Goal: Information Seeking & Learning: Learn about a topic

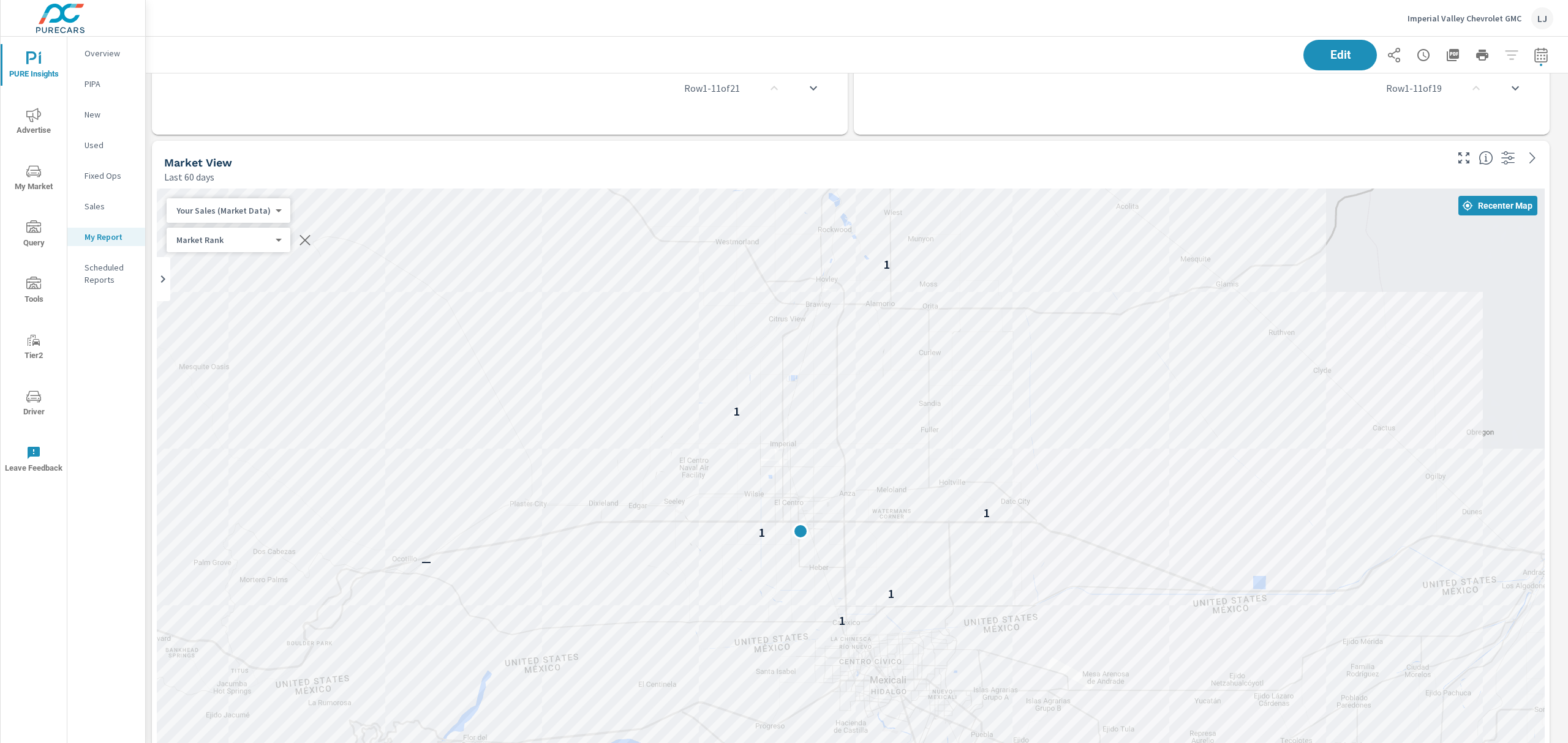
scroll to position [638, 0]
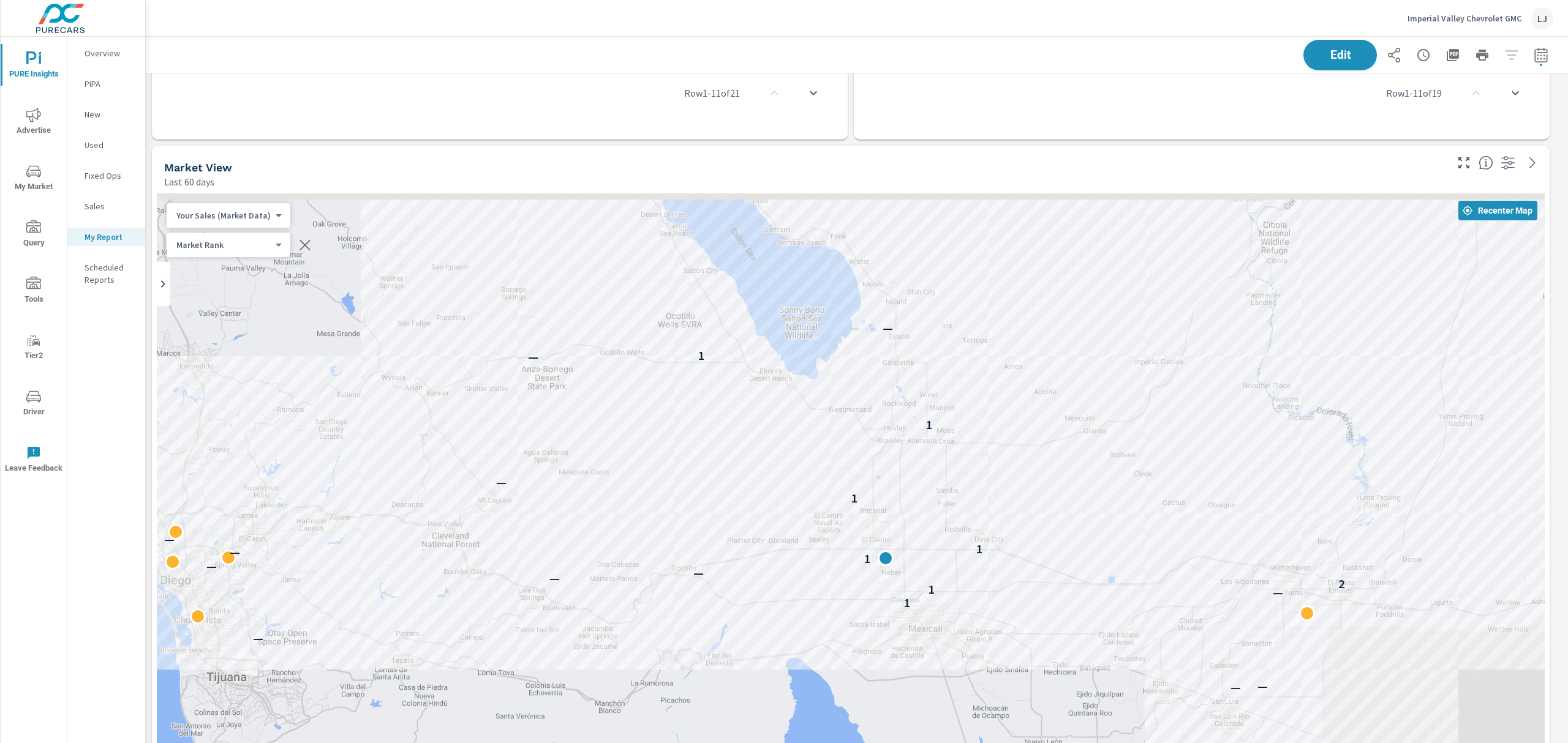
drag, startPoint x: 1431, startPoint y: 361, endPoint x: 1165, endPoint y: 497, distance: 298.8
click at [1165, 497] on div "— — — 1 — 1 2 — — — 1 — 1 — 1 — 1 — 1 — — — — — —" at bounding box center [851, 567] width 1388 height 748
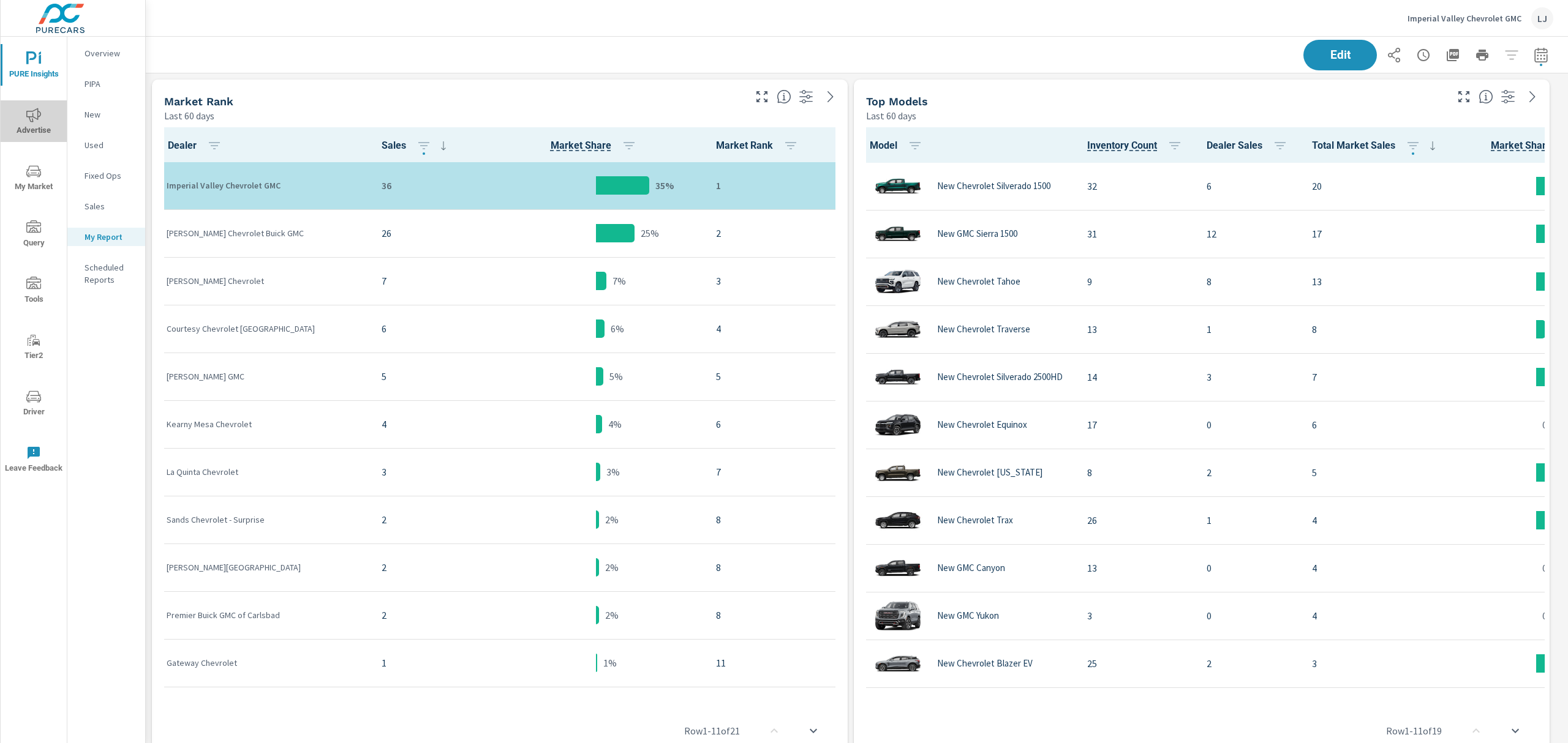
click at [30, 118] on icon "nav menu" at bounding box center [34, 115] width 15 height 15
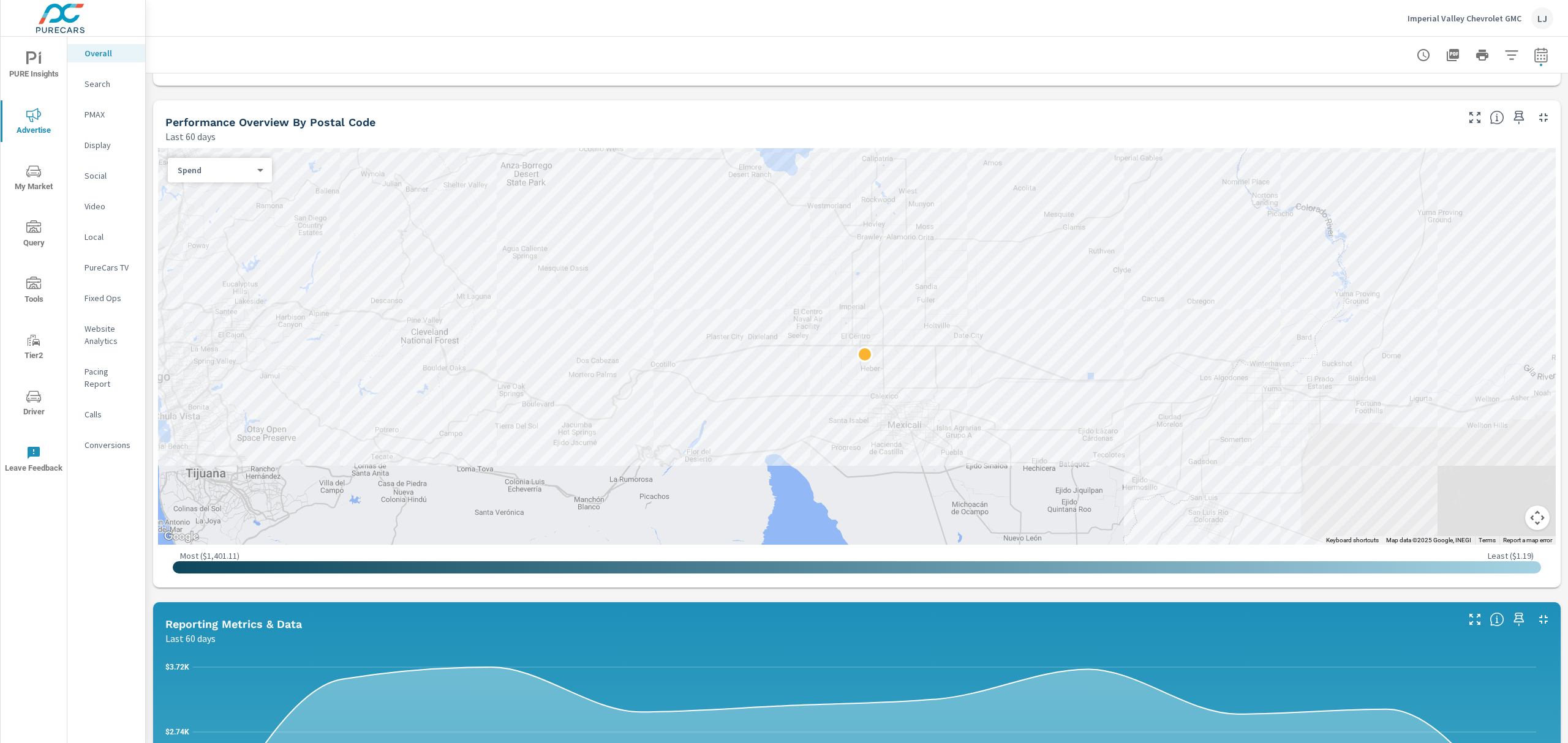
scroll to position [408, 0]
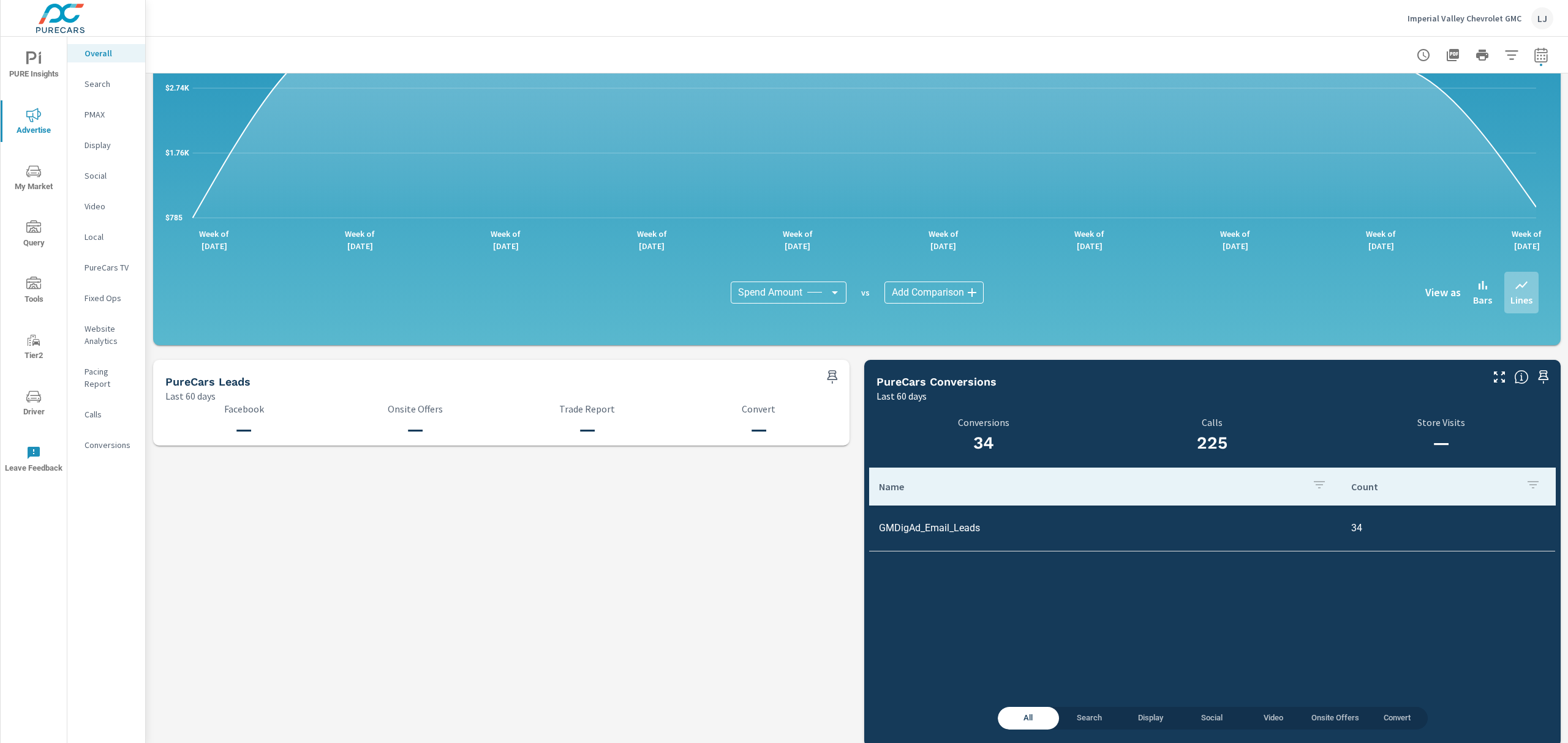
scroll to position [1037, 0]
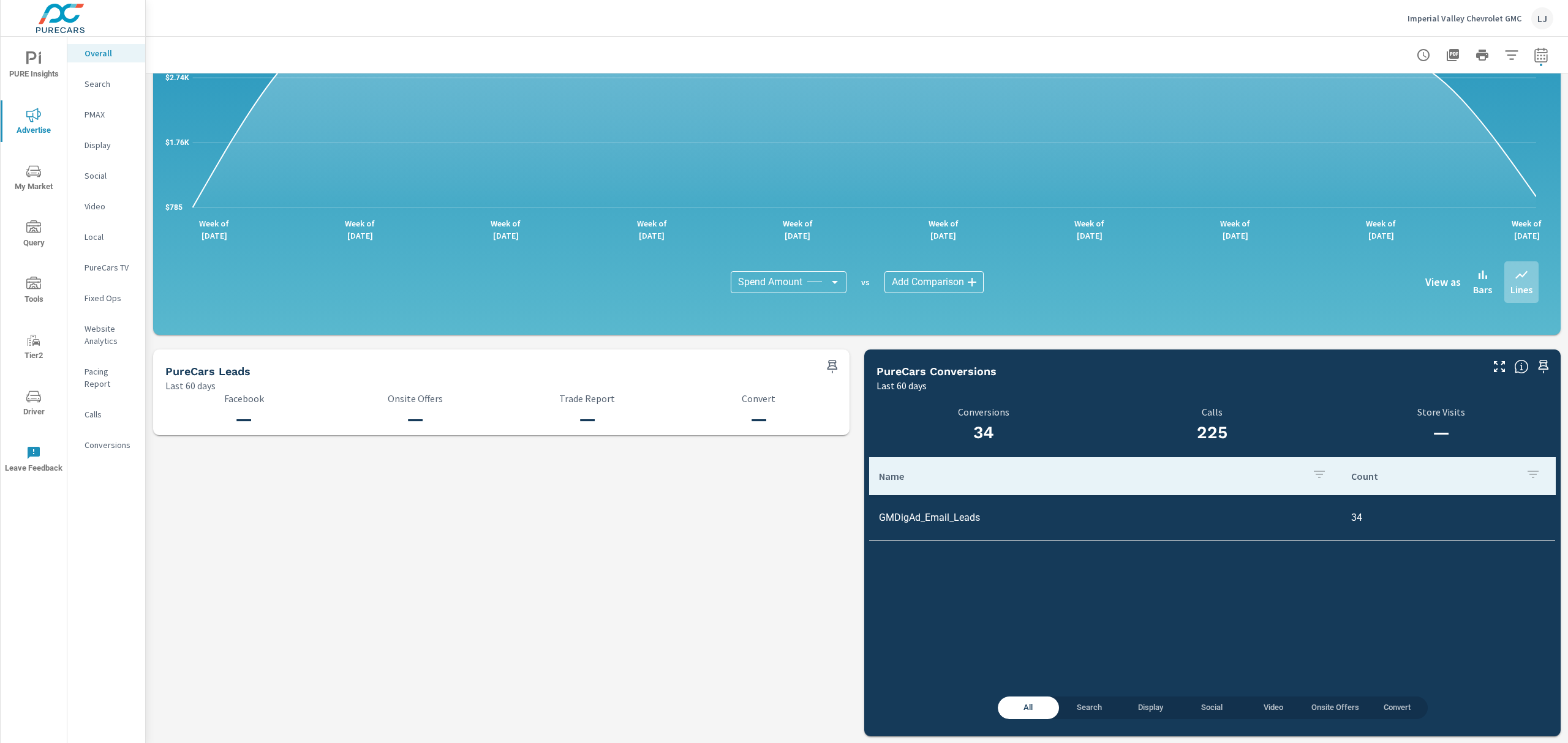
click at [91, 84] on p "Search" at bounding box center [110, 83] width 51 height 12
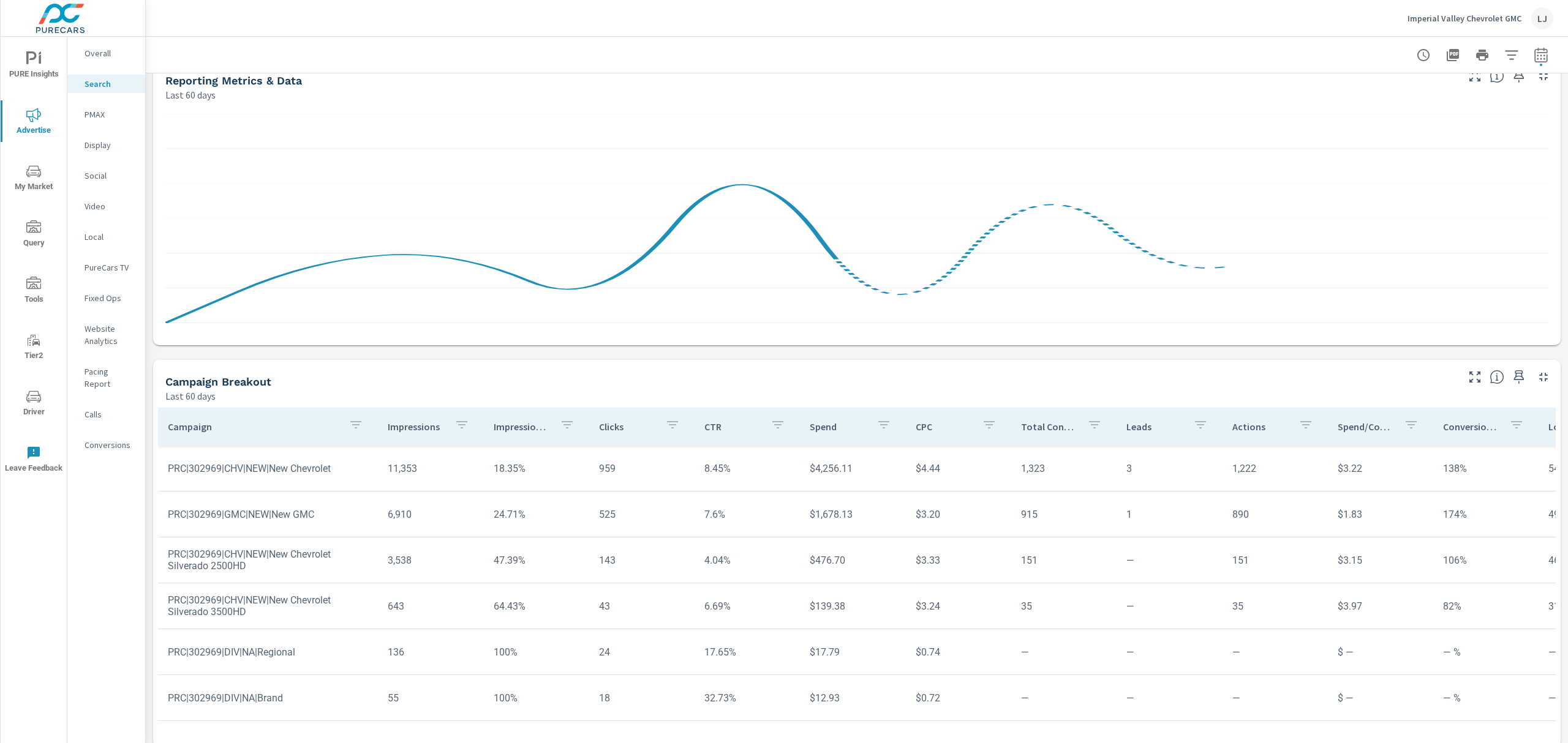
scroll to position [635, 0]
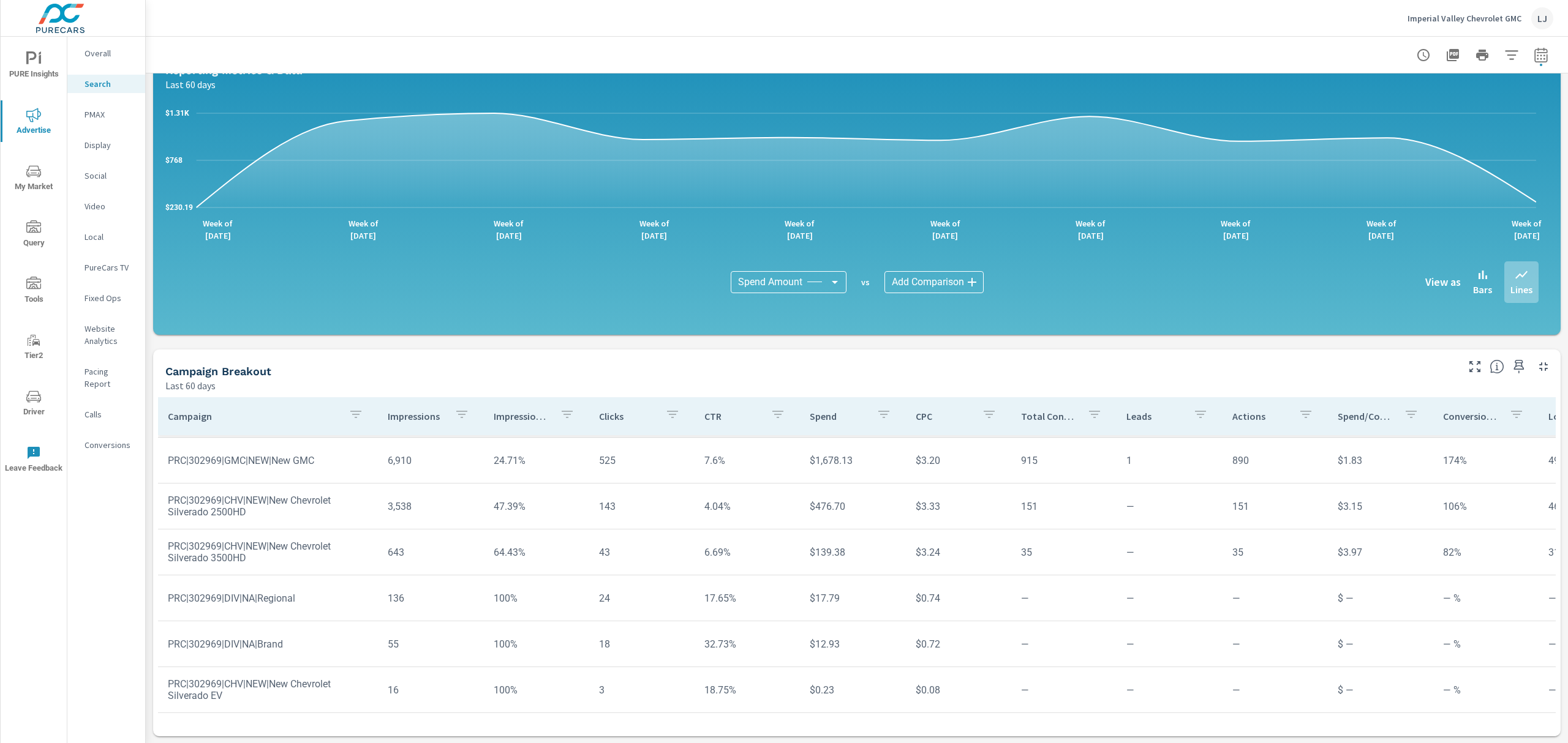
scroll to position [148, 0]
click at [1514, 365] on icon "button" at bounding box center [1519, 367] width 11 height 13
click at [93, 109] on p "PMAX" at bounding box center [110, 114] width 51 height 12
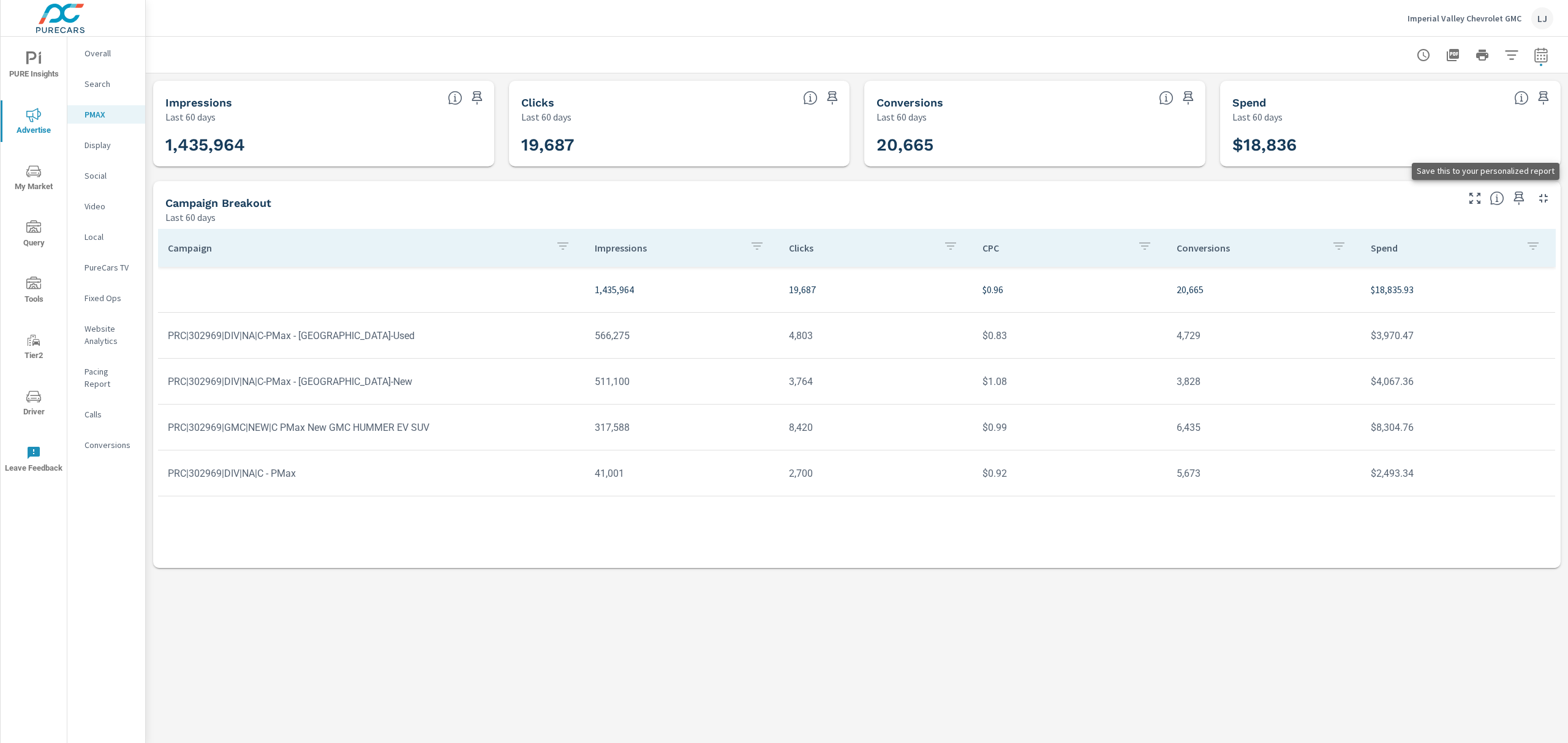
click at [1518, 196] on icon "button" at bounding box center [1519, 198] width 15 height 15
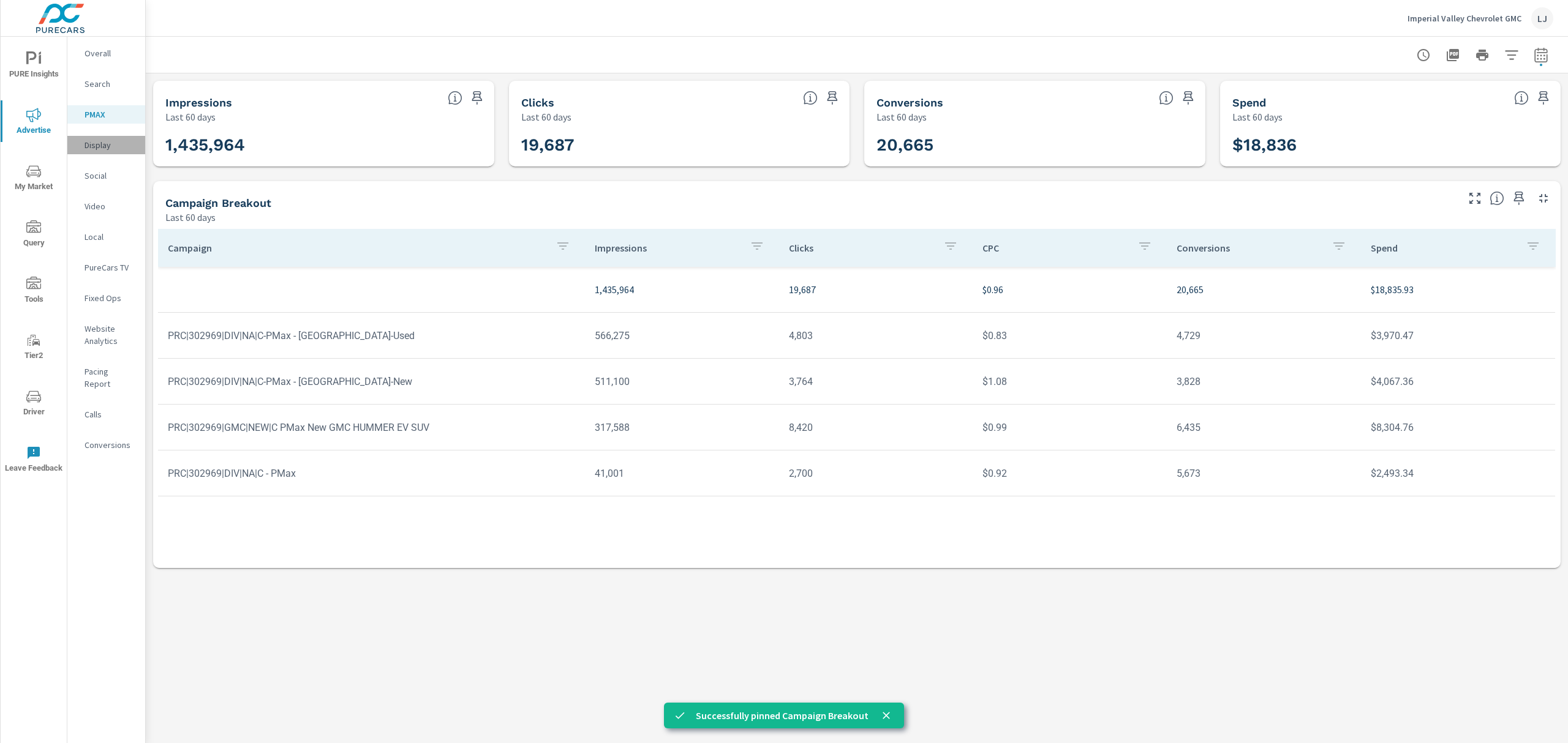
click at [93, 147] on p "Display" at bounding box center [110, 145] width 51 height 12
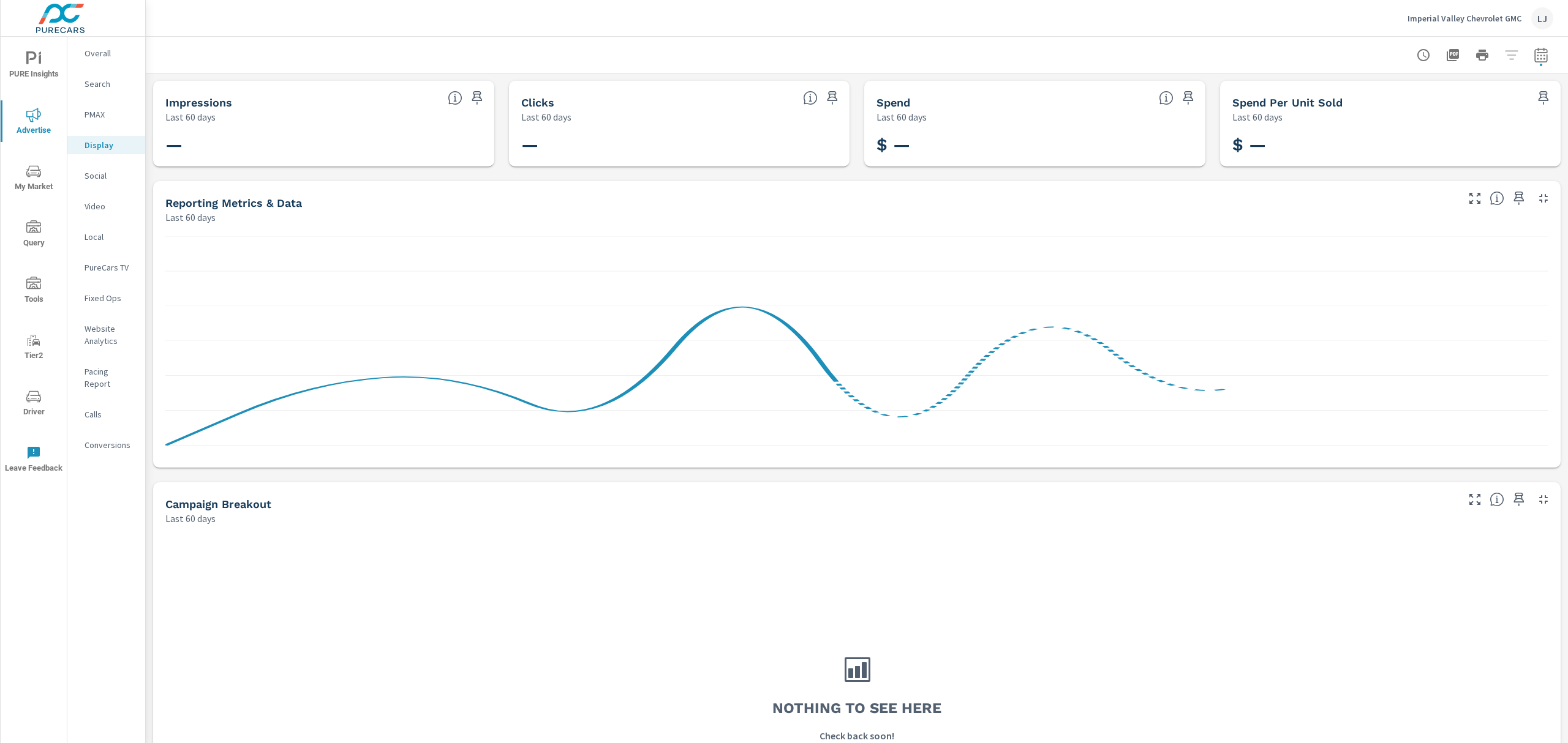
click at [103, 173] on p "Social" at bounding box center [110, 175] width 51 height 12
click at [103, 199] on div "Video" at bounding box center [106, 206] width 78 height 18
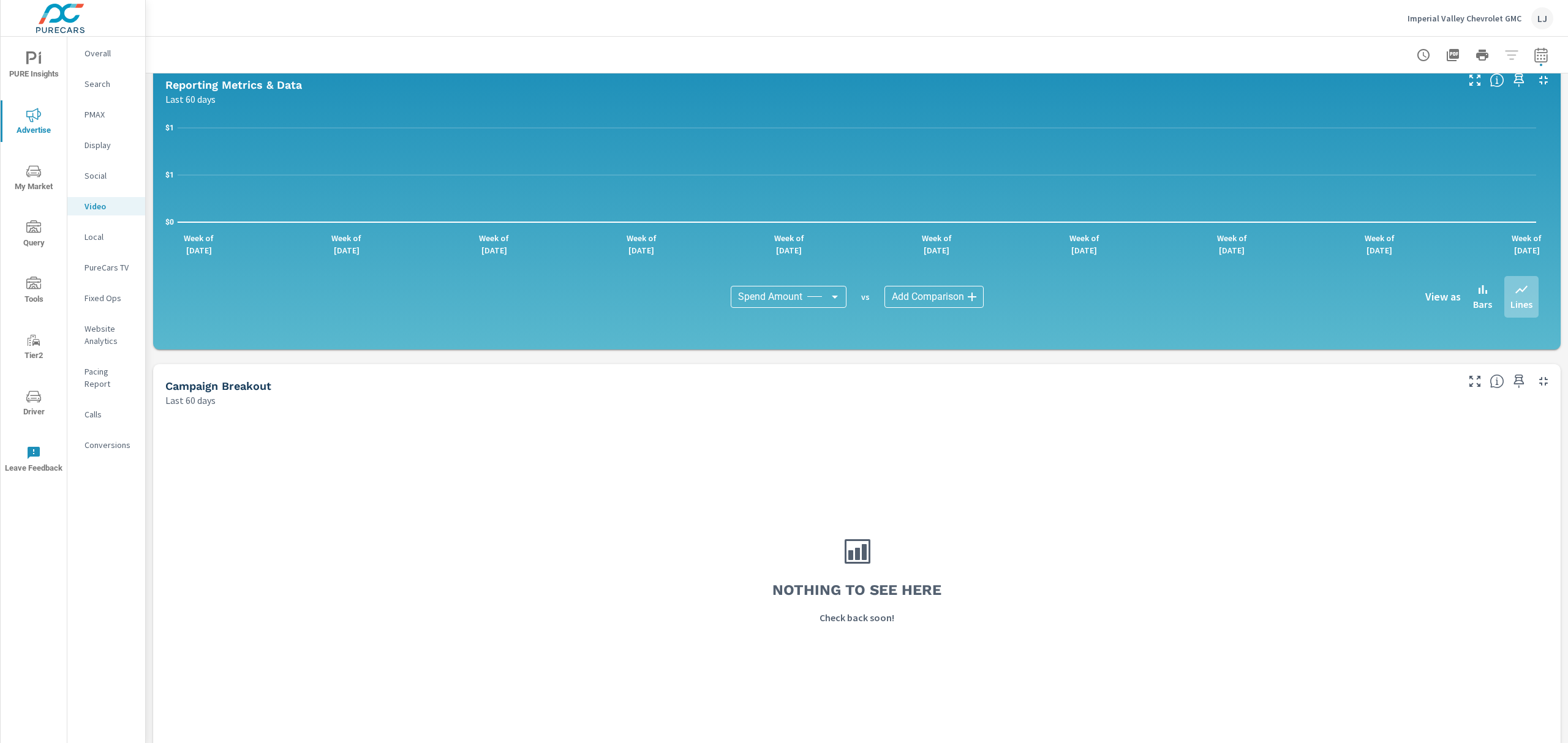
scroll to position [133, 0]
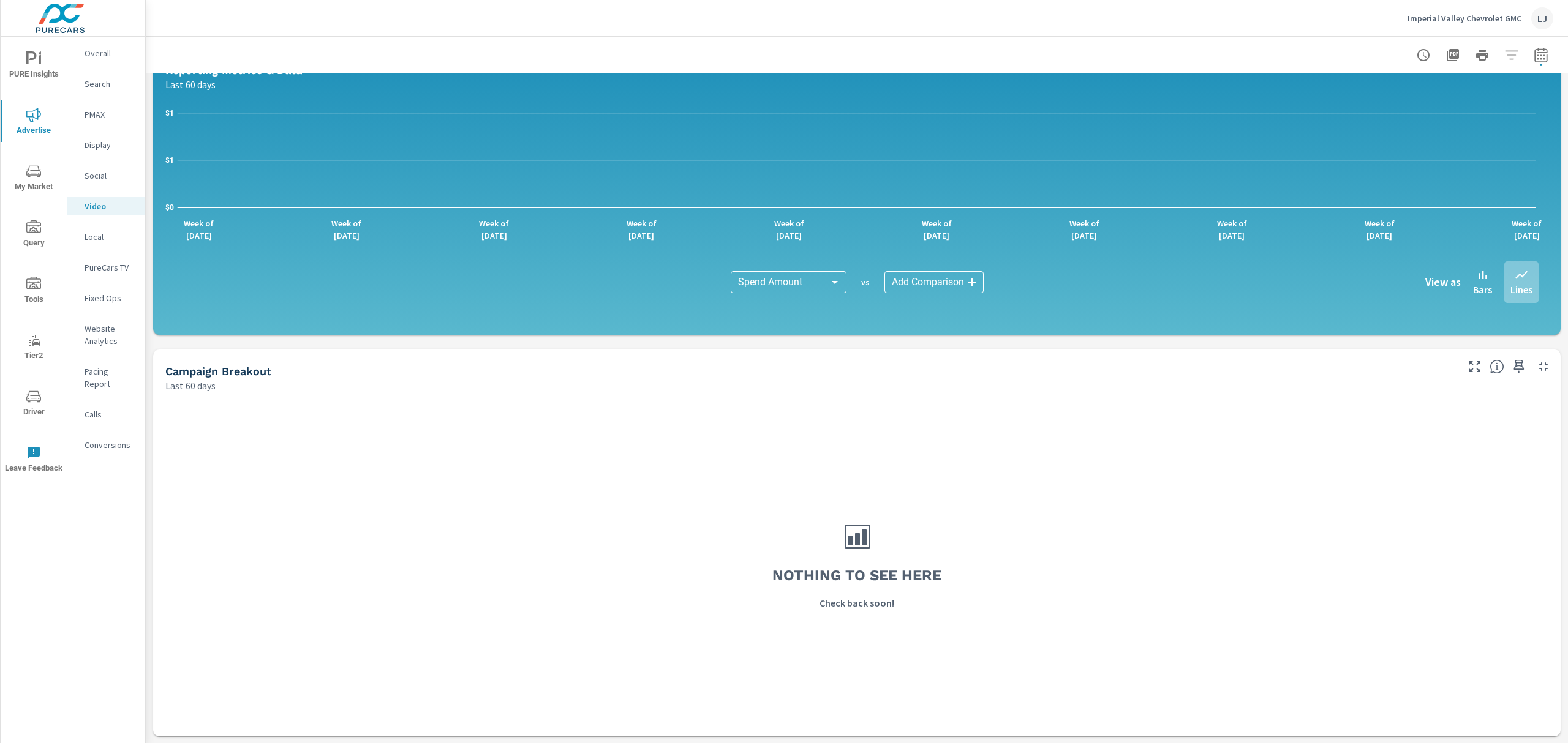
click at [103, 268] on p "PureCars TV" at bounding box center [110, 267] width 51 height 12
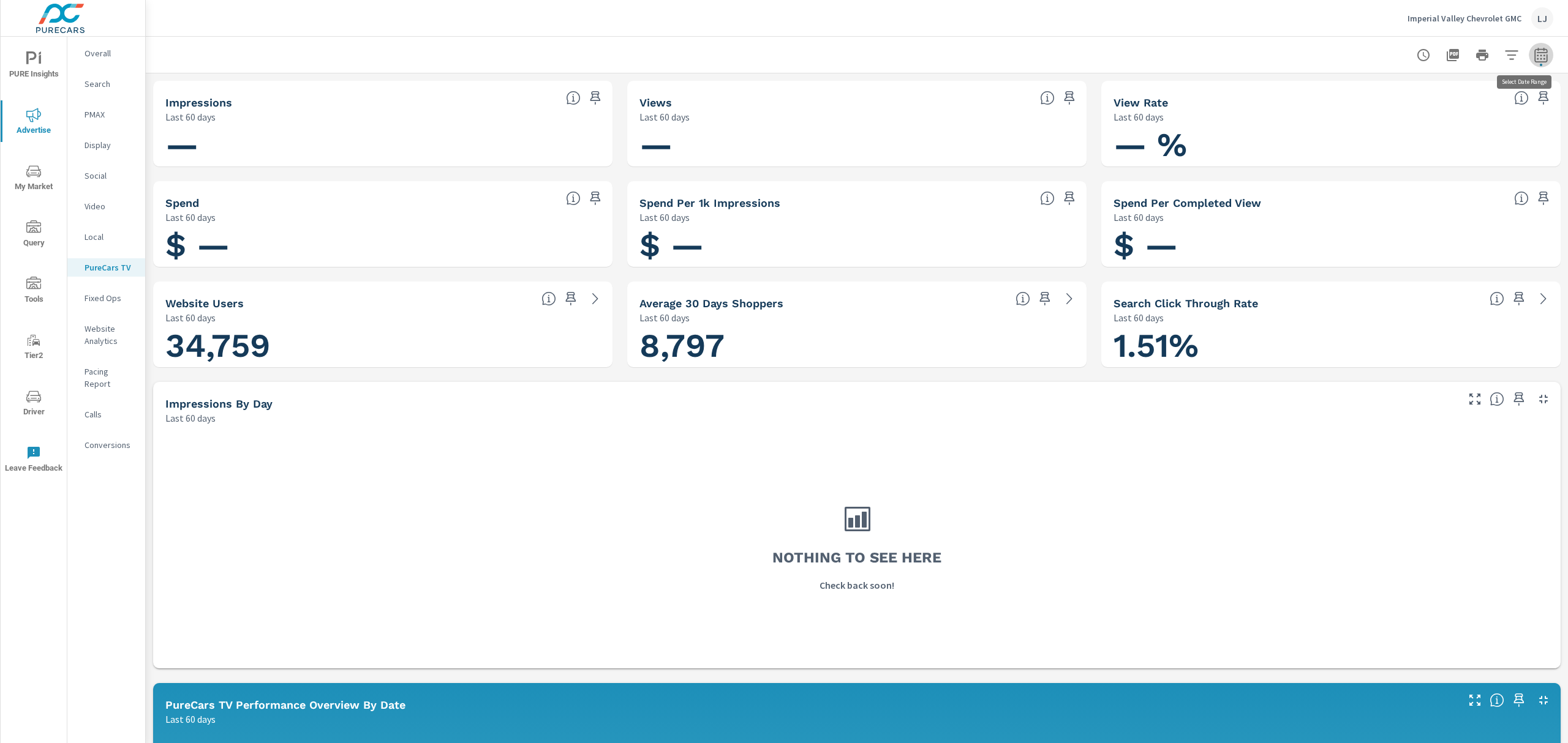
click at [1534, 60] on icon "button" at bounding box center [1541, 55] width 15 height 15
select select "Last 60 days"
click at [1534, 60] on icon "button" at bounding box center [1541, 55] width 15 height 15
click at [589, 299] on icon at bounding box center [595, 299] width 15 height 15
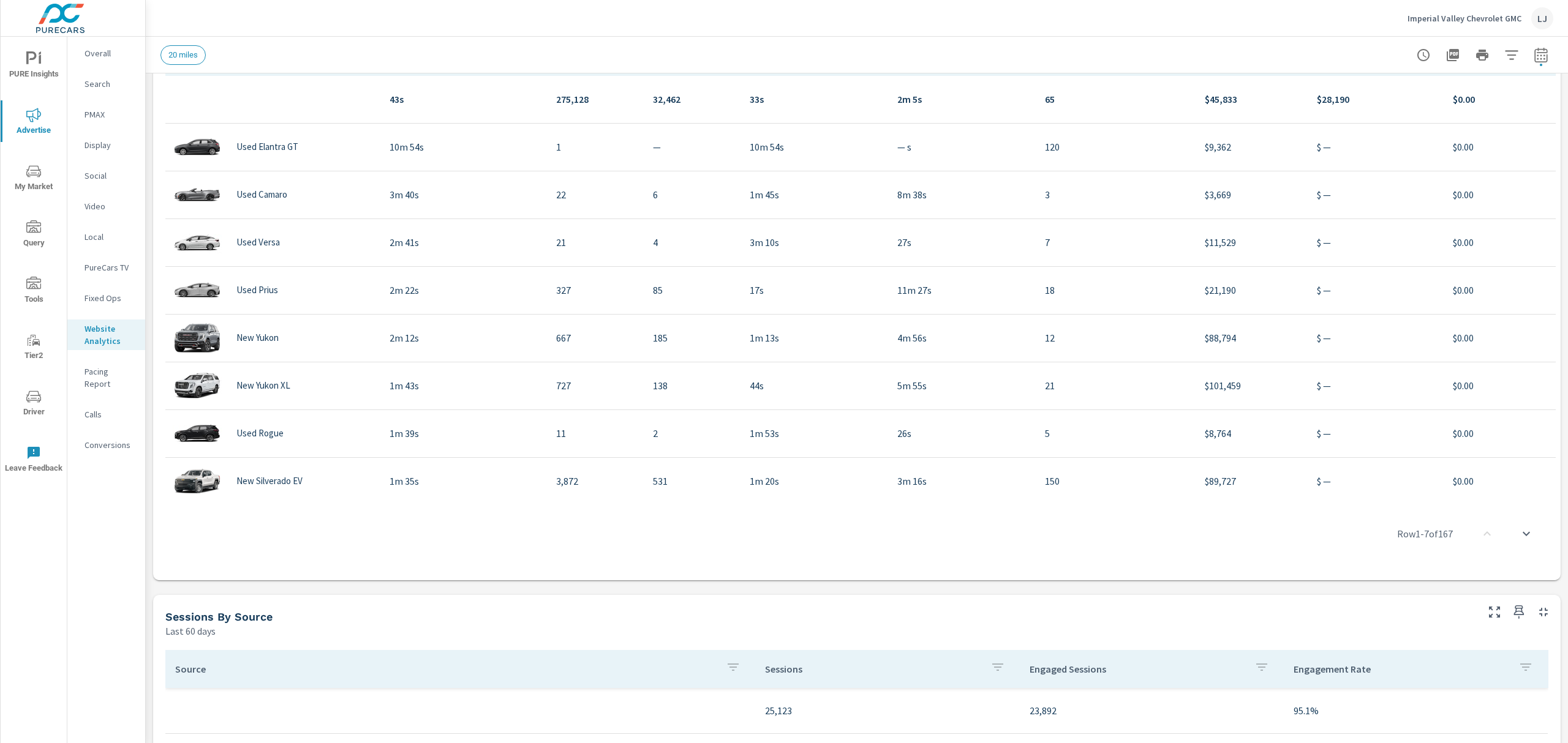
scroll to position [408, 0]
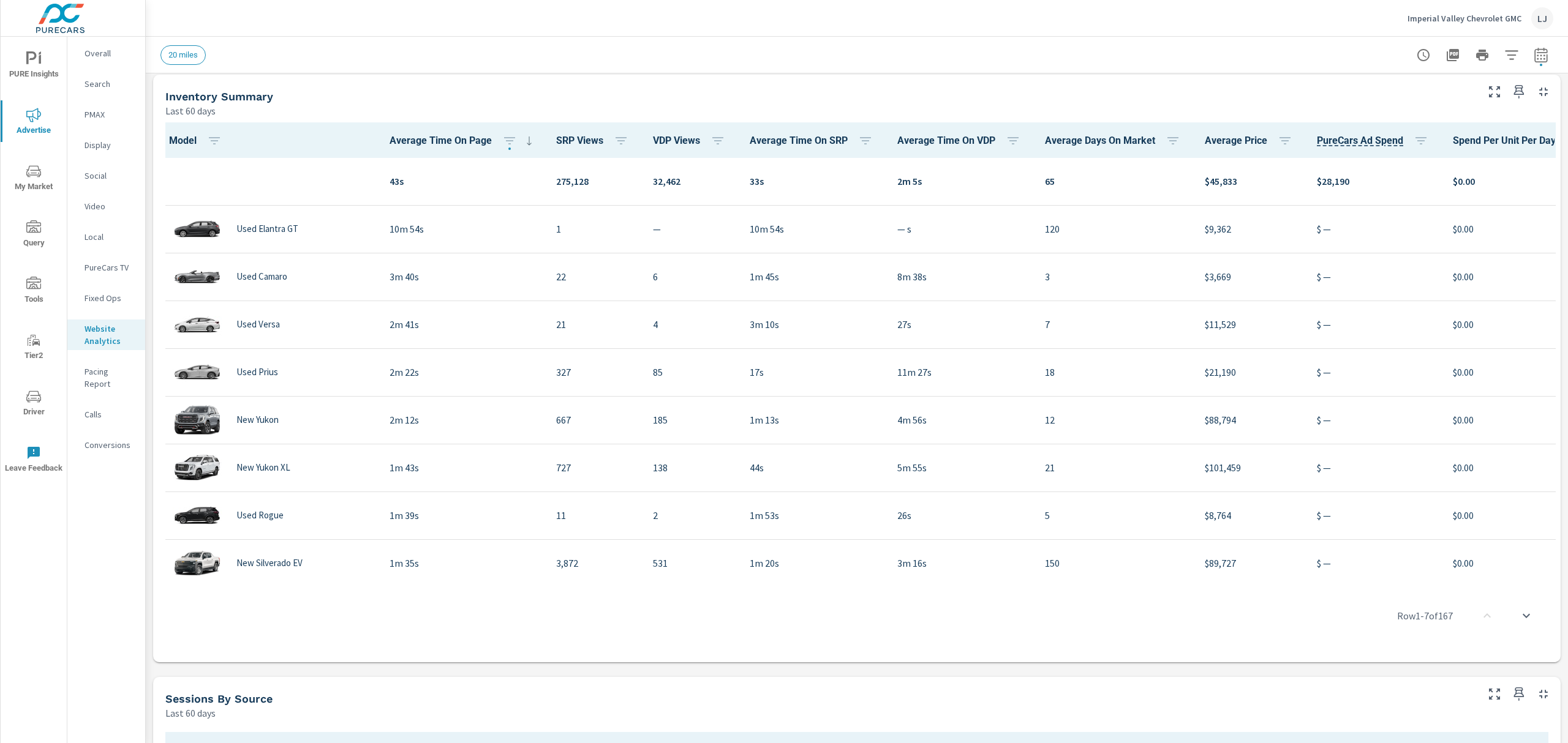
click at [662, 145] on span "VDP Views" at bounding box center [692, 141] width 77 height 15
click at [711, 143] on icon "button" at bounding box center [718, 141] width 15 height 15
click at [652, 196] on p "DESC" at bounding box center [652, 191] width 19 height 12
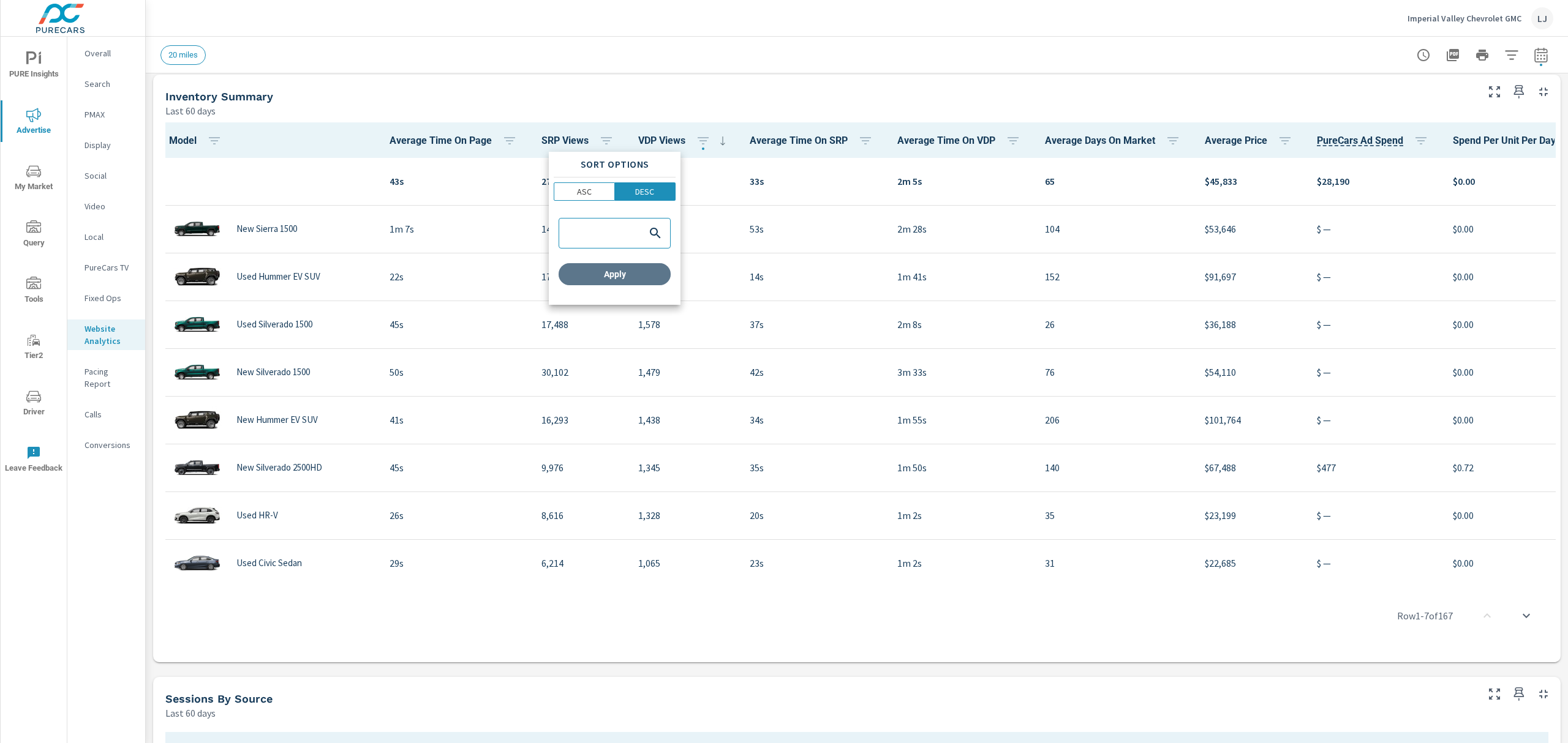
click at [648, 272] on span "Apply" at bounding box center [614, 273] width 102 height 11
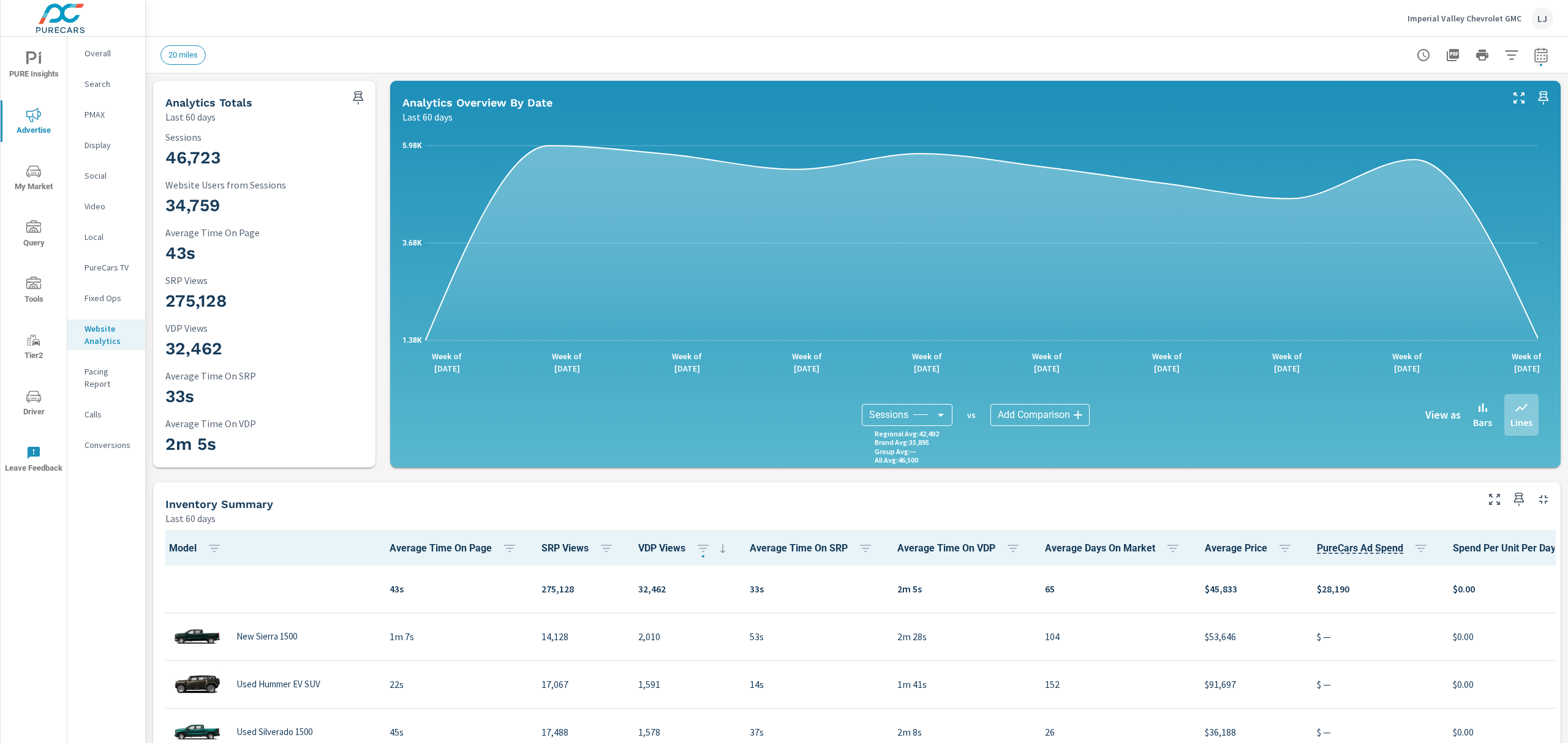
click at [35, 65] on icon "nav menu" at bounding box center [34, 59] width 15 height 15
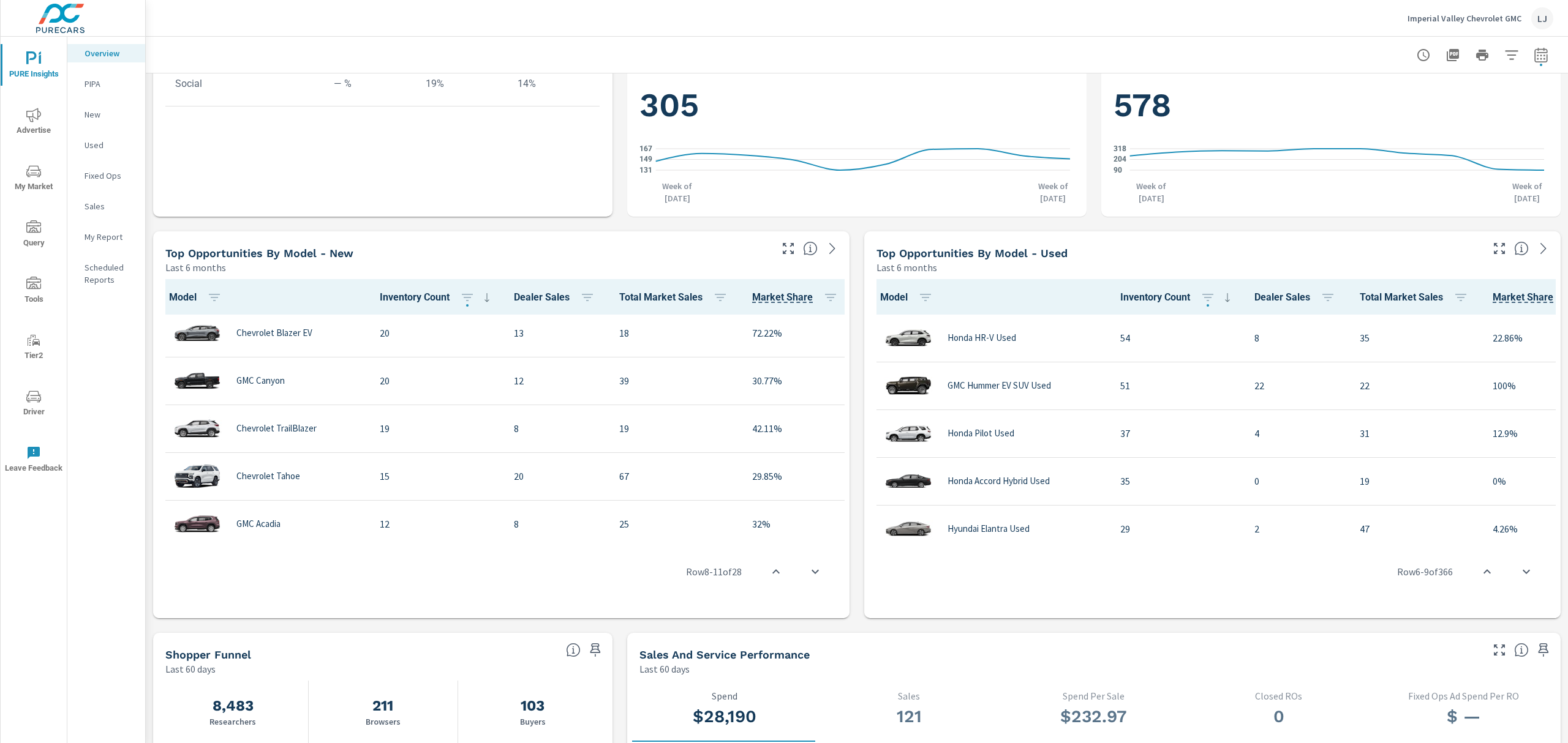
scroll to position [661, 0]
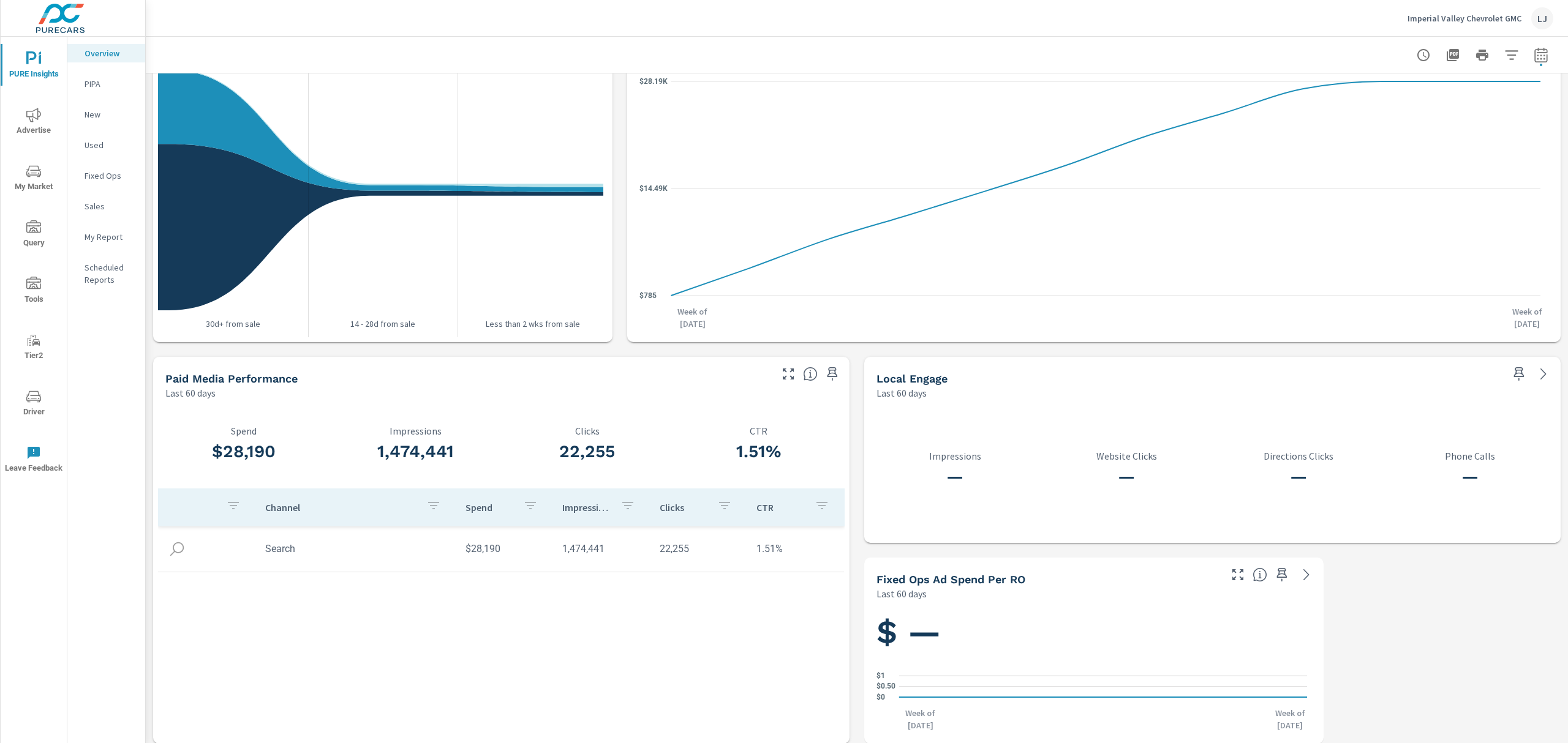
scroll to position [1338, 0]
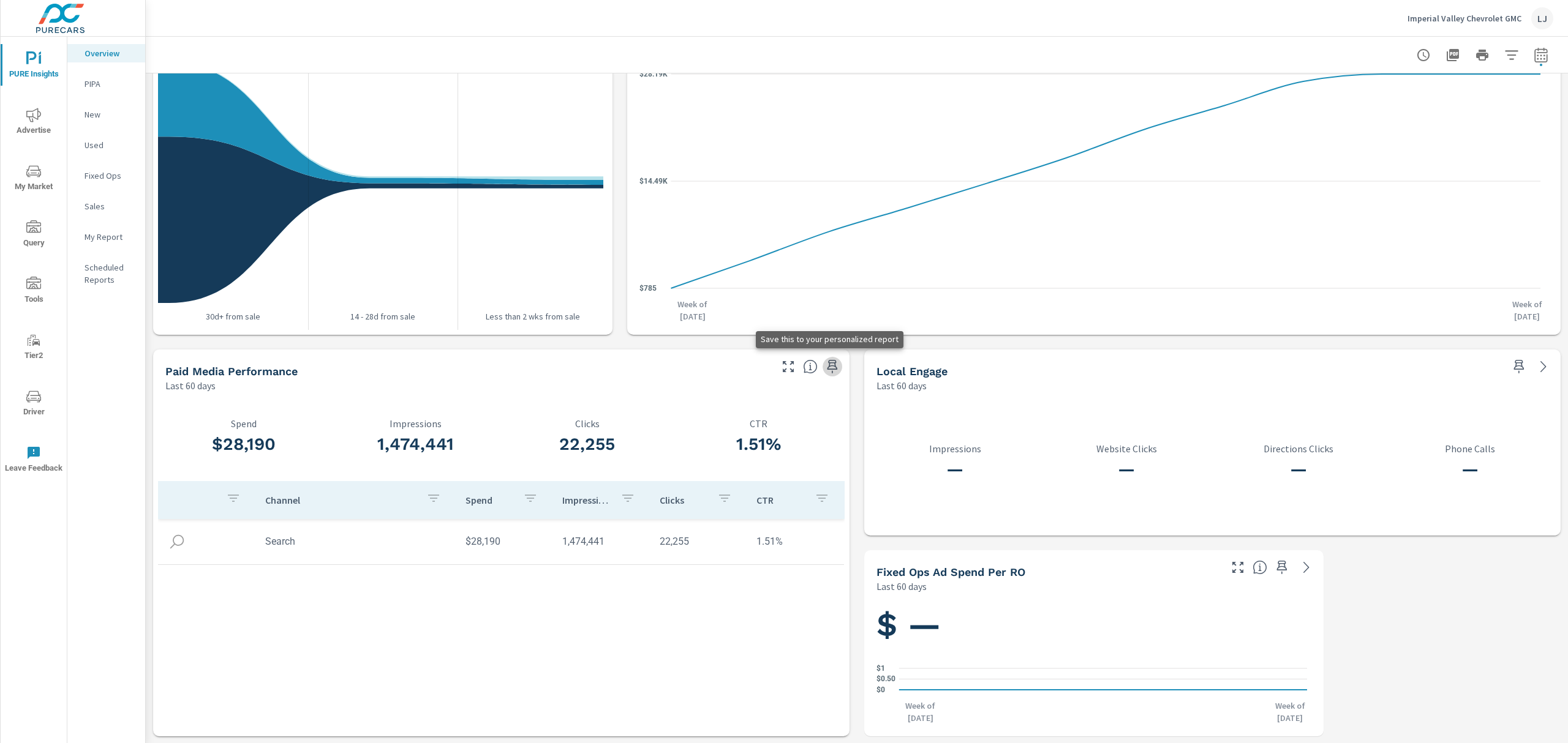
click at [828, 362] on icon "button" at bounding box center [833, 367] width 11 height 13
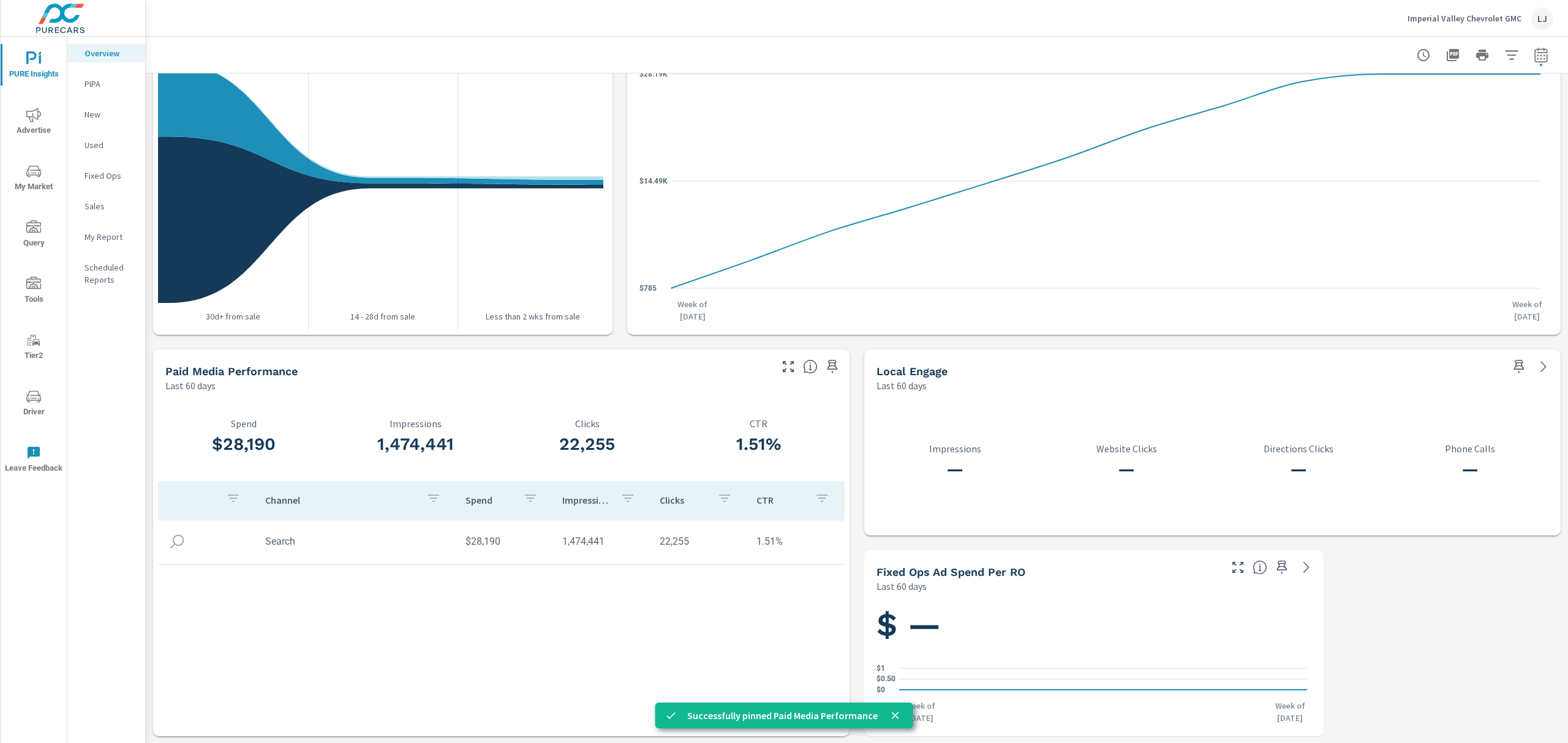
click at [108, 234] on p "My Report" at bounding box center [110, 236] width 51 height 12
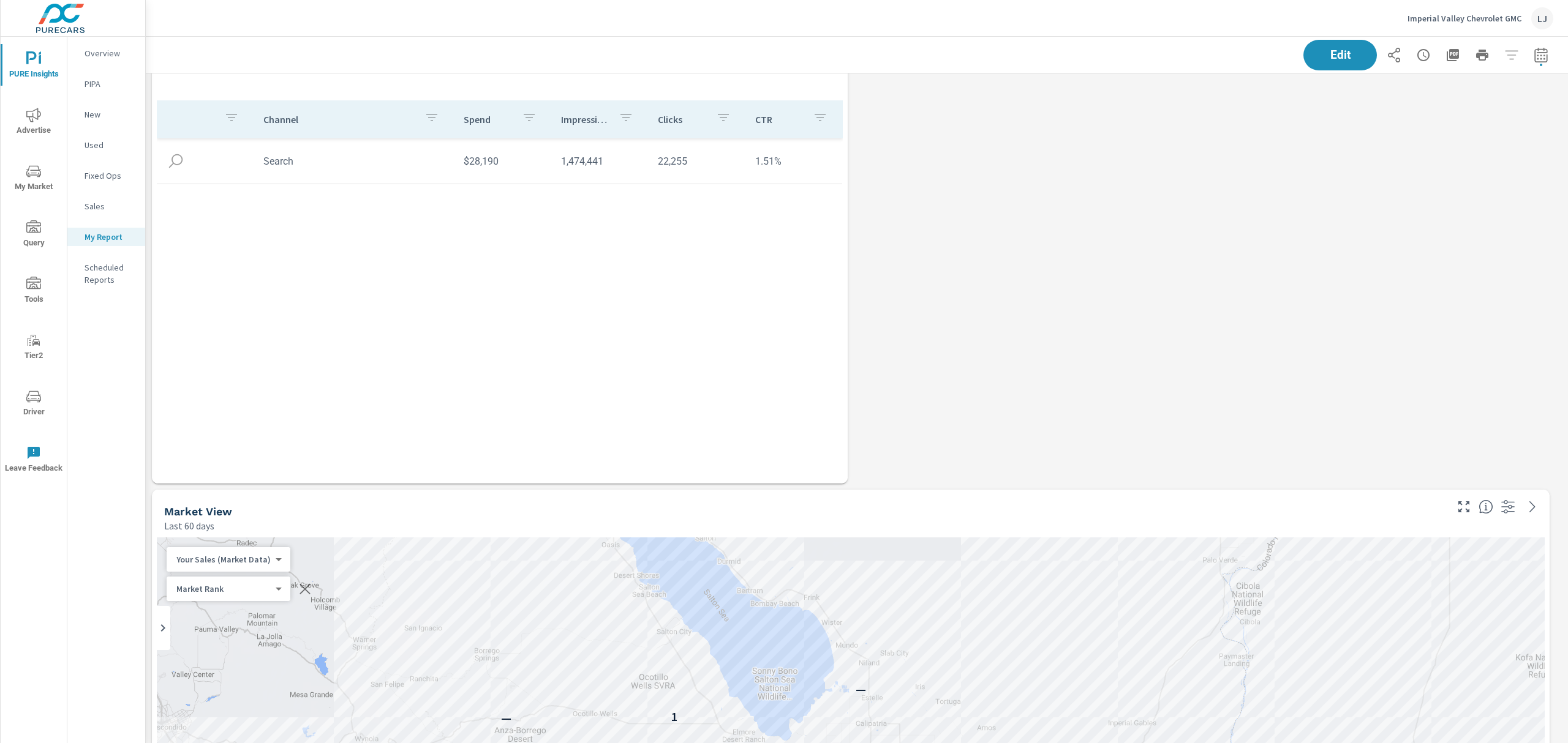
scroll to position [1979, 0]
click at [1319, 49] on span "Edit" at bounding box center [1340, 55] width 50 height 11
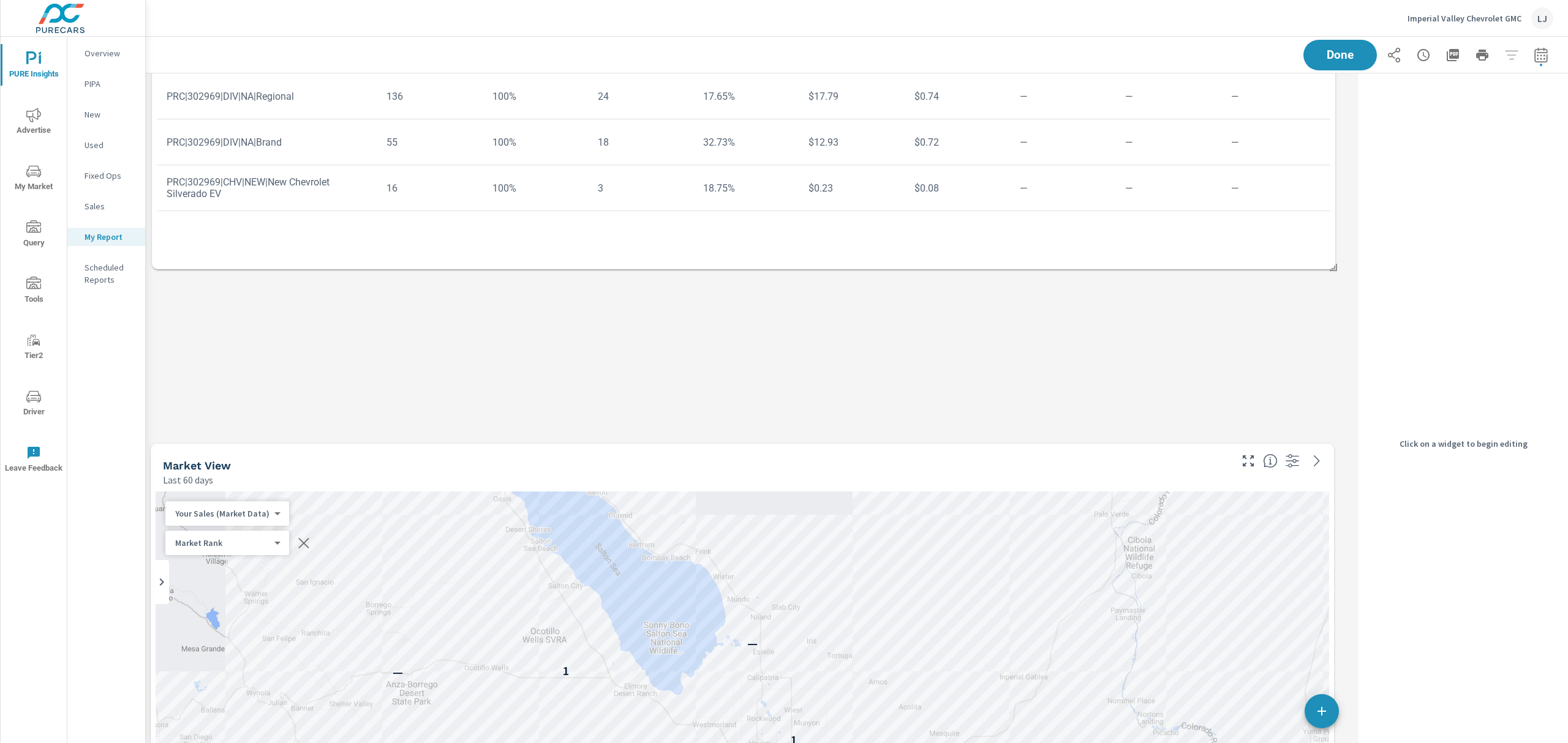
scroll to position [733, 0]
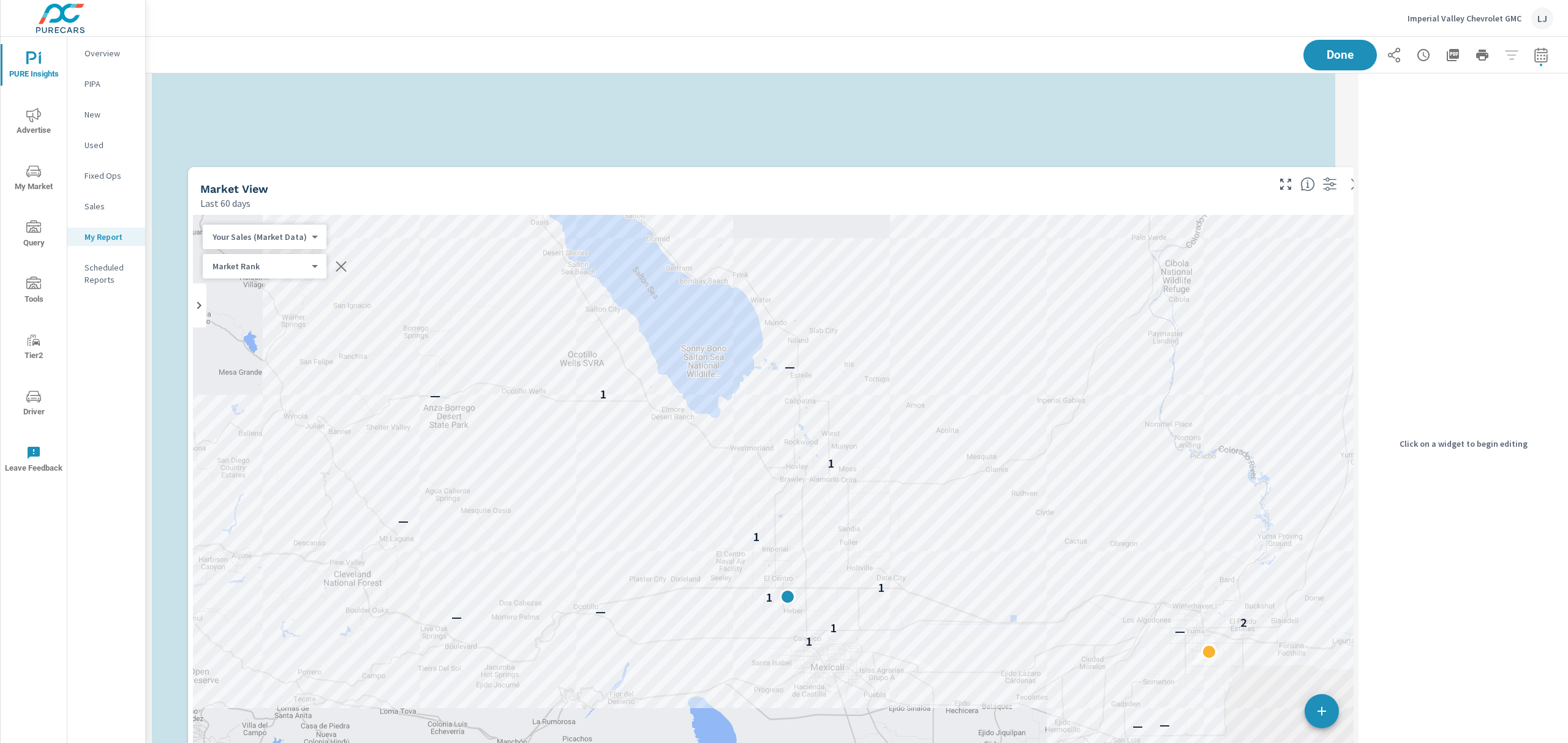
drag, startPoint x: 1003, startPoint y: 514, endPoint x: 1040, endPoint y: 151, distance: 364.9
click at [1040, 182] on div "Market View" at bounding box center [734, 188] width 1066 height 14
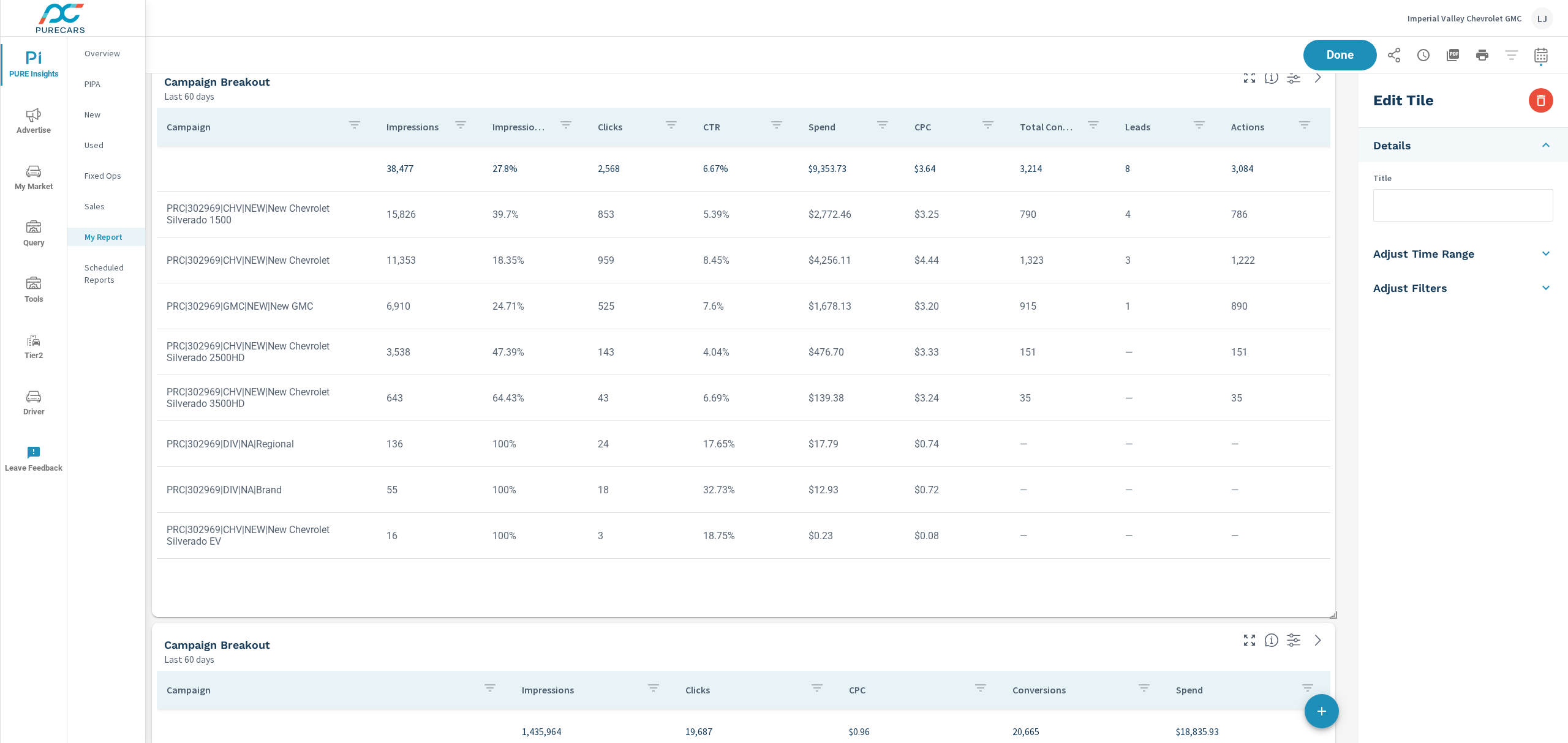
scroll to position [1549, 0]
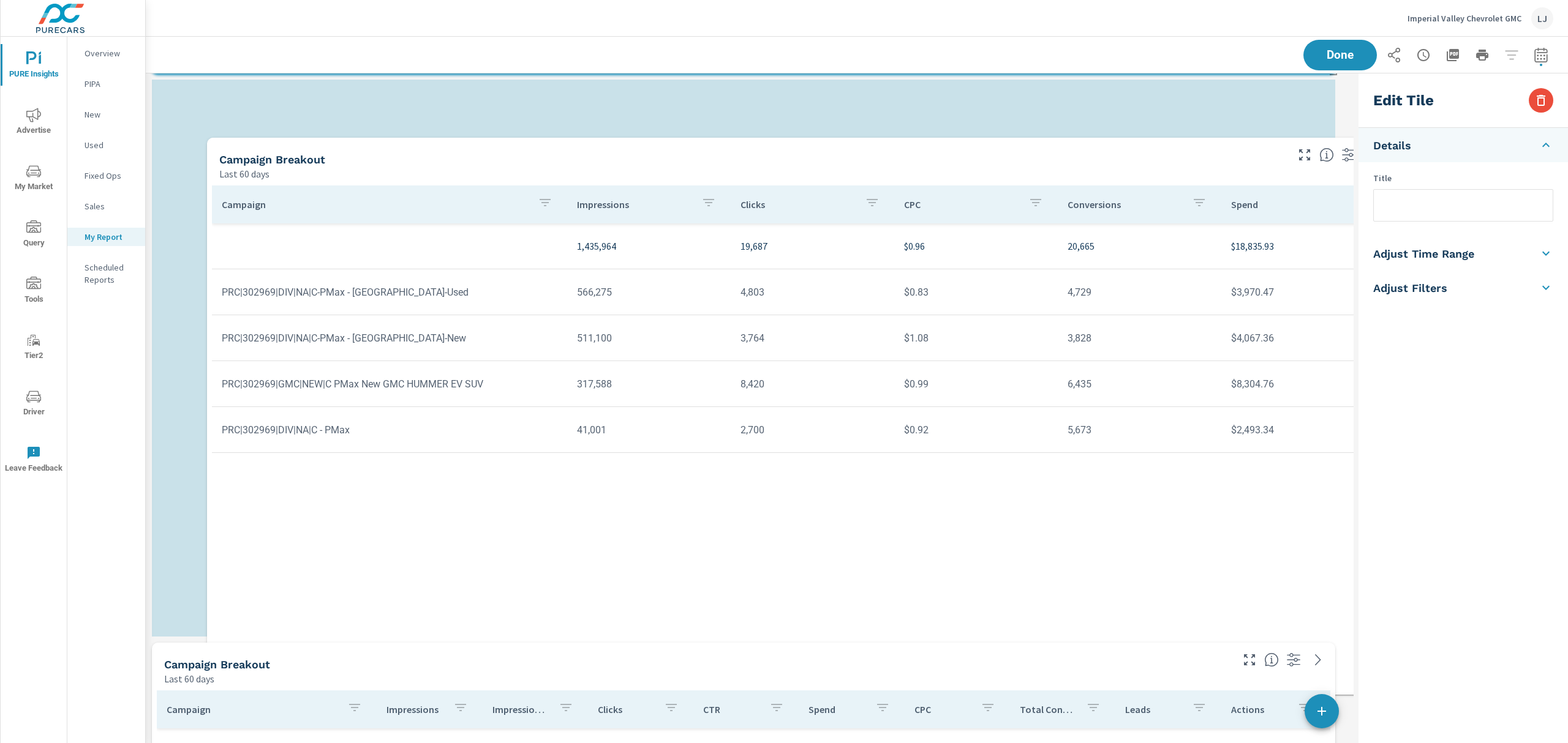
drag, startPoint x: 792, startPoint y: 662, endPoint x: 847, endPoint y: 157, distance: 508.0
click at [847, 157] on div "Campaign Breakout" at bounding box center [752, 159] width 1066 height 14
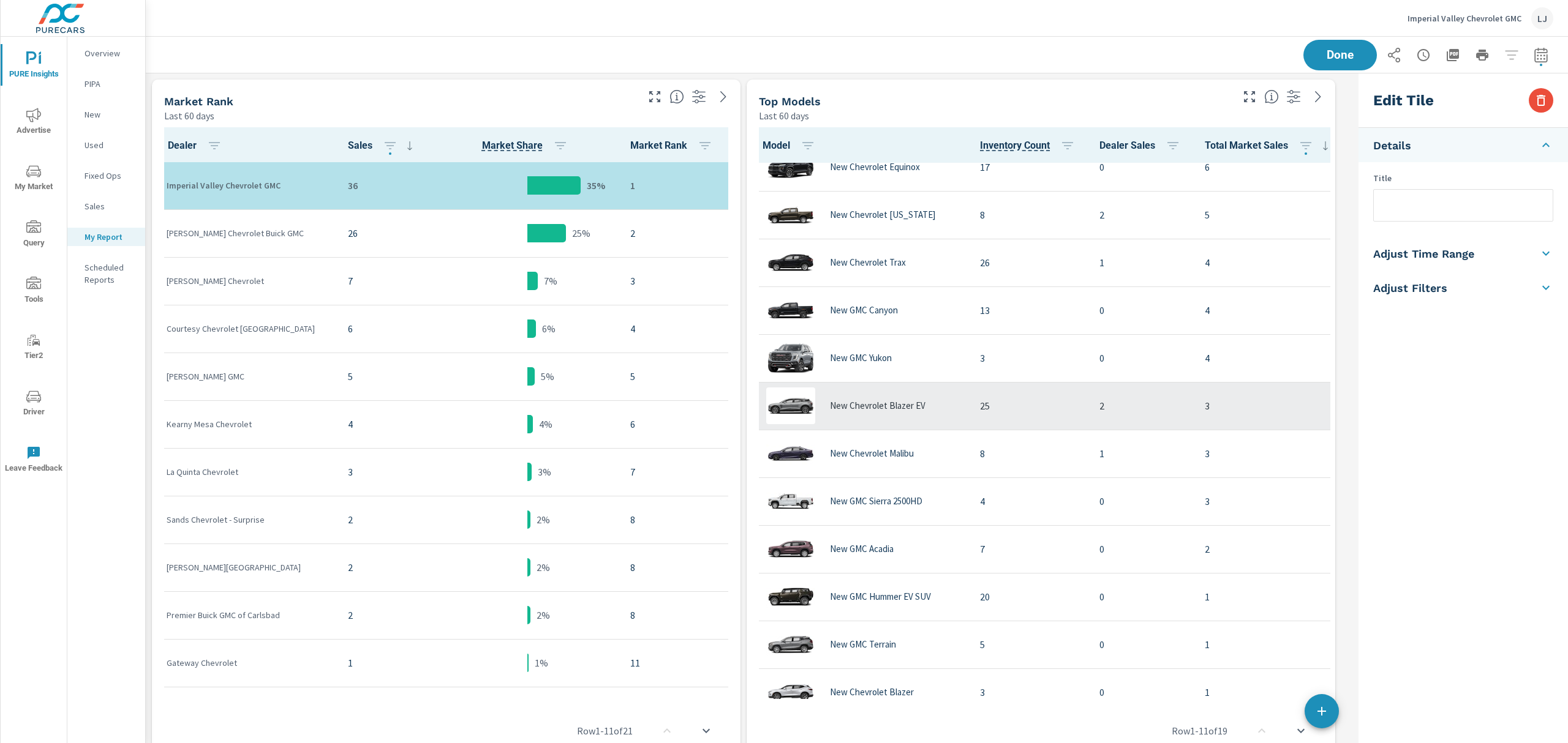
scroll to position [327, 0]
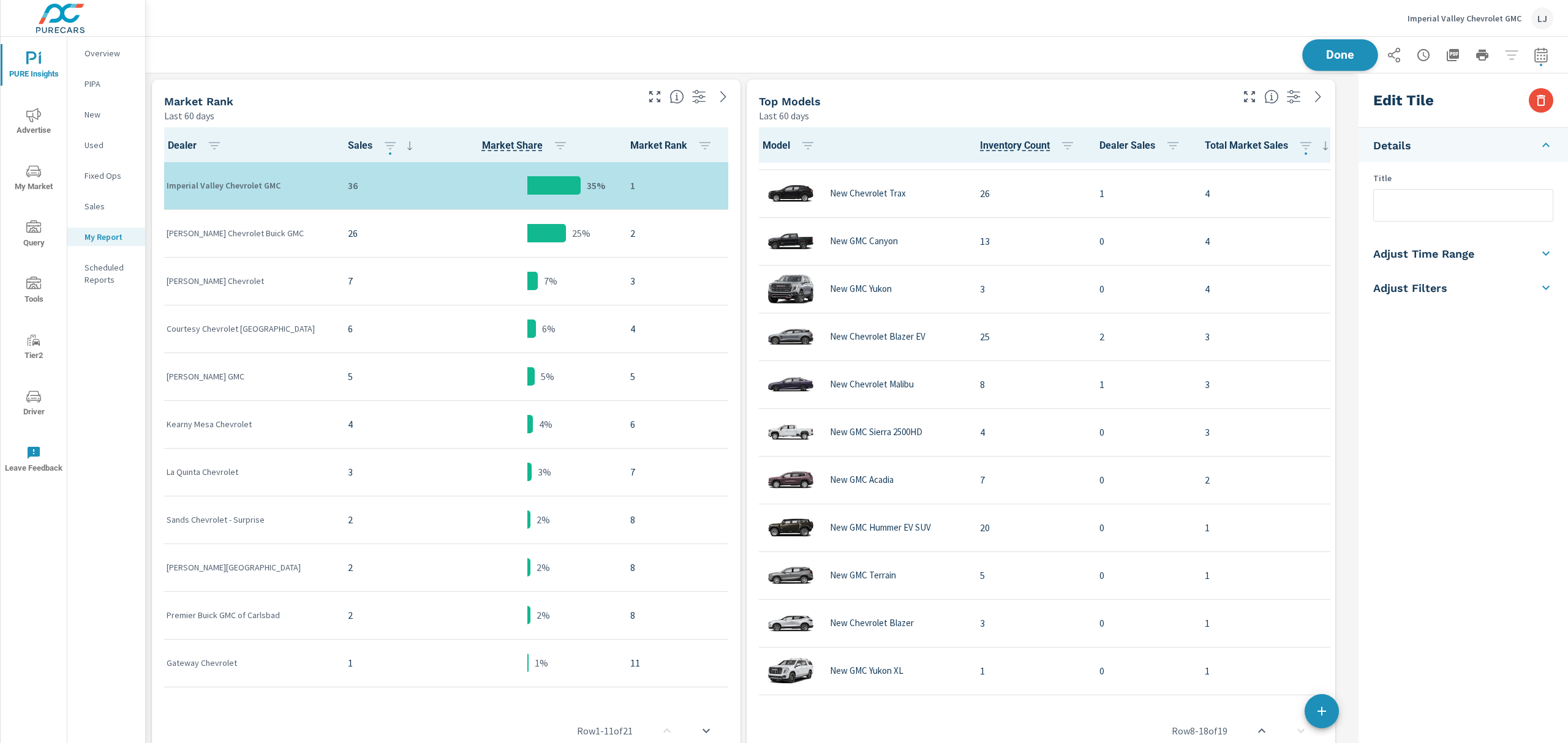
scroll to position [3833, 1221]
click at [1331, 57] on span "Done" at bounding box center [1340, 55] width 50 height 11
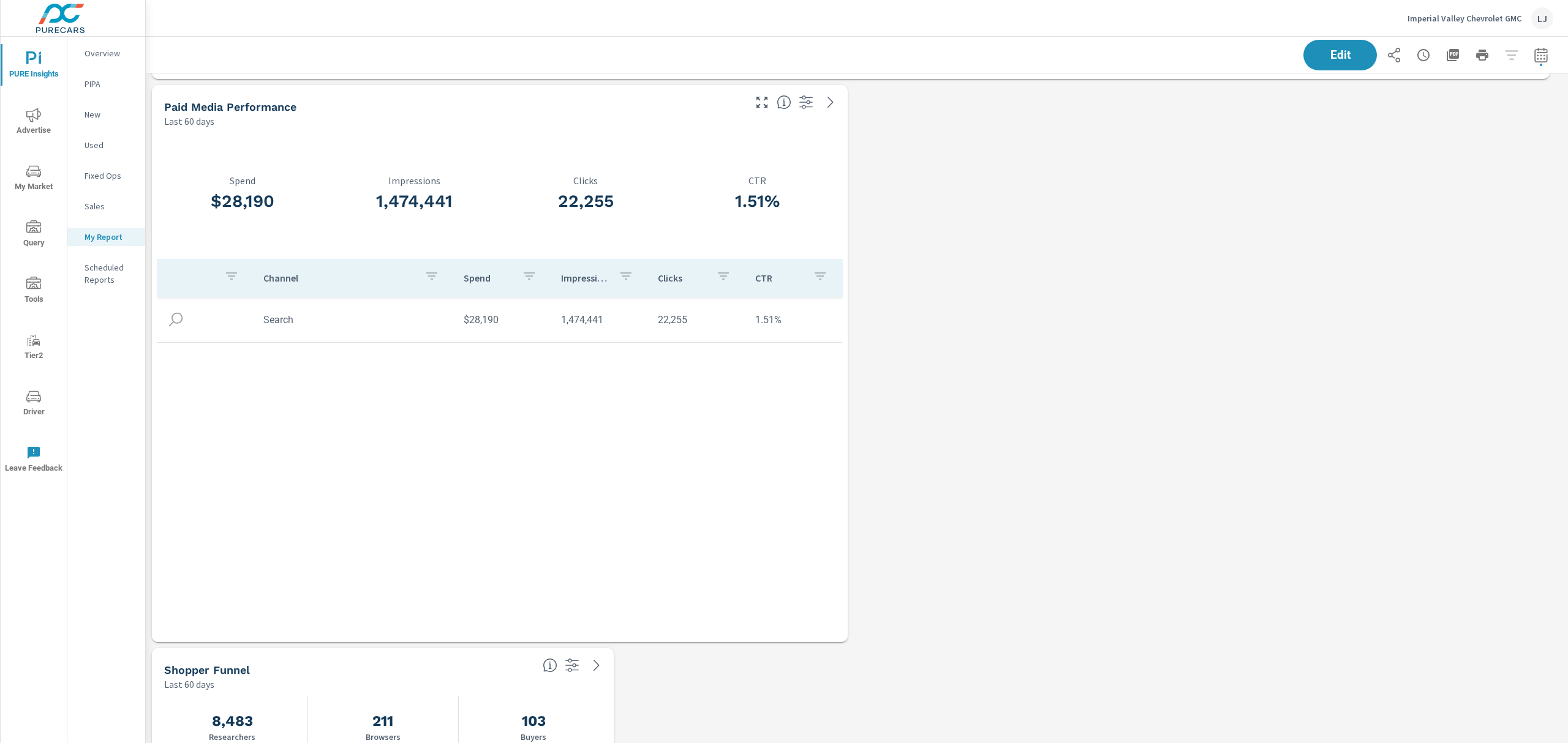
scroll to position [2943, 0]
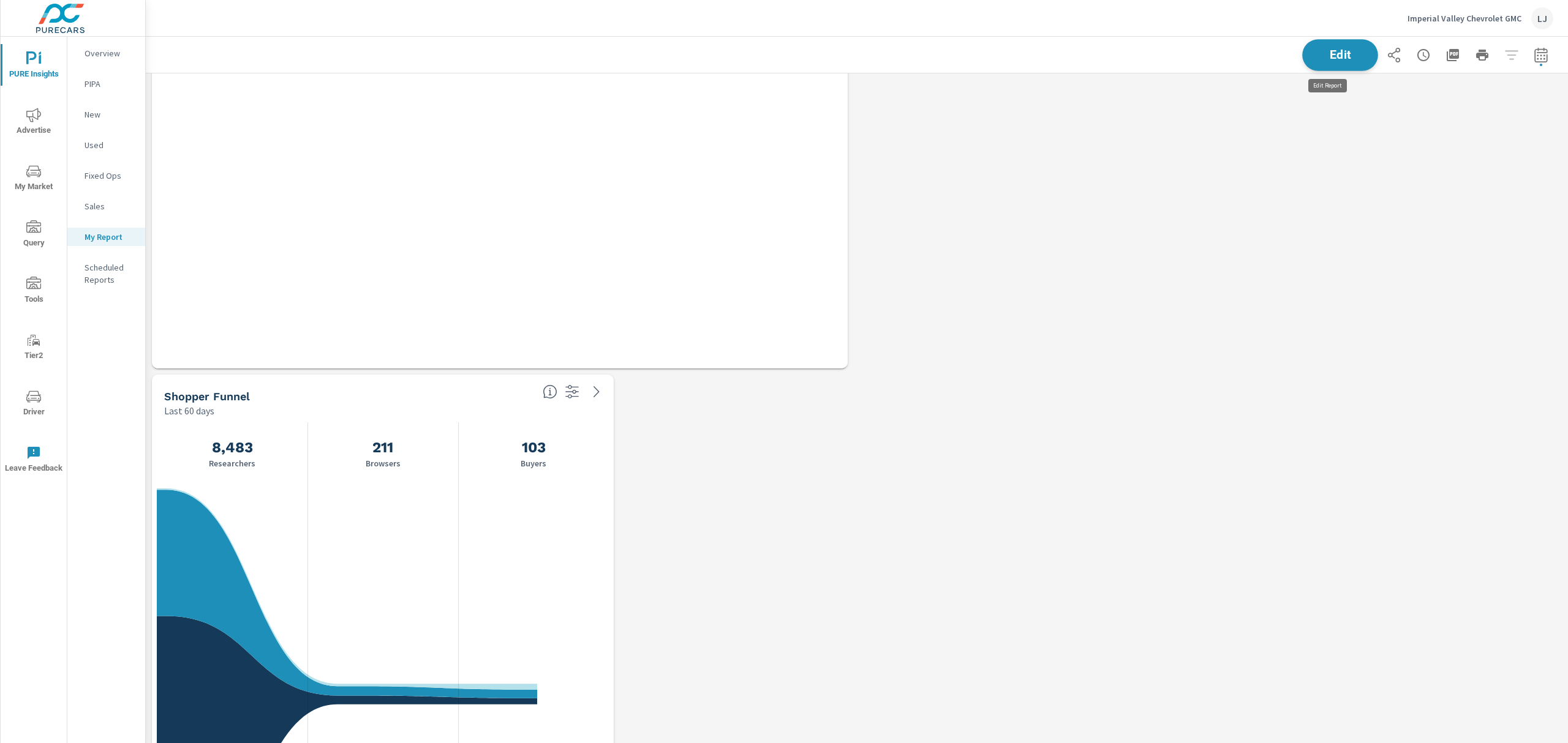
click at [1329, 45] on button "Edit" at bounding box center [1340, 55] width 76 height 32
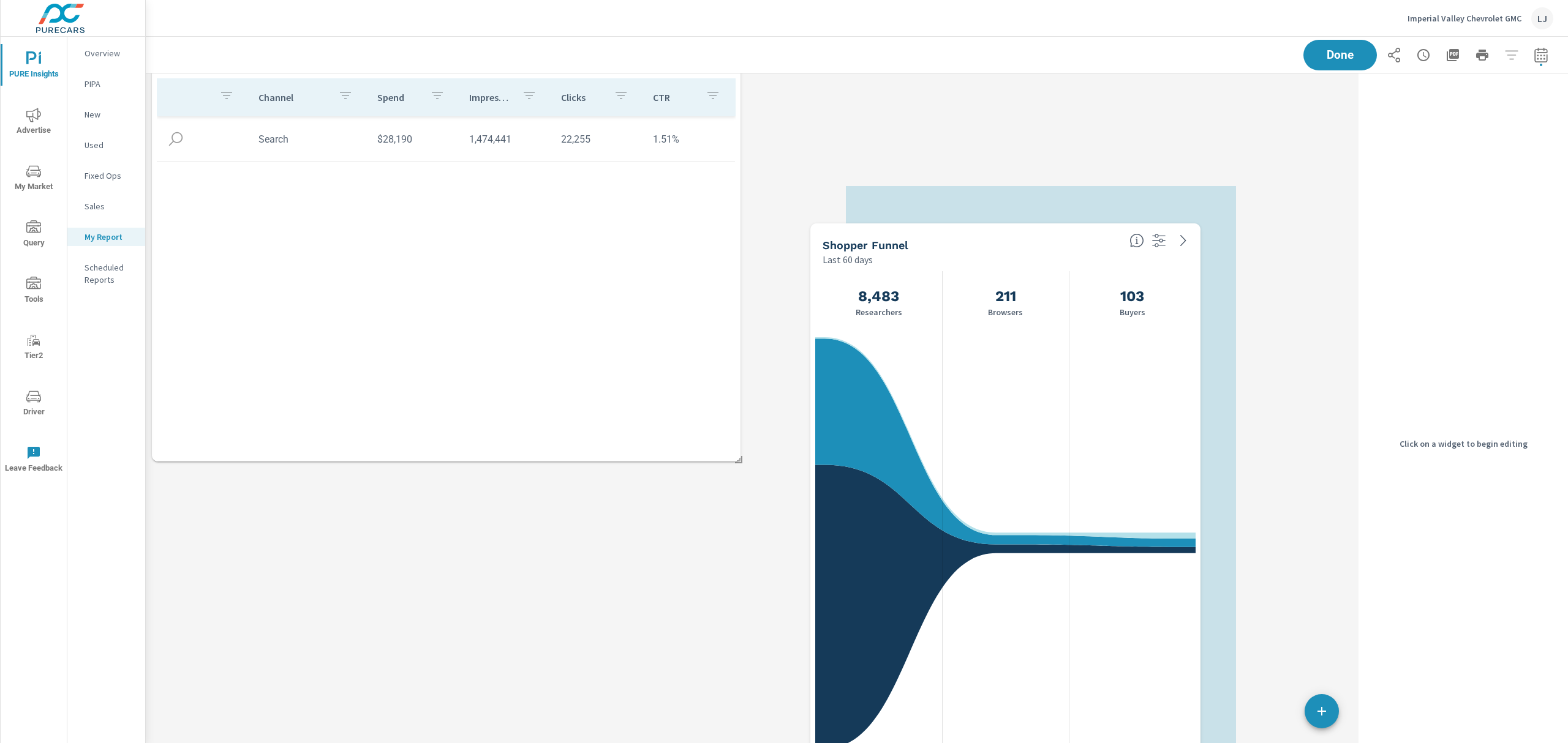
scroll to position [0, 0]
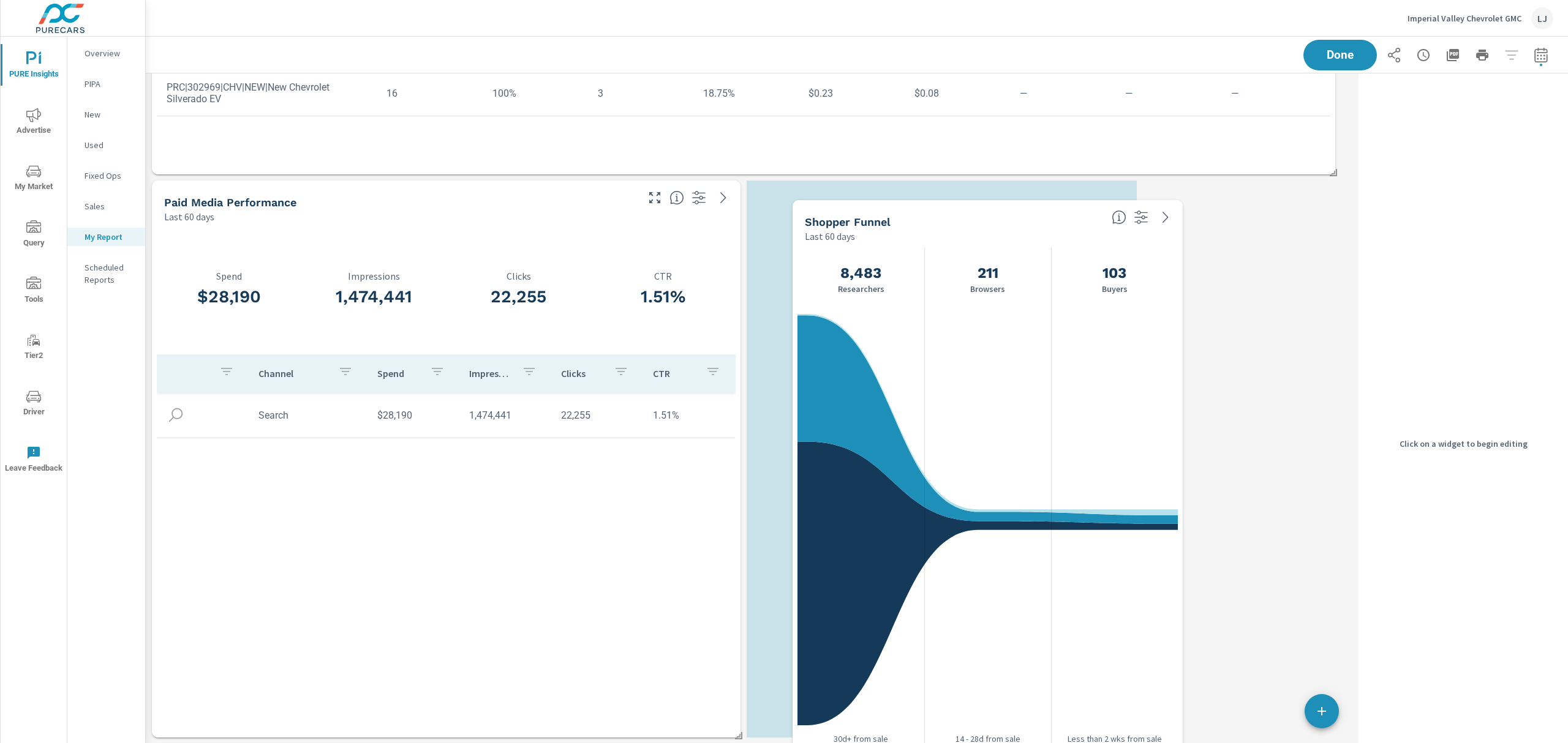
drag, startPoint x: 410, startPoint y: 395, endPoint x: 1000, endPoint y: 219, distance: 615.7
click at [1000, 219] on div "Shopper Funnel" at bounding box center [953, 222] width 297 height 14
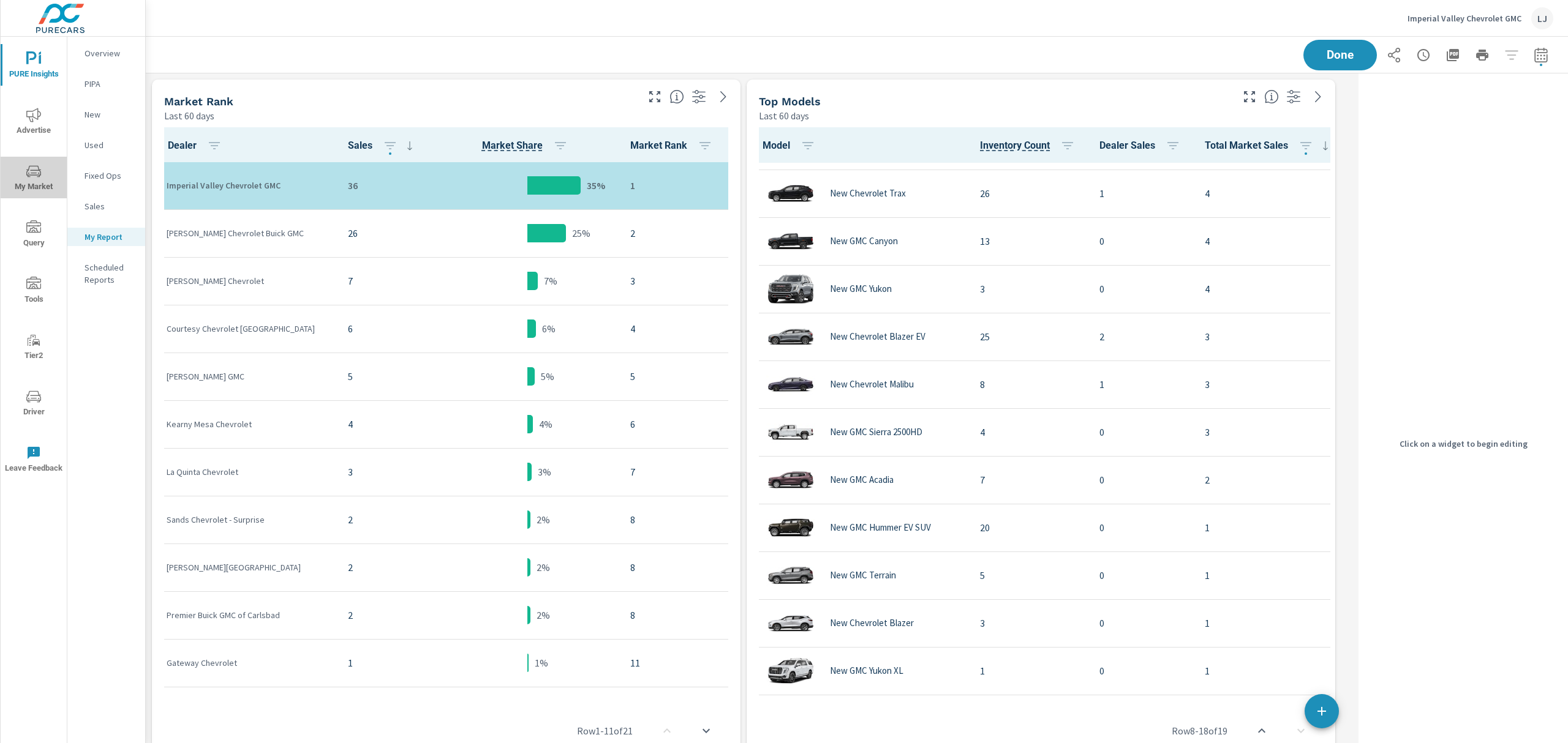
click at [45, 187] on span "My Market" at bounding box center [34, 179] width 59 height 30
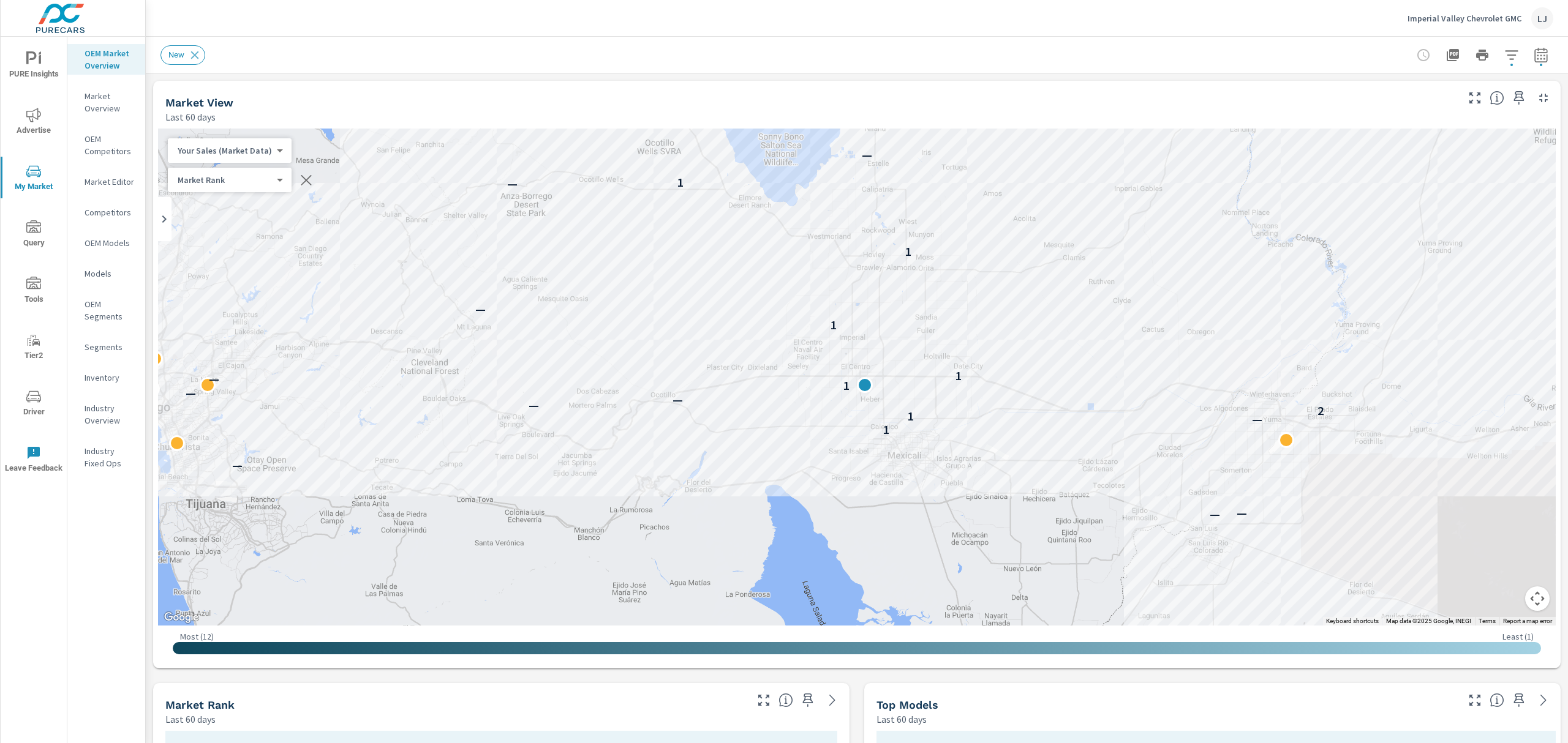
click at [106, 281] on div "Models" at bounding box center [106, 273] width 78 height 18
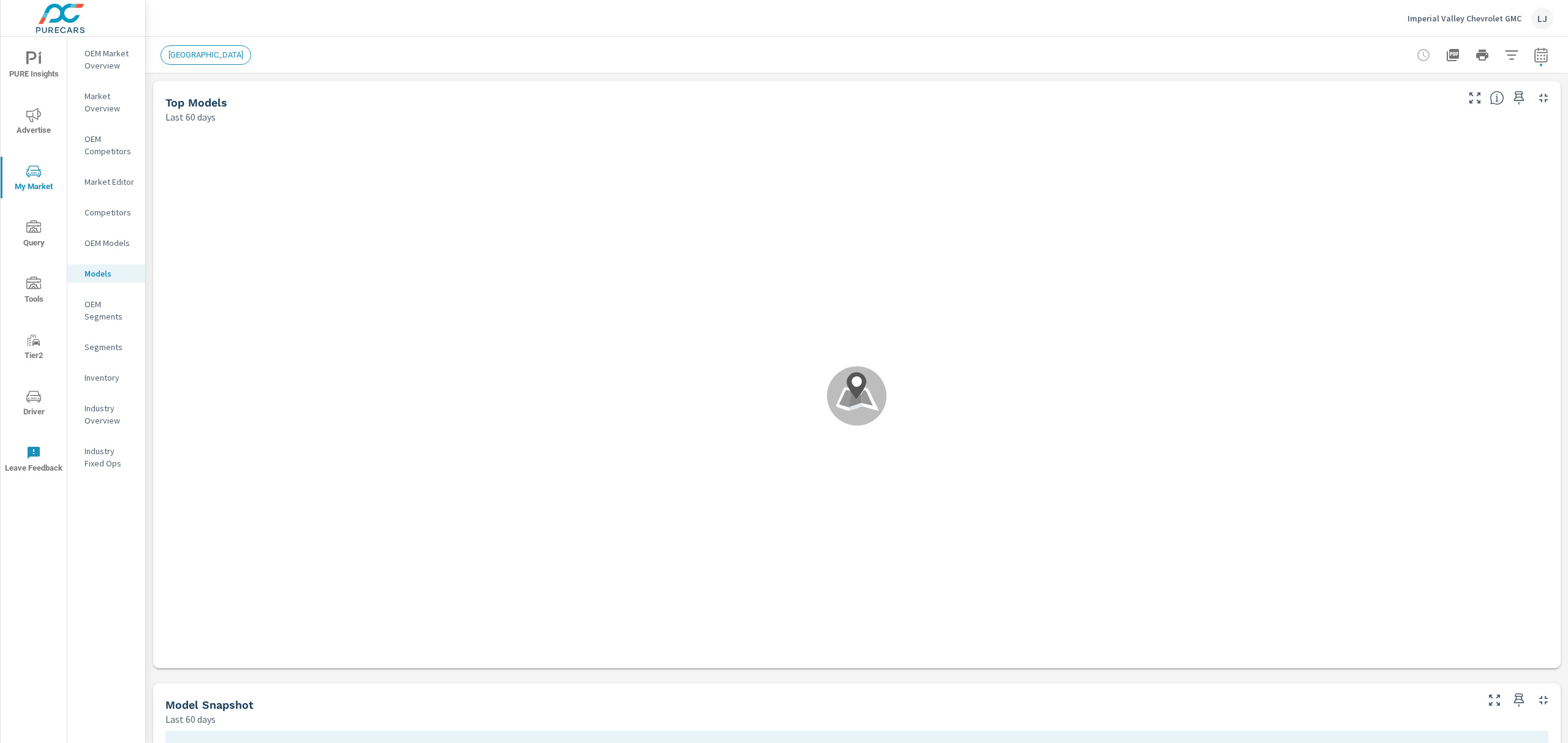
scroll to position [1, 0]
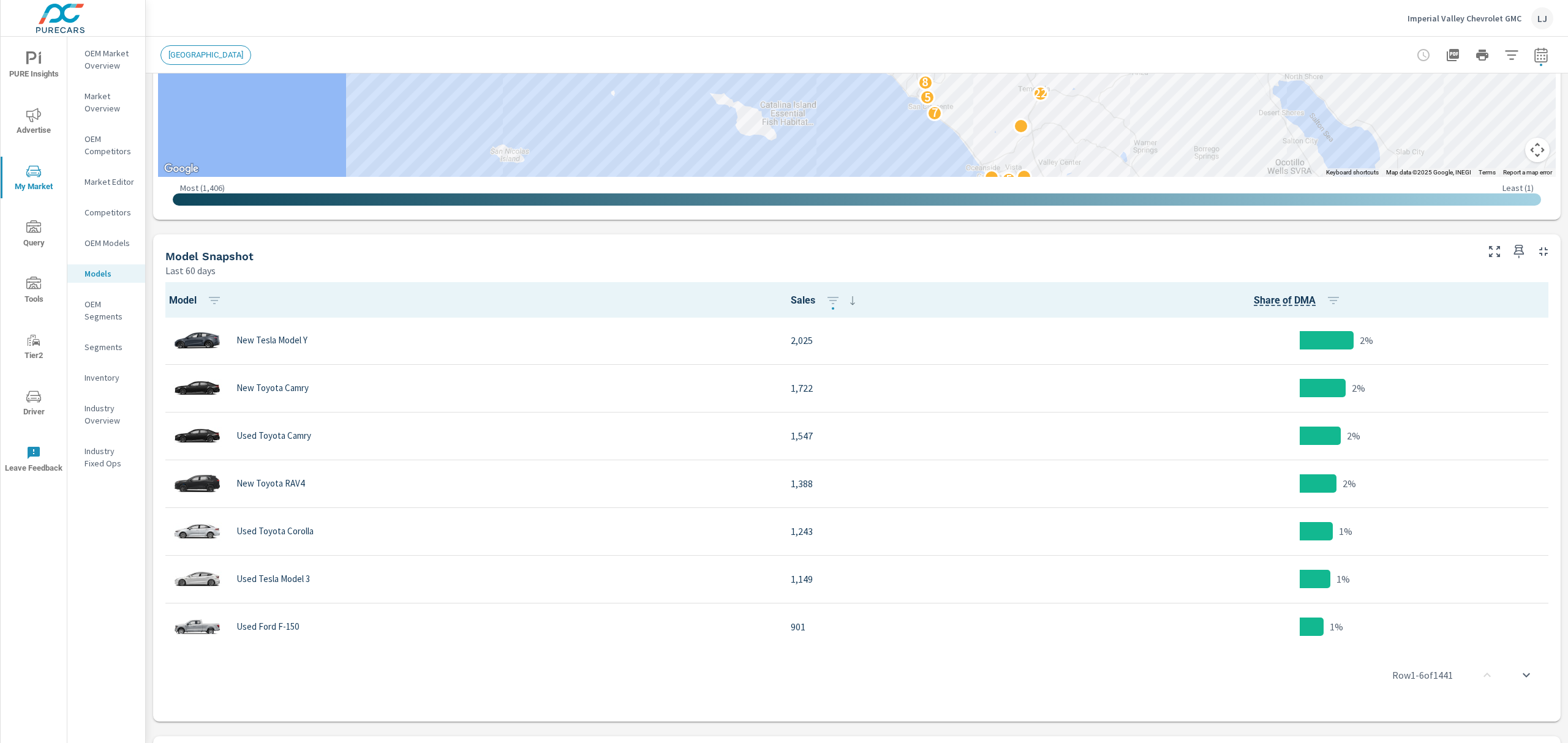
scroll to position [353, 0]
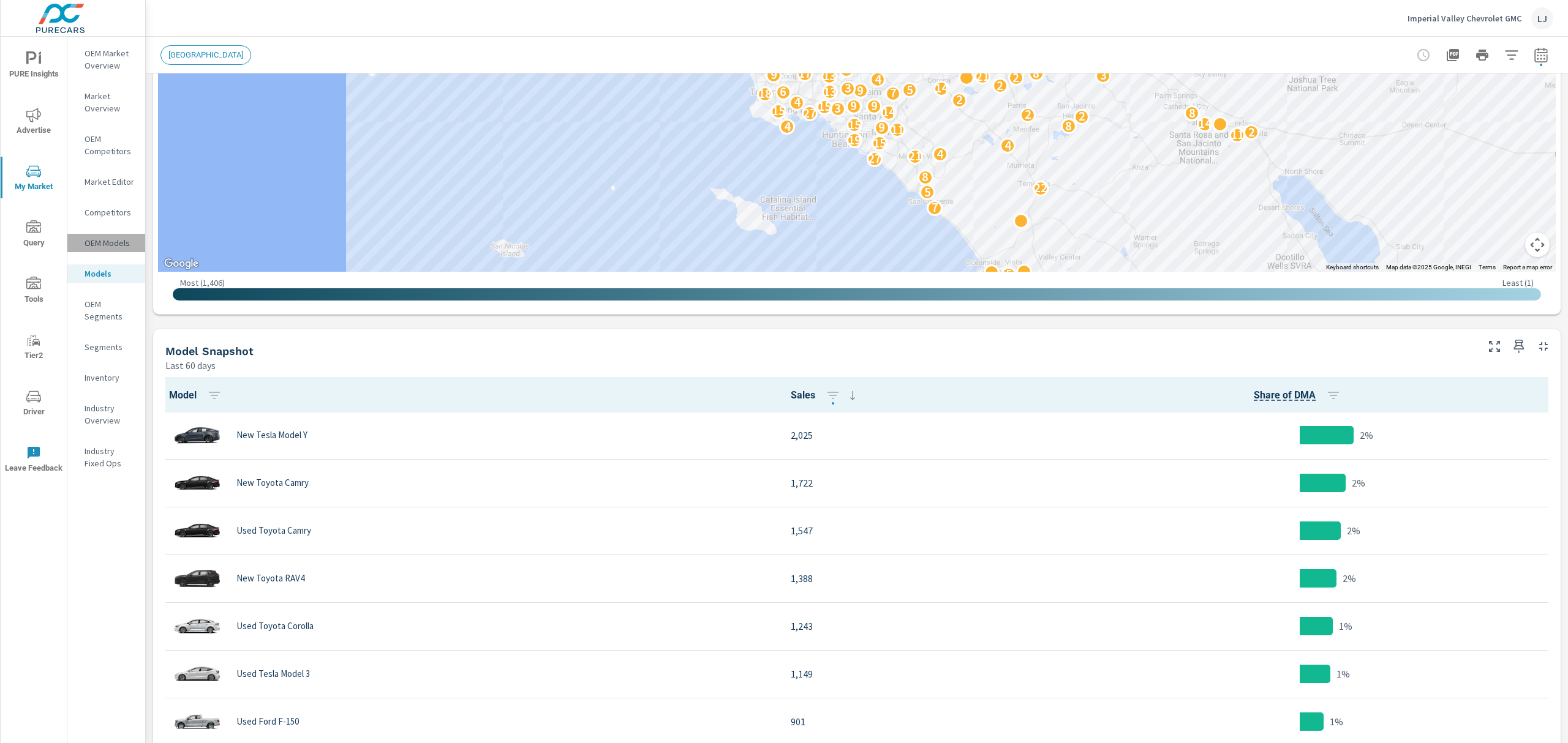
click at [116, 237] on p "OEM Models" at bounding box center [110, 243] width 51 height 12
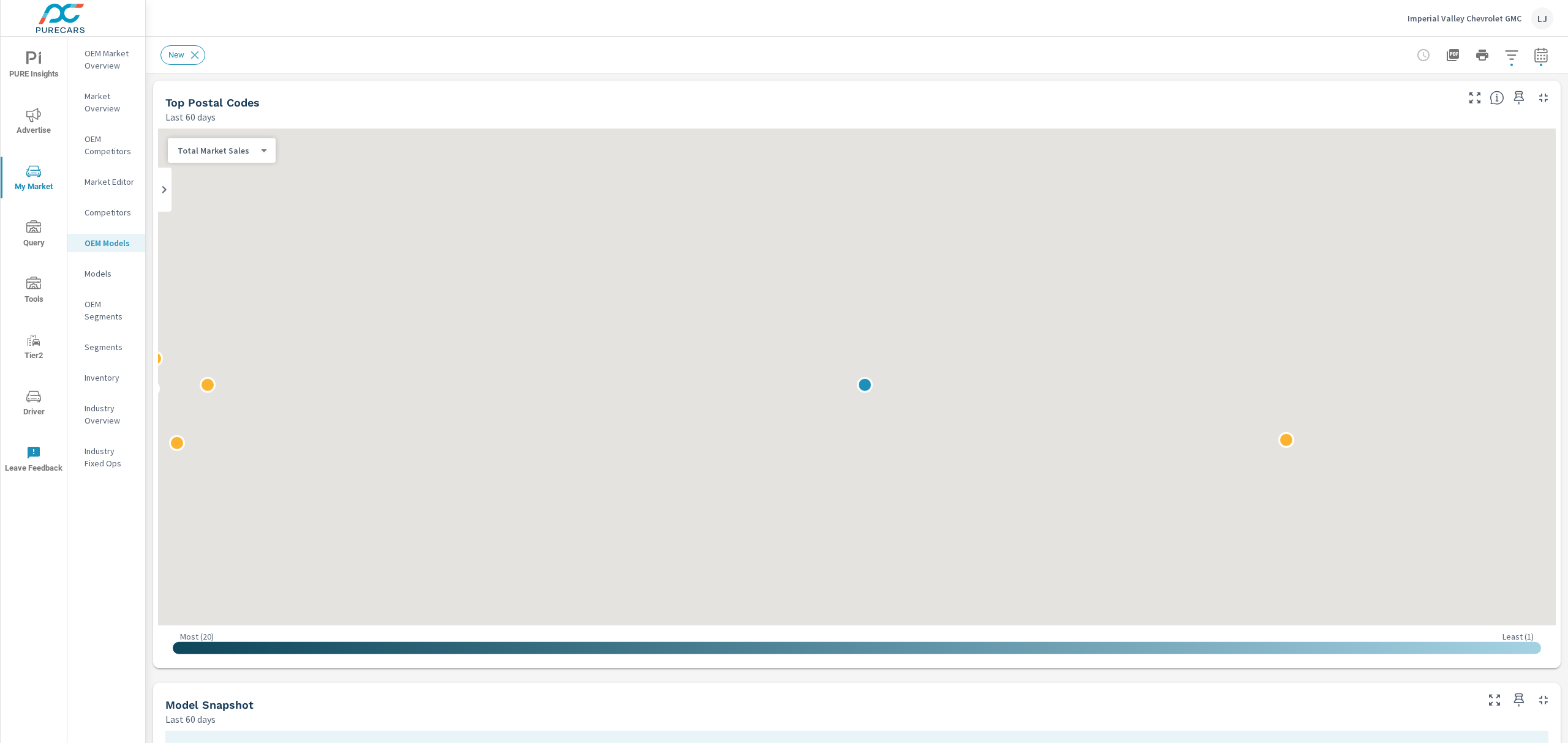
scroll to position [383, 0]
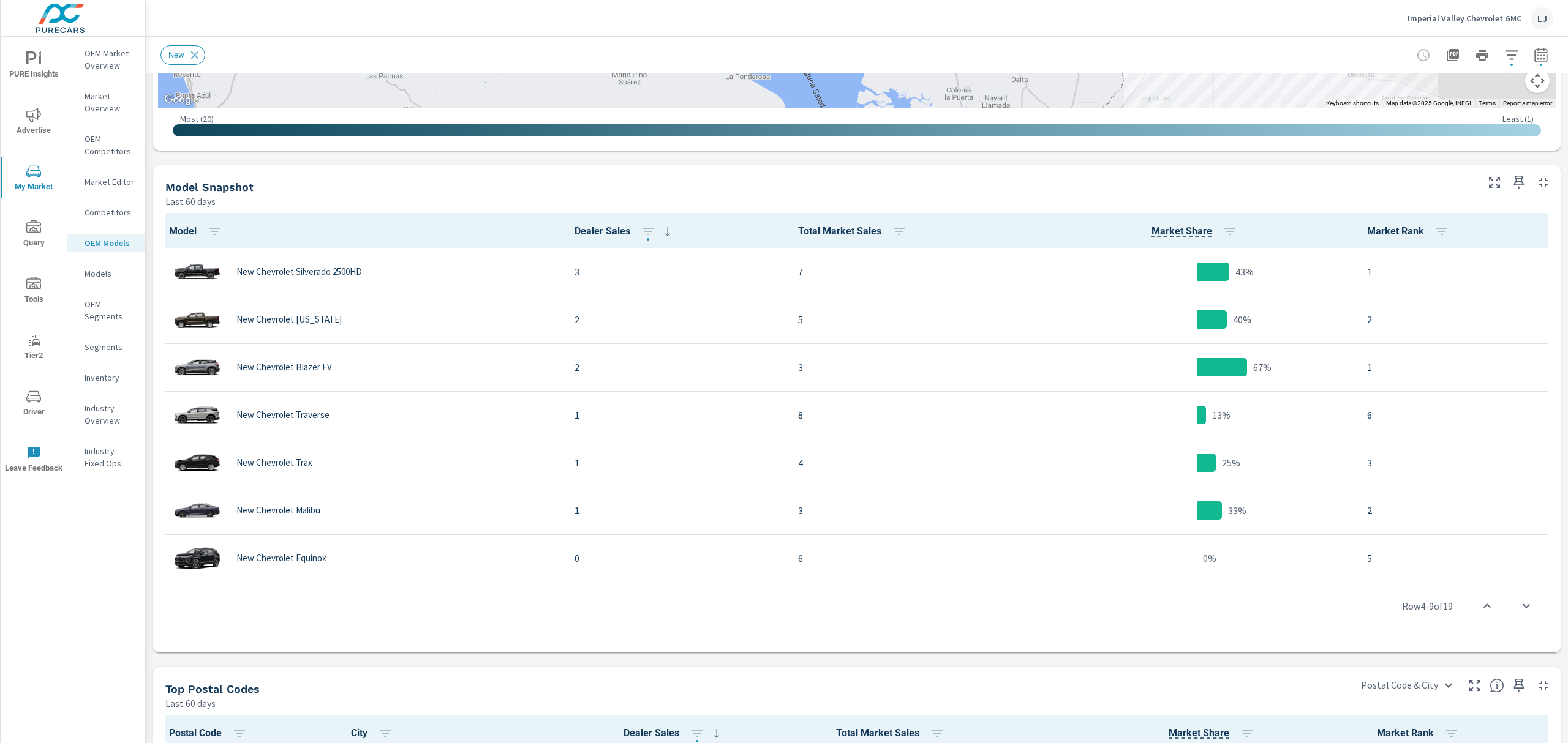
scroll to position [520, 0]
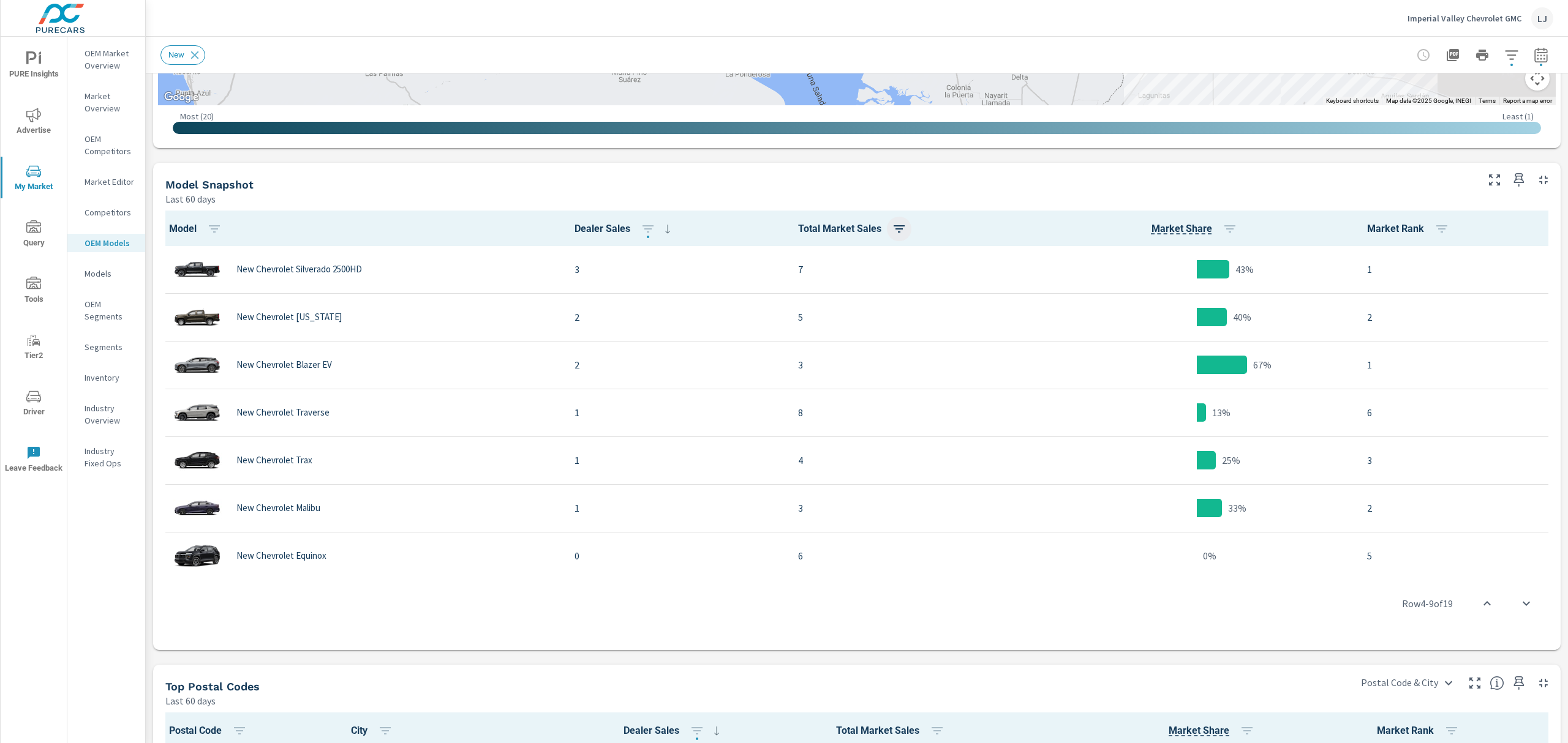
click at [887, 228] on button "button" at bounding box center [899, 229] width 25 height 25
click at [865, 291] on div "Sort Options ASC DESC Apply" at bounding box center [833, 316] width 132 height 153
click at [865, 277] on p "DESC" at bounding box center [863, 279] width 19 height 12
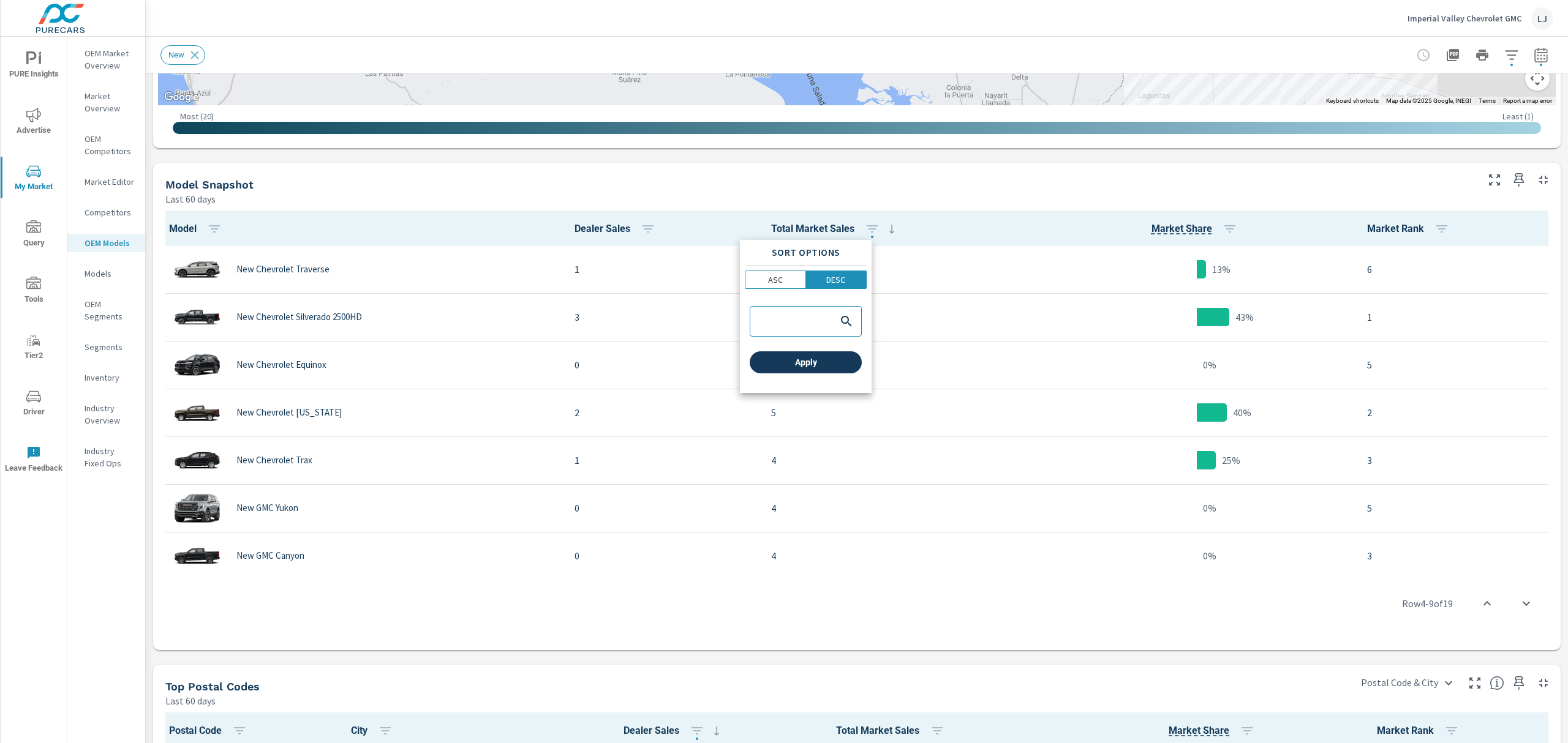
click at [811, 360] on span "Apply" at bounding box center [806, 362] width 102 height 11
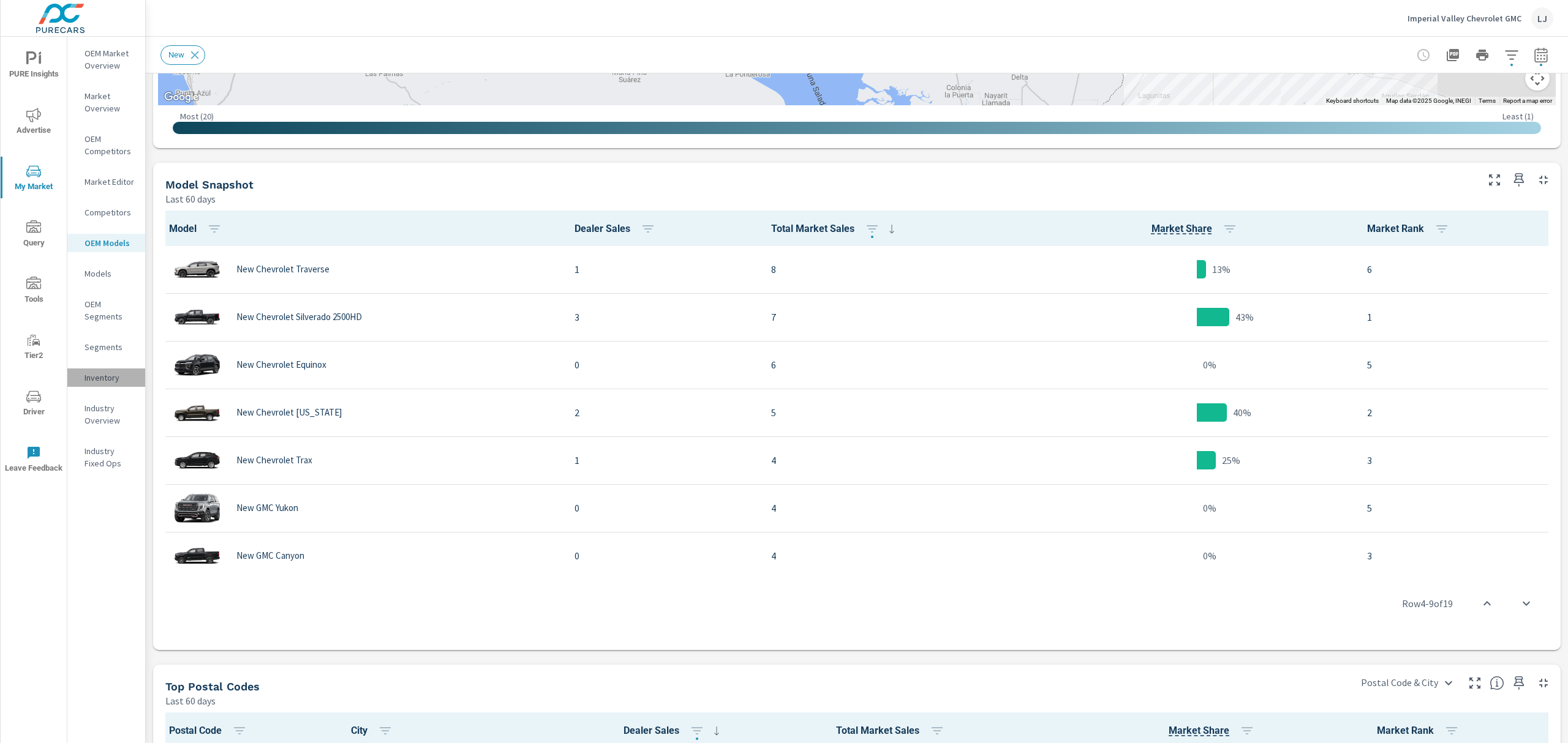
click at [97, 377] on p "Inventory" at bounding box center [110, 377] width 51 height 12
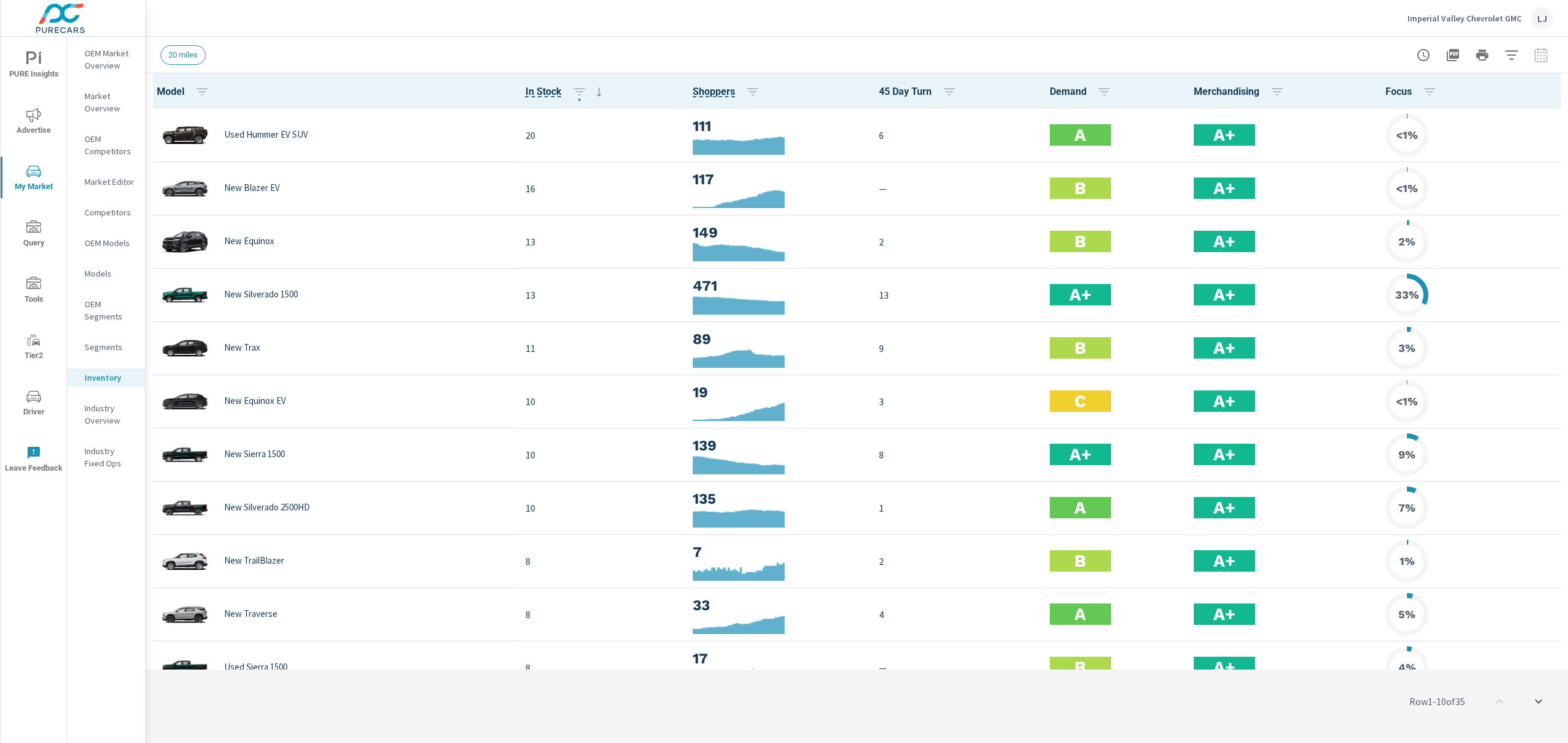
scroll to position [1, 0]
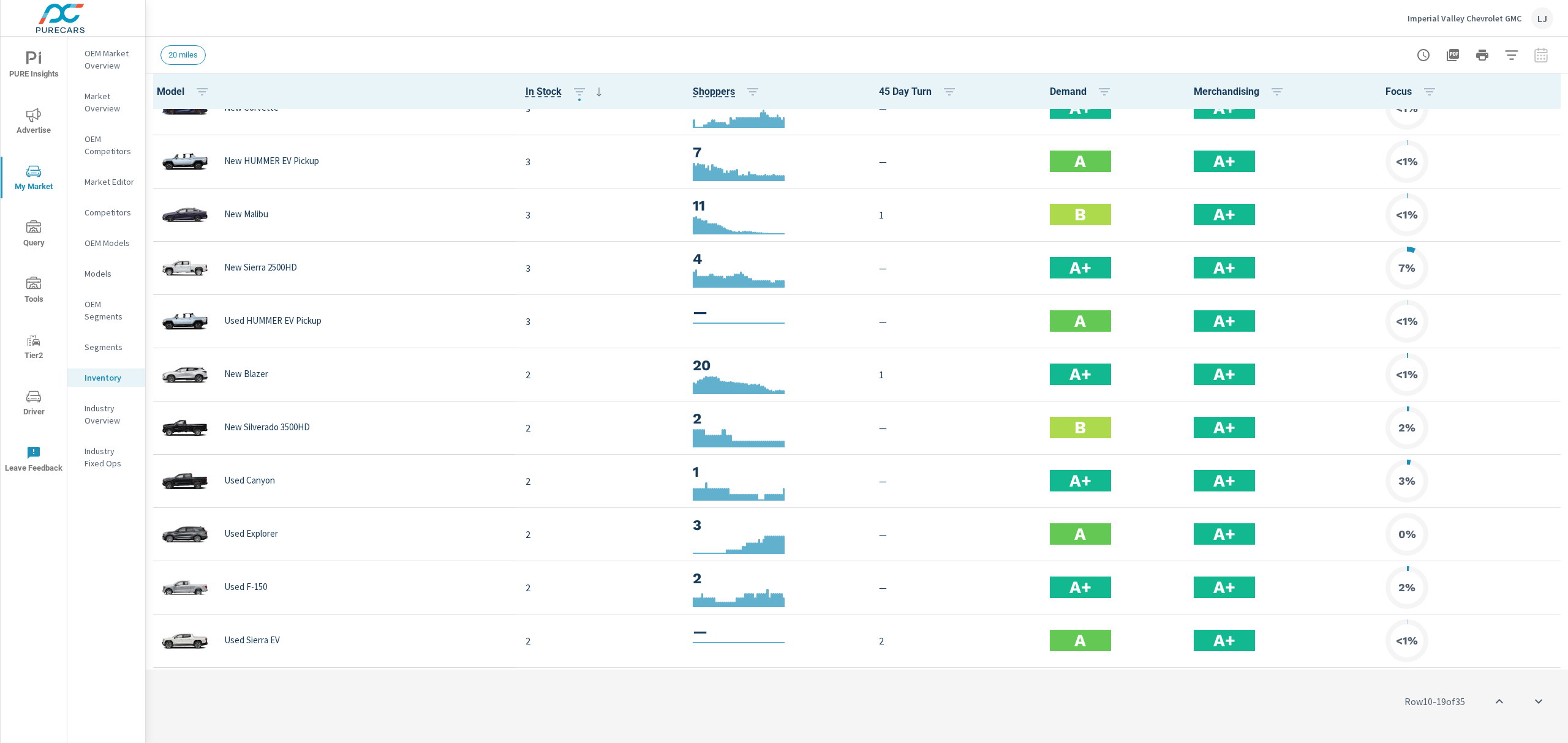
scroll to position [1309, 0]
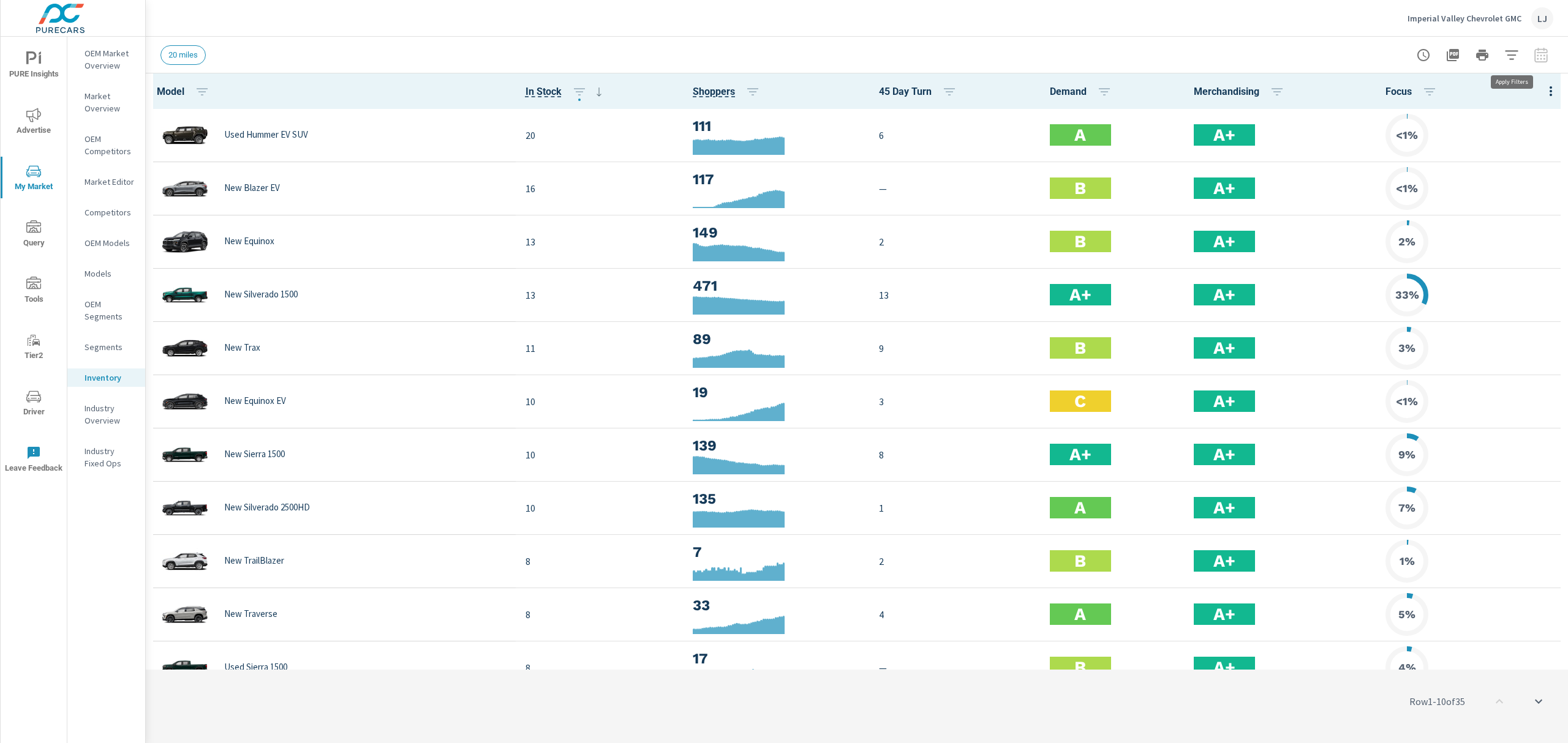
click at [1509, 52] on icon "button" at bounding box center [1512, 55] width 15 height 15
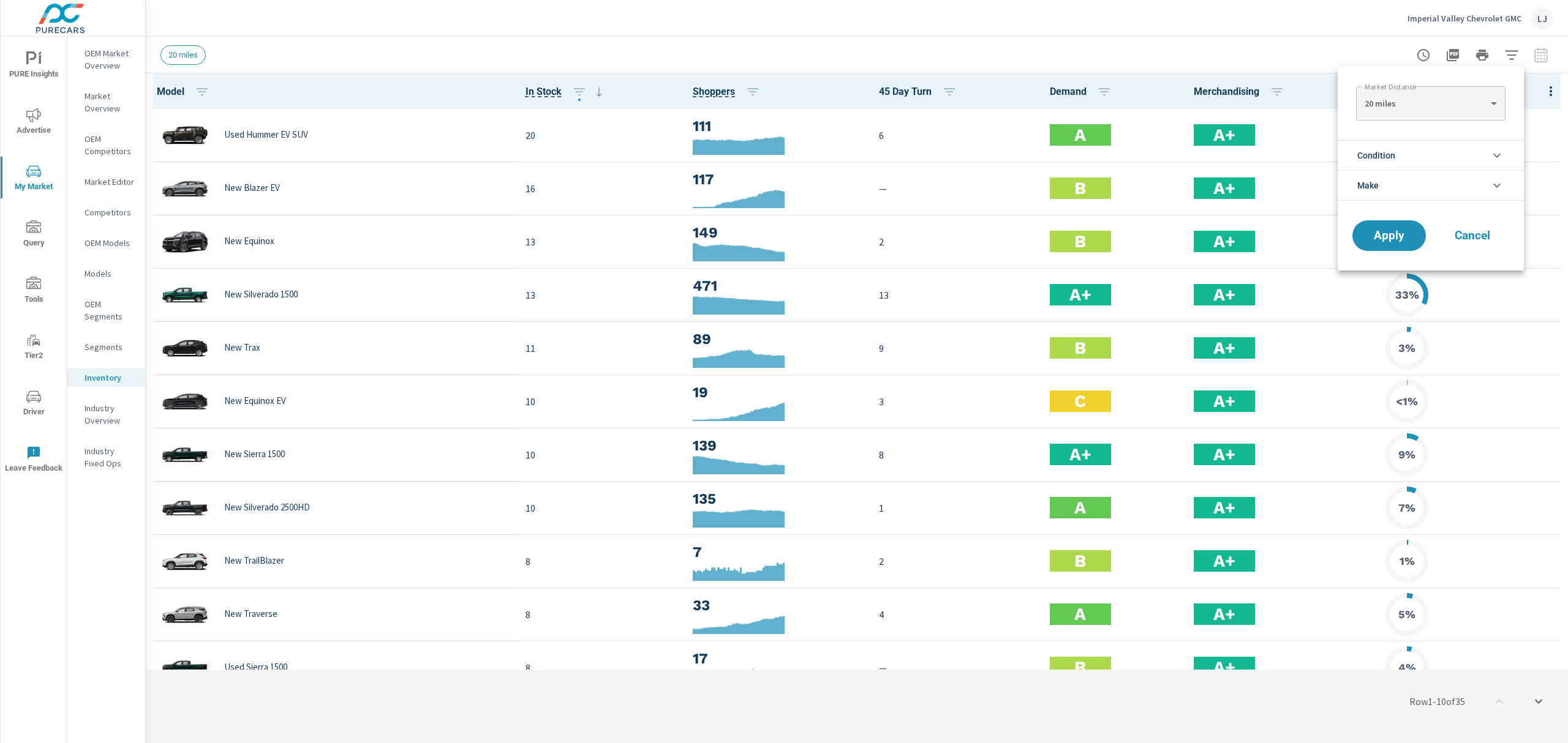
click at [1537, 55] on div at bounding box center [784, 372] width 1568 height 743
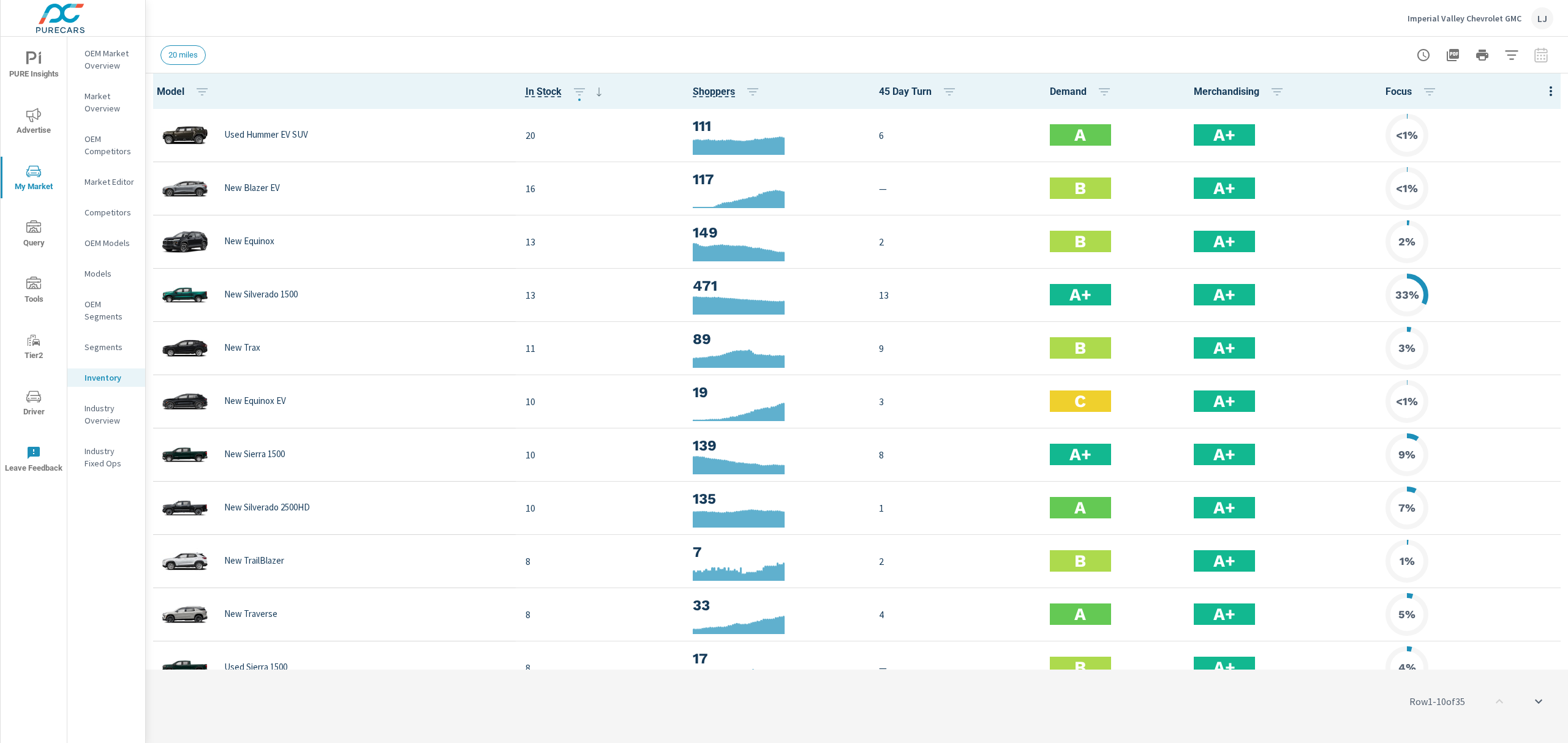
click at [1544, 56] on div at bounding box center [1483, 55] width 142 height 25
click at [740, 81] on button "button" at bounding box center [752, 92] width 25 height 25
click at [694, 136] on button "DESC" at bounding box center [689, 143] width 61 height 18
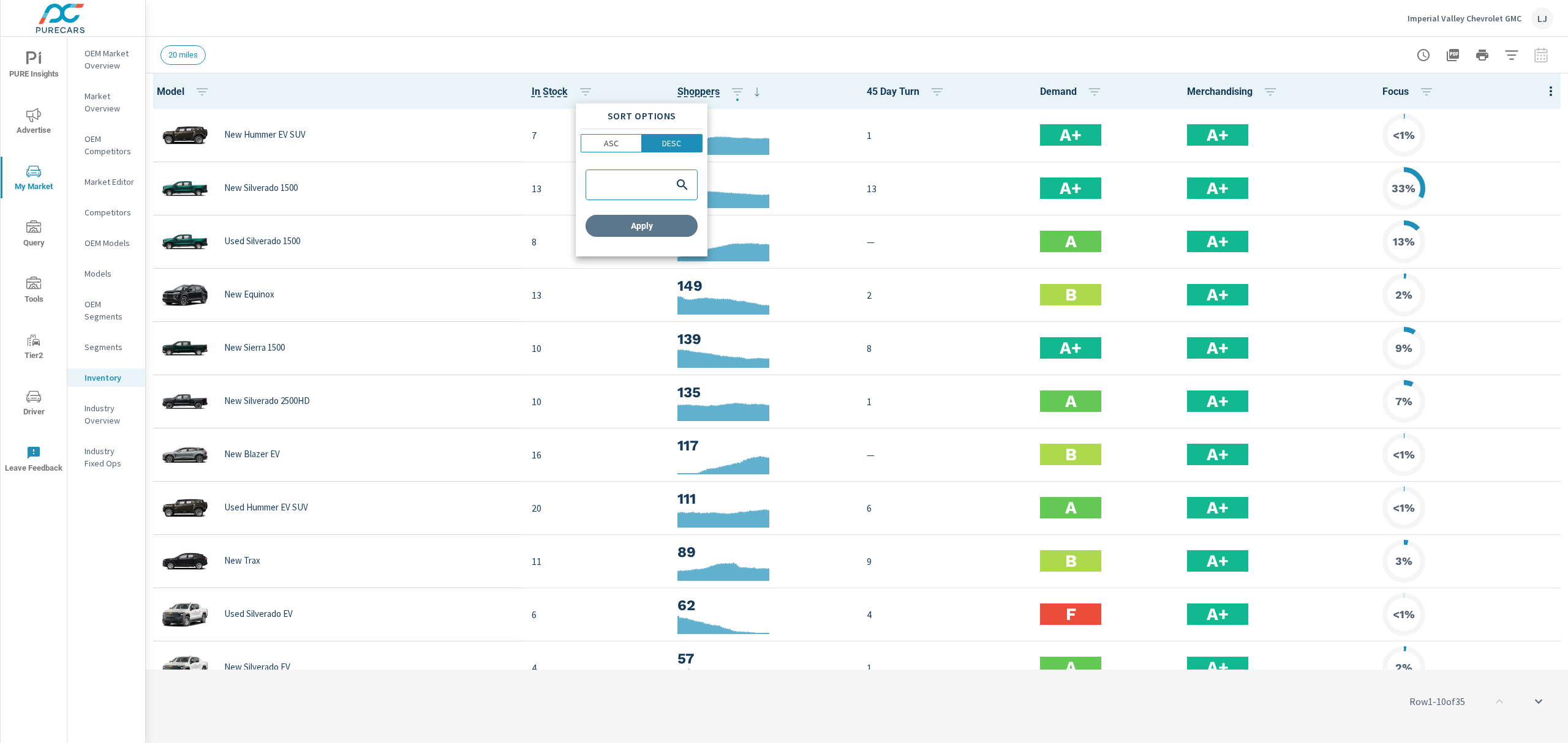
click at [651, 234] on button "Apply" at bounding box center [641, 226] width 112 height 22
click at [28, 67] on span "PURE Insights" at bounding box center [34, 66] width 59 height 30
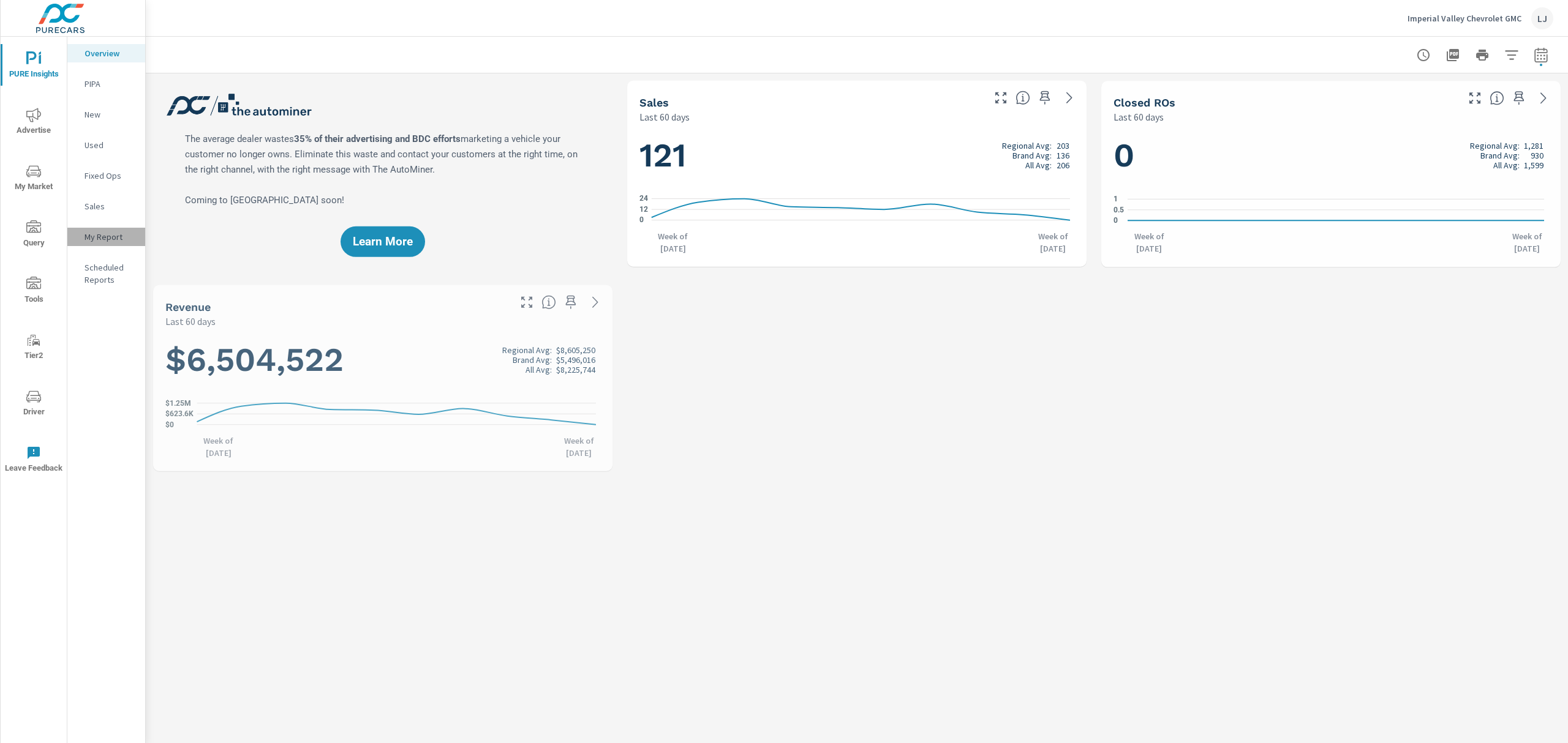
click at [97, 232] on p "My Report" at bounding box center [110, 236] width 51 height 12
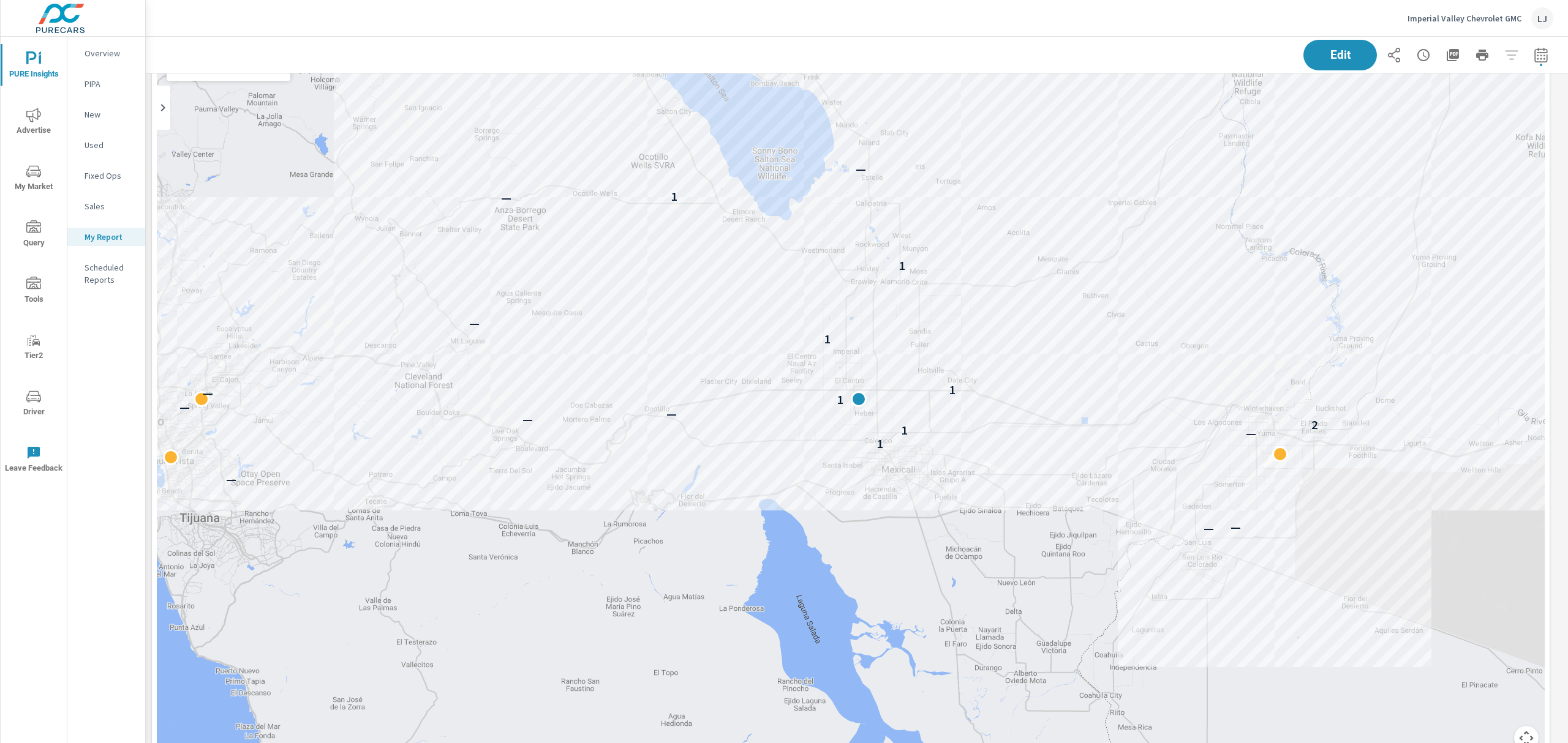
scroll to position [763, 0]
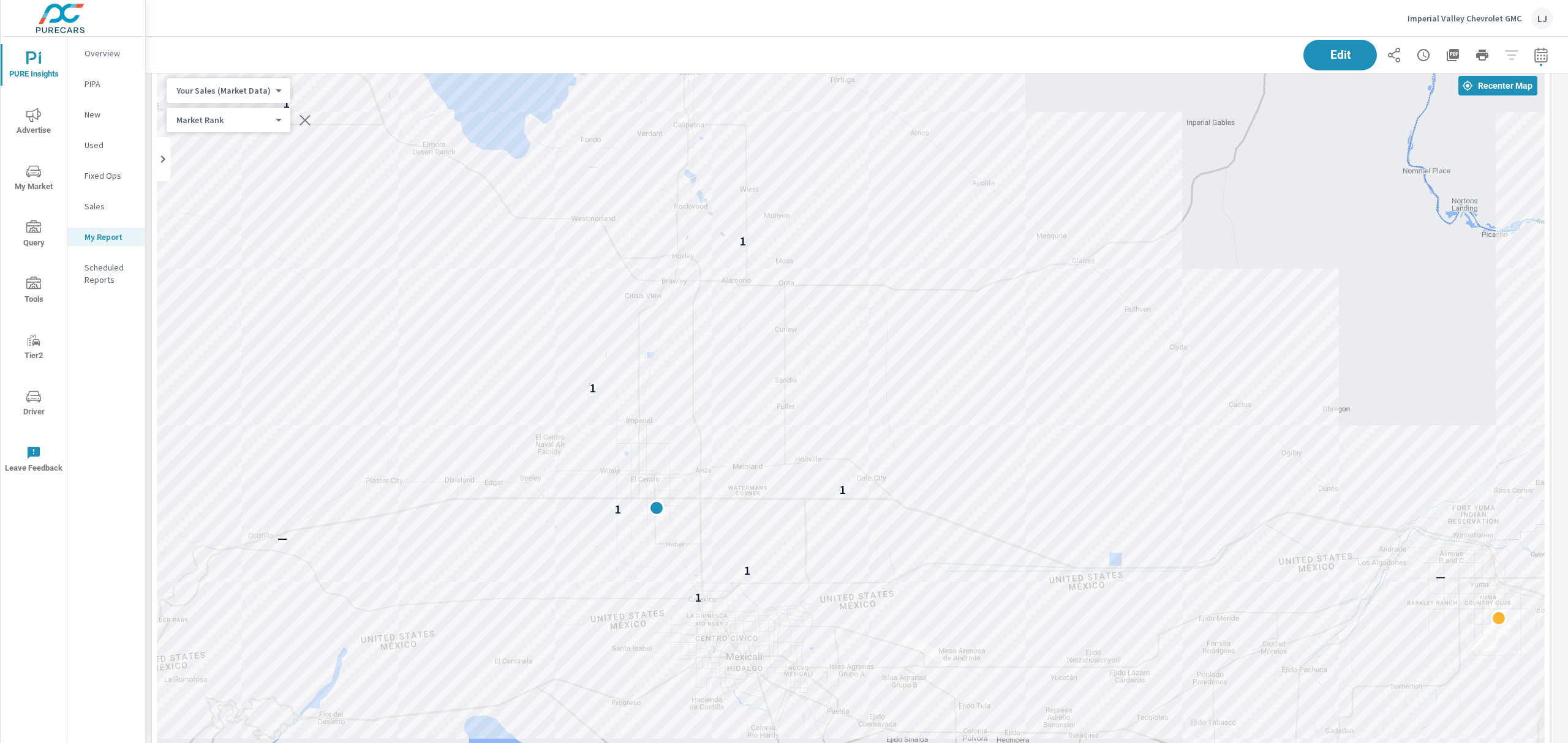
drag, startPoint x: 719, startPoint y: 509, endPoint x: 731, endPoint y: 694, distance: 185.4
click at [731, 694] on div "— — 1 — 1 2 — — 1 1 1 — 1 — 1 —" at bounding box center [851, 443] width 1388 height 748
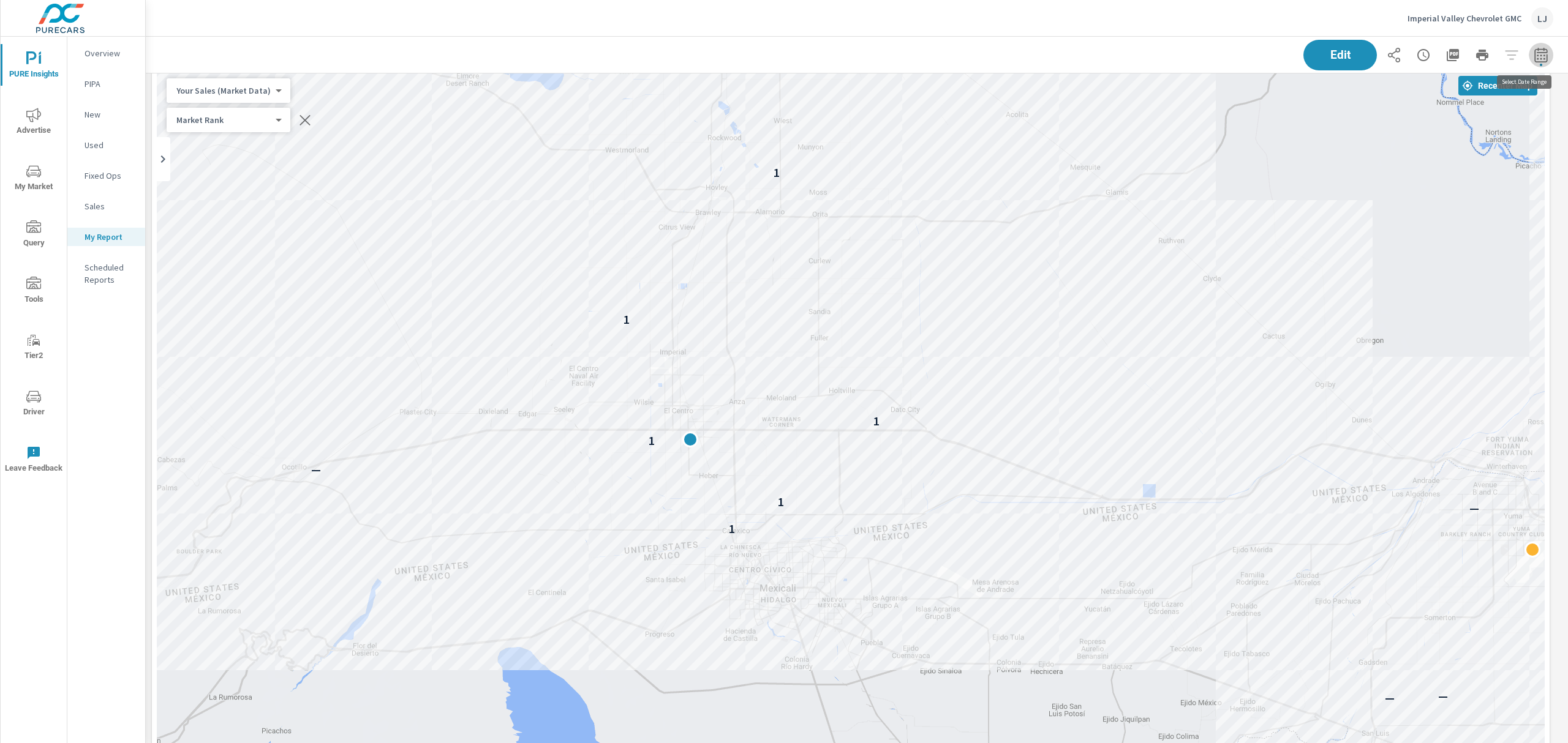
click at [1534, 59] on icon "button" at bounding box center [1541, 55] width 15 height 15
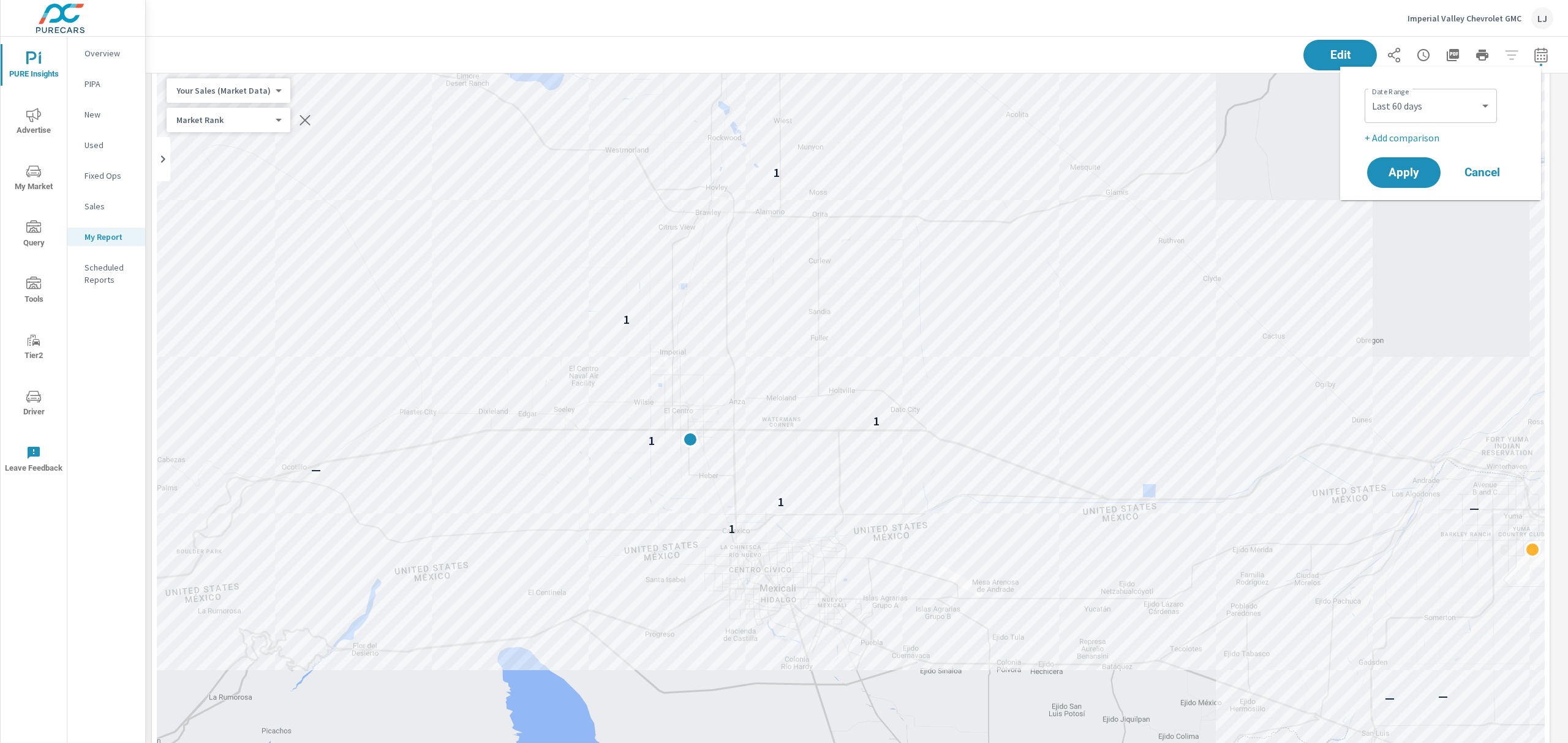
scroll to position [3270, 1436]
click at [1463, 106] on select "Custom Yesterday Last week Last 7 days Last 14 days Last 30 days Last 45 days L…" at bounding box center [1431, 106] width 123 height 25
click at [1370, 93] on select "Custom Yesterday Last week Last 7 days Last 14 days Last 30 days Last 45 days L…" at bounding box center [1431, 106] width 123 height 25
select select "Last 6 months"
click at [1412, 171] on span "Apply" at bounding box center [1403, 173] width 50 height 11
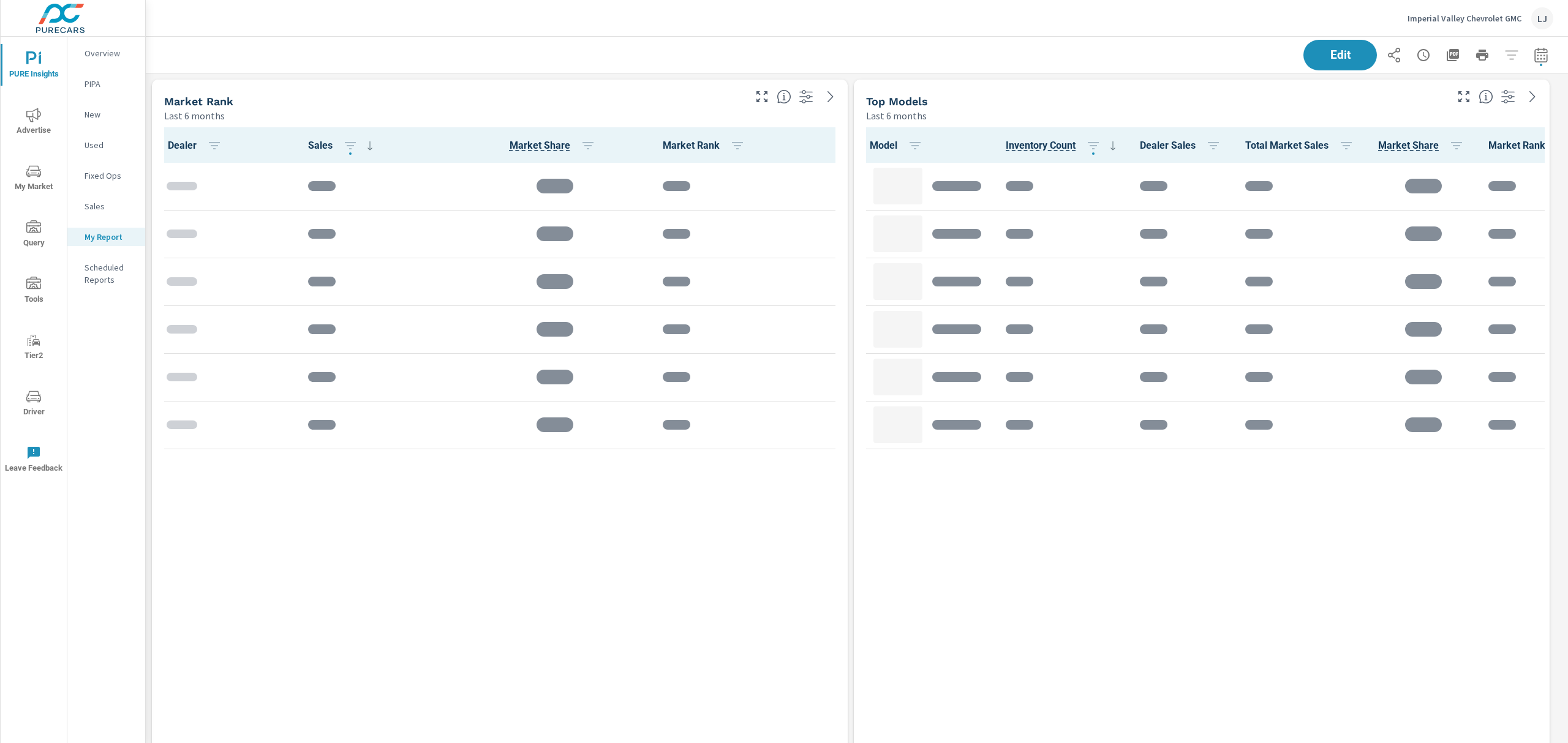
click at [1537, 55] on button "button" at bounding box center [1541, 55] width 25 height 25
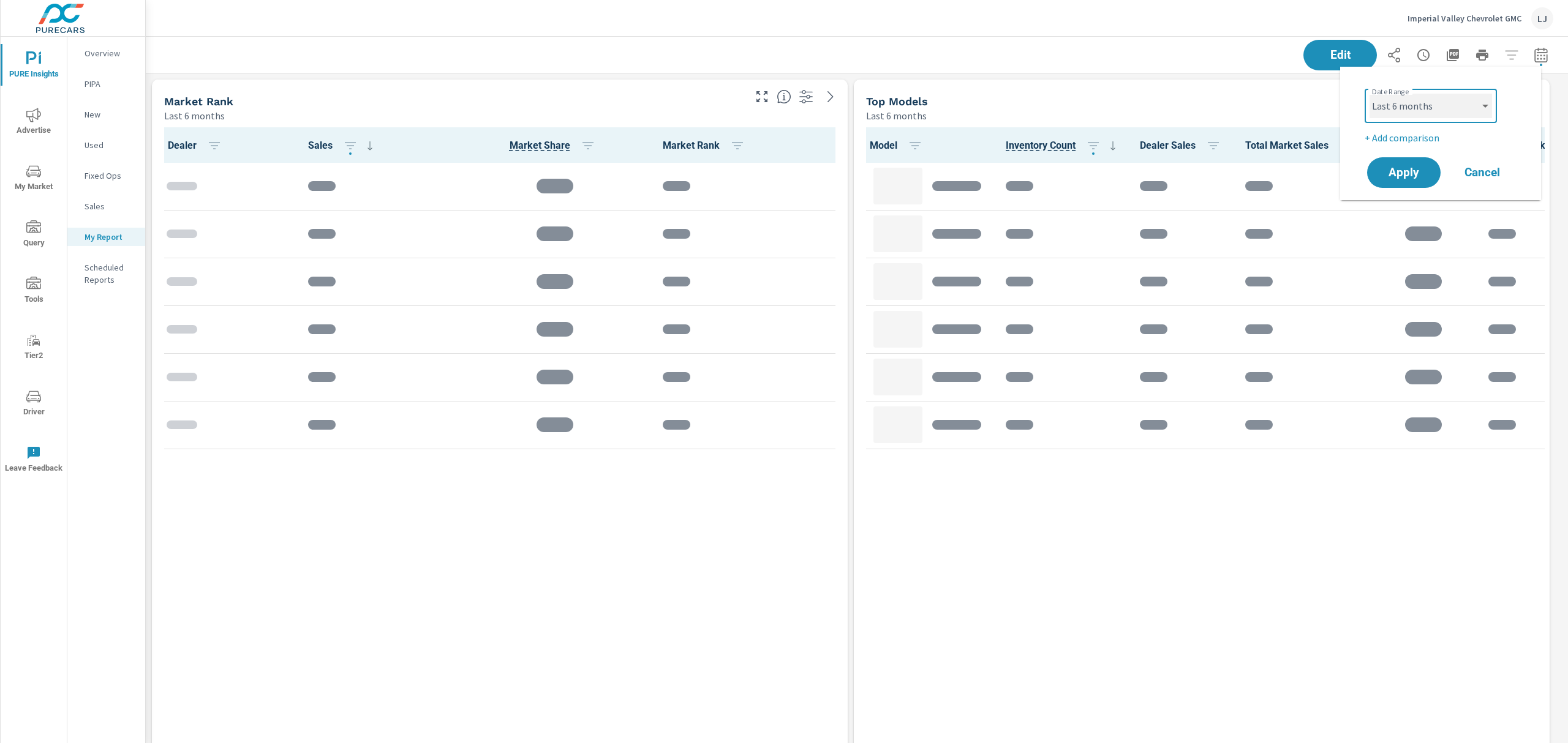
click at [1441, 106] on select "Custom Yesterday Last week Last 7 days Last 14 days Last 30 days Last 45 days L…" at bounding box center [1431, 106] width 123 height 25
click at [1370, 93] on select "Custom Yesterday Last week Last 7 days Last 14 days Last 30 days Last 45 days L…" at bounding box center [1431, 106] width 123 height 25
select select "Last 3 months"
click at [1412, 182] on button "Apply" at bounding box center [1403, 173] width 76 height 32
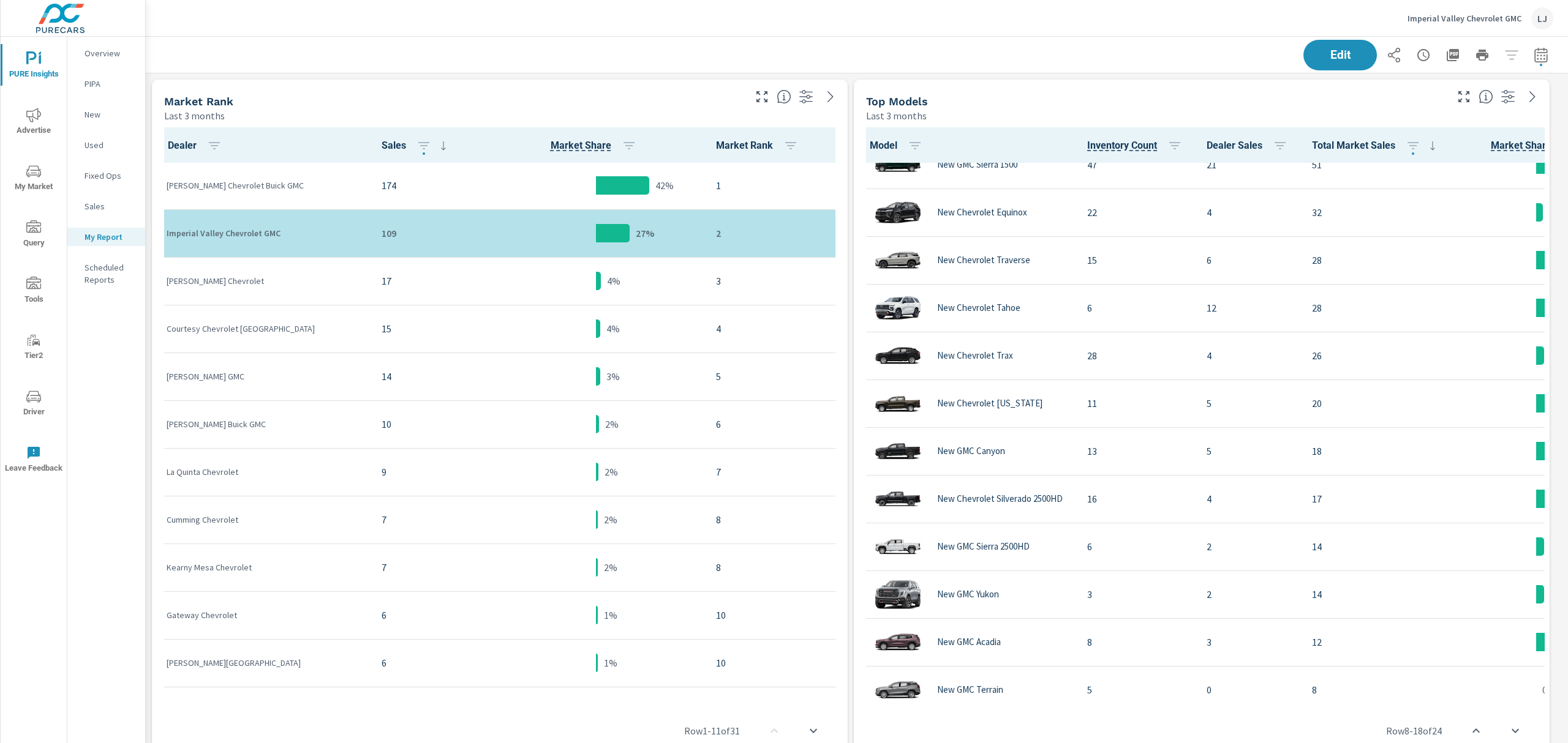
scroll to position [8, 0]
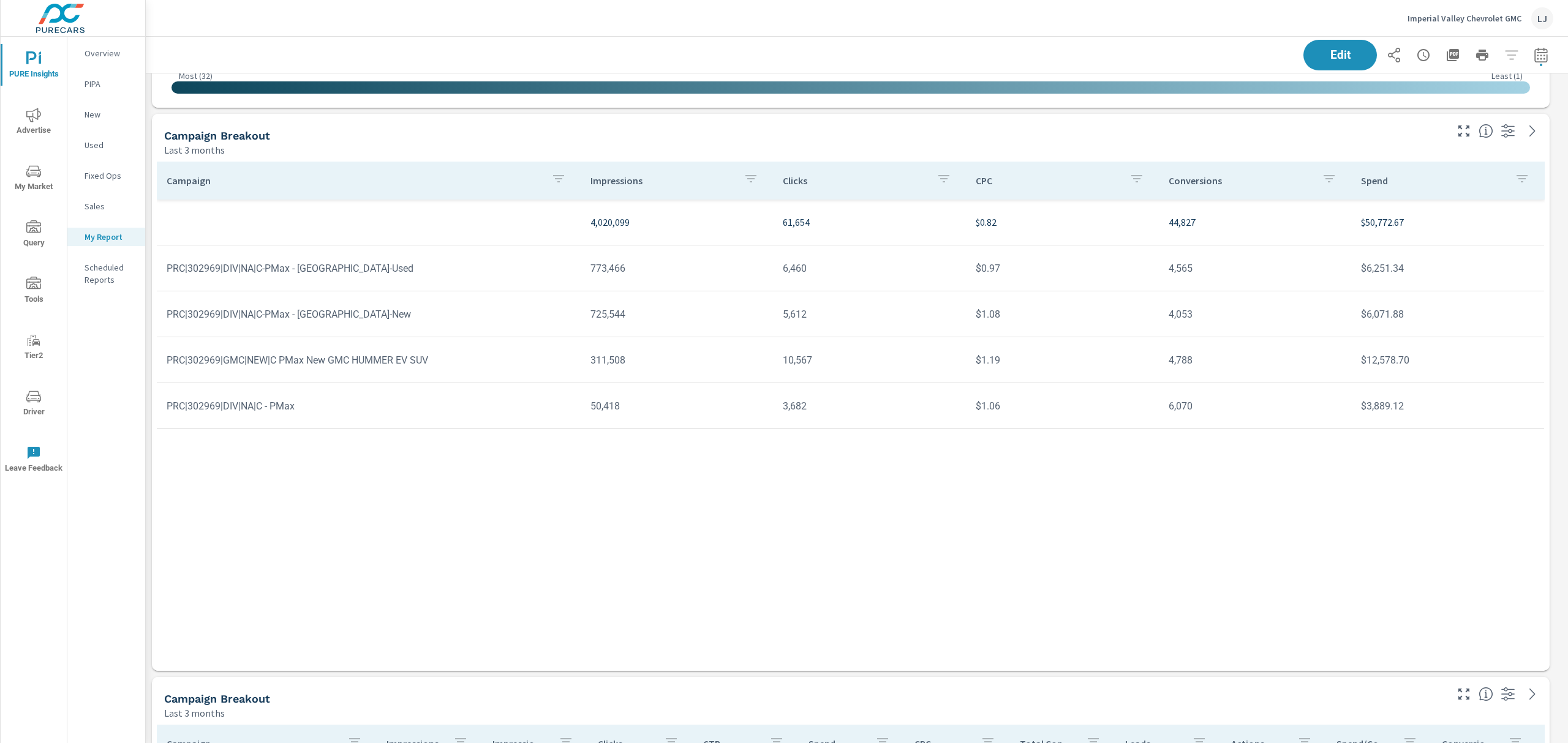
scroll to position [1502, 0]
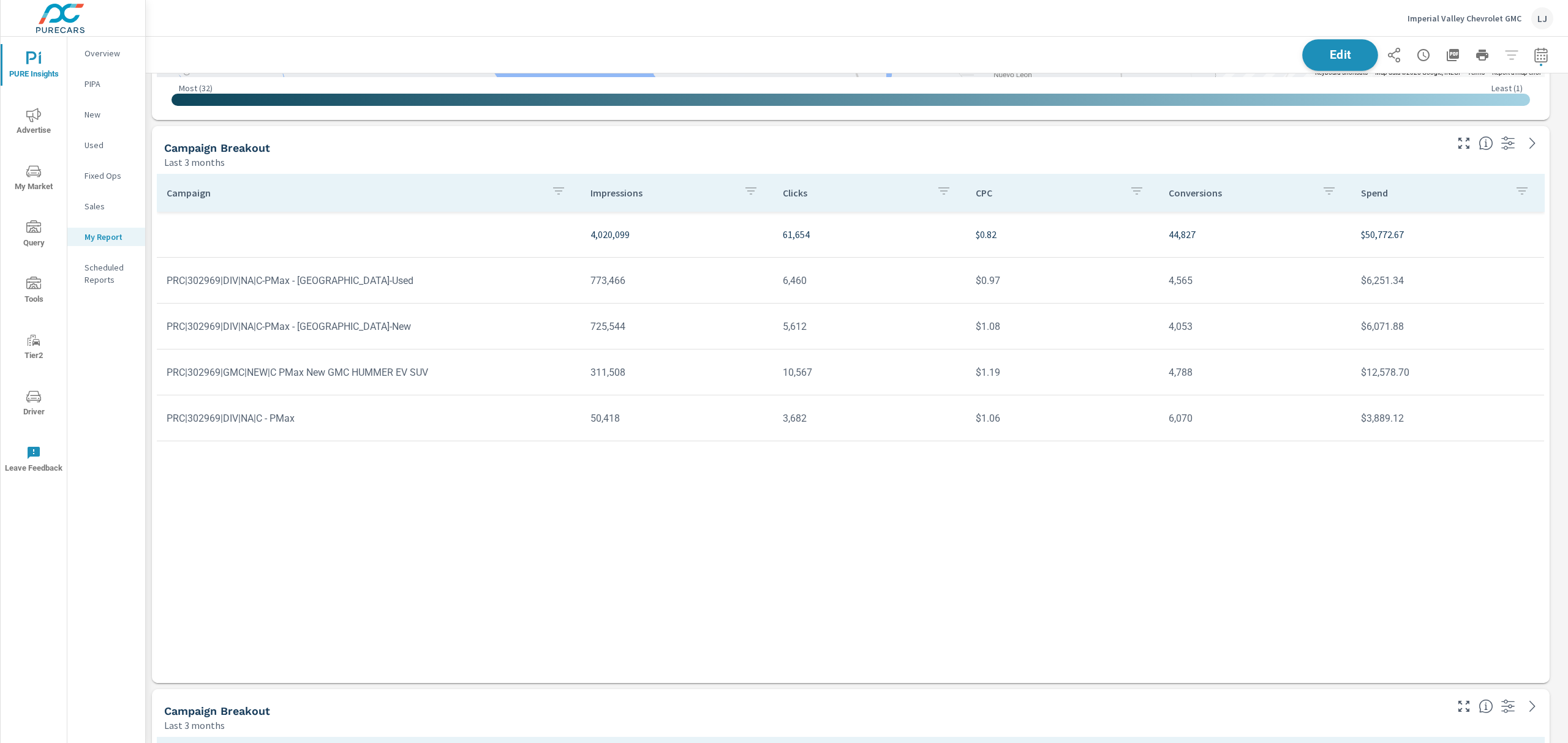
click at [1326, 45] on button "Edit" at bounding box center [1340, 55] width 76 height 32
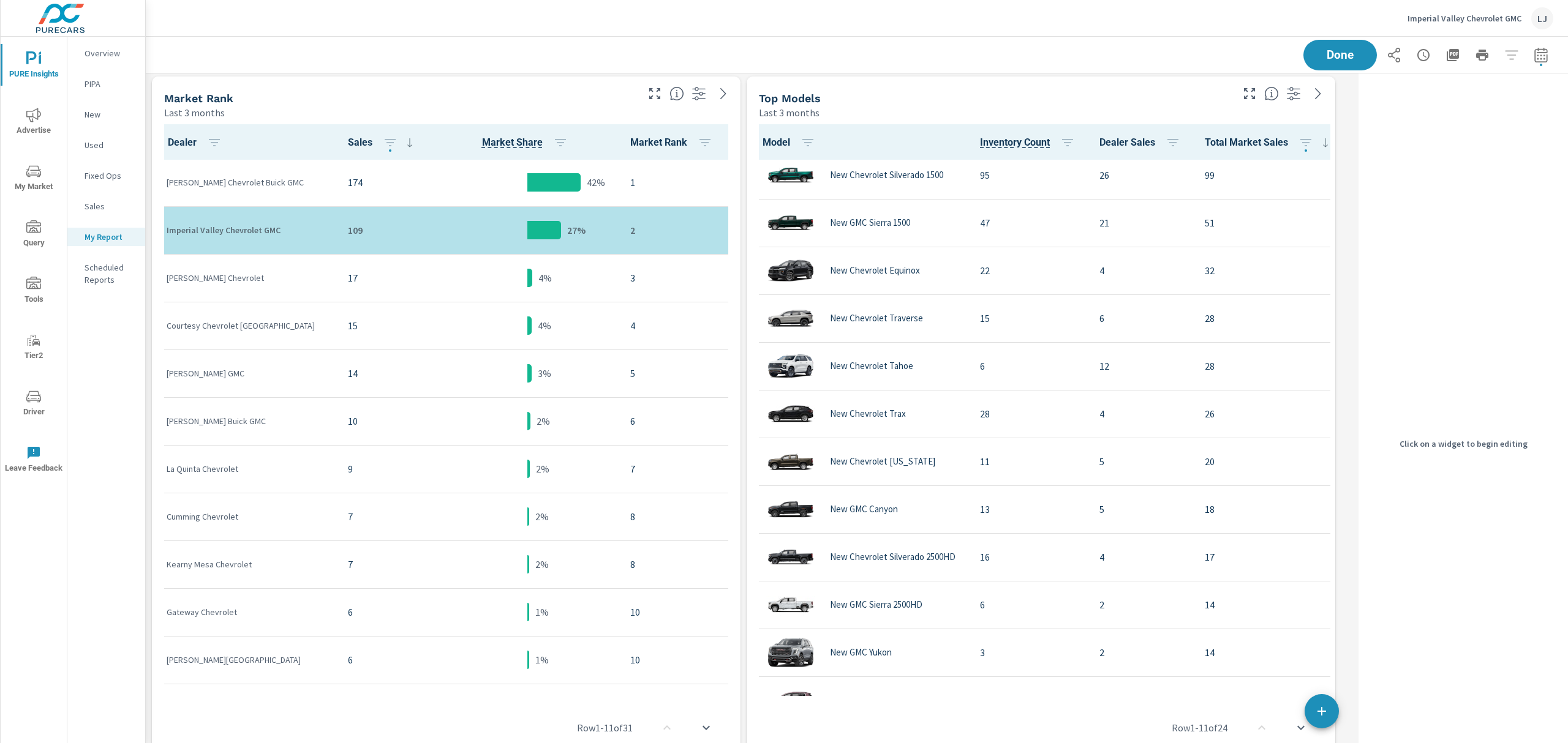
scroll to position [0, 0]
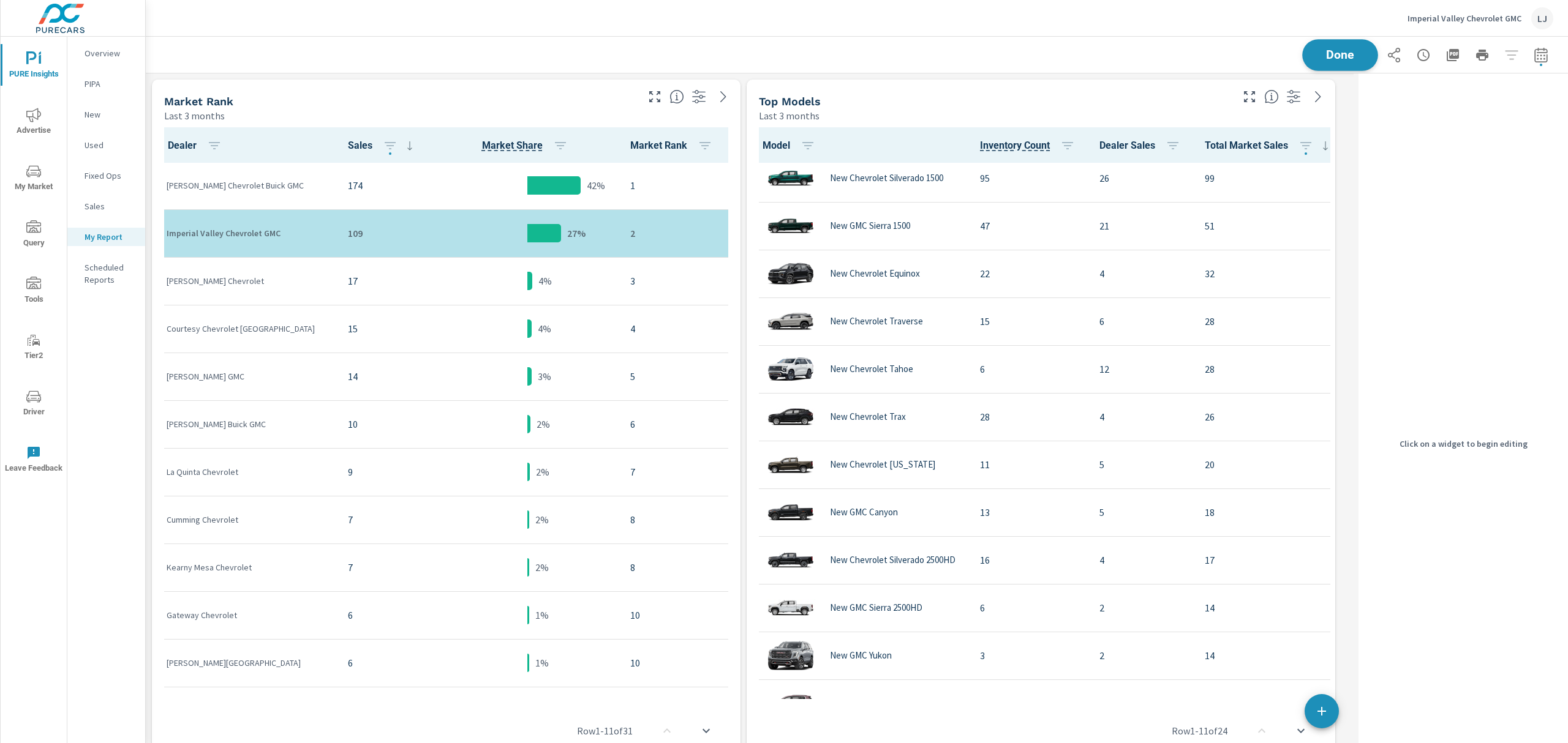
click at [1319, 49] on span "Done" at bounding box center [1340, 55] width 50 height 11
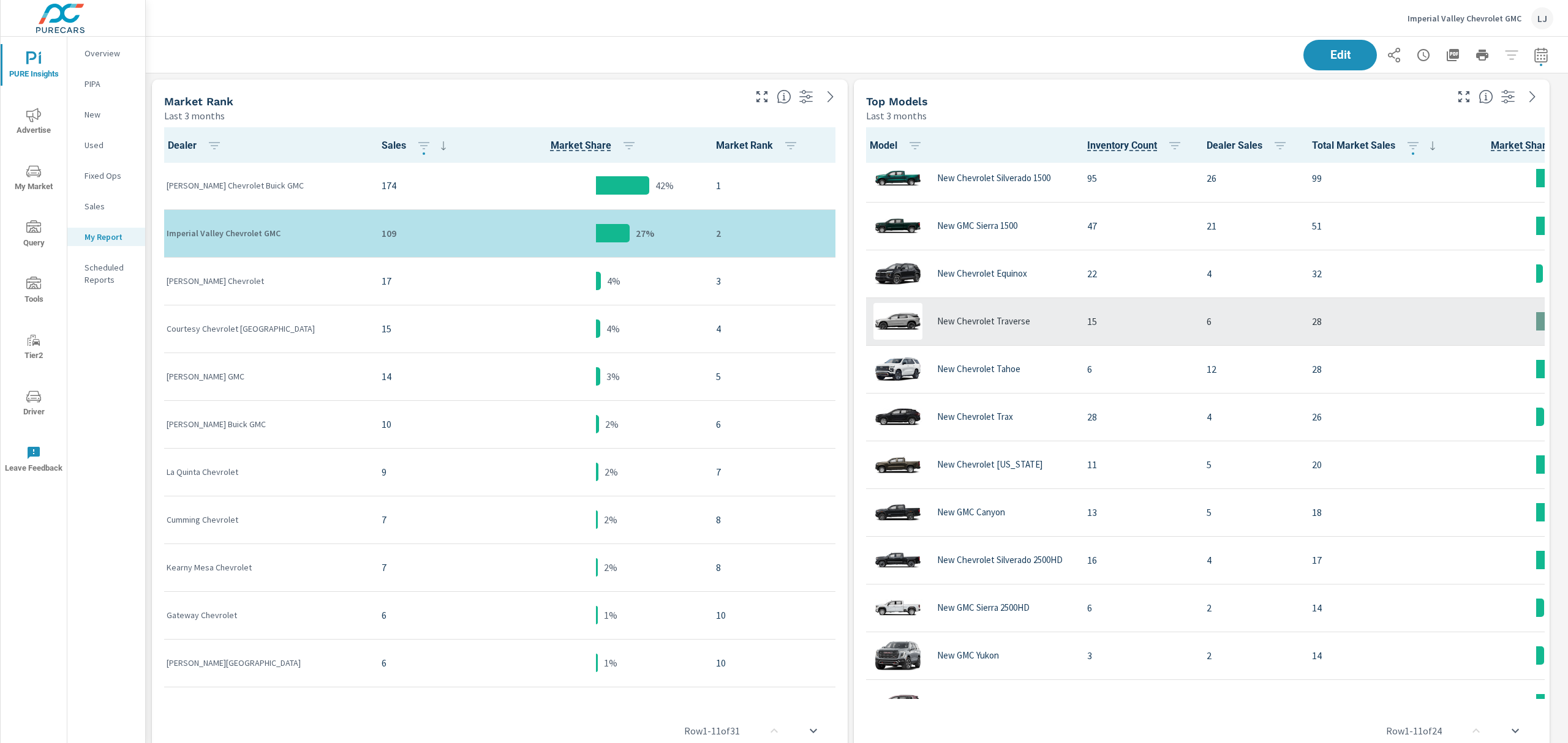
scroll to position [3270, 1436]
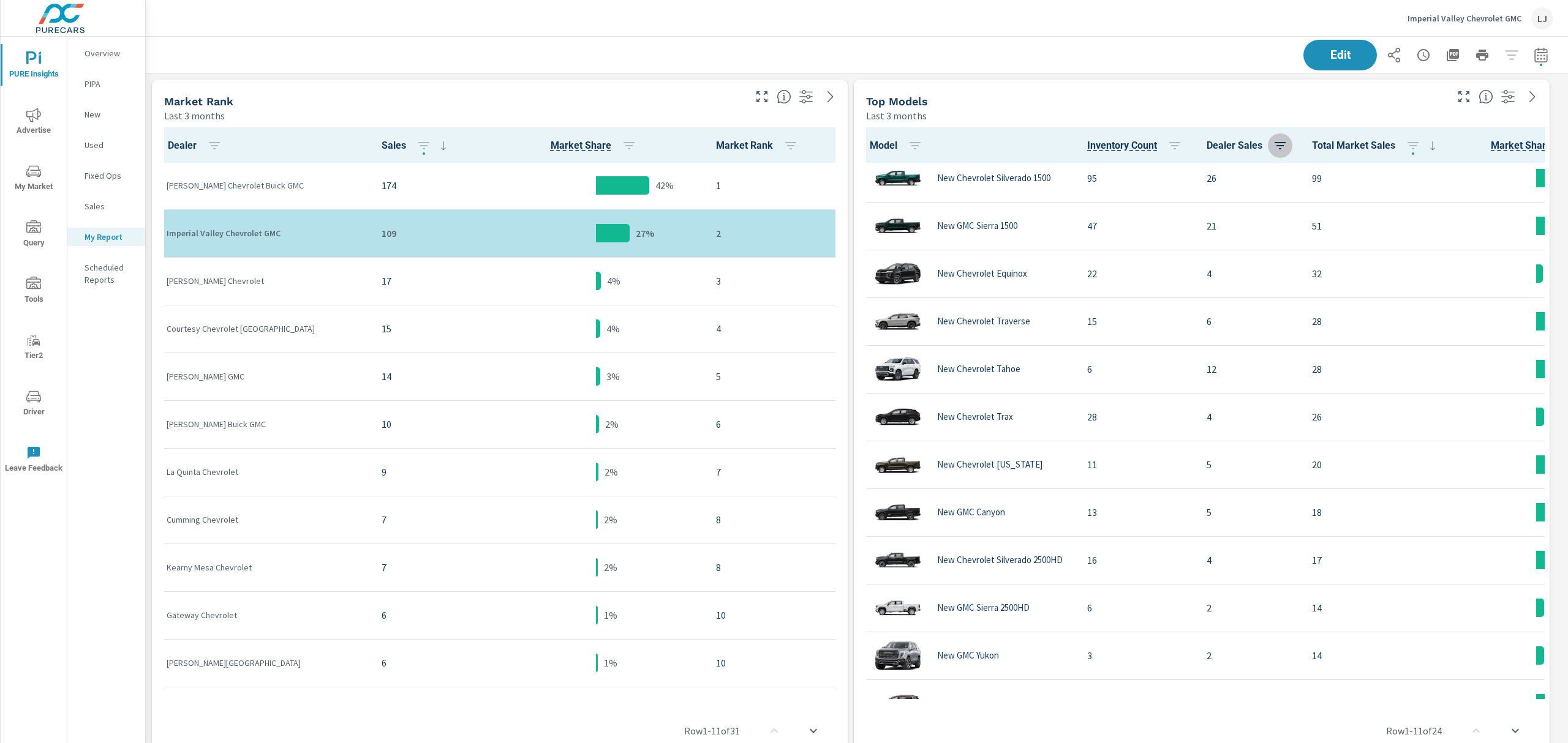
click at [1283, 142] on icon "button" at bounding box center [1280, 146] width 11 height 7
click at [1245, 272] on button "Apply" at bounding box center [1227, 279] width 112 height 22
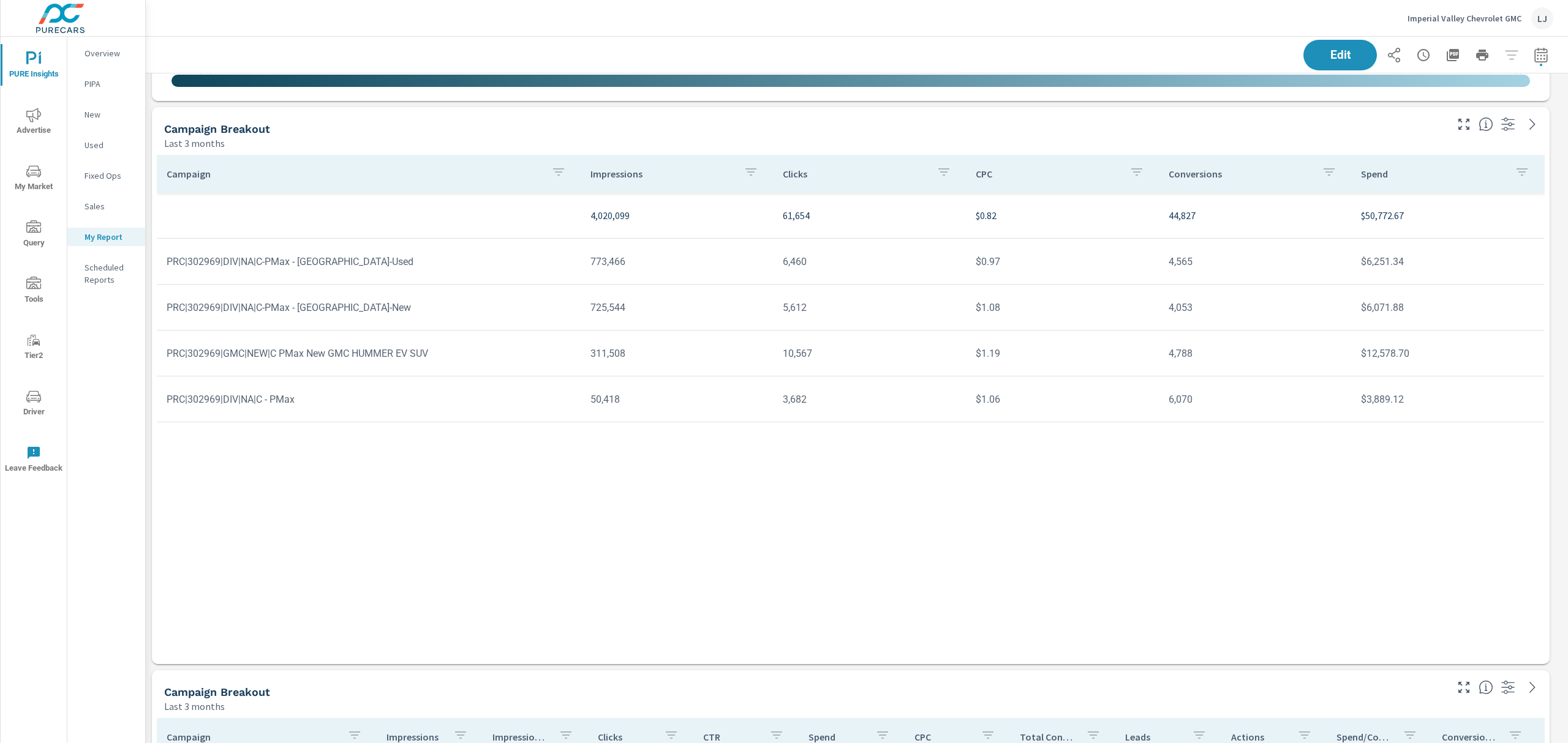
scroll to position [1529, 0]
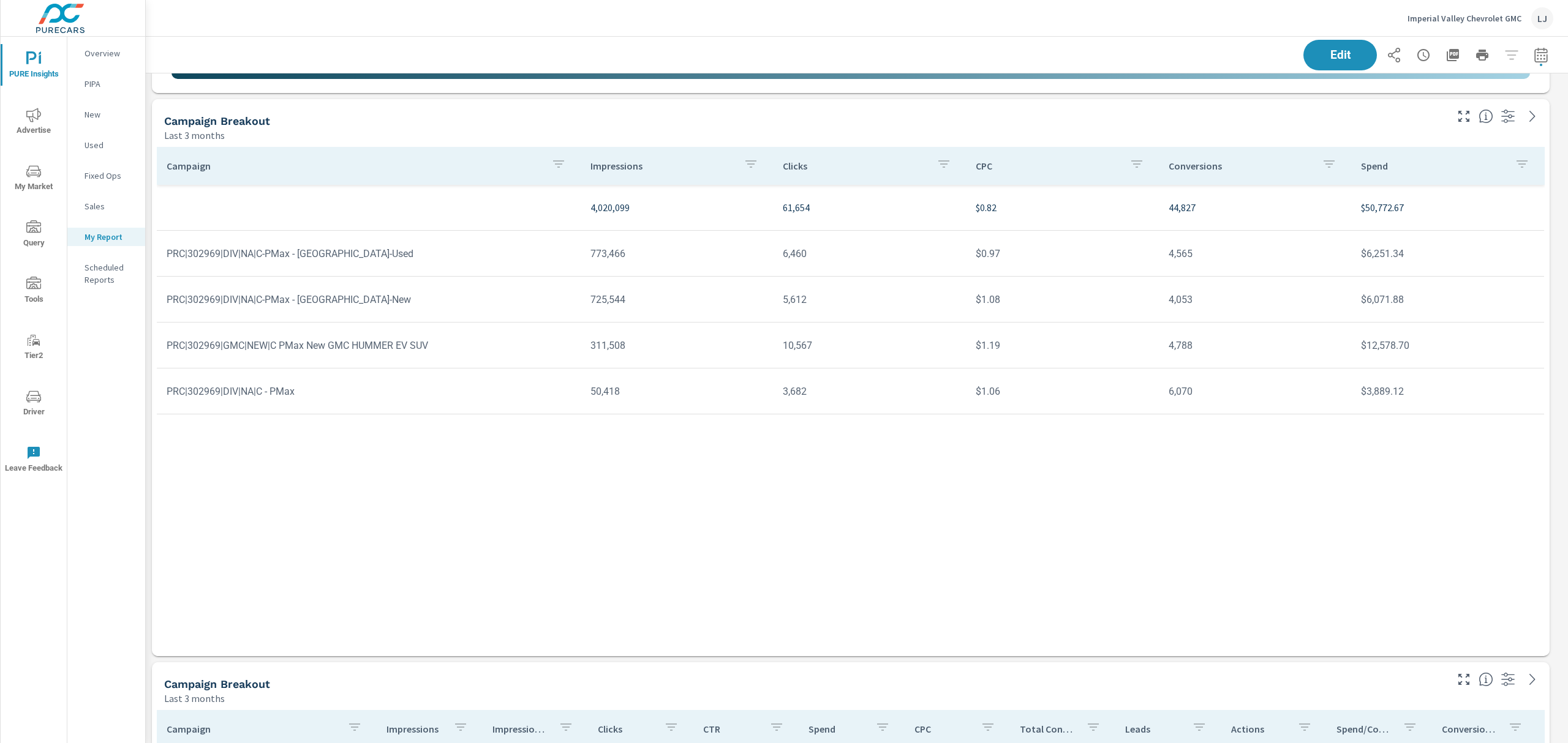
click at [1140, 167] on icon "button" at bounding box center [1137, 164] width 15 height 15
click at [1130, 162] on div at bounding box center [784, 372] width 1568 height 743
click at [1133, 162] on icon "button" at bounding box center [1136, 164] width 11 height 7
click at [1145, 162] on div at bounding box center [784, 372] width 1568 height 743
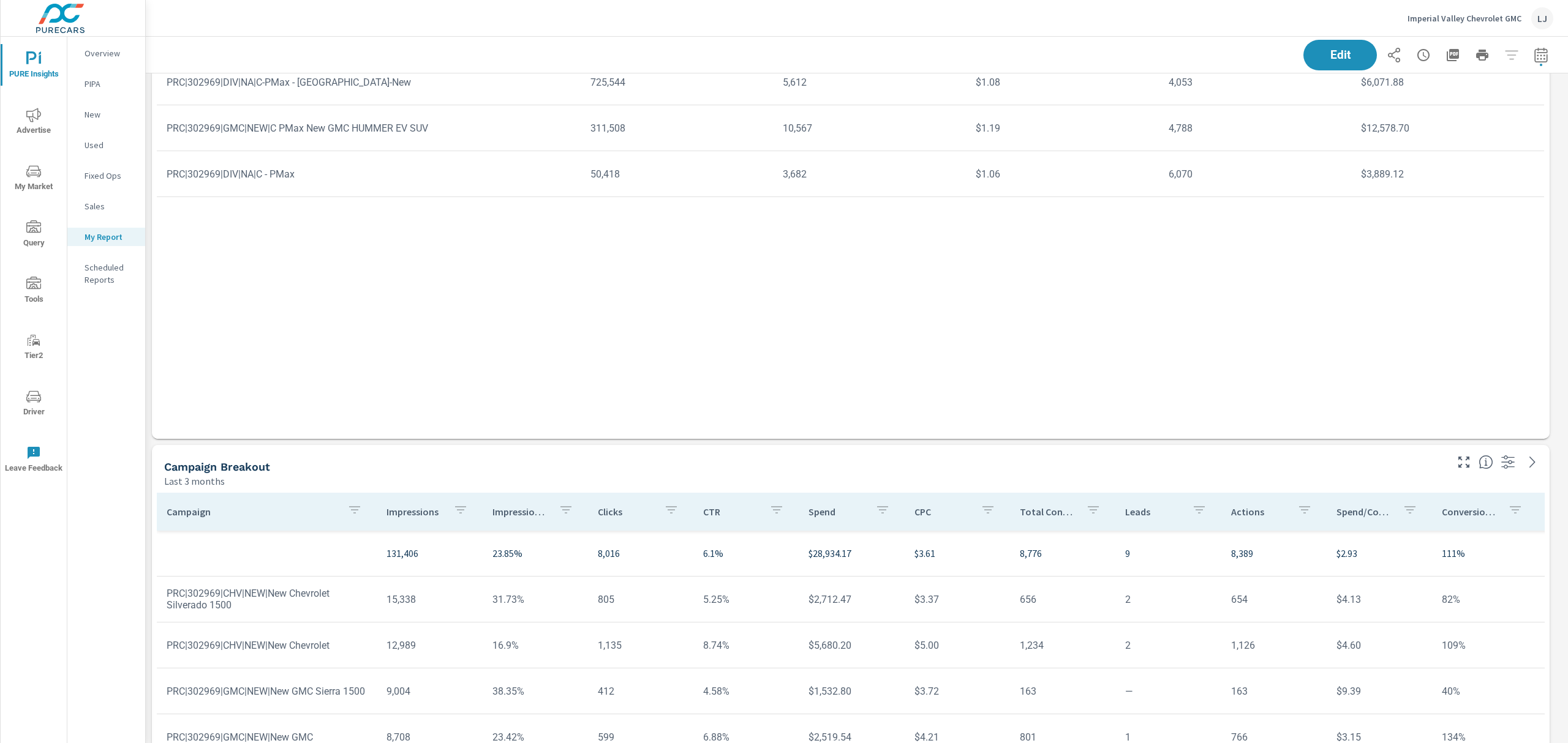
scroll to position [1856, 0]
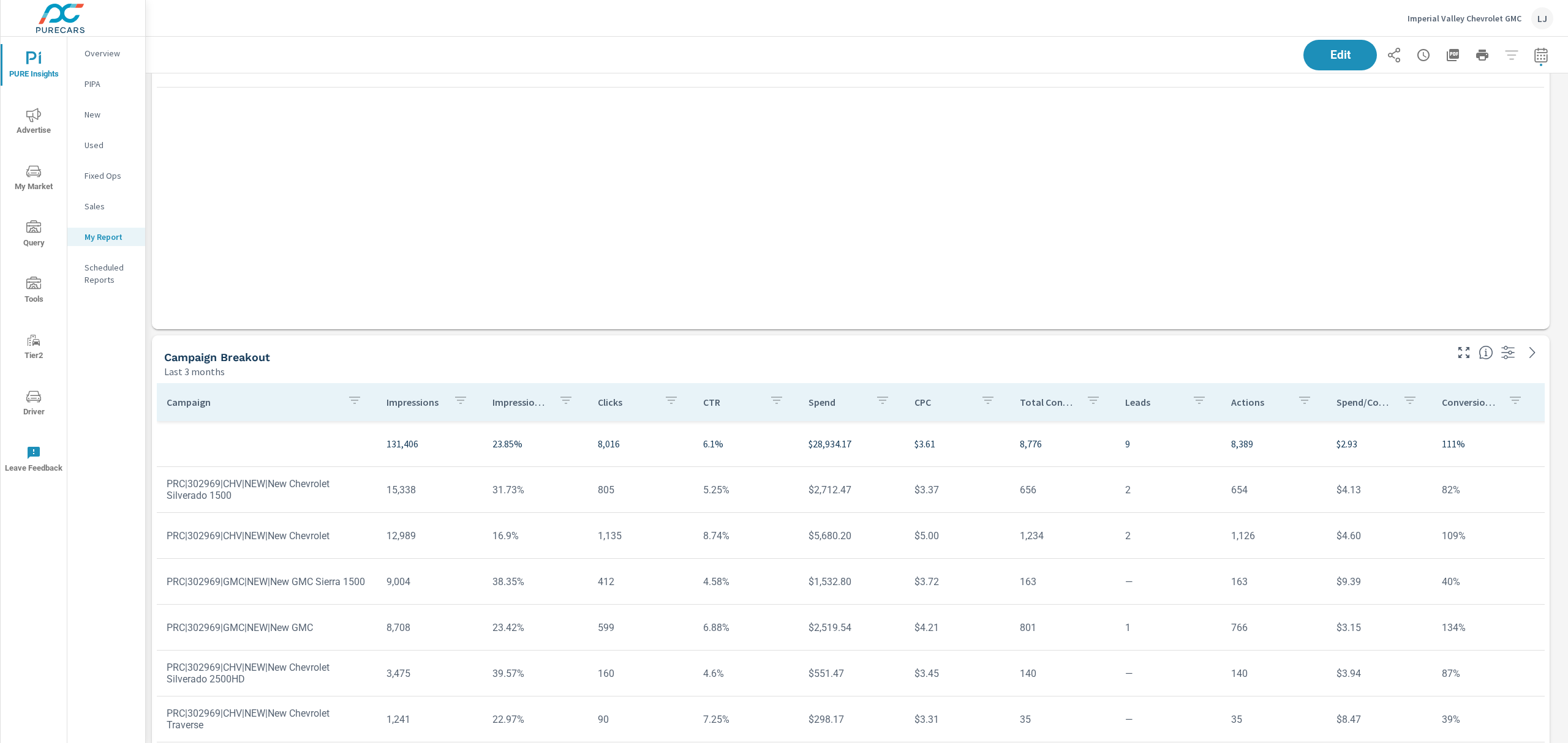
scroll to position [245, 0]
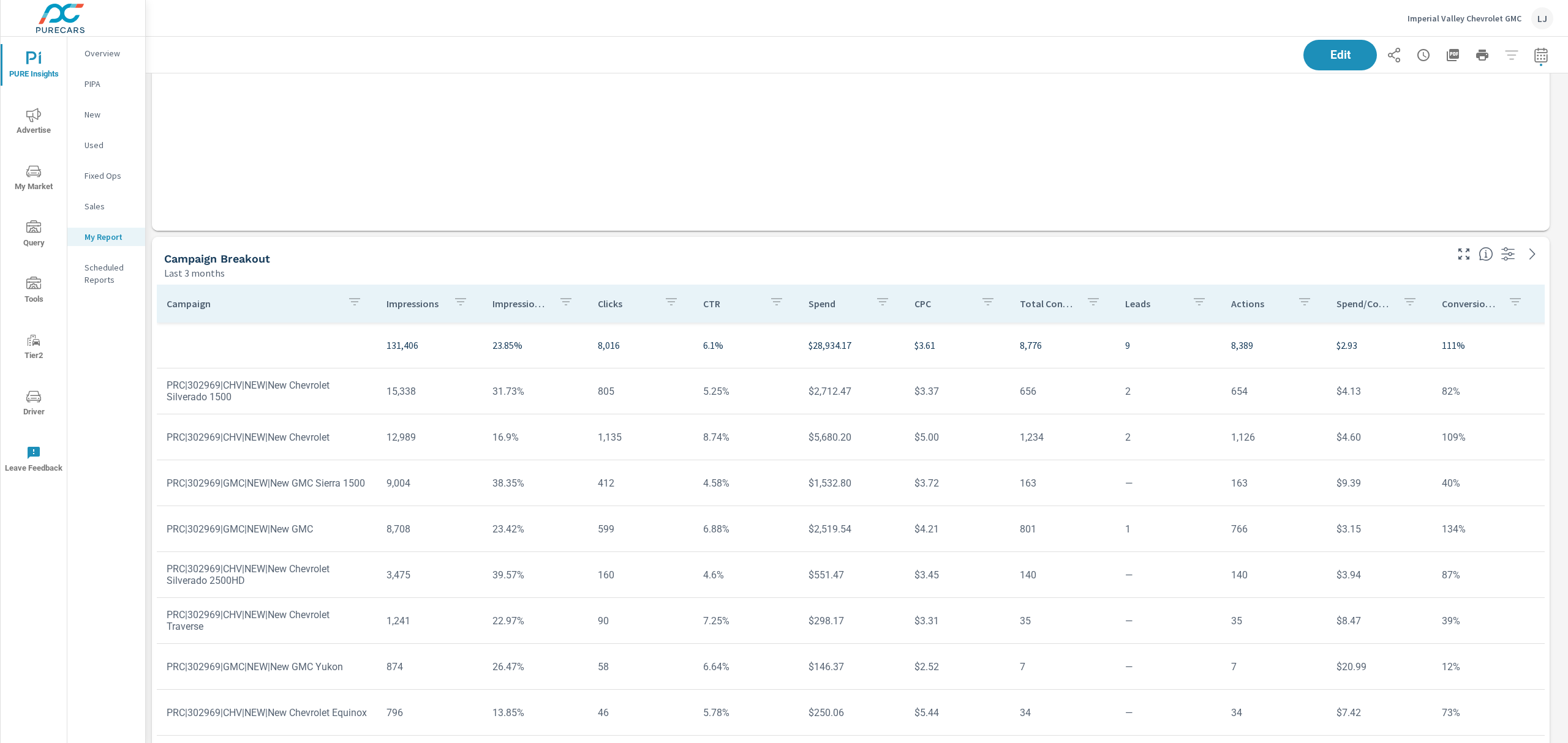
scroll to position [1938, 0]
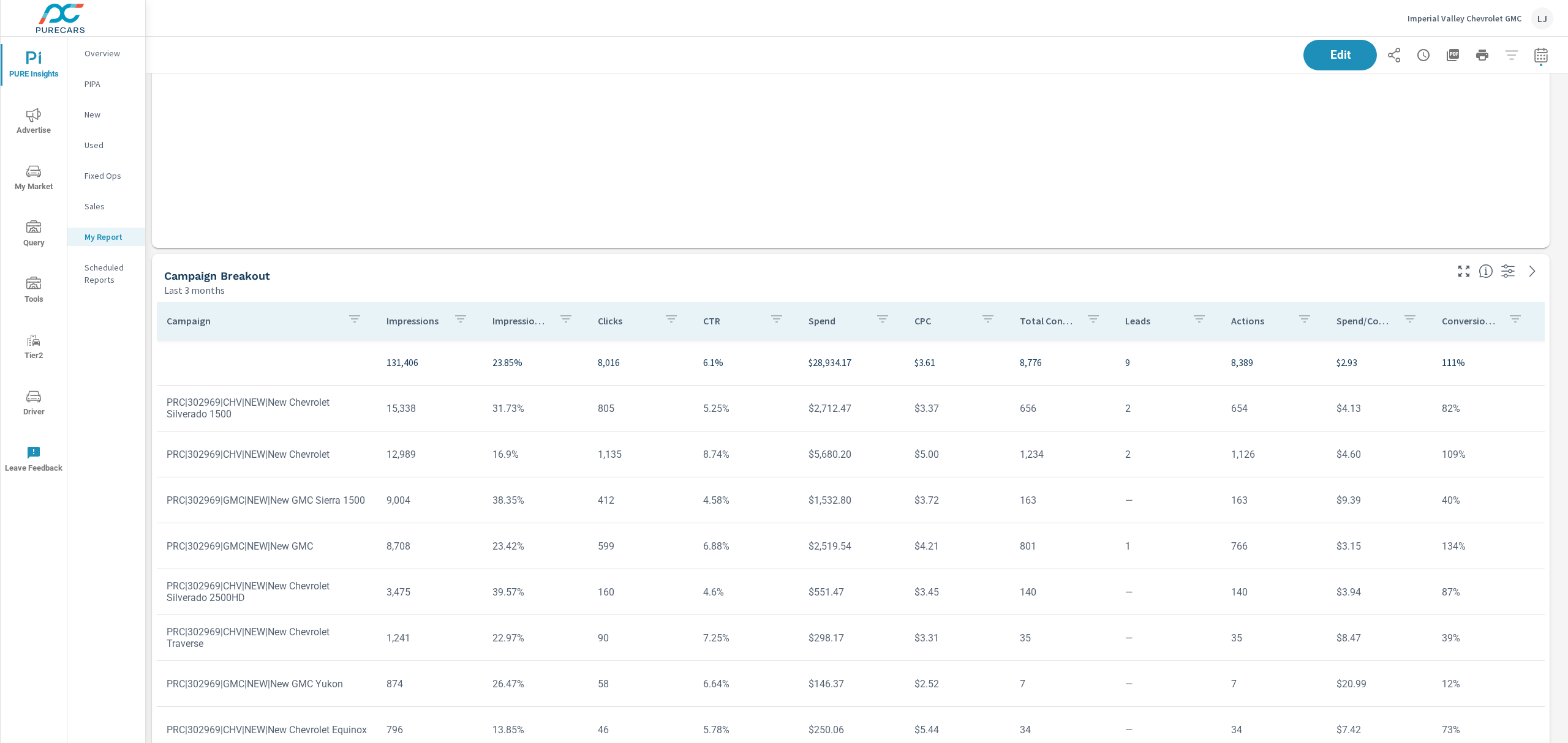
scroll to position [82, 0]
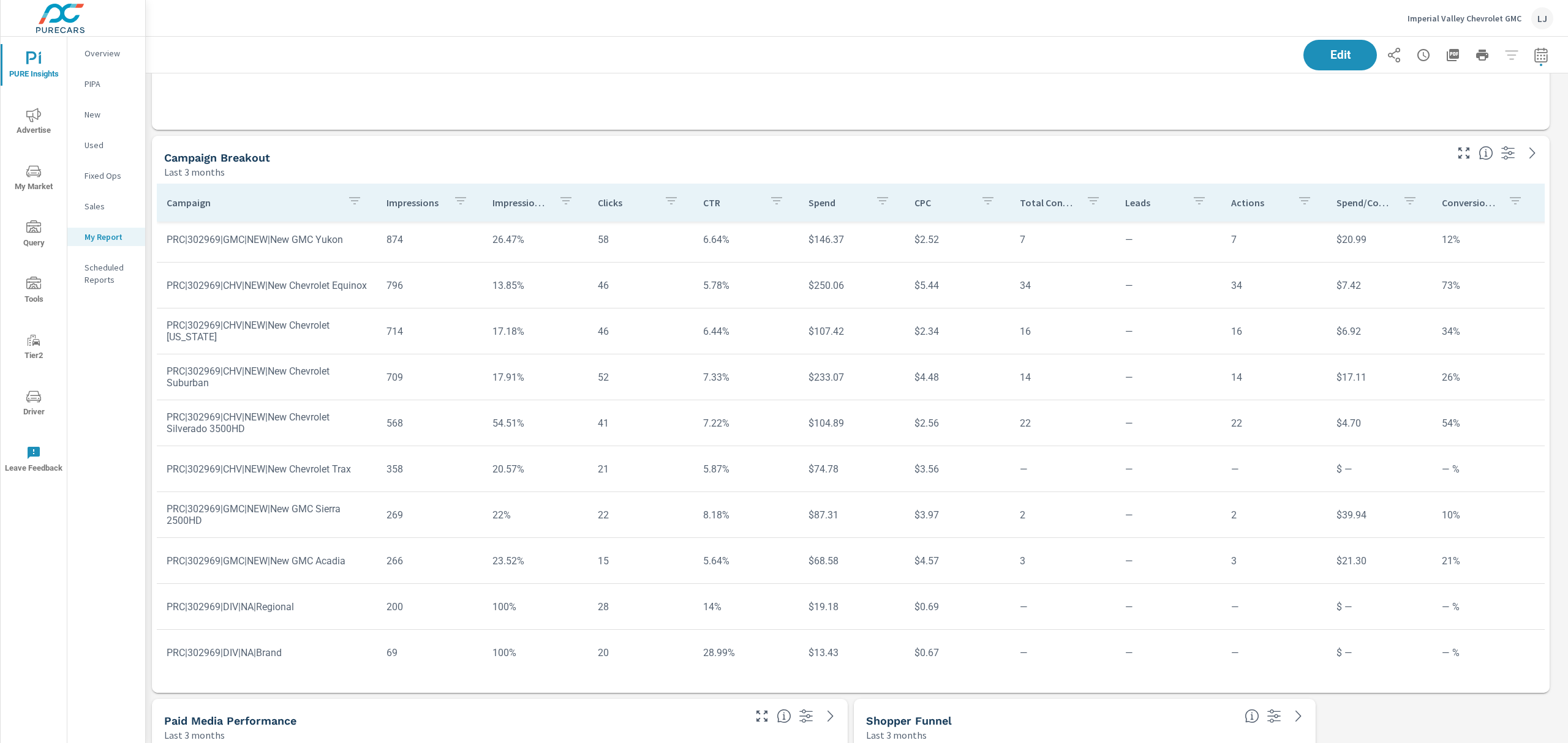
scroll to position [2052, 0]
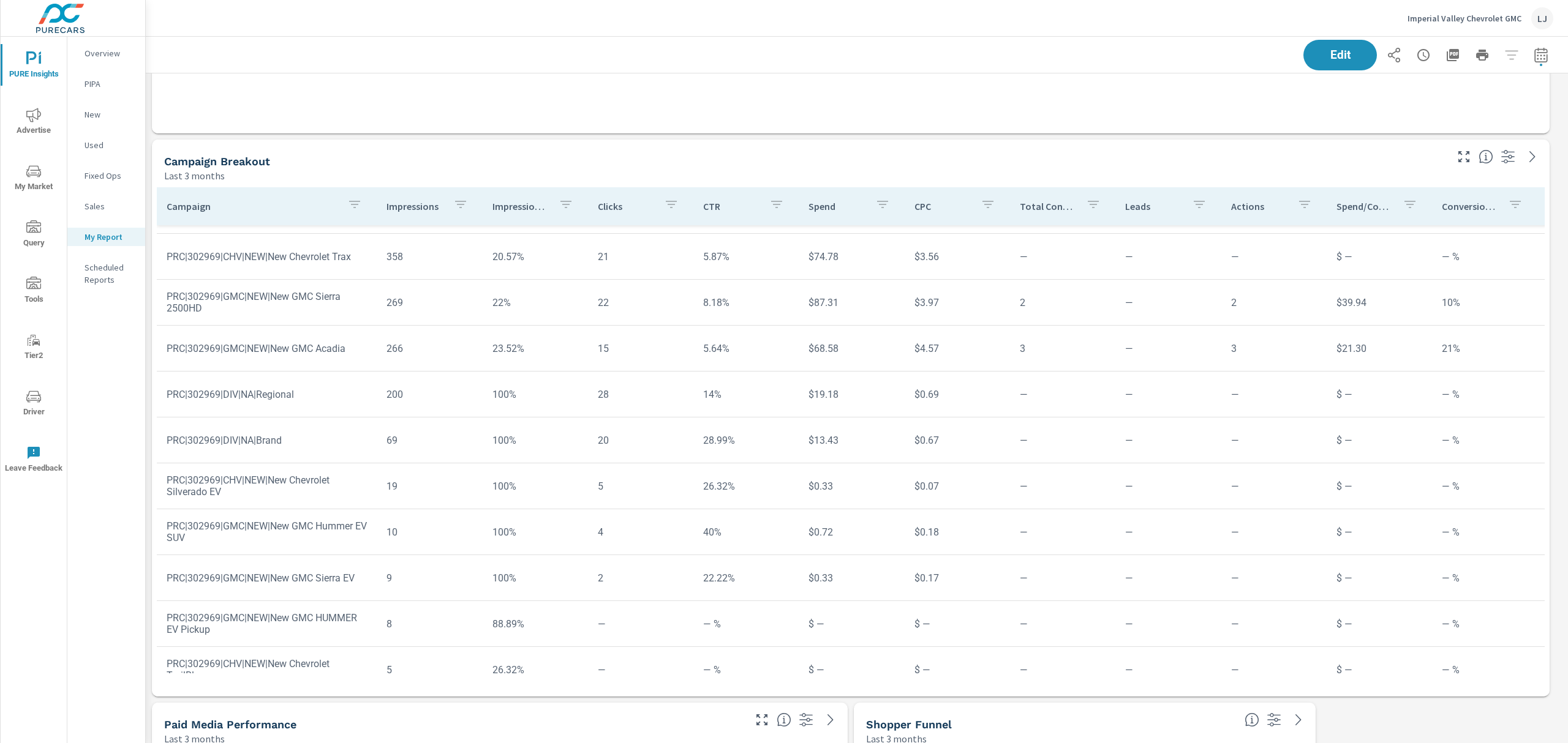
scroll to position [575, 0]
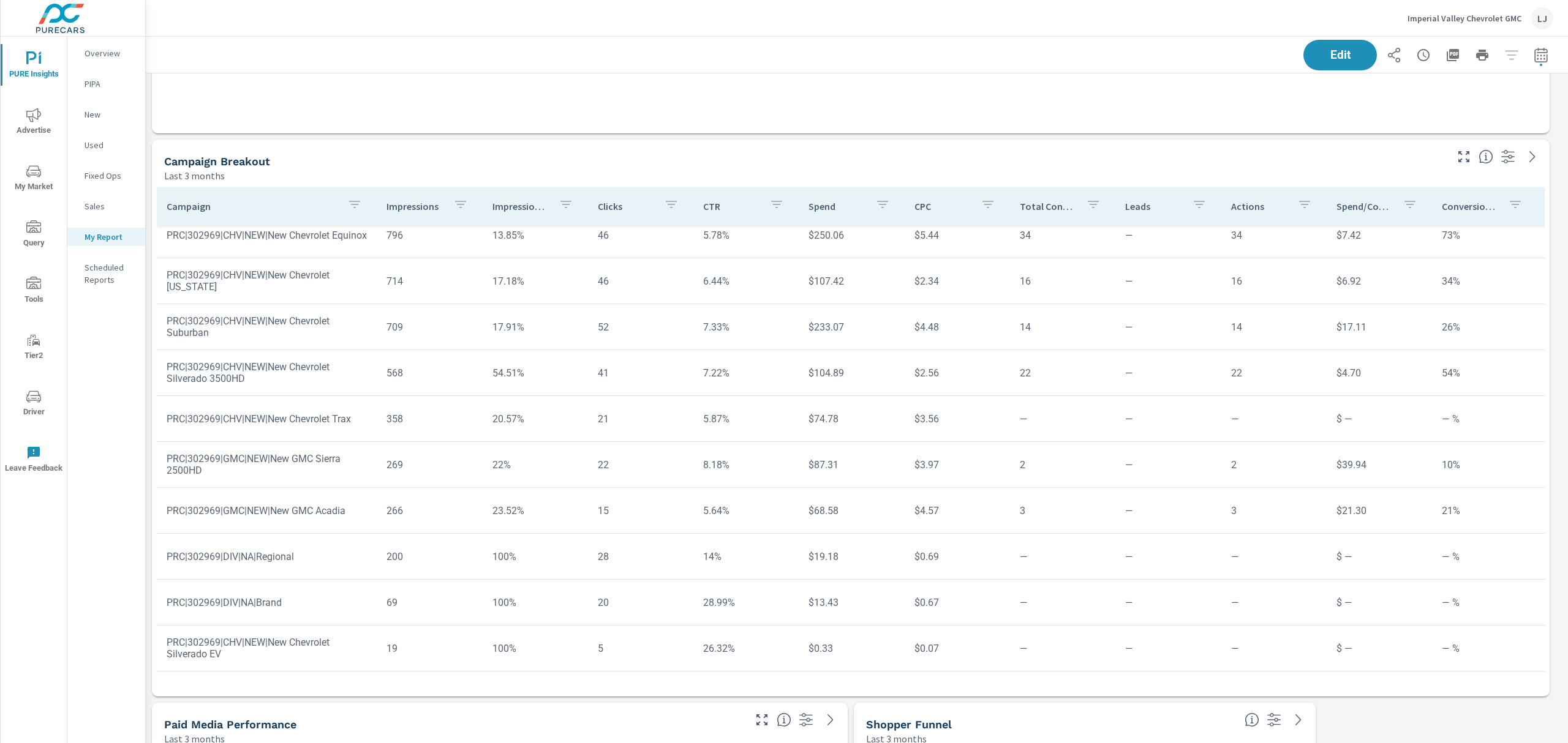
scroll to position [355, 0]
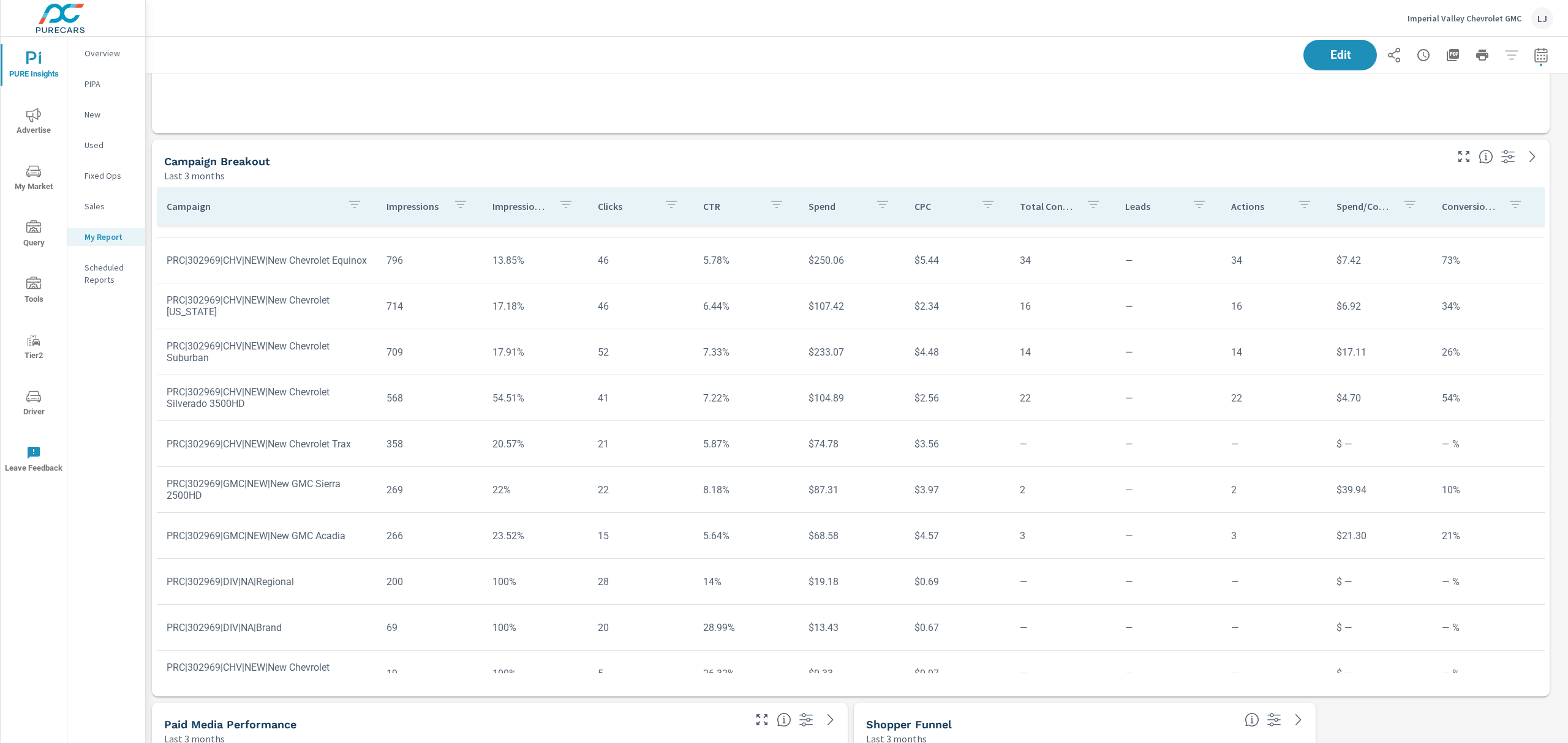
scroll to position [518, 0]
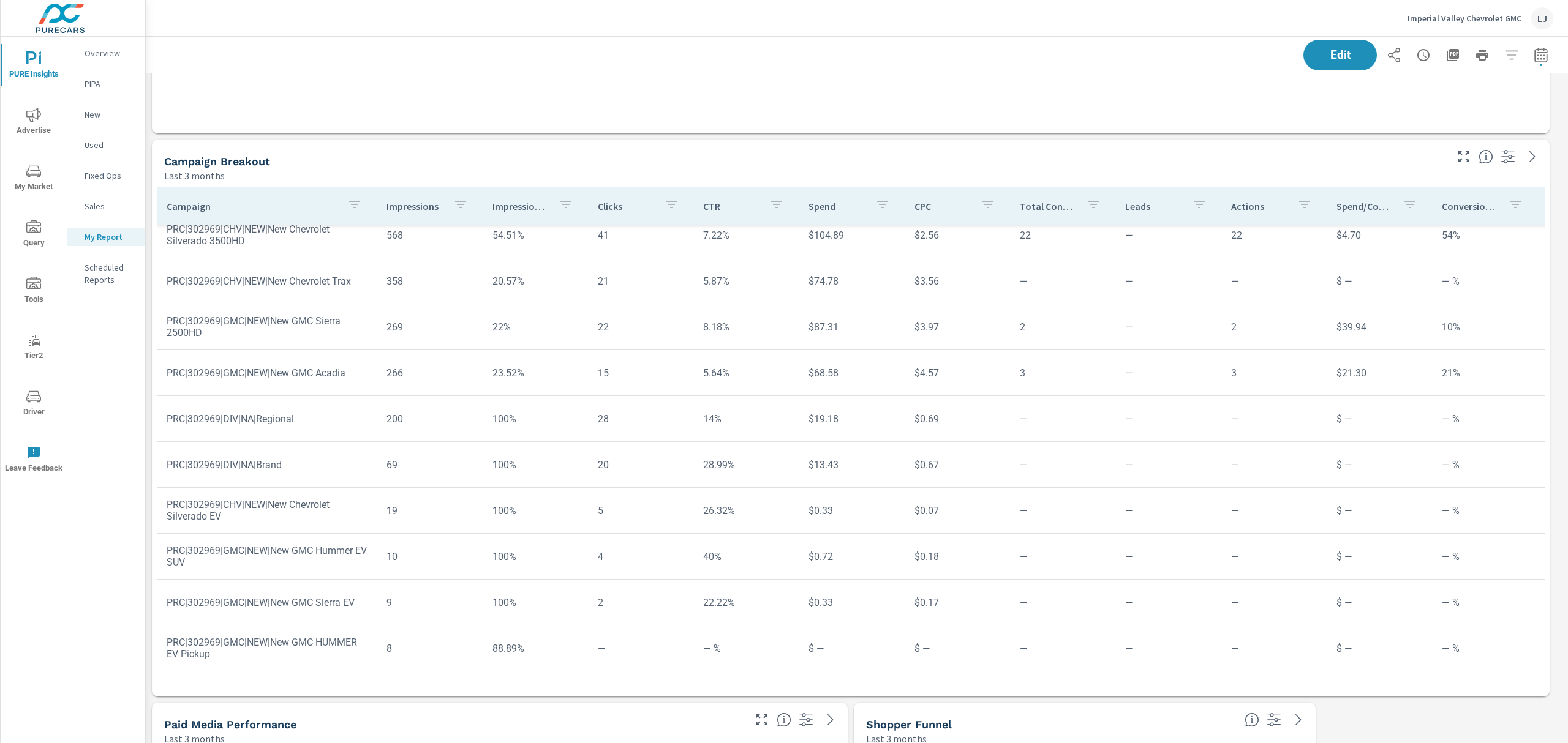
scroll to position [575, 0]
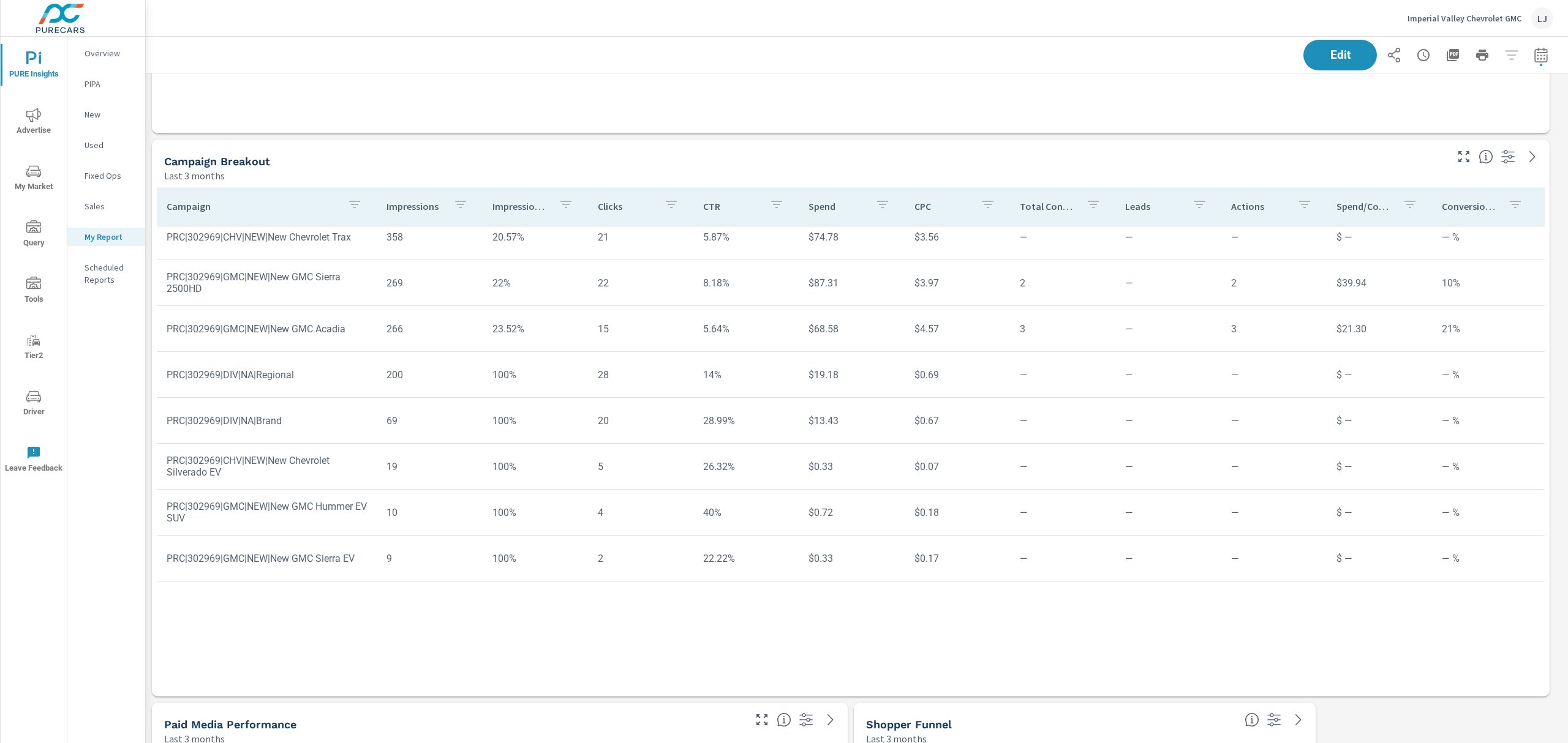
scroll to position [167, 0]
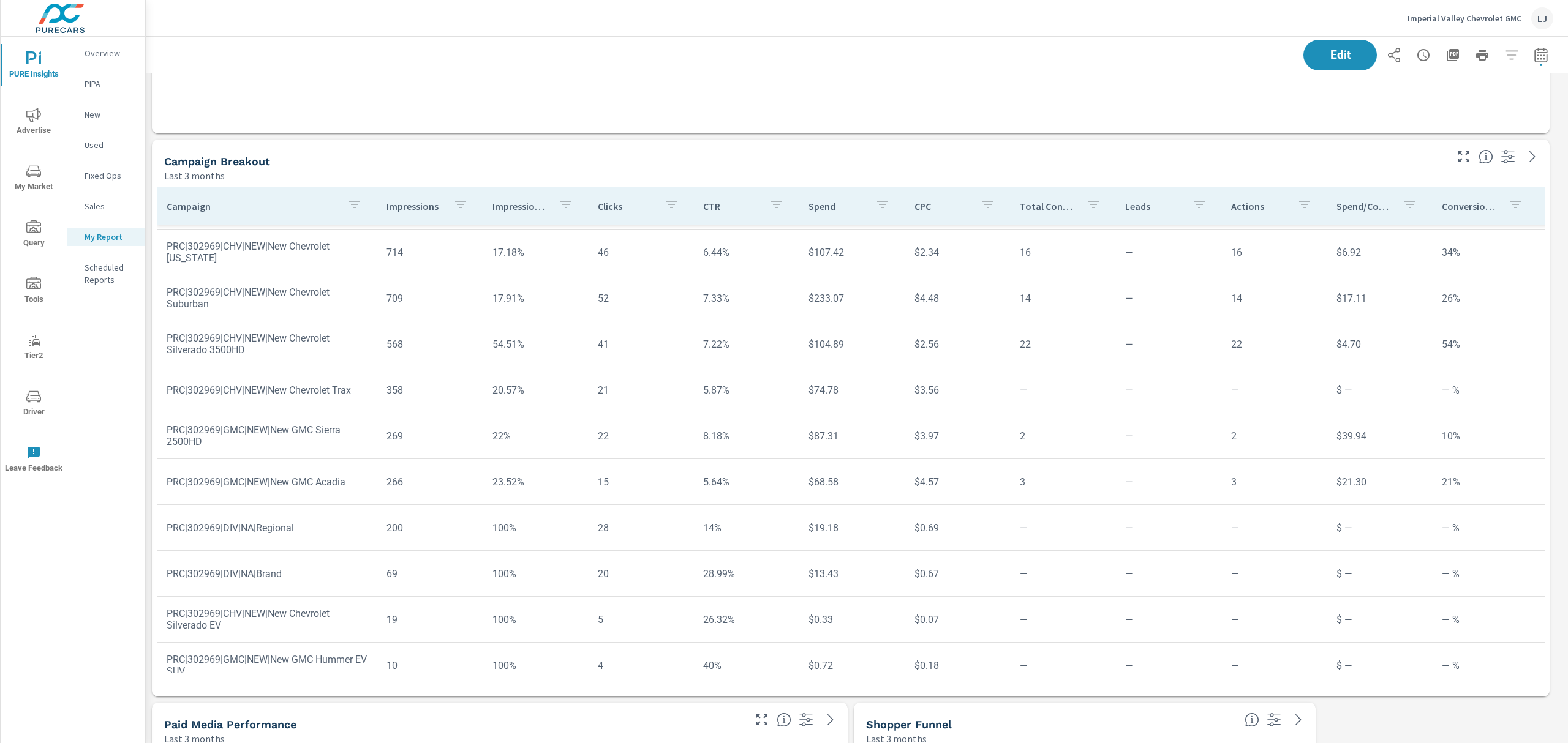
scroll to position [493, 0]
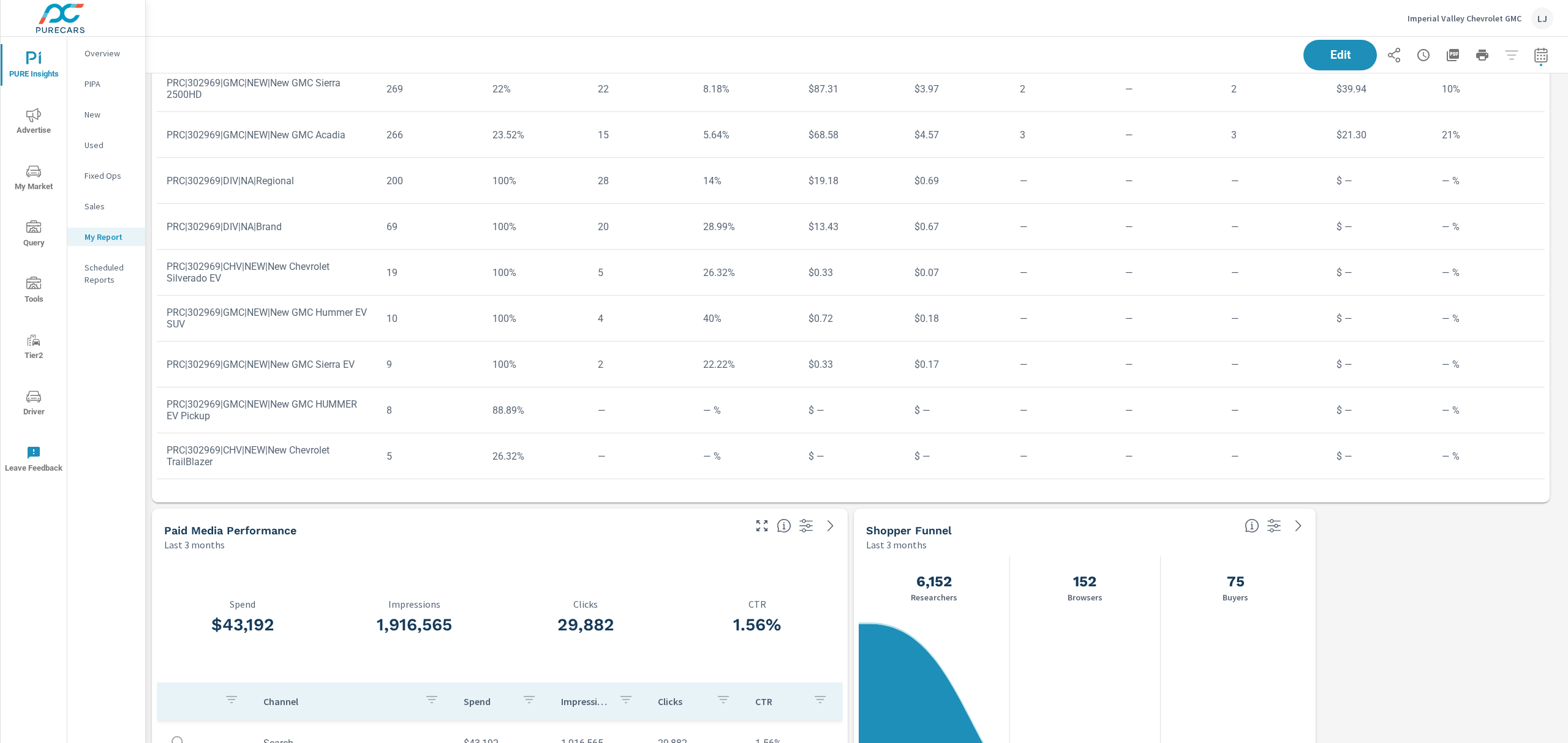
scroll to position [2297, 0]
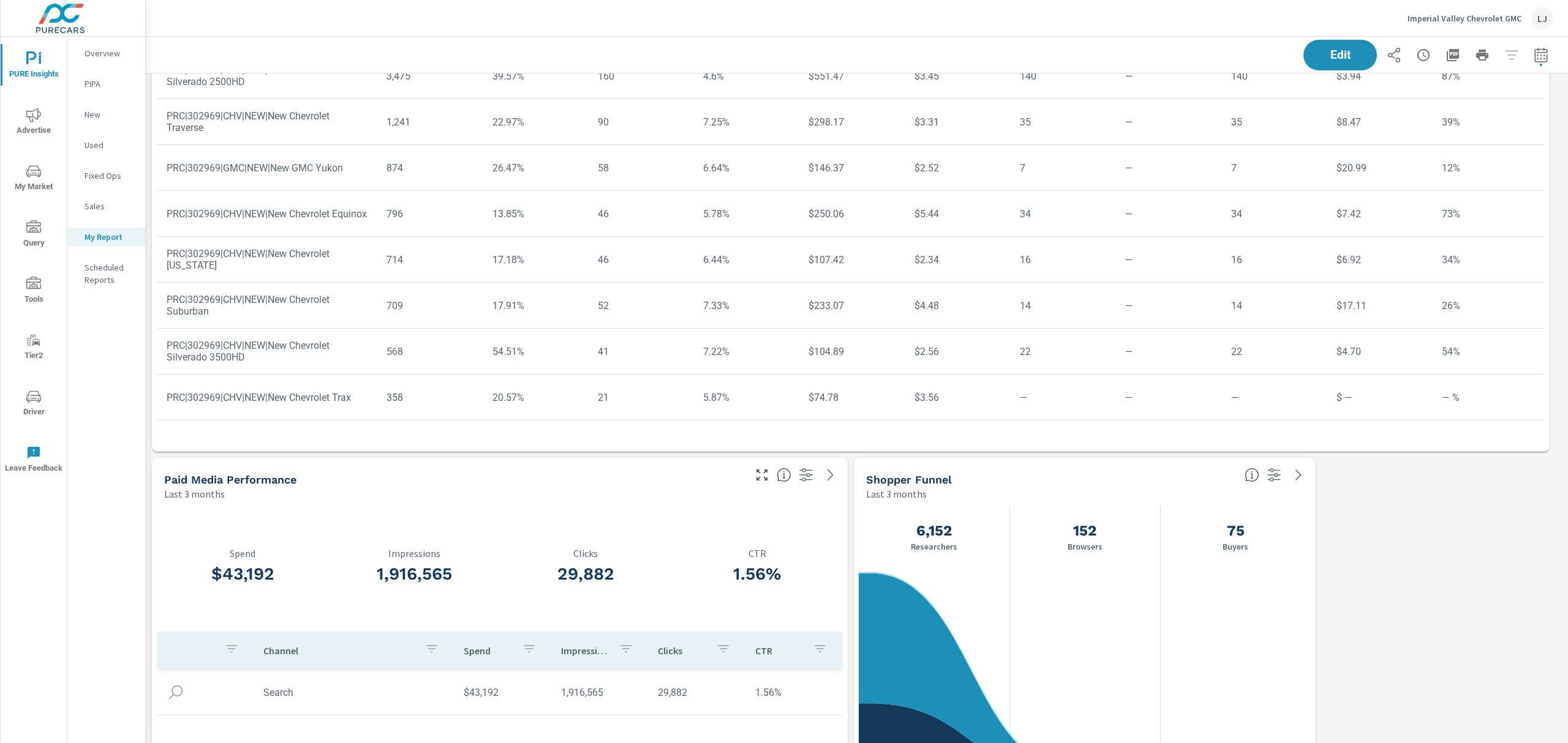
scroll to position [86, 0]
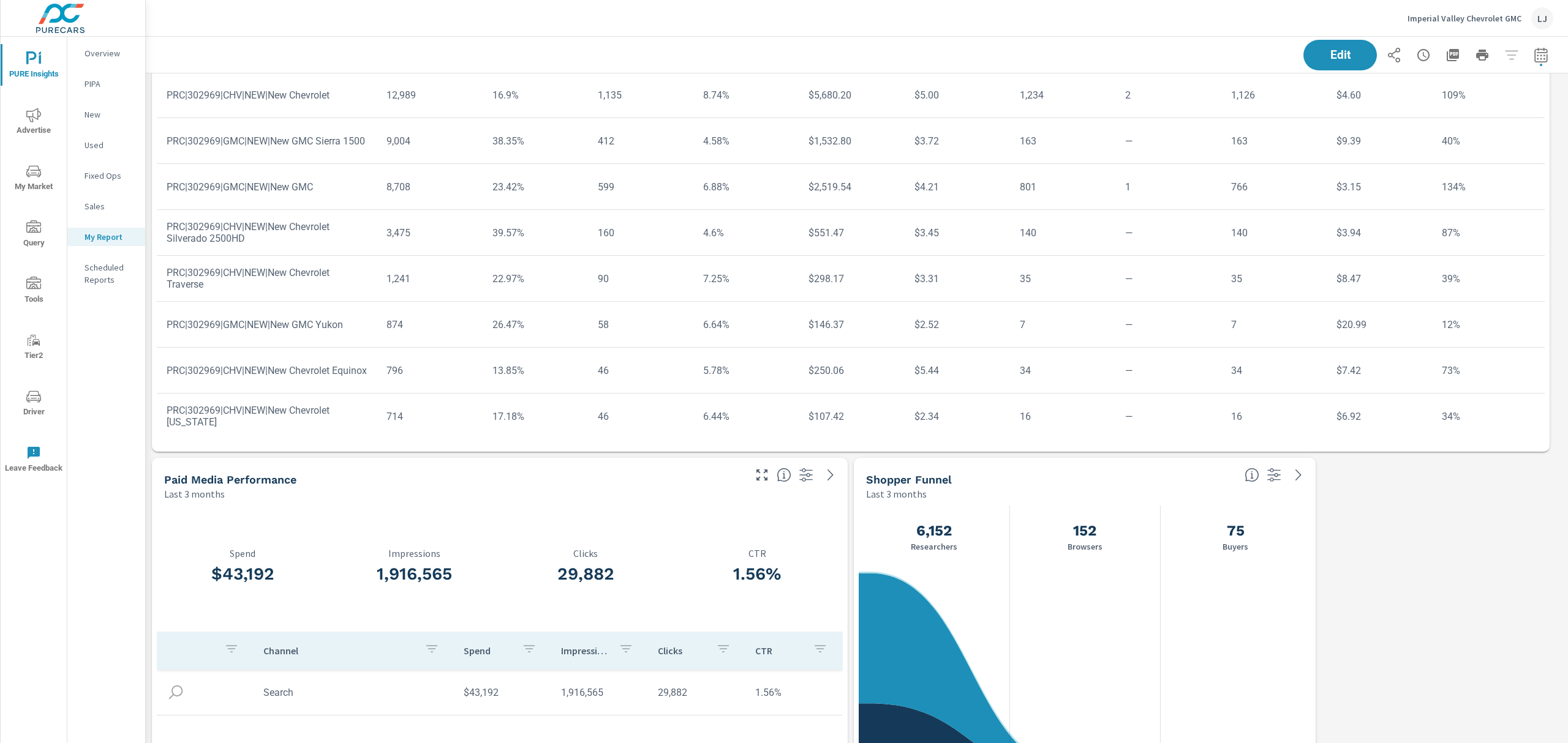
drag, startPoint x: 1, startPoint y: 245, endPoint x: 18, endPoint y: 266, distance: 27.0
click at [18, 266] on div "PURE Insights Advertise My Market Query Tools Tier2 Driver Leave Feedback" at bounding box center [34, 262] width 66 height 451
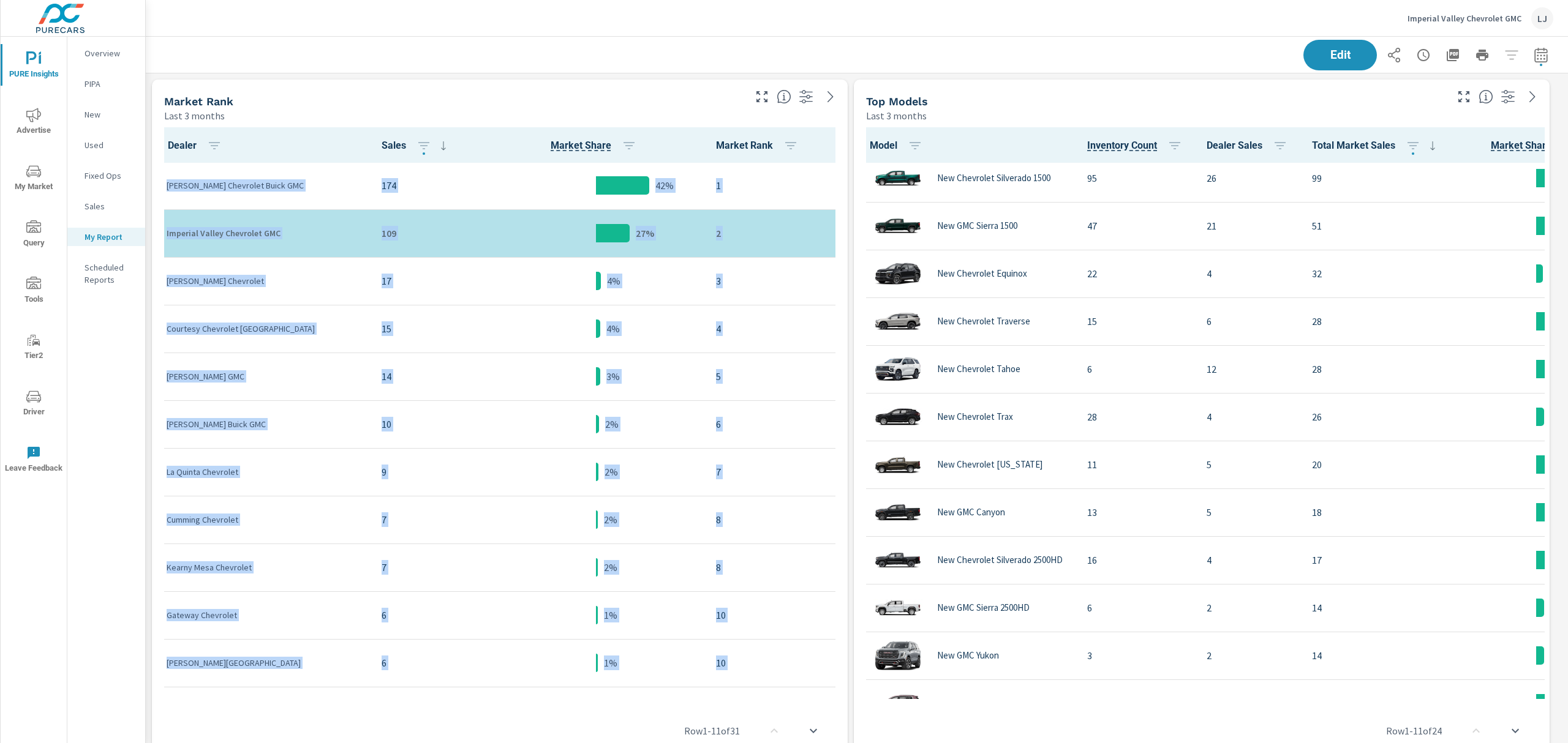
drag, startPoint x: 1567, startPoint y: 506, endPoint x: 1539, endPoint y: 86, distance: 420.9
click at [1539, 86] on div "PURE Insights Report Imperial Valley Chevrolet GMC Report date range: May 01, 2…" at bounding box center [856, 390] width 1422 height 706
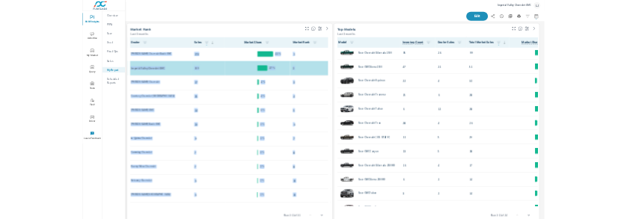
scroll to position [3996, 1754]
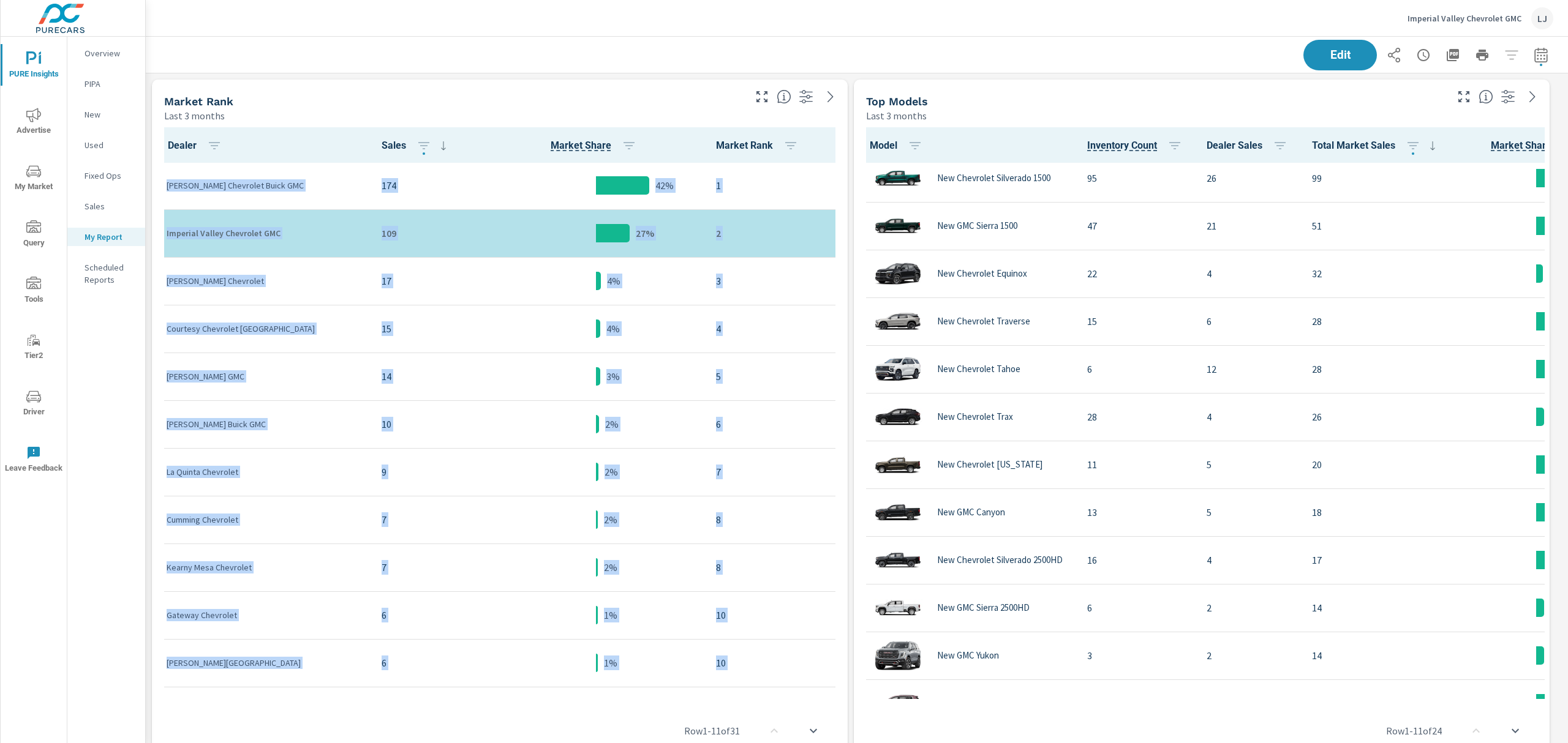
click at [716, 98] on div "Market Rank" at bounding box center [454, 101] width 578 height 14
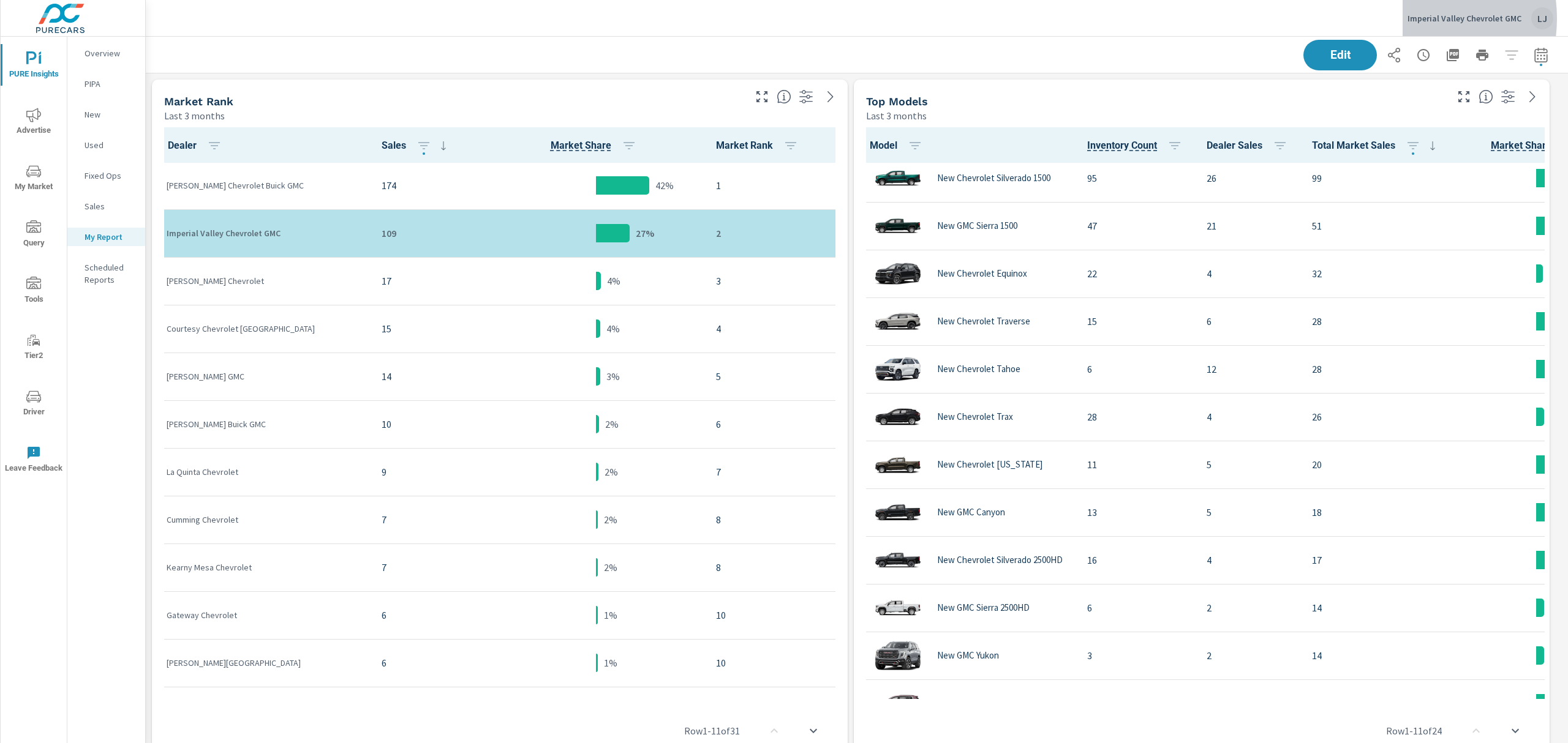
drag, startPoint x: 1405, startPoint y: 18, endPoint x: 1499, endPoint y: 25, distance: 94.3
click at [1499, 25] on button "Imperial Valley Chevrolet GMC LJ" at bounding box center [1480, 18] width 156 height 36
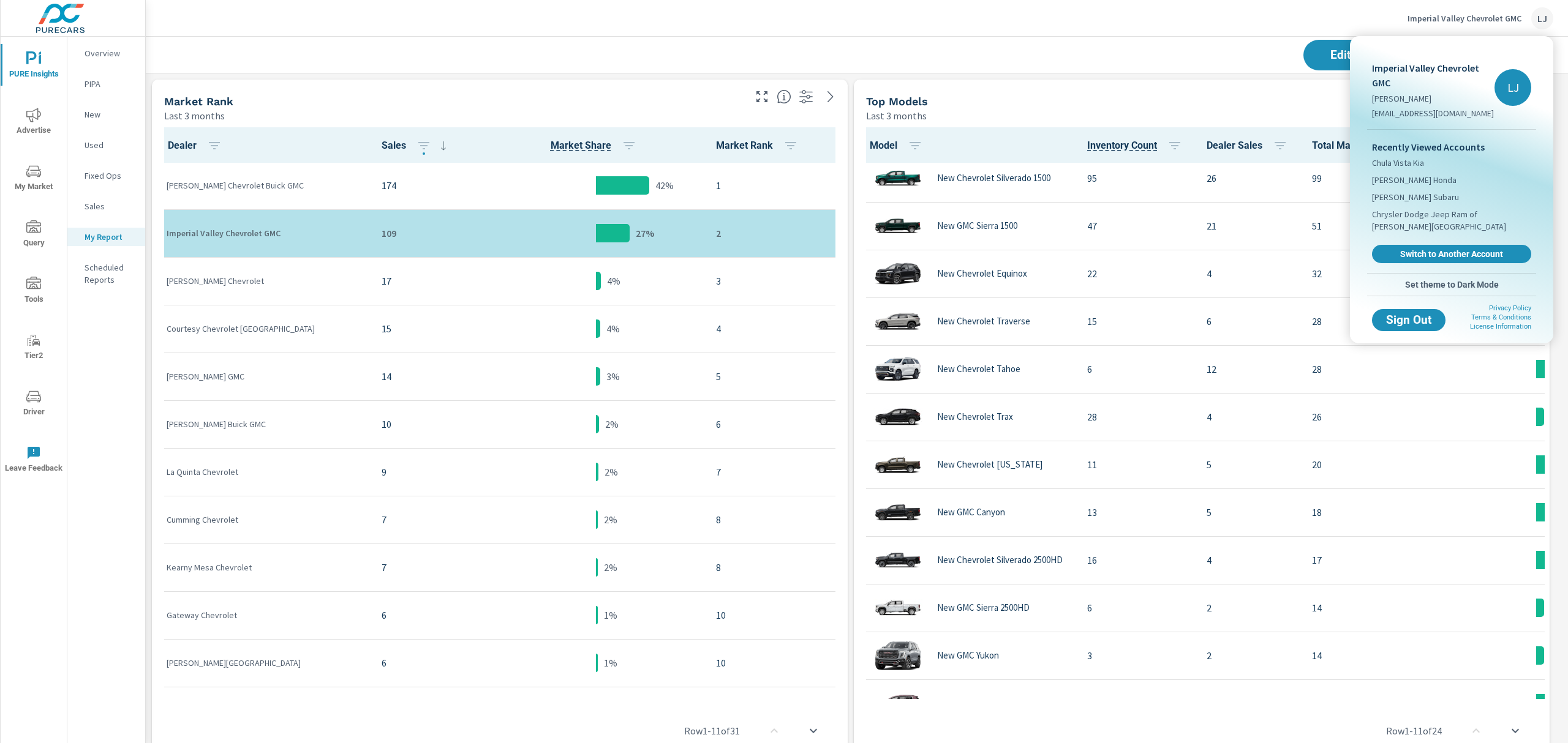
click at [1204, 28] on div at bounding box center [784, 372] width 1568 height 743
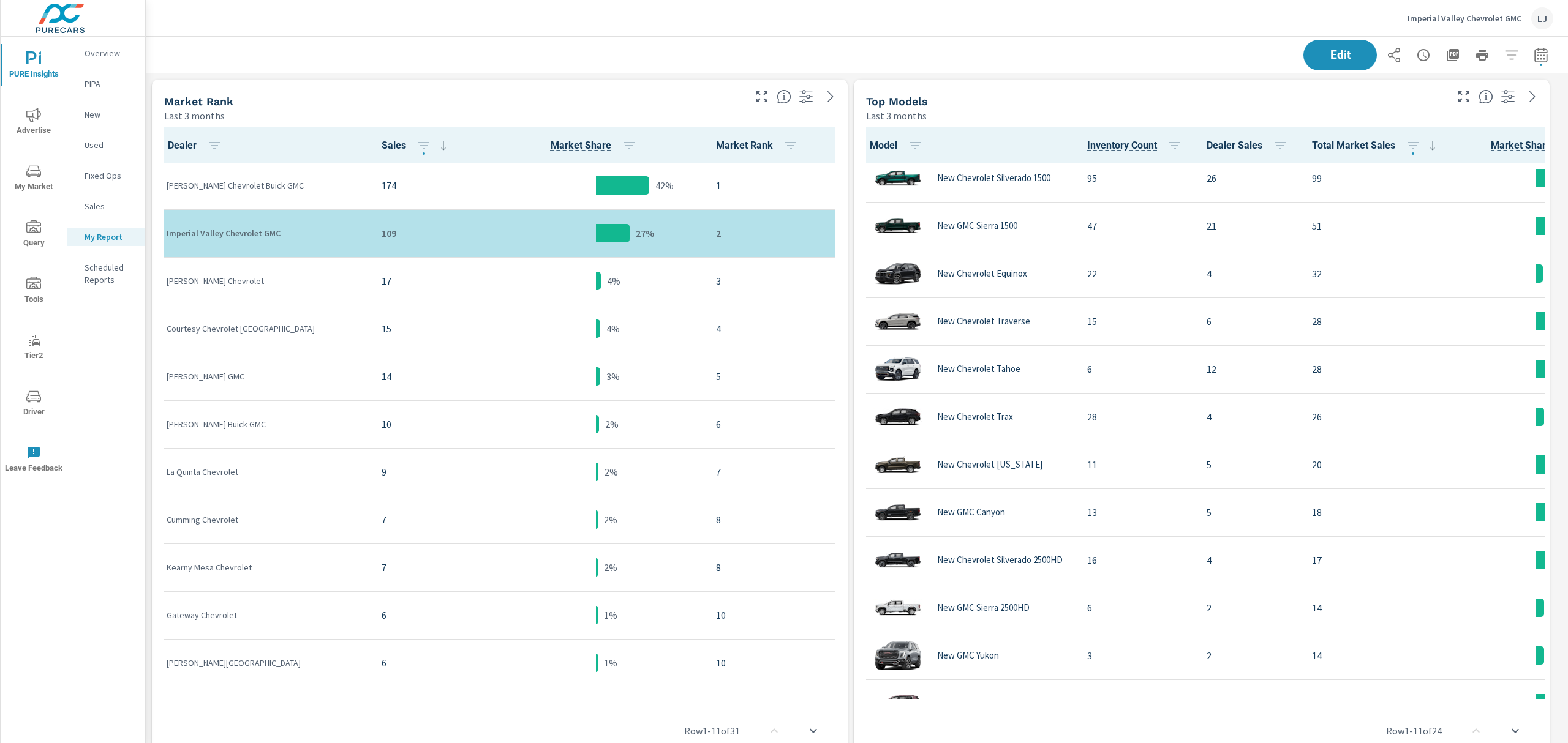
click at [686, 70] on div "Edit" at bounding box center [856, 55] width 1393 height 36
click at [641, 173] on div "42%" at bounding box center [595, 186] width 201 height 38
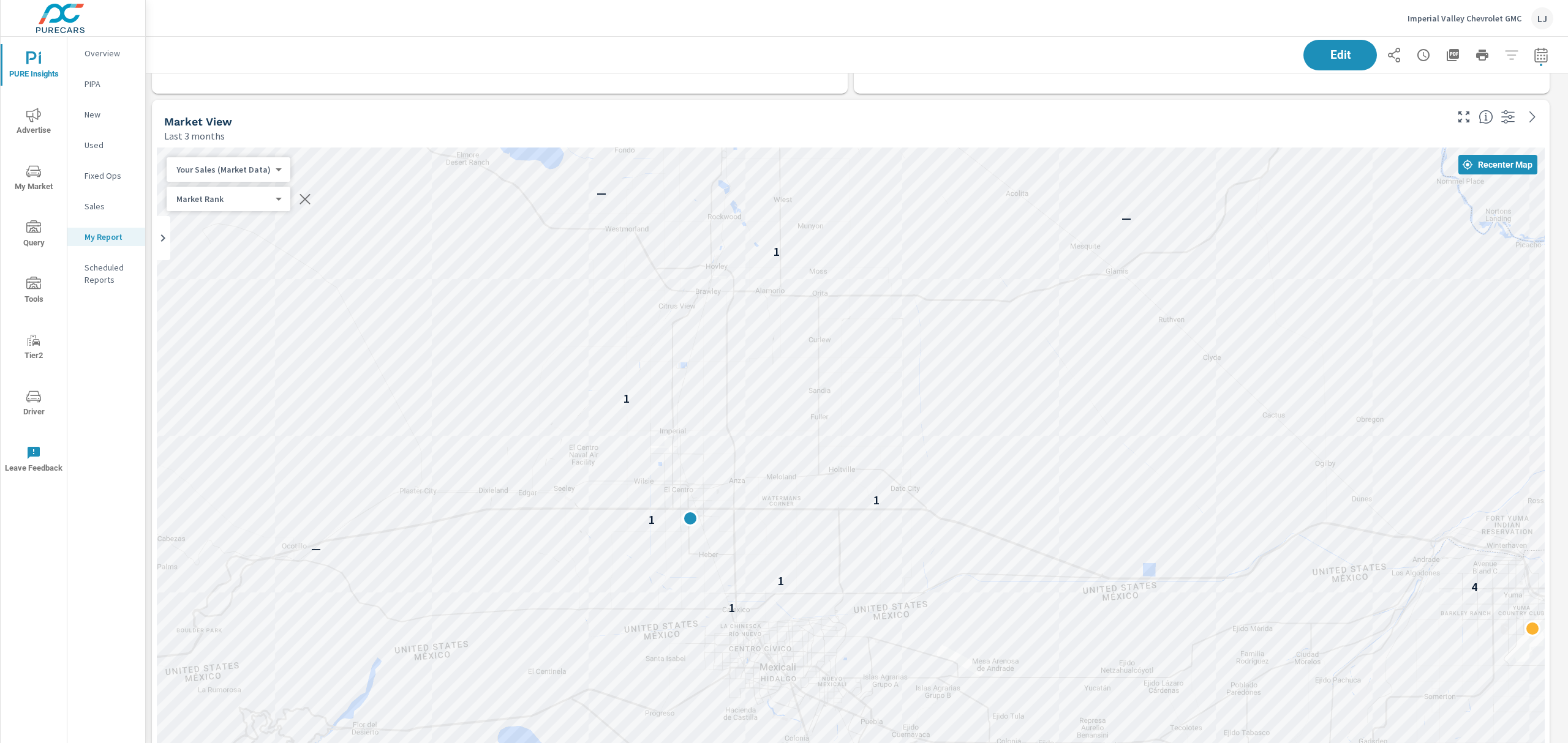
scroll to position [853, 0]
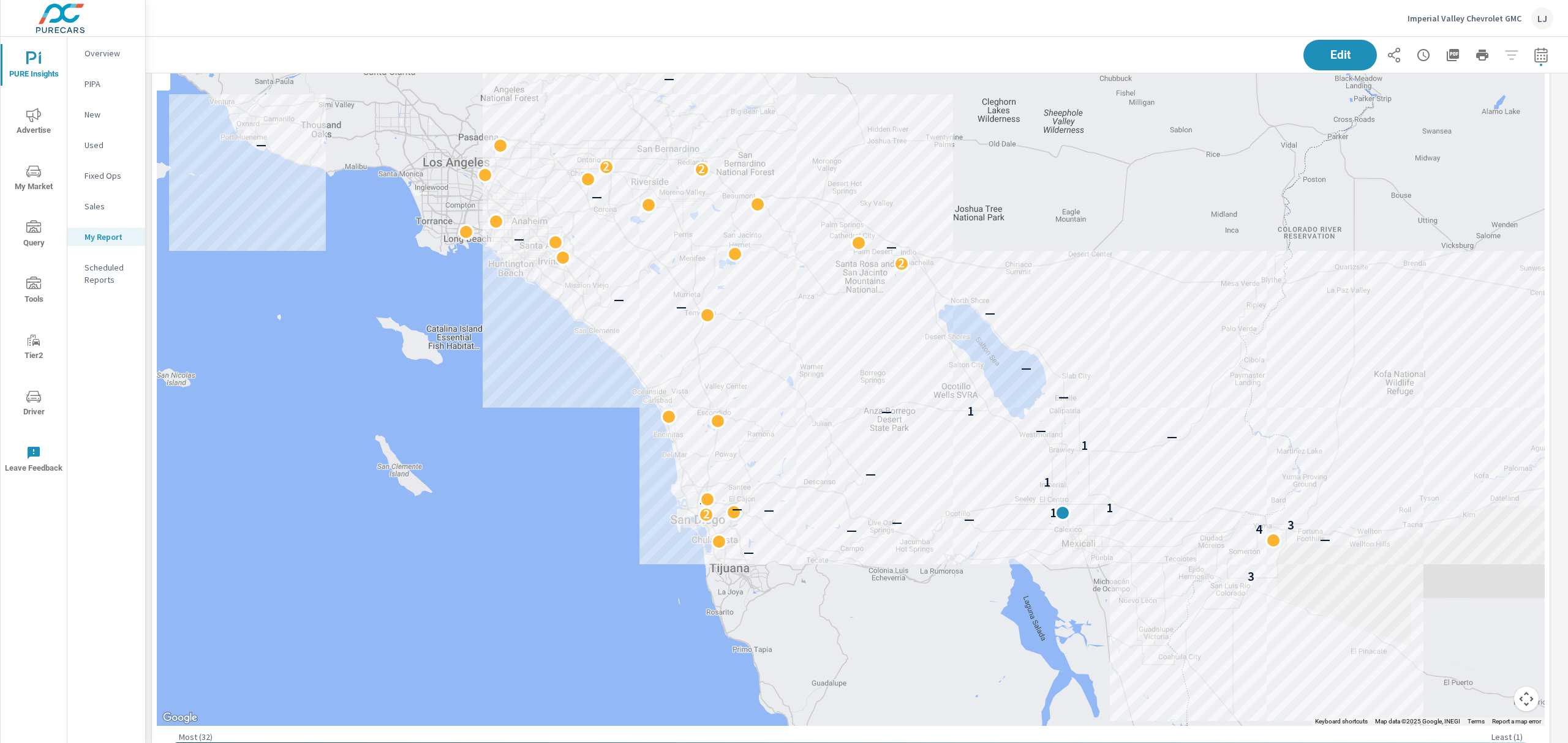
drag, startPoint x: 1258, startPoint y: 160, endPoint x: 1165, endPoint y: 398, distance: 255.5
click at [1168, 400] on div "3 — — — 4 3 — — 2 1 — — 1 — 1 — 1 — — — 1 — — — — — — 2 — — — 2 2 — — —" at bounding box center [851, 352] width 1388 height 748
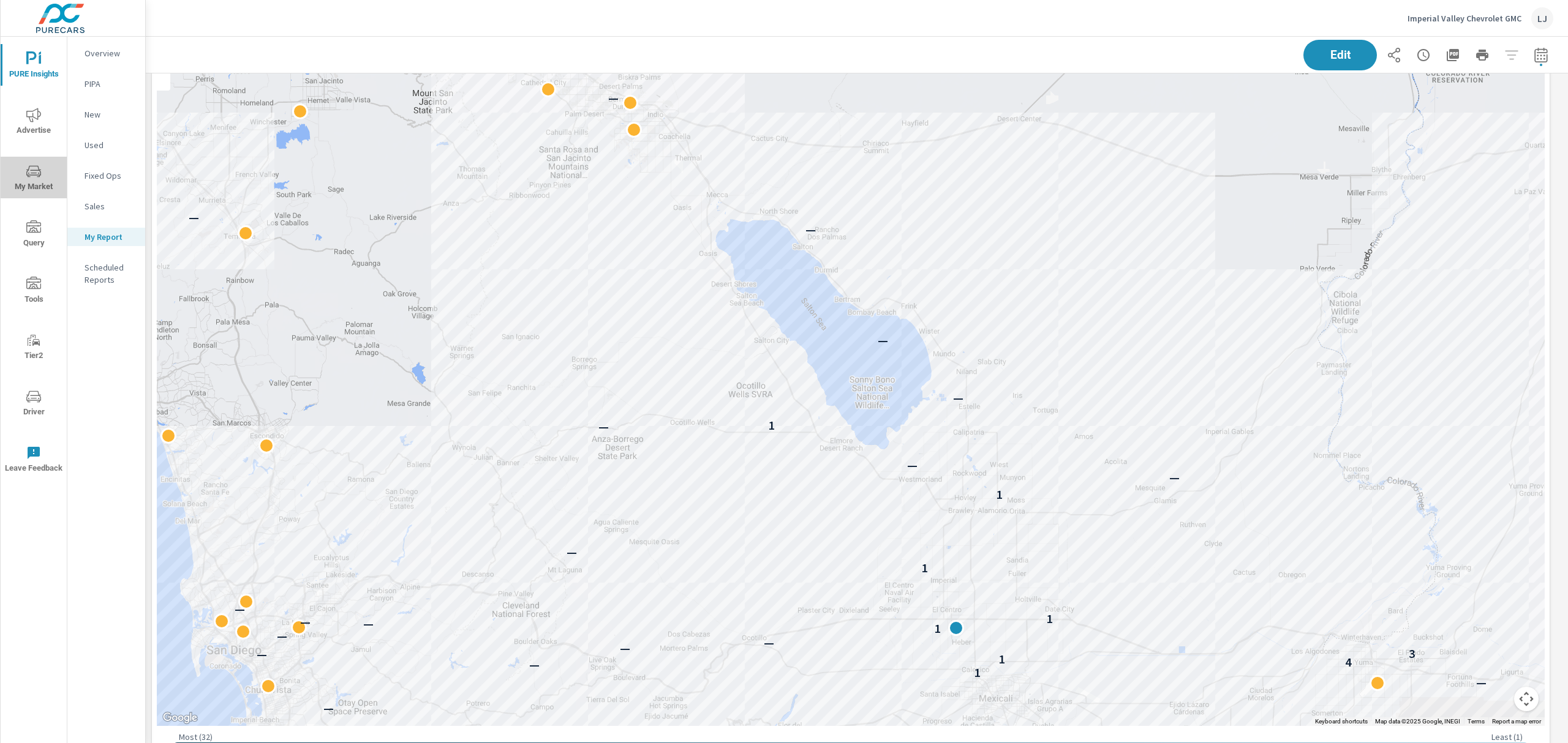
click at [35, 173] on icon "nav menu" at bounding box center [33, 173] width 6 height 1
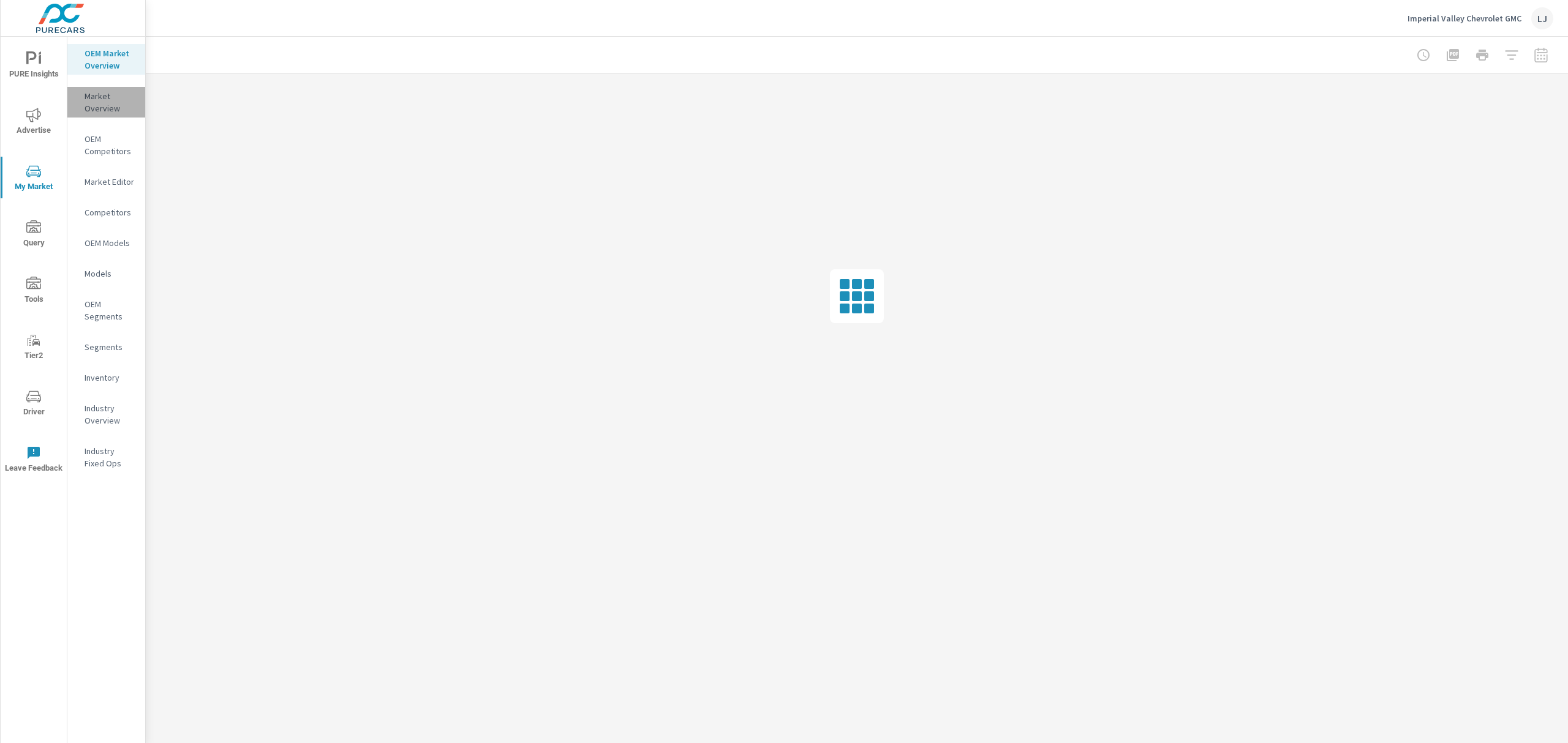
click at [106, 101] on p "Market Overview" at bounding box center [110, 102] width 51 height 25
click at [97, 52] on p "OEM Market Overview" at bounding box center [110, 60] width 51 height 25
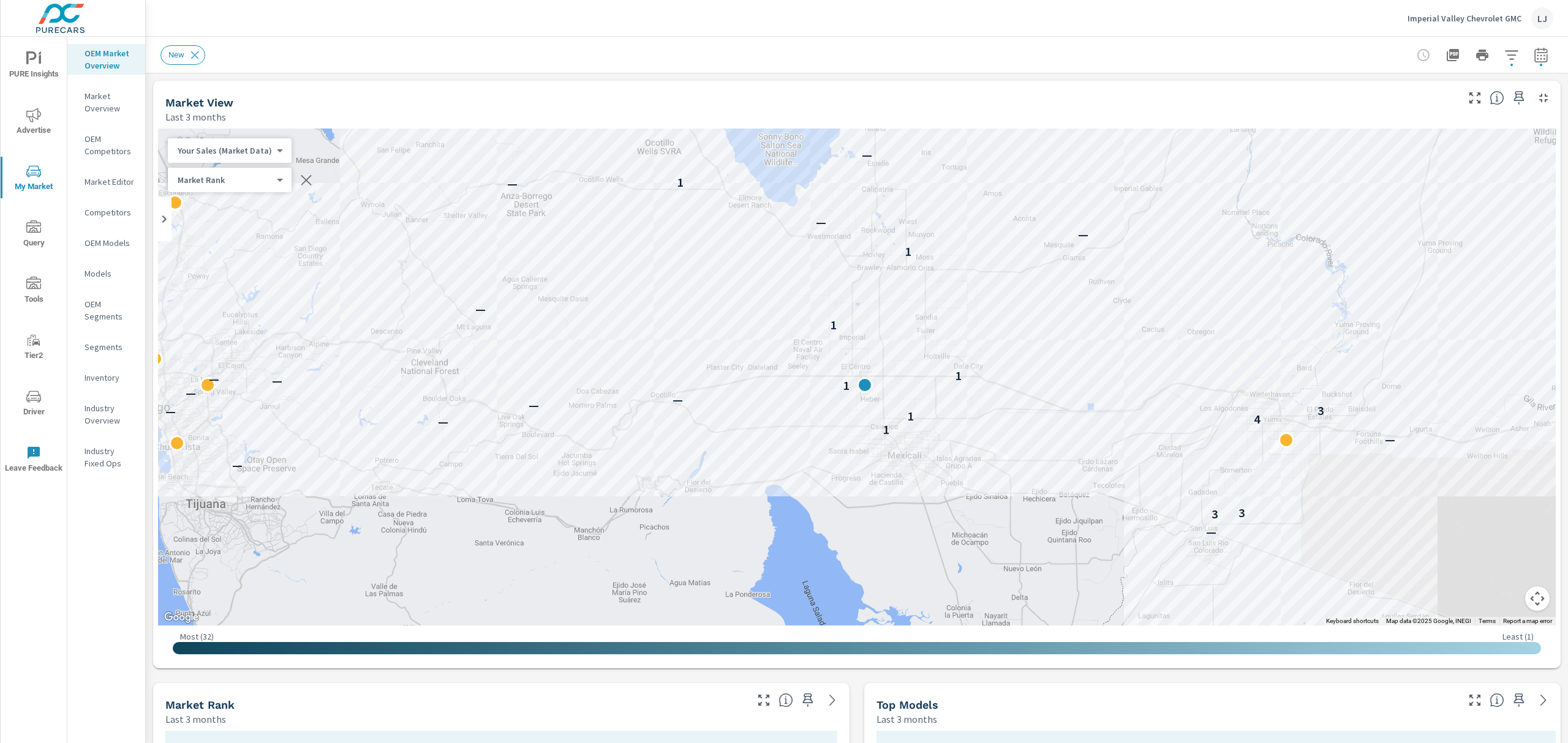
scroll to position [1, 0]
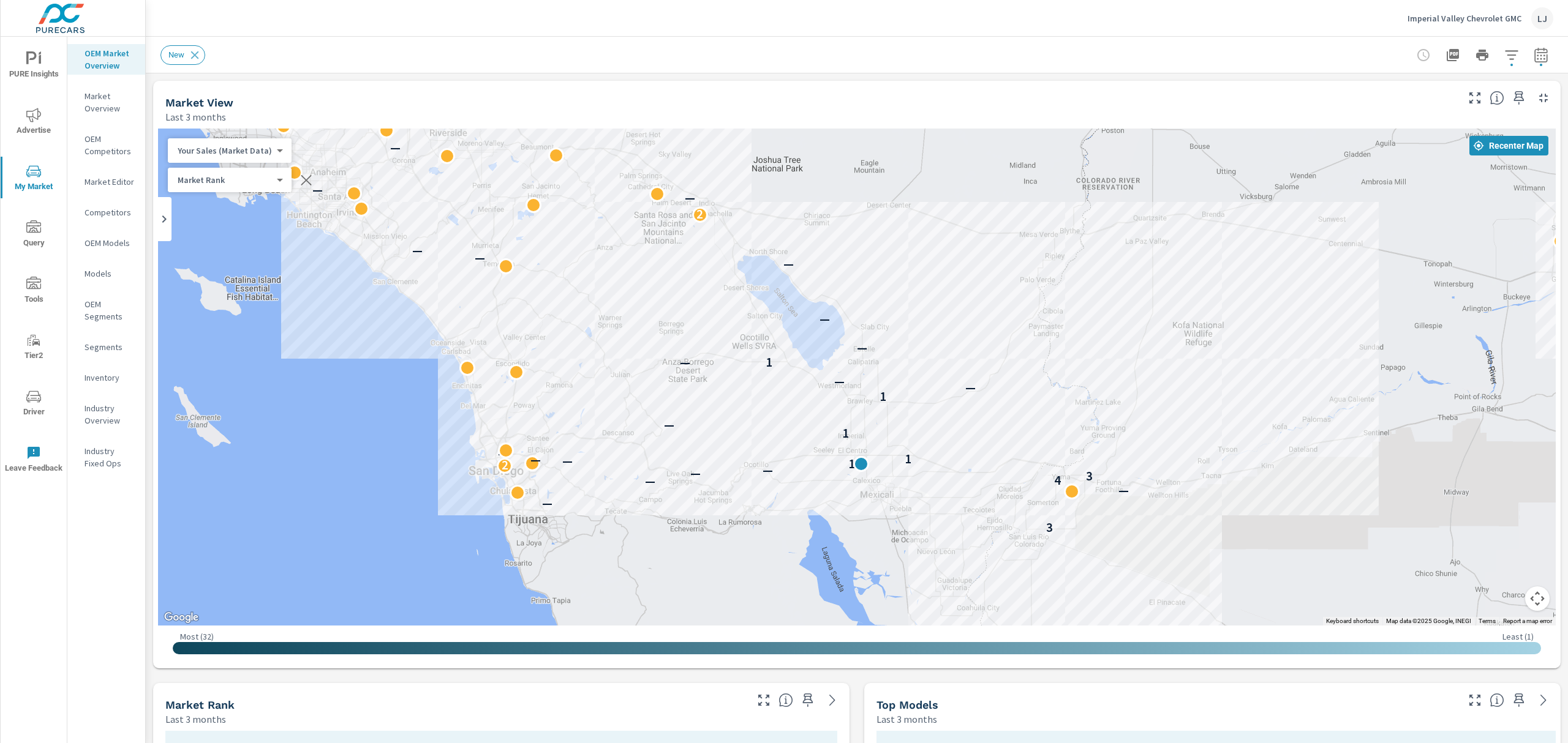
drag, startPoint x: 1175, startPoint y: 243, endPoint x: 1015, endPoint y: 371, distance: 204.9
click at [1015, 371] on div "3 — — — 4 3 — — 2 1 — — 1 — 1 — 1 — — — 1 — — — — — — 2 — — — 2 2 — —" at bounding box center [856, 376] width 1398 height 497
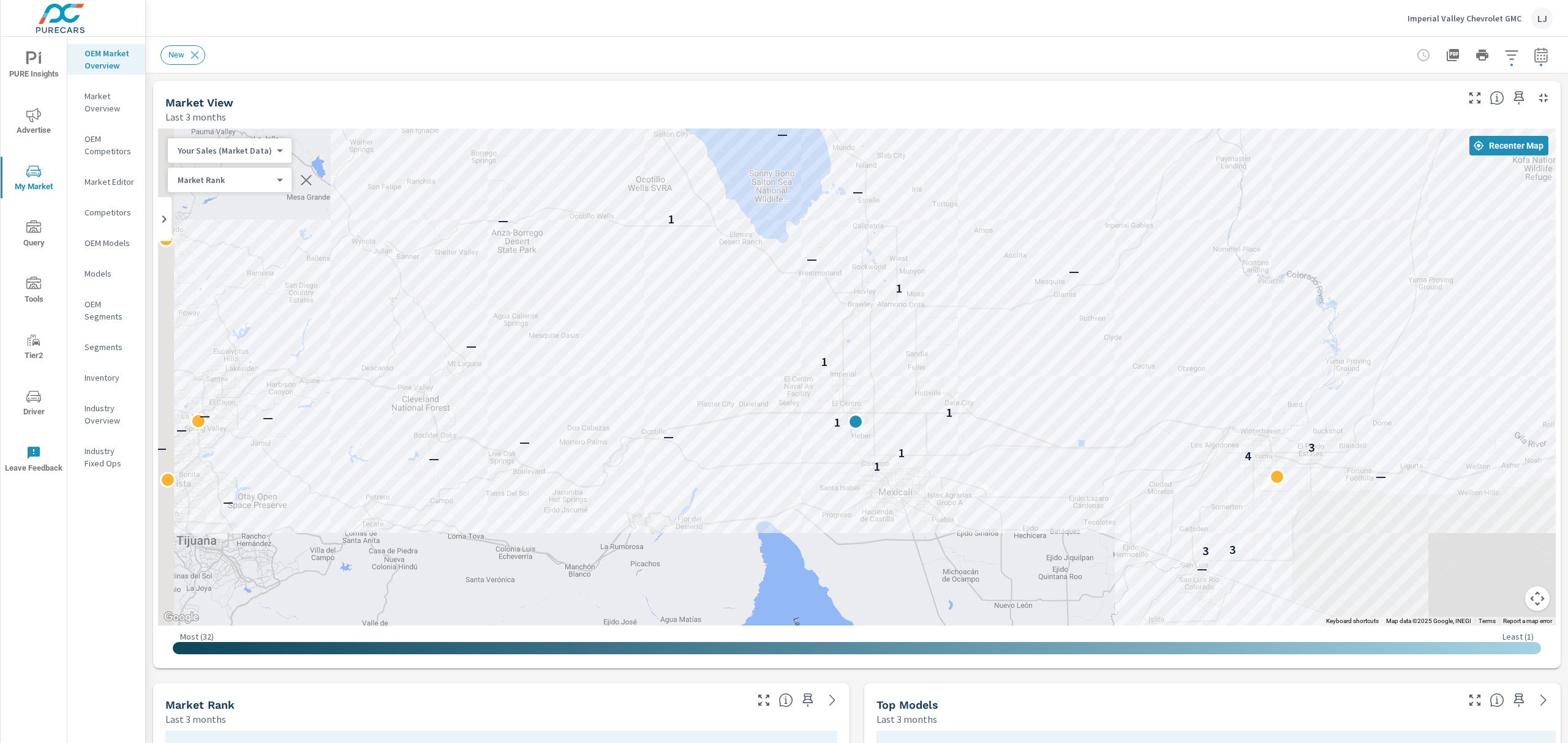
drag, startPoint x: 853, startPoint y: 452, endPoint x: 1073, endPoint y: 275, distance: 282.4
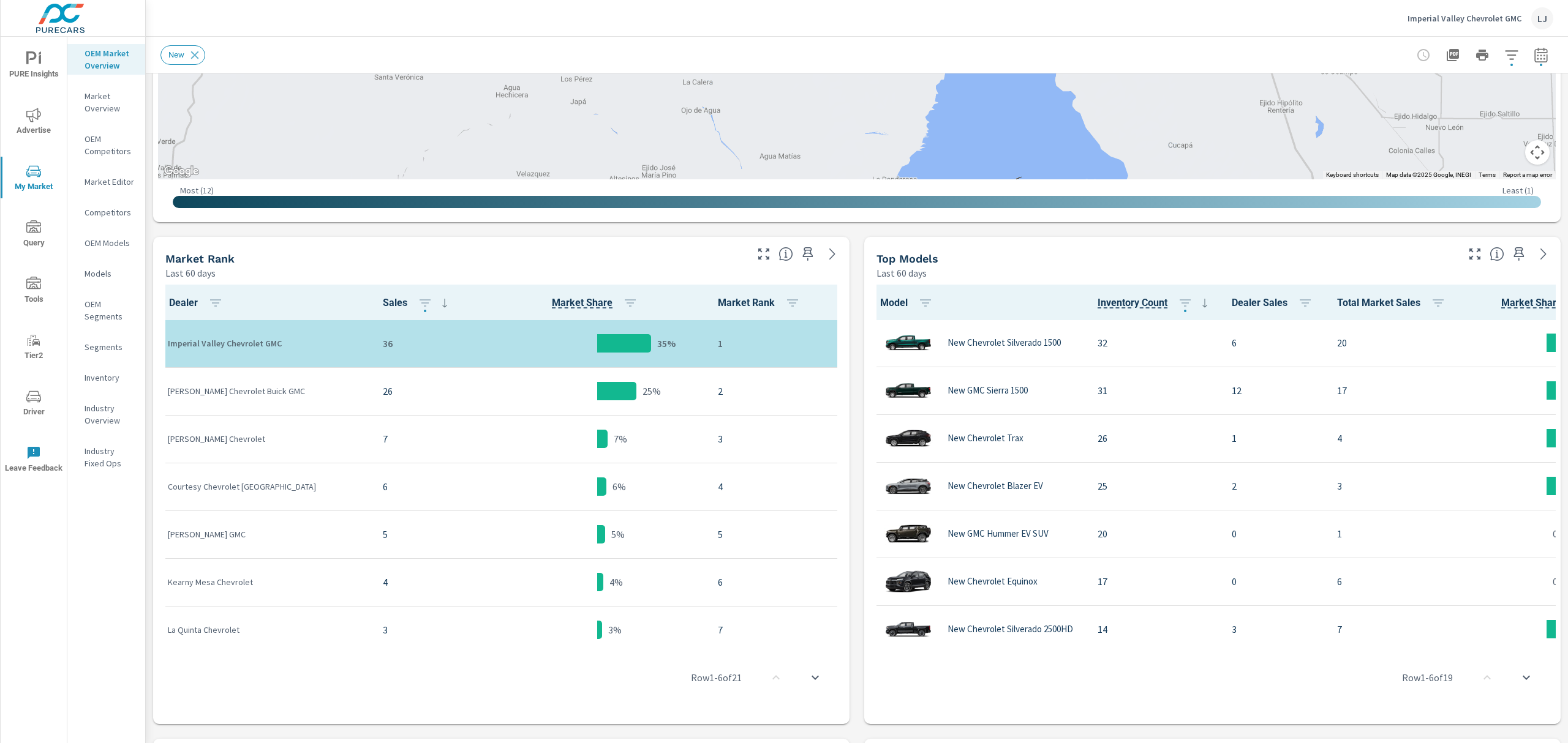
scroll to position [1, 0]
click at [37, 65] on icon "nav menu" at bounding box center [34, 59] width 15 height 15
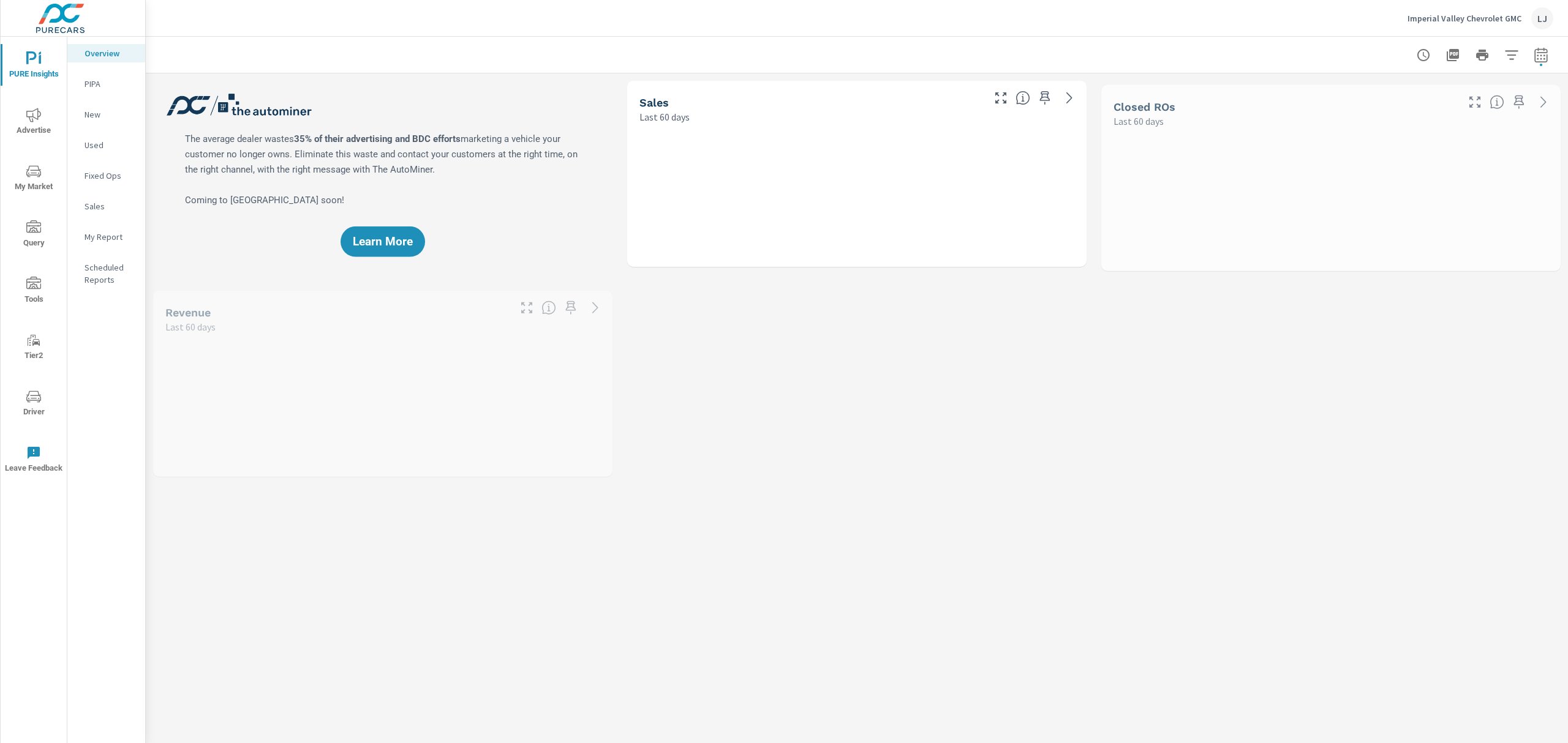
click at [91, 233] on p "My Report" at bounding box center [110, 236] width 51 height 12
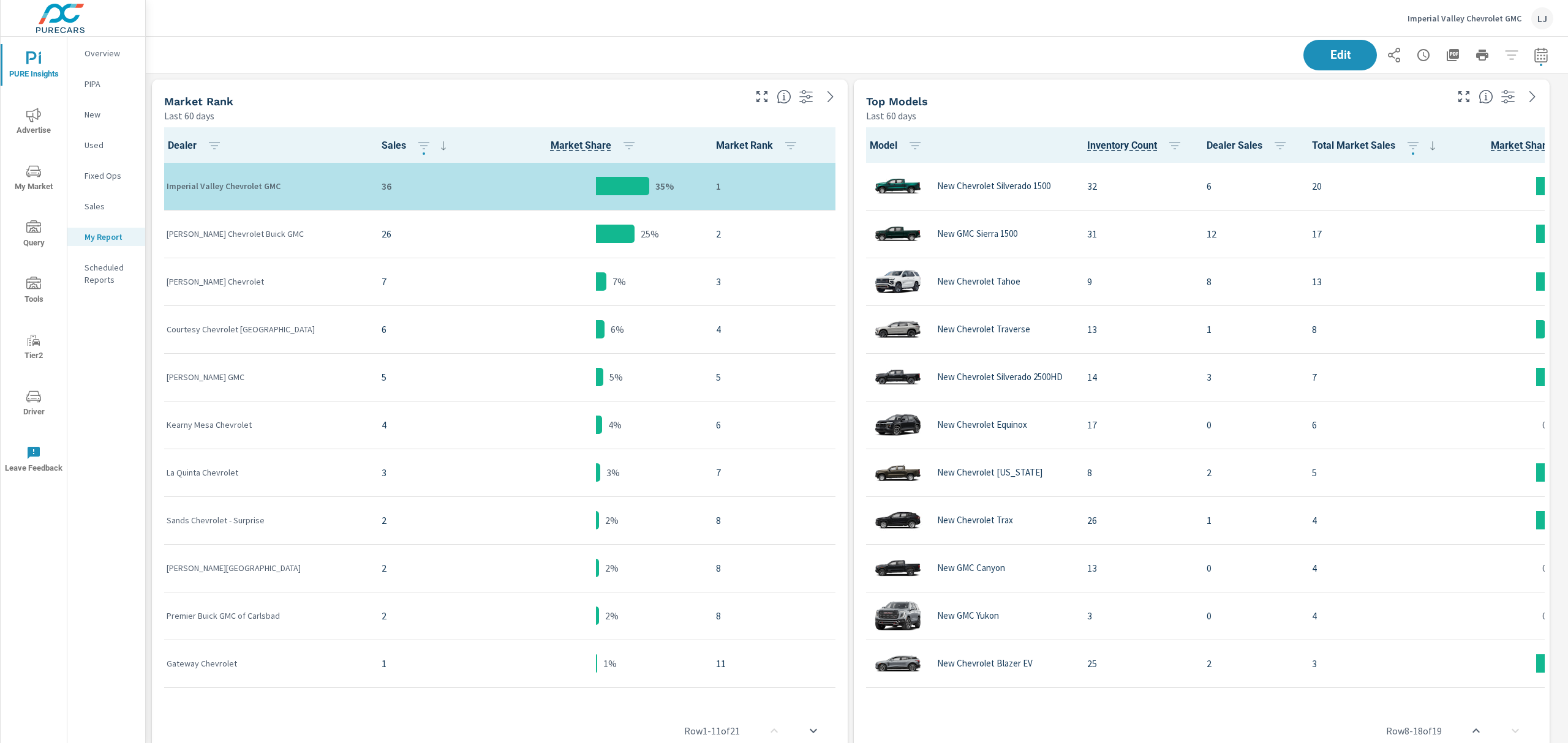
scroll to position [334, 0]
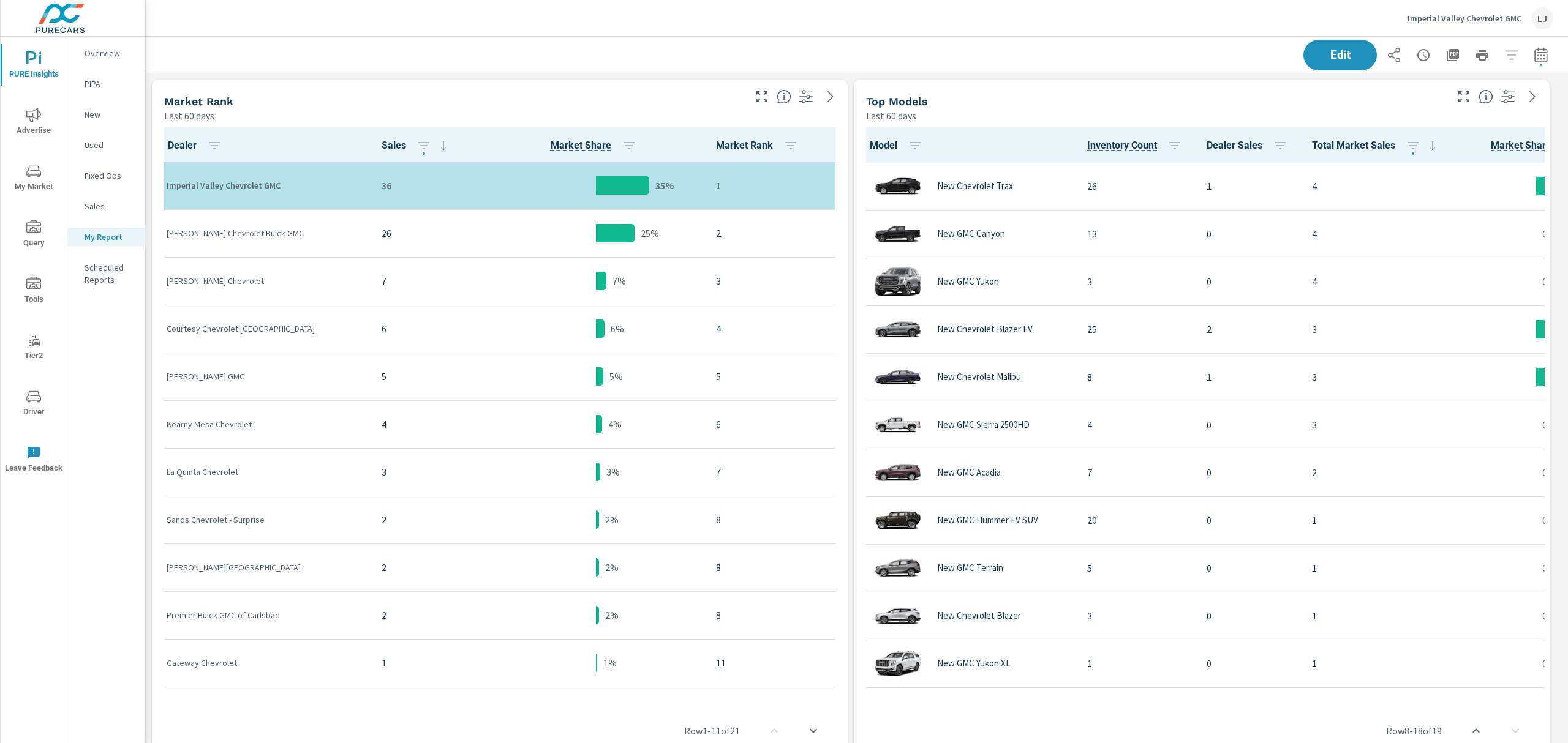
click at [33, 417] on span "Driver" at bounding box center [34, 404] width 59 height 30
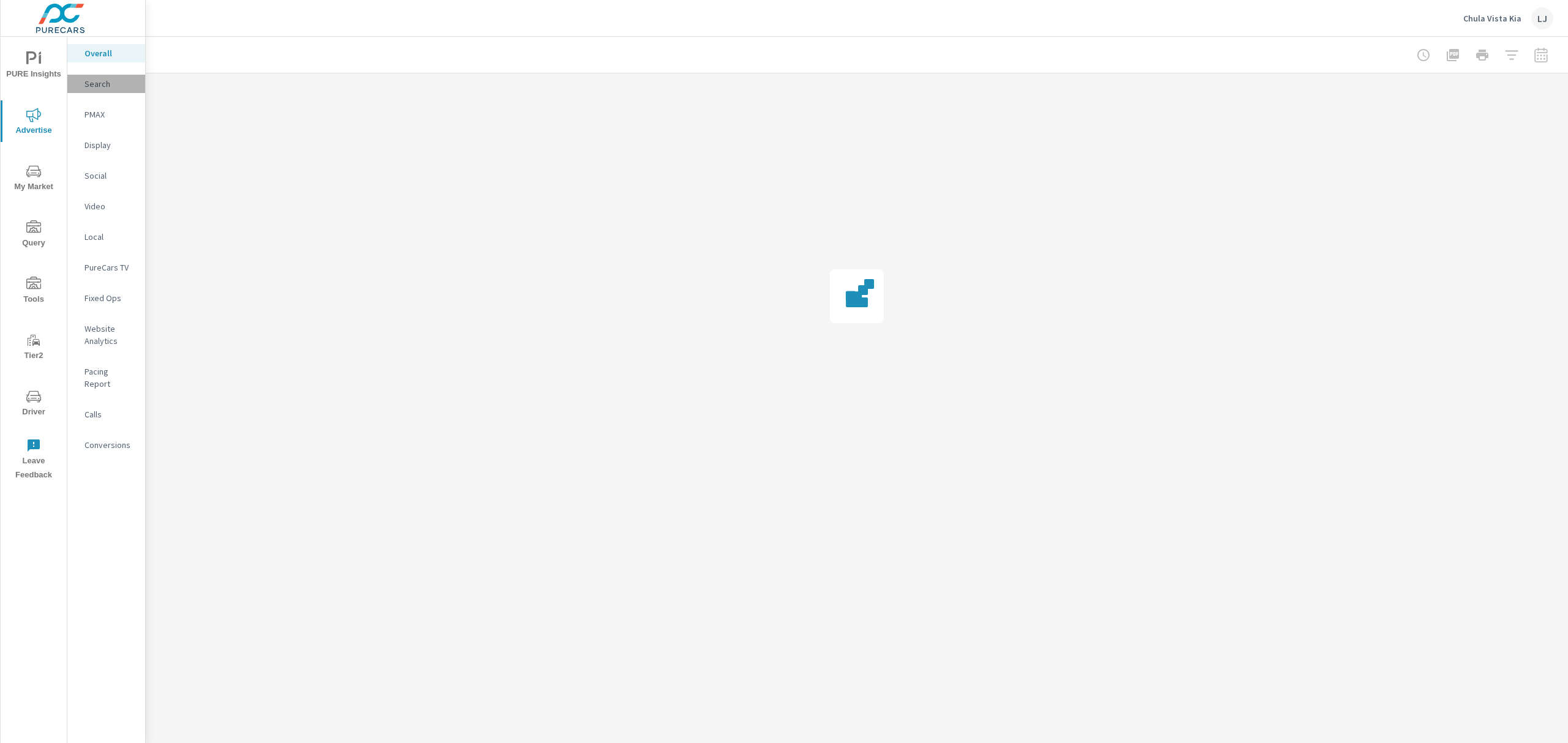
click at [106, 82] on p "Search" at bounding box center [110, 83] width 51 height 12
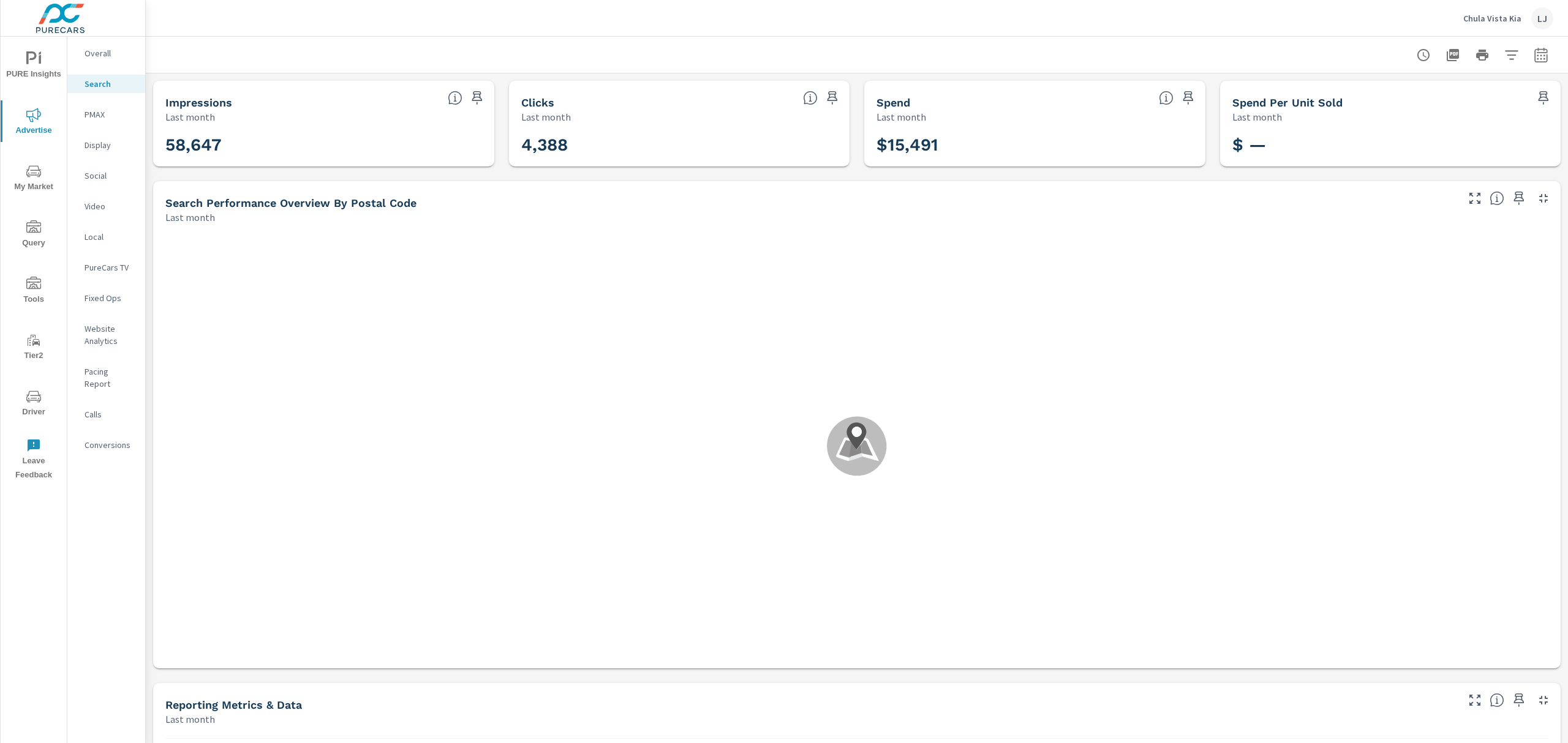
scroll to position [826, 0]
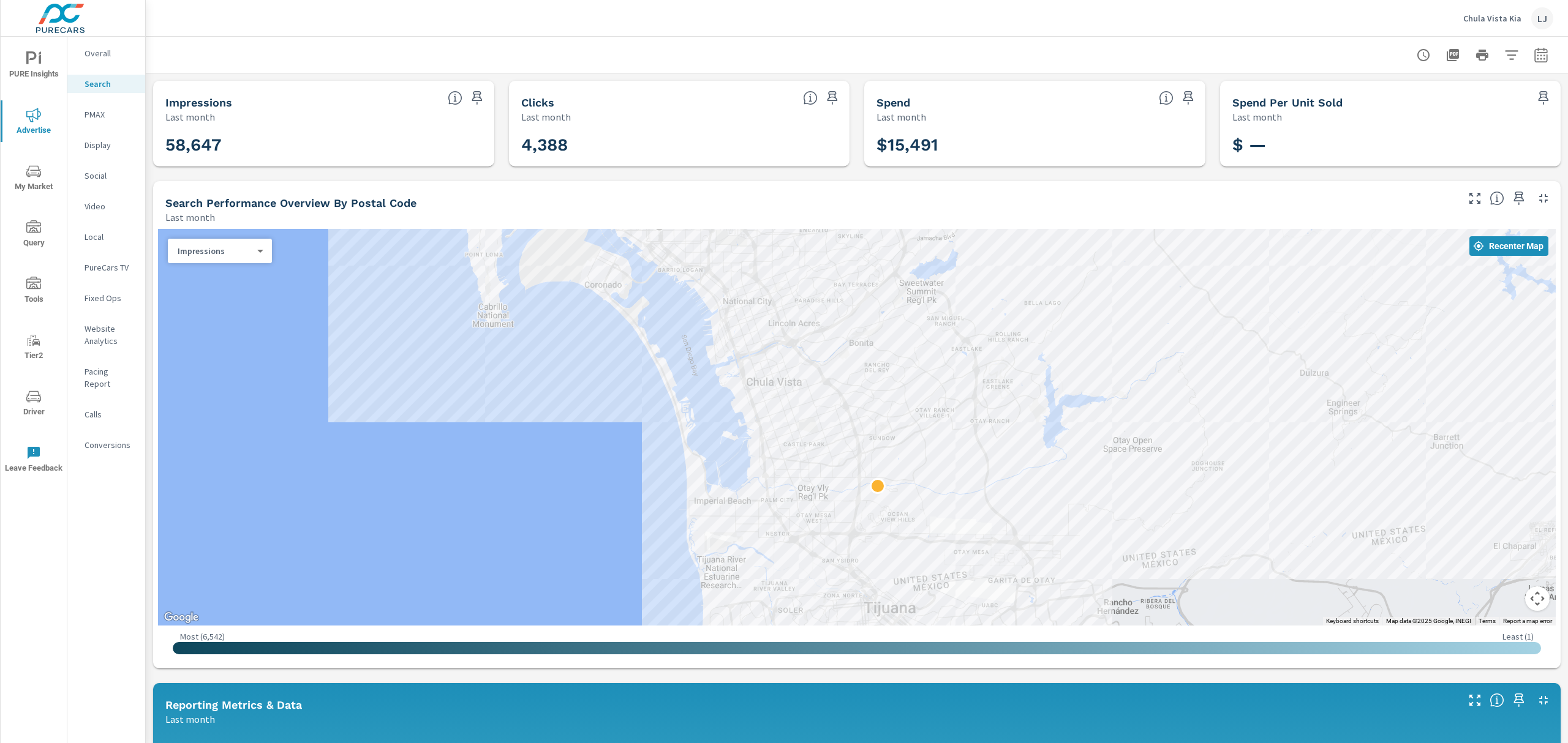
drag, startPoint x: 1098, startPoint y: 449, endPoint x: 1302, endPoint y: 466, distance: 204.7
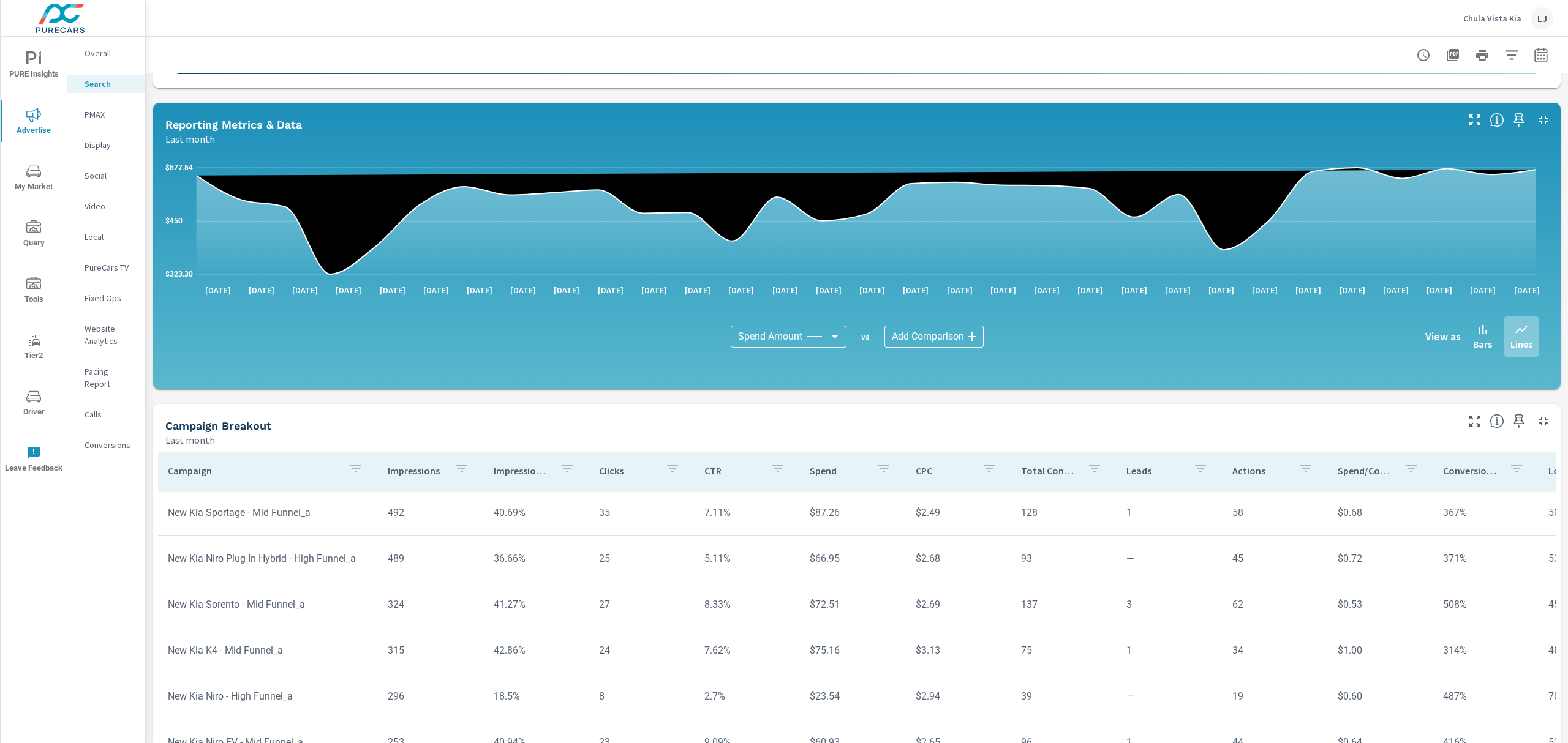
scroll to position [635, 0]
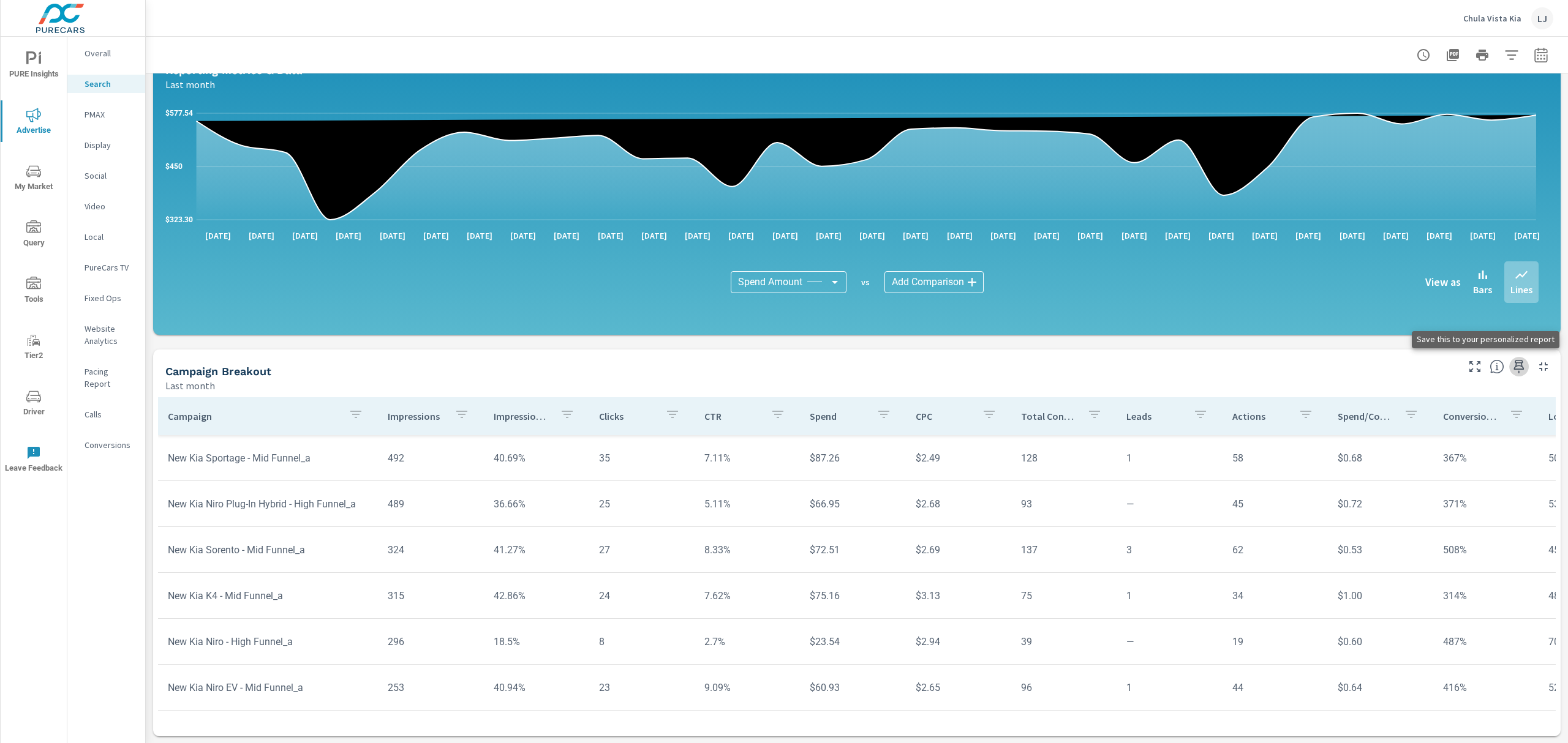
click at [1512, 363] on icon "button" at bounding box center [1519, 367] width 15 height 15
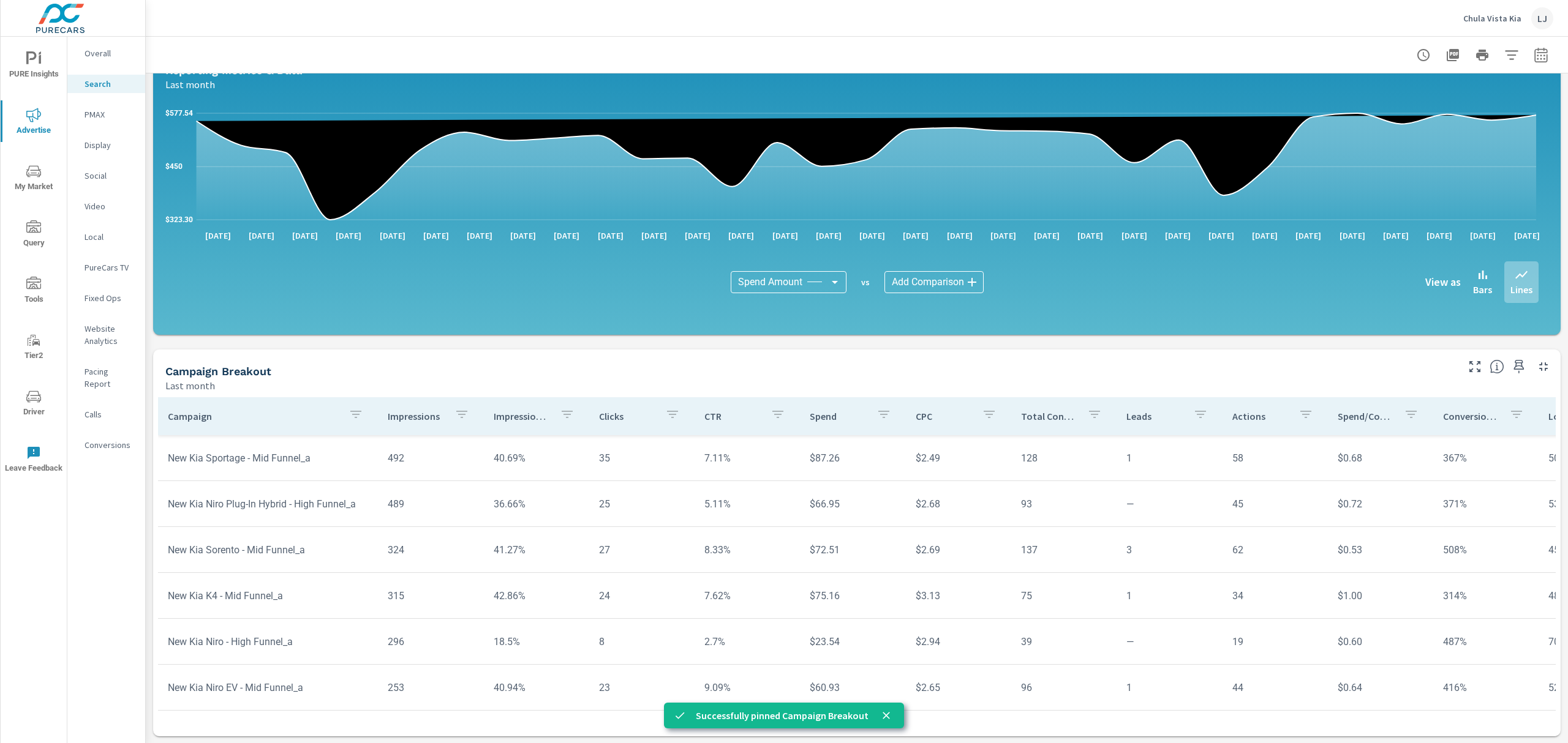
click at [92, 113] on p "PMAX" at bounding box center [110, 114] width 51 height 12
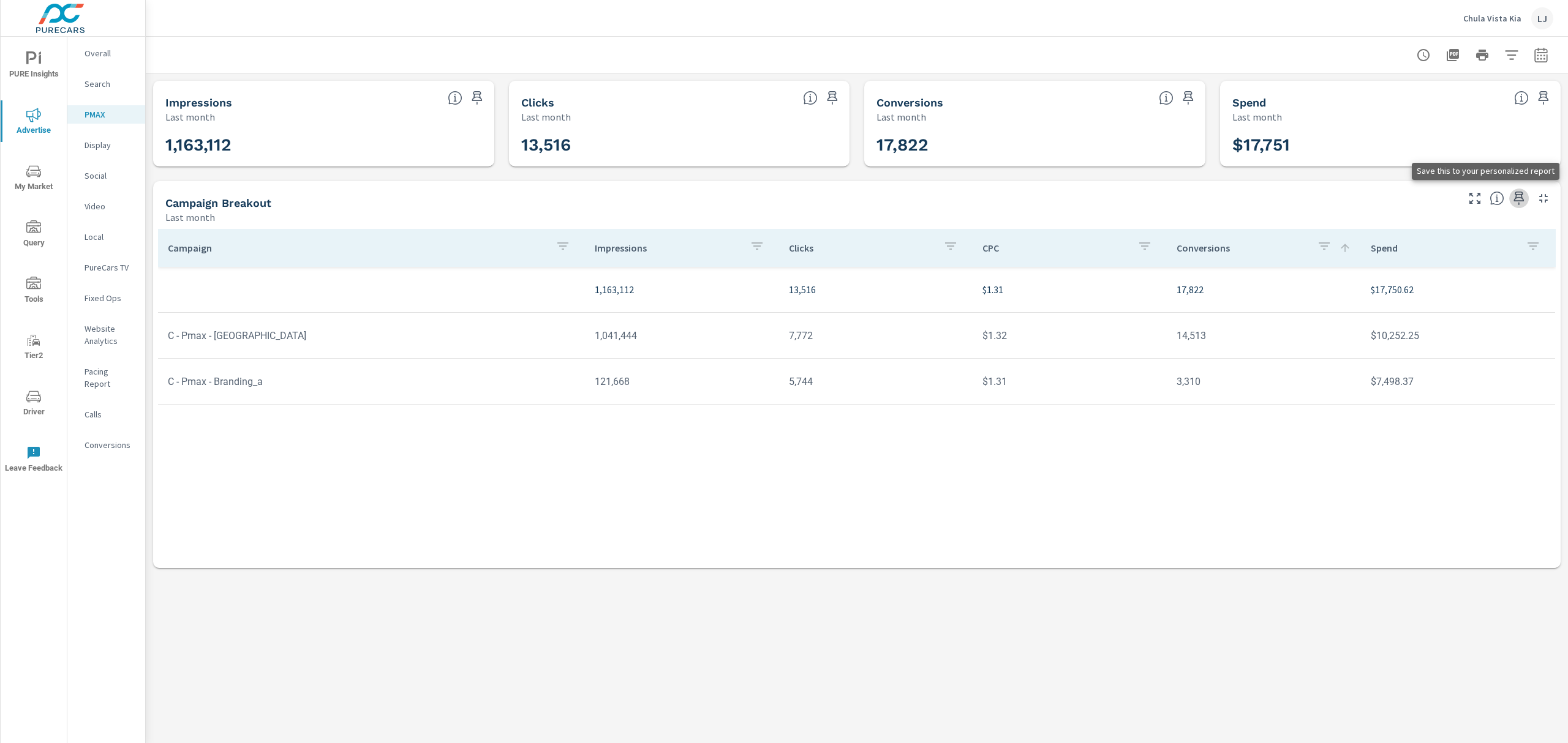
click at [1522, 196] on icon "button" at bounding box center [1519, 198] width 15 height 15
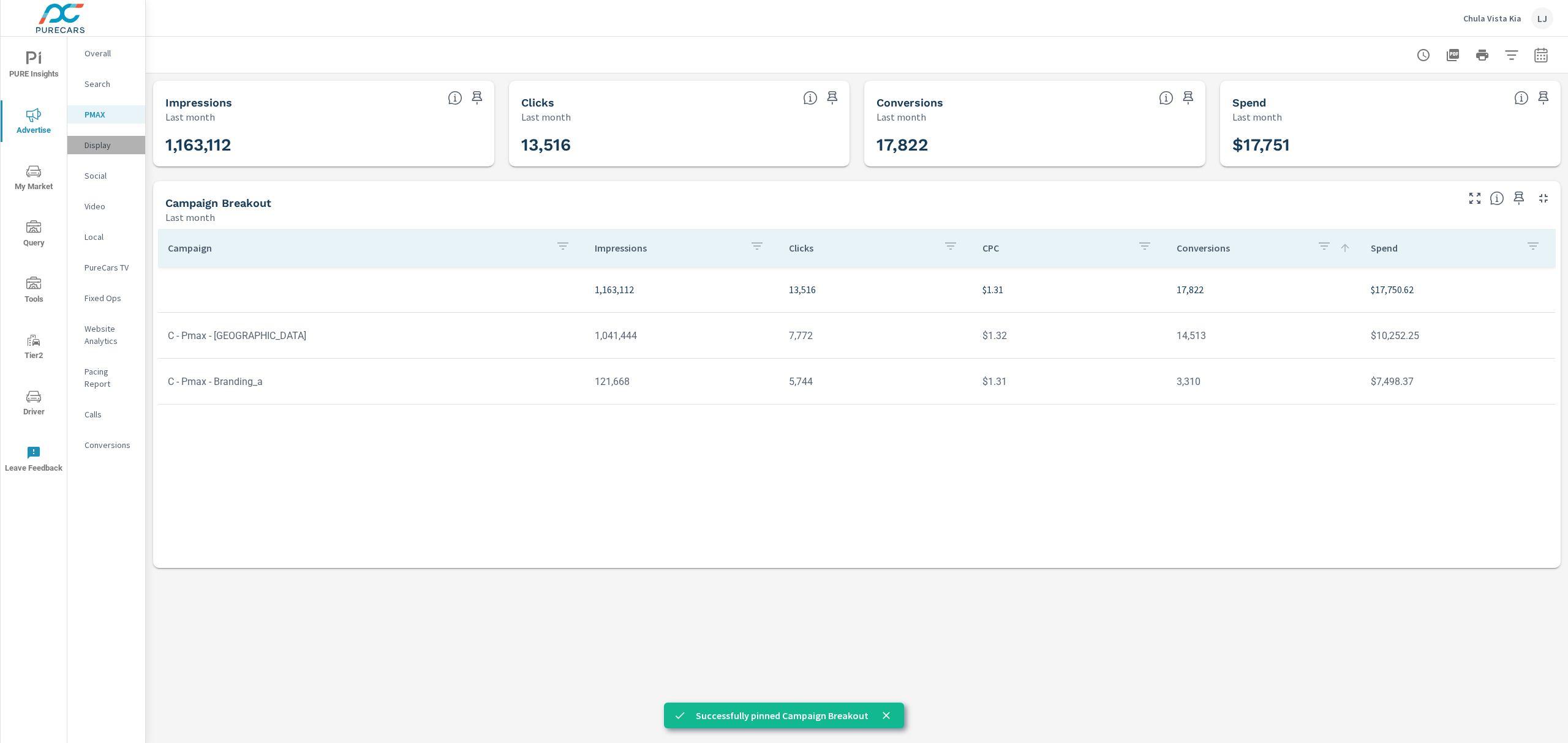
click at [89, 147] on p "Display" at bounding box center [110, 145] width 51 height 12
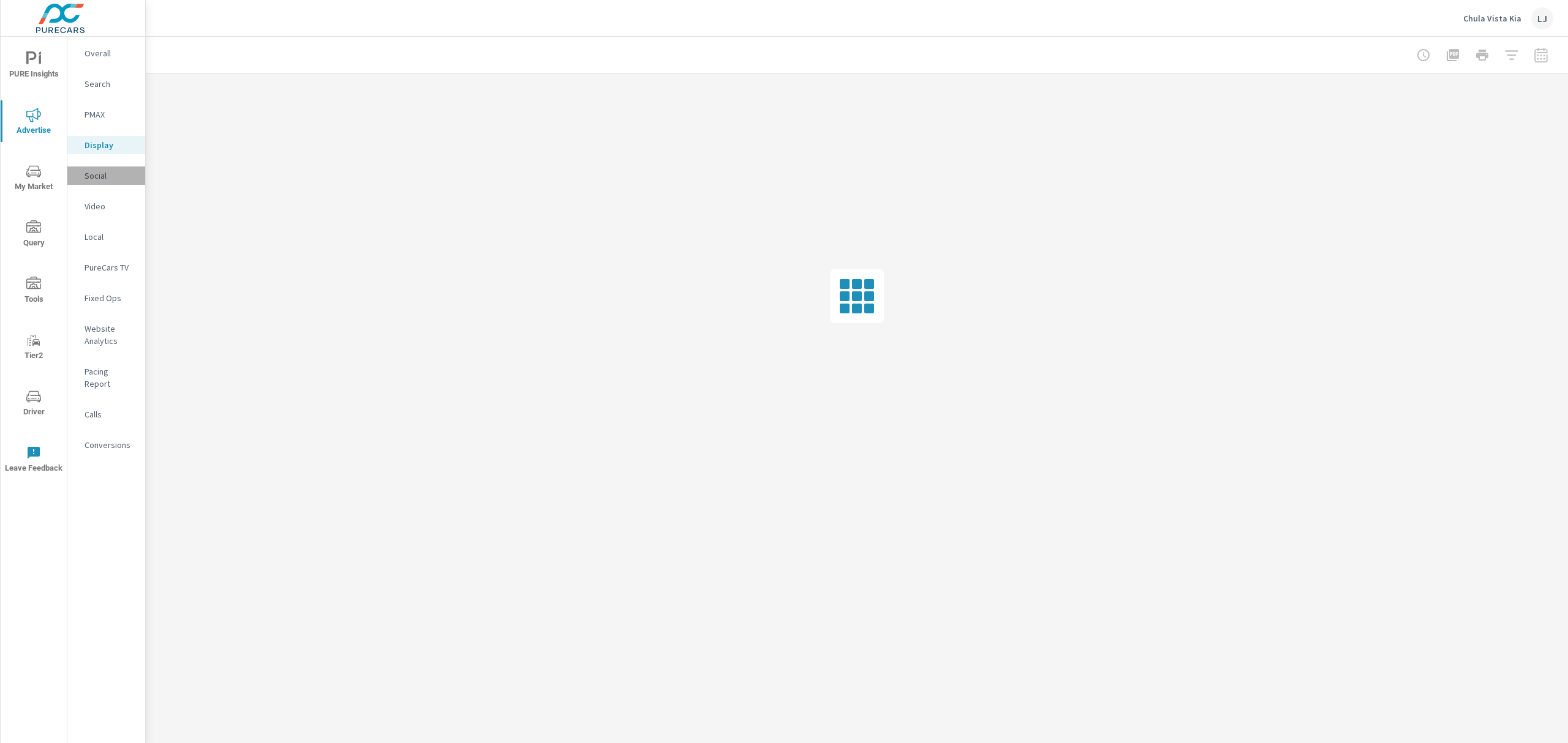
click at [103, 169] on p "Social" at bounding box center [110, 175] width 51 height 12
click at [97, 215] on nav "Overall Search PMAX Display Social Video Local PureCars TV Fixed Ops Website An…" at bounding box center [106, 254] width 78 height 435
click at [96, 205] on p "Video" at bounding box center [110, 206] width 51 height 12
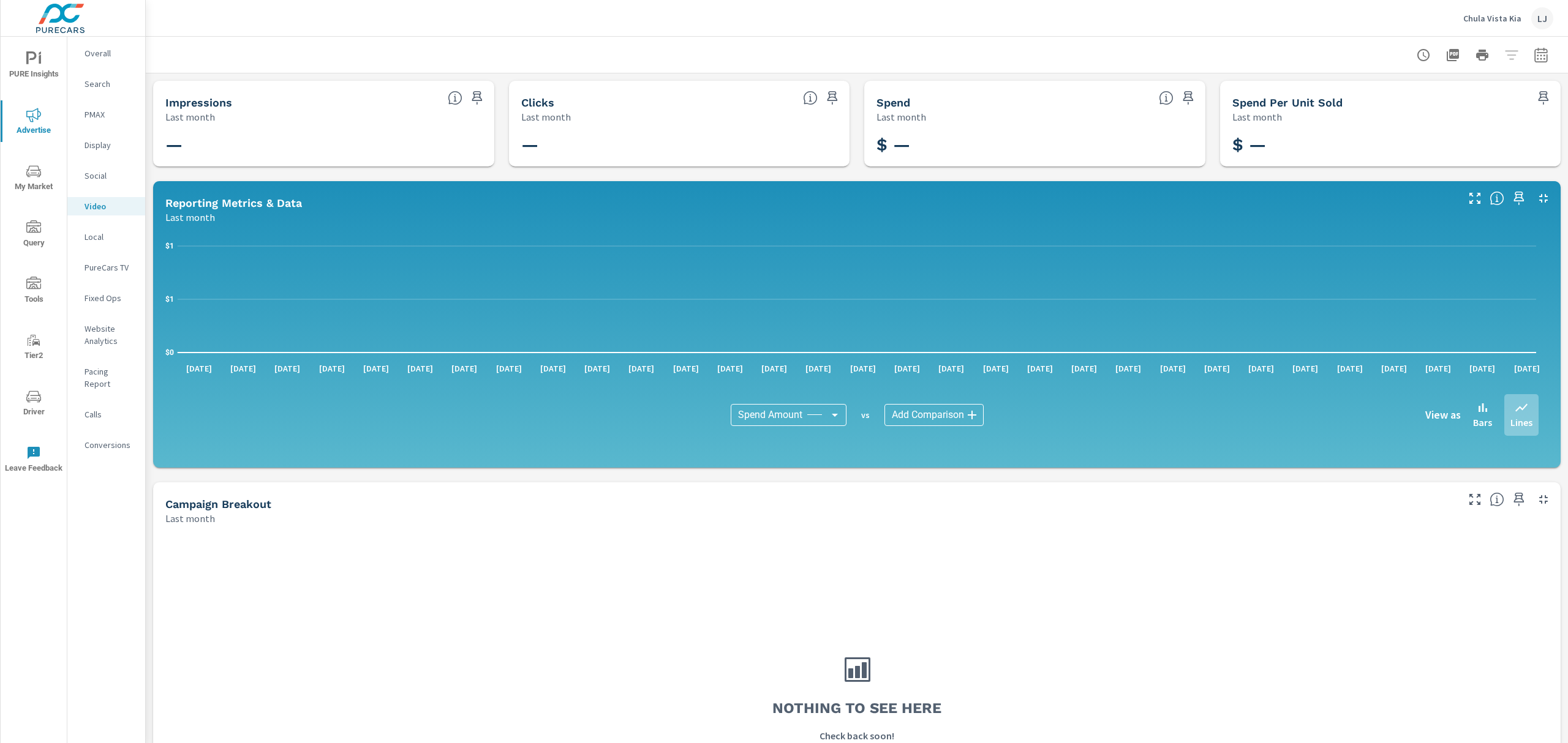
click at [106, 150] on p "Display" at bounding box center [110, 145] width 51 height 12
click at [20, 56] on span "PURE Insights" at bounding box center [34, 66] width 59 height 30
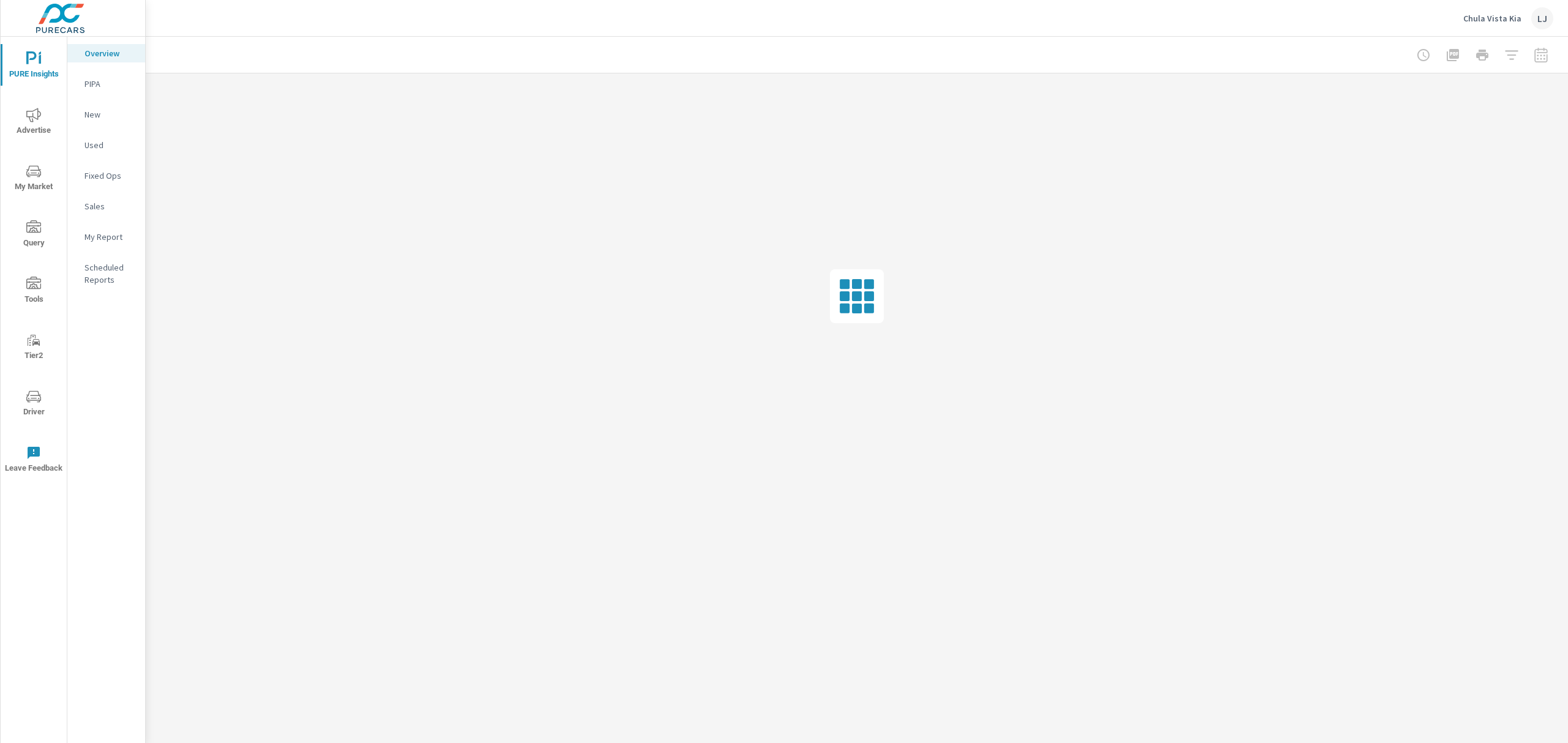
click at [99, 241] on p "My Report" at bounding box center [110, 236] width 51 height 12
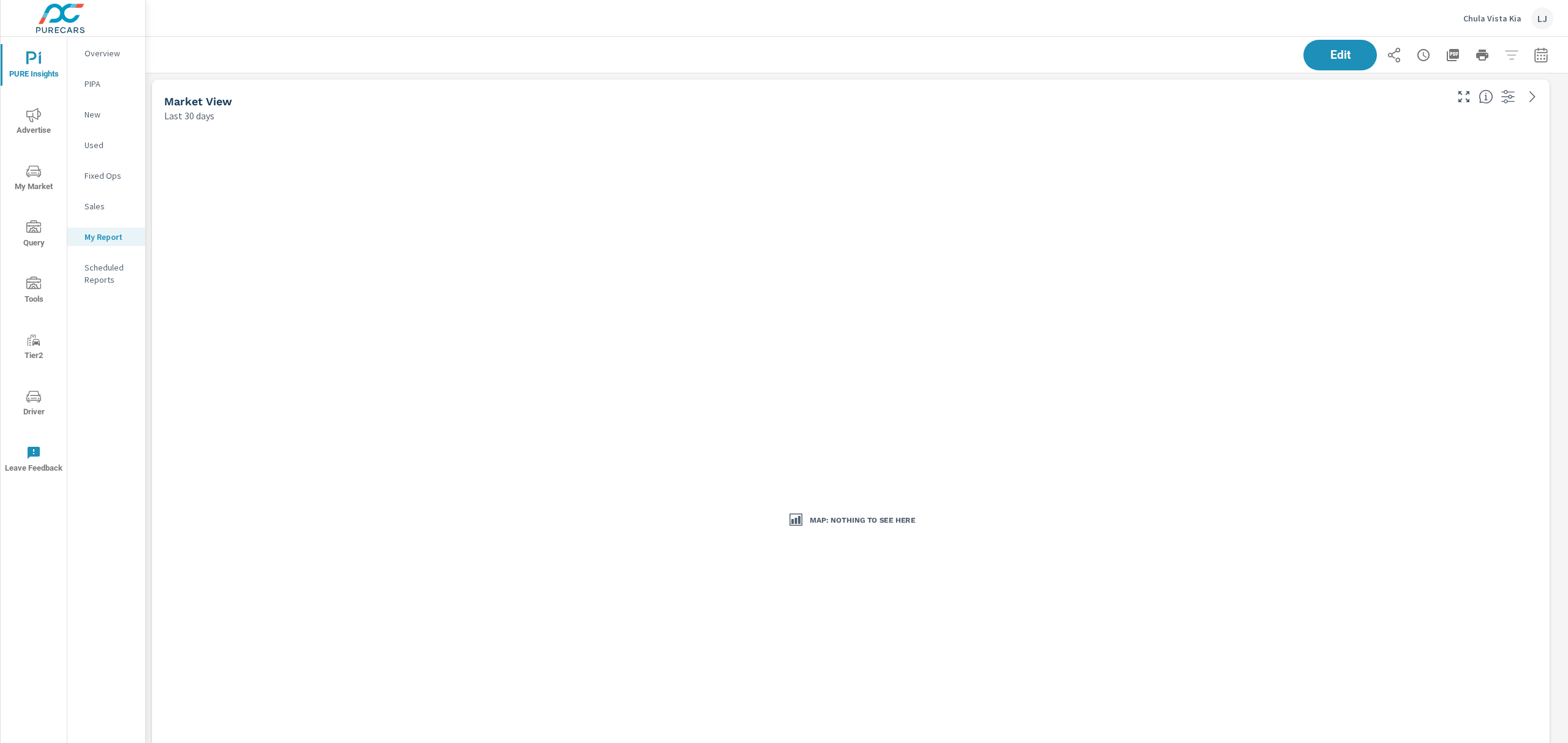
scroll to position [1194, 0]
click at [1499, 96] on button "button" at bounding box center [1508, 97] width 20 height 20
click at [1502, 54] on div "Edit" at bounding box center [1428, 55] width 250 height 30
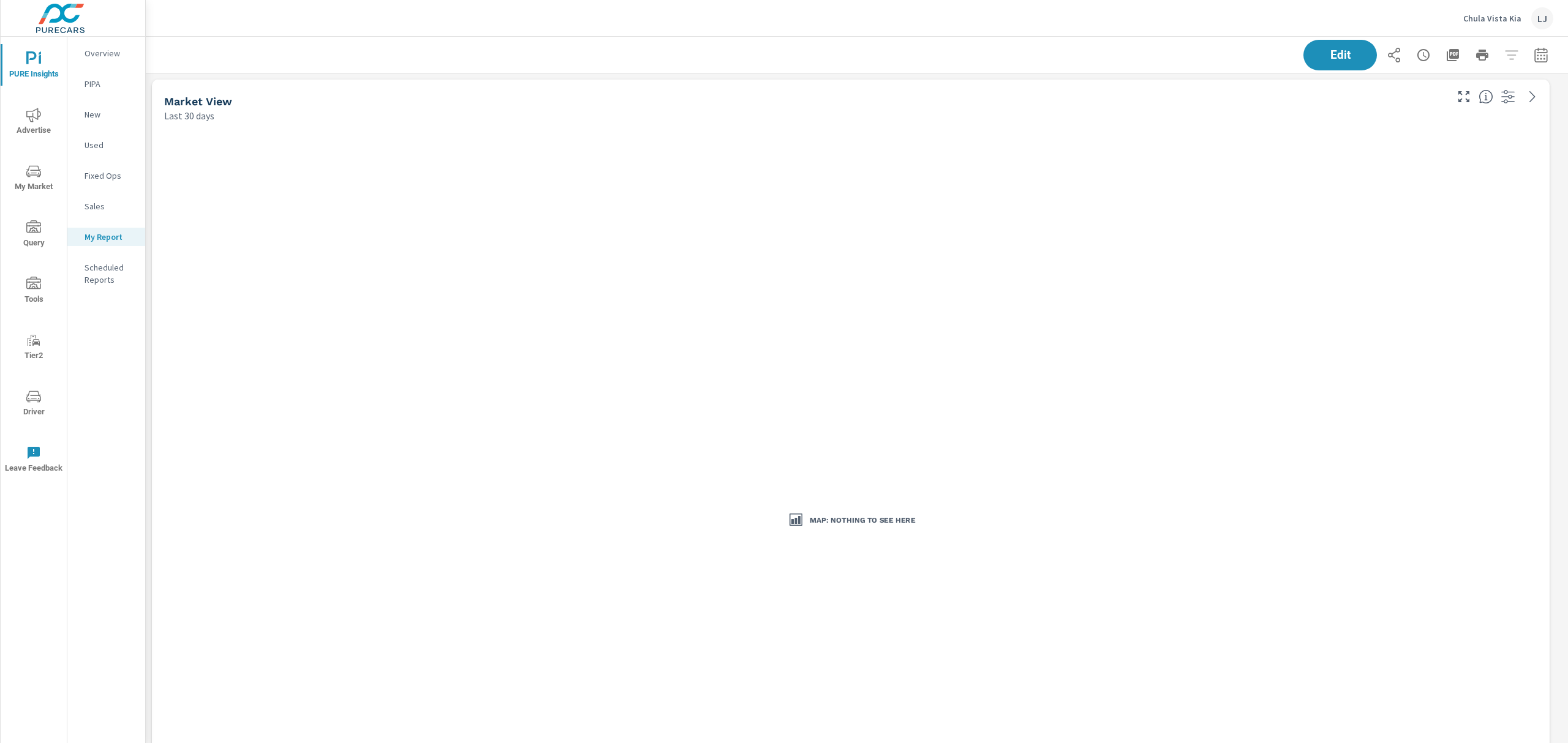
click at [1537, 55] on icon "button" at bounding box center [1541, 57] width 8 height 5
click at [1426, 103] on select "Custom Yesterday Last week Last 7 days Last 14 days Last 30 days Last 45 days L…" at bounding box center [1431, 106] width 123 height 25
click at [1370, 93] on select "Custom Yesterday Last week Last 7 days Last 14 days Last 30 days Last 45 days L…" at bounding box center [1431, 106] width 123 height 25
select select "Last 3 months"
click at [1417, 177] on span "Apply" at bounding box center [1403, 173] width 50 height 11
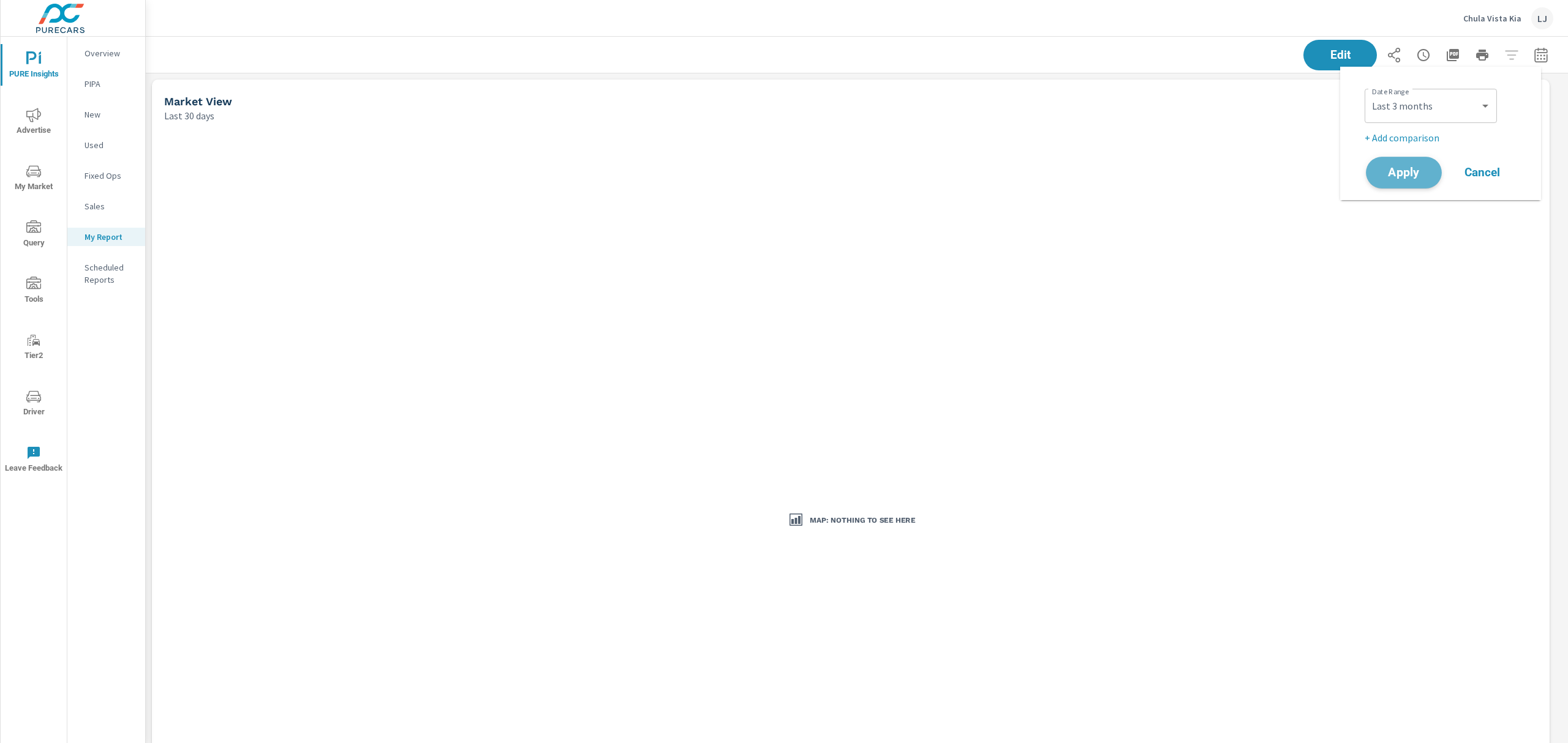
scroll to position [4114, 1436]
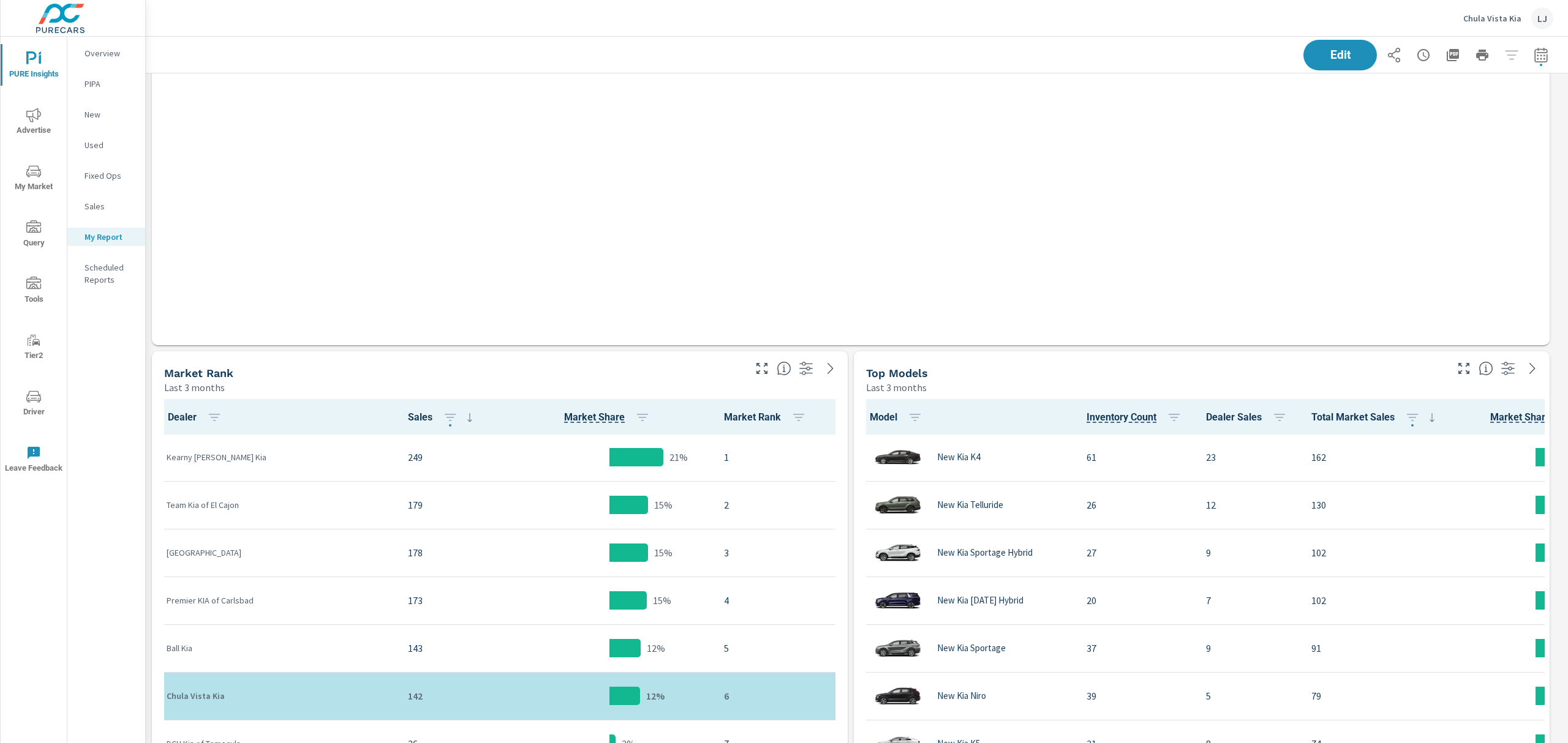
scroll to position [1695, 0]
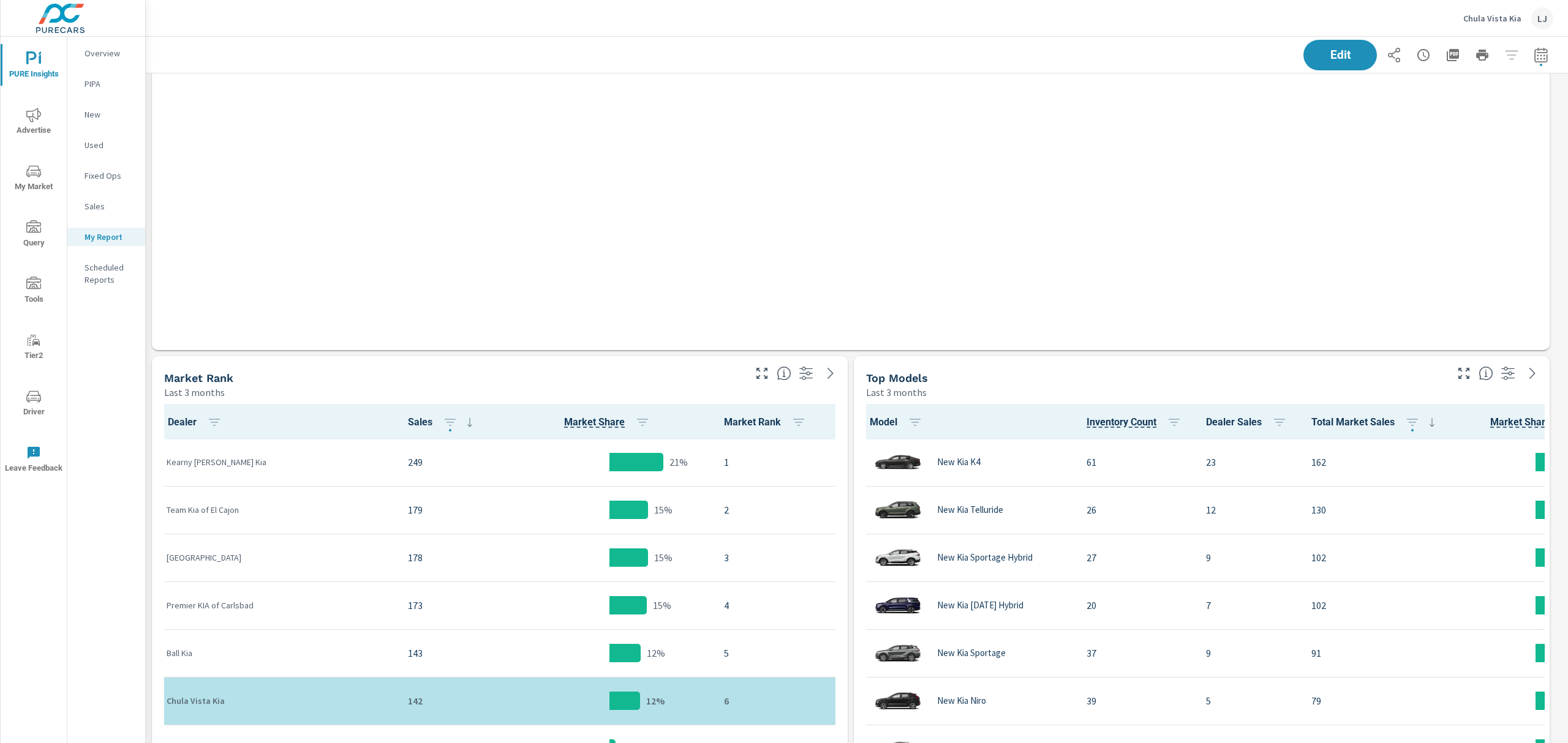
click at [1334, 35] on header "Chula Vista Kia LJ" at bounding box center [856, 18] width 1422 height 37
click at [1344, 47] on button "Edit" at bounding box center [1340, 55] width 76 height 32
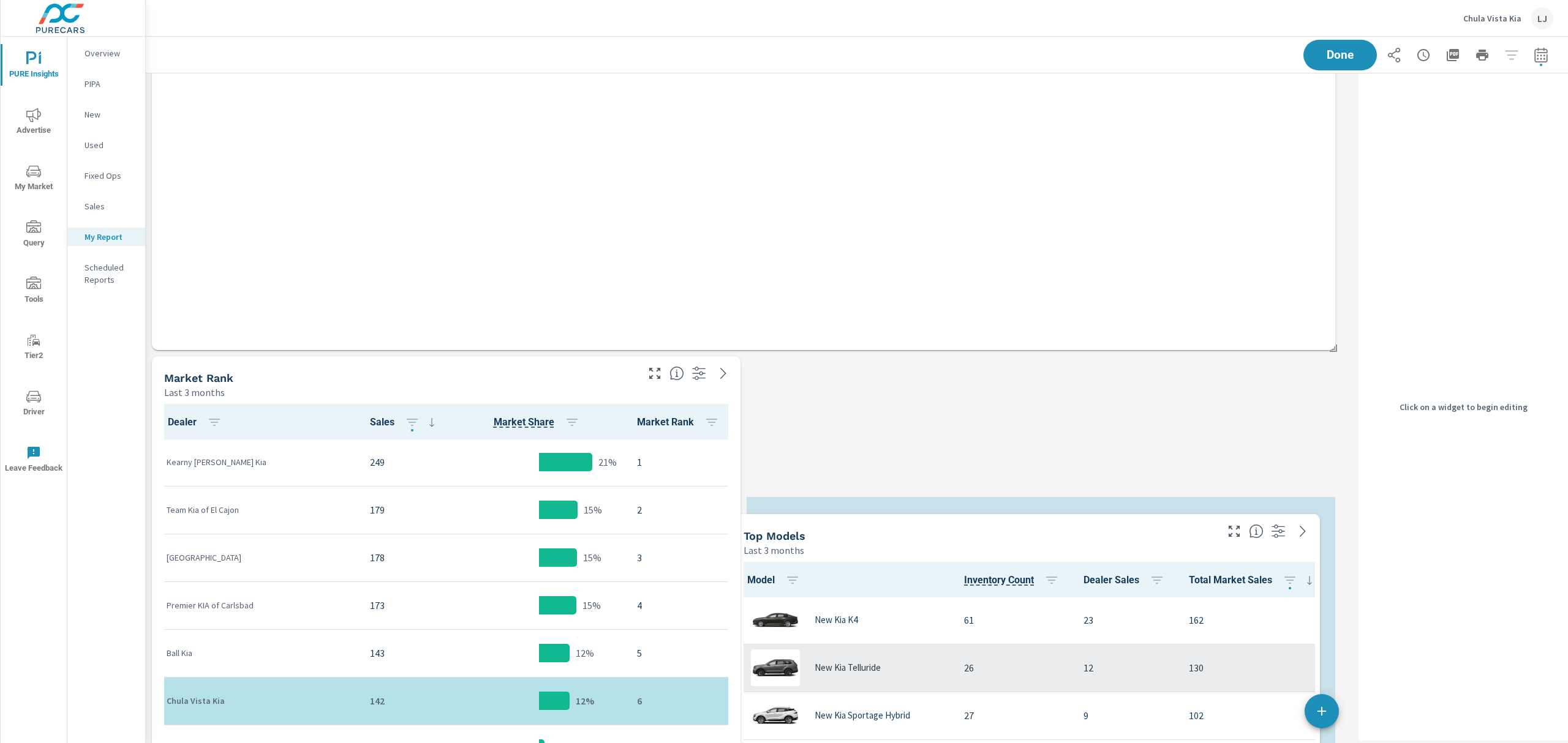
scroll to position [0, 0]
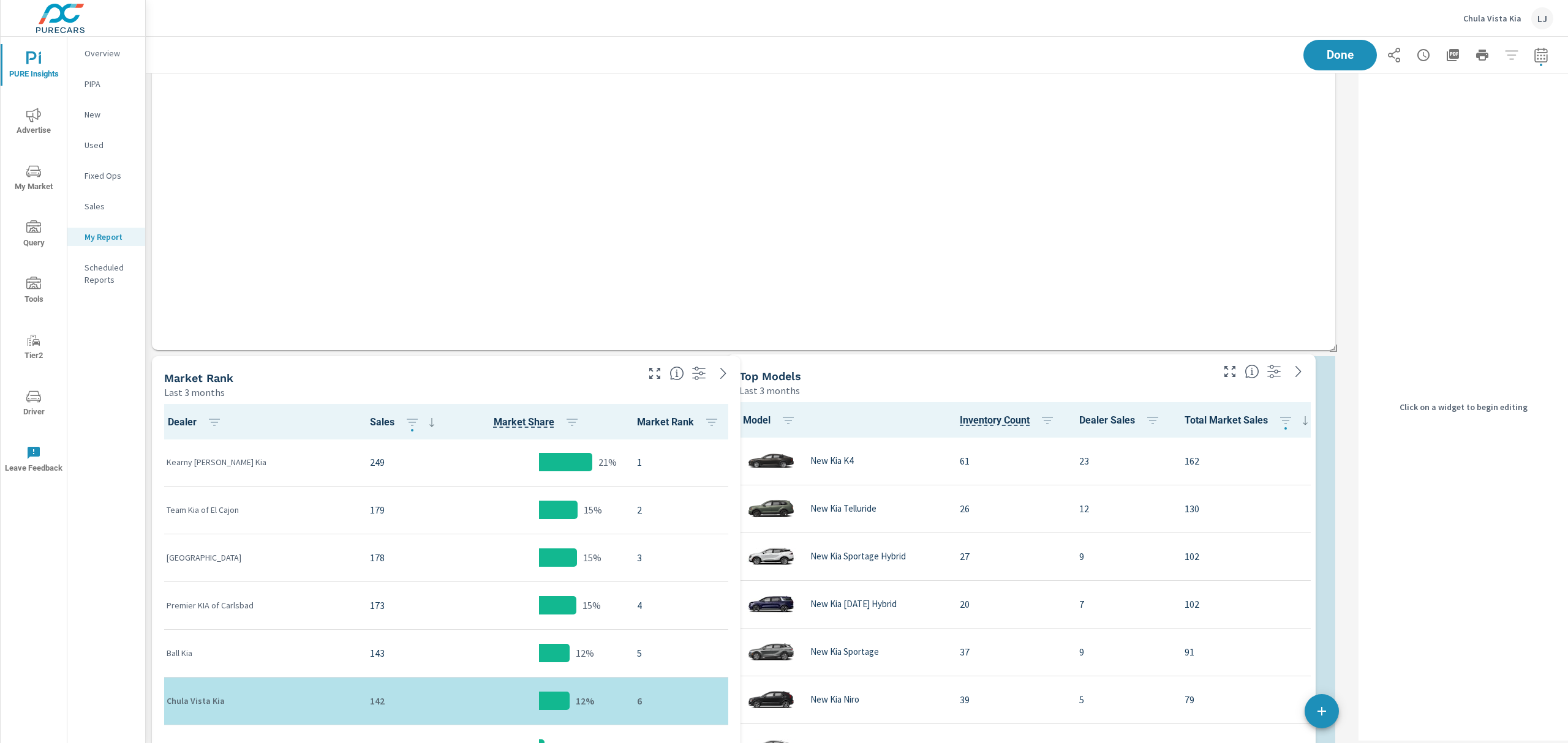
drag, startPoint x: 1161, startPoint y: 518, endPoint x: 1250, endPoint y: 270, distance: 263.5
click at [1157, 371] on div "Top Models" at bounding box center [974, 376] width 471 height 14
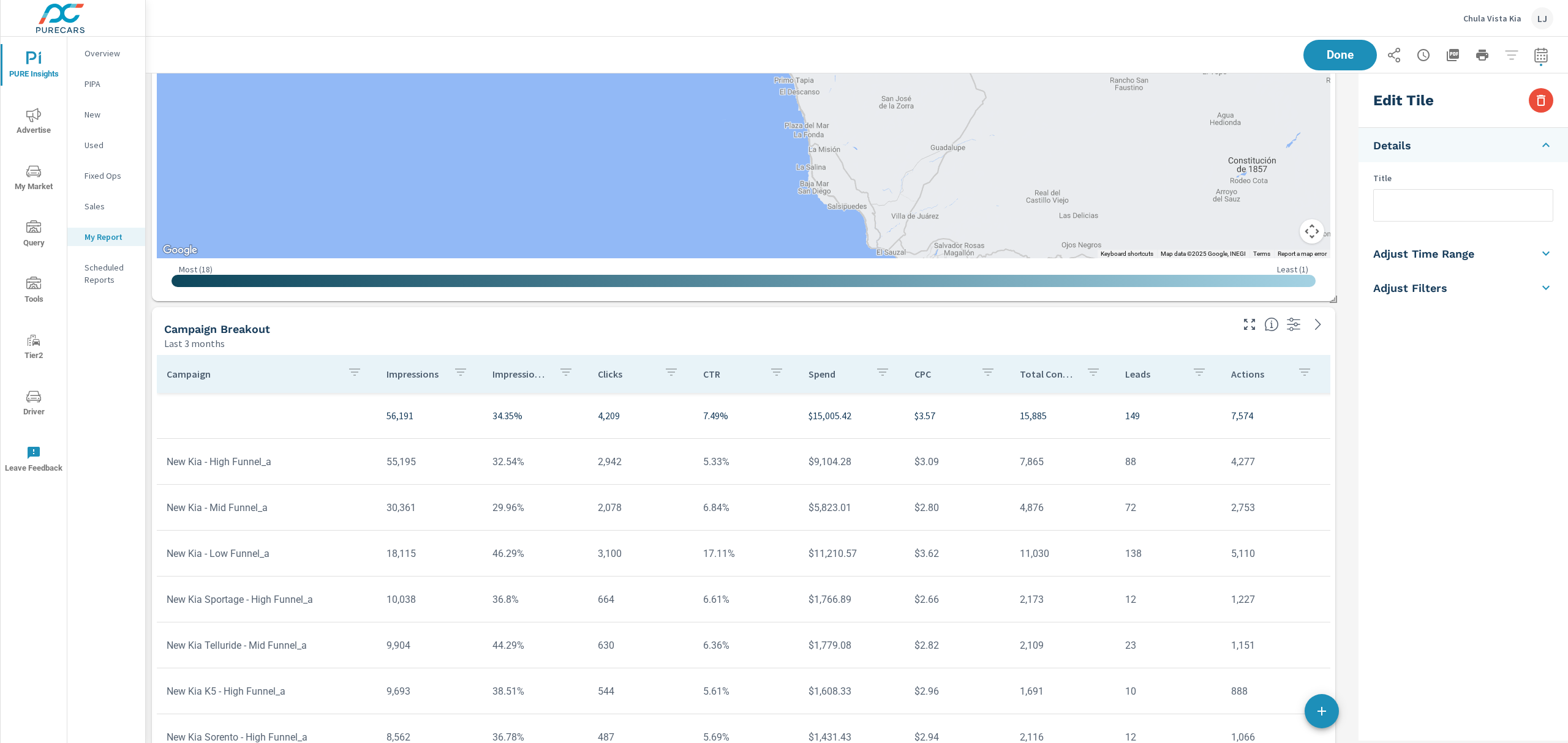
scroll to position [653, 0]
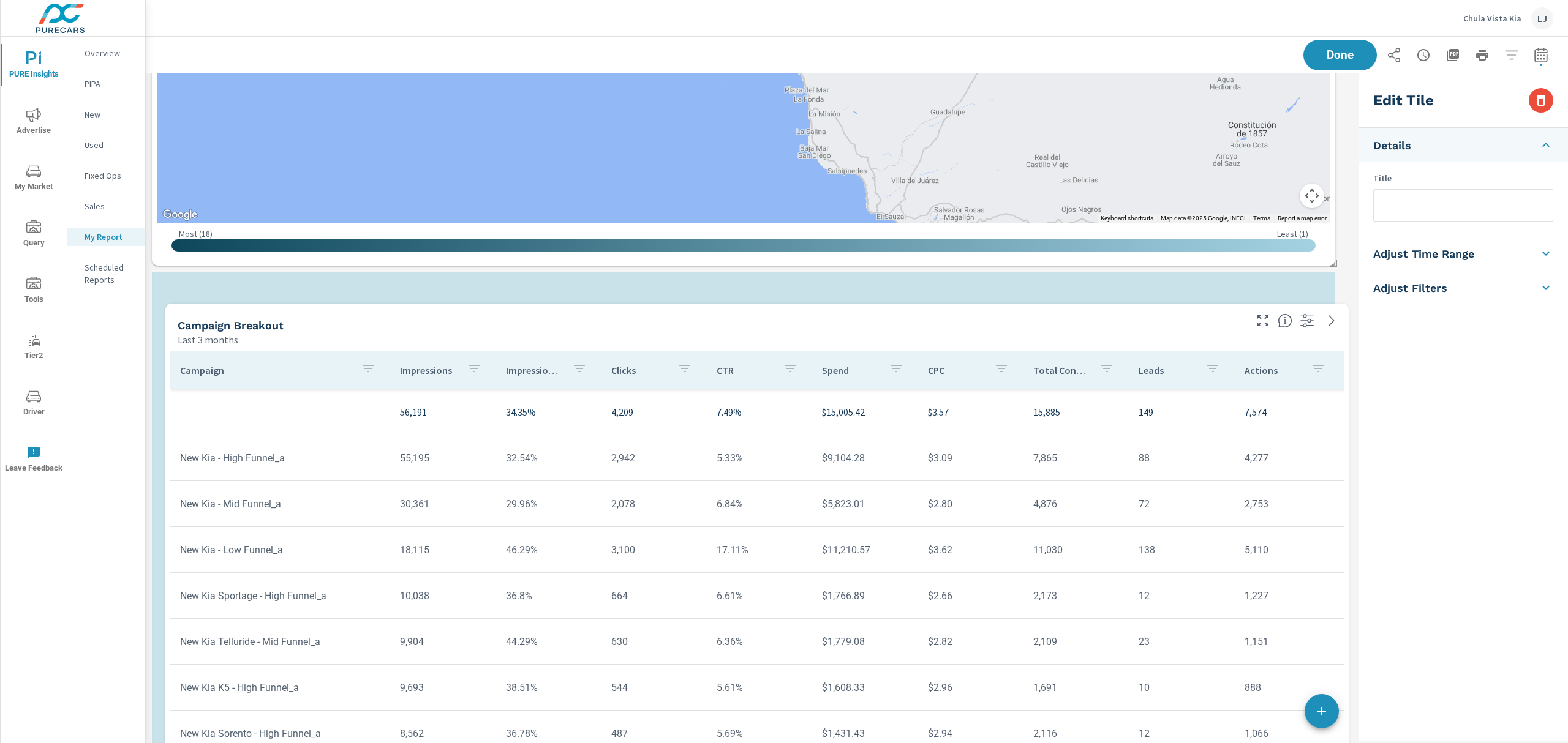
drag, startPoint x: 1084, startPoint y: 281, endPoint x: 1098, endPoint y: 313, distance: 34.9
click at [1098, 313] on div "Campaign Breakout Last 3 months" at bounding box center [707, 325] width 1083 height 43
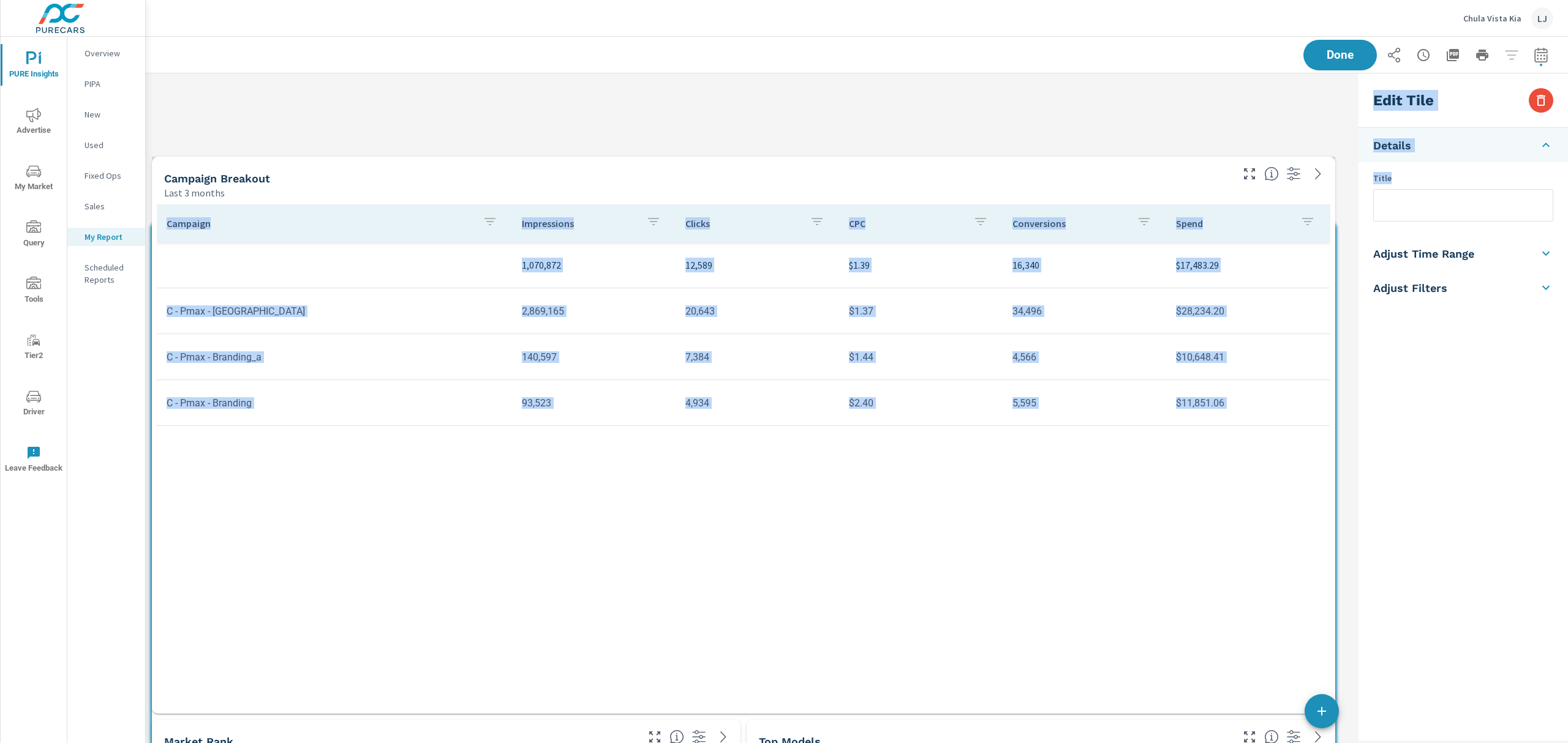
scroll to position [0, 412]
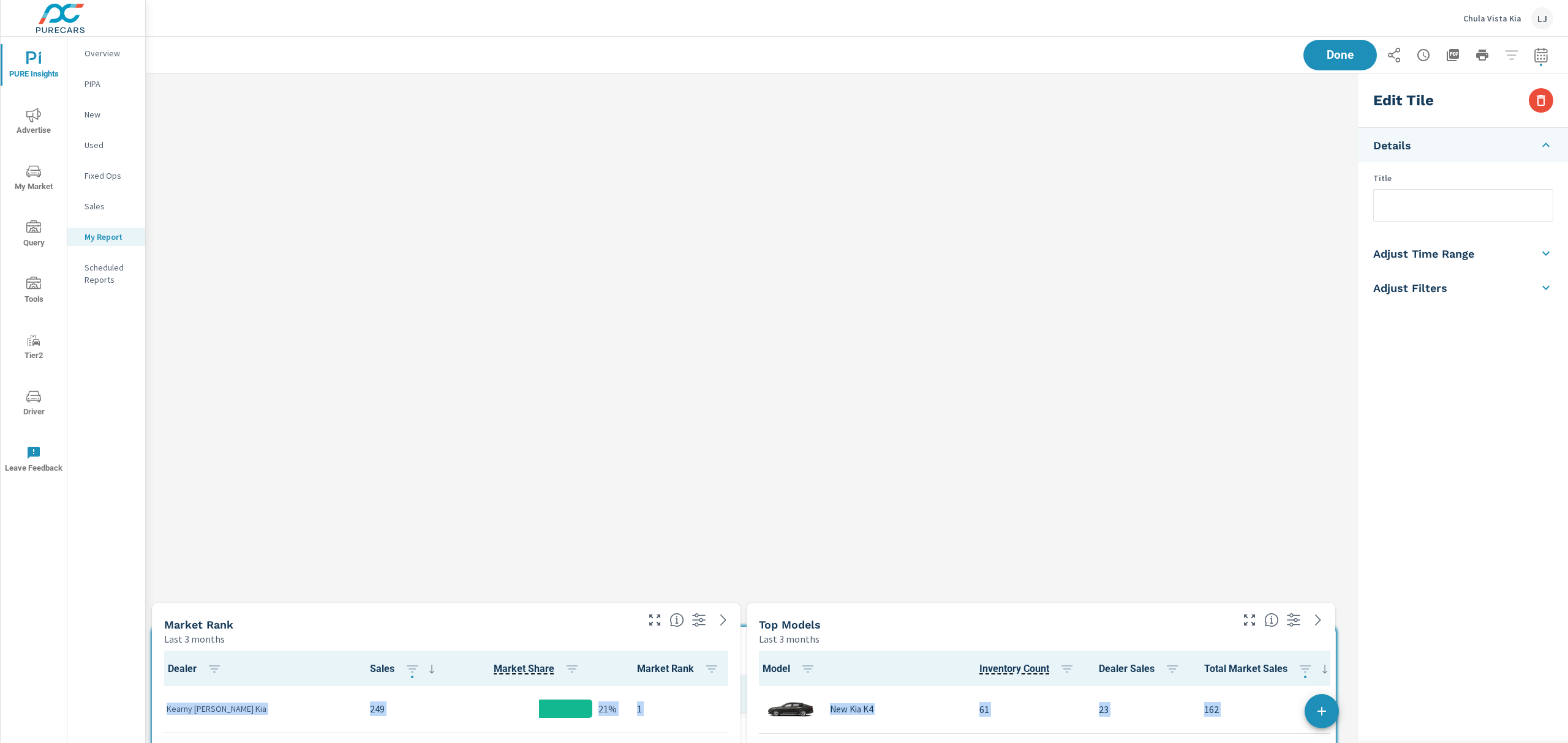
scroll to position [6, 6]
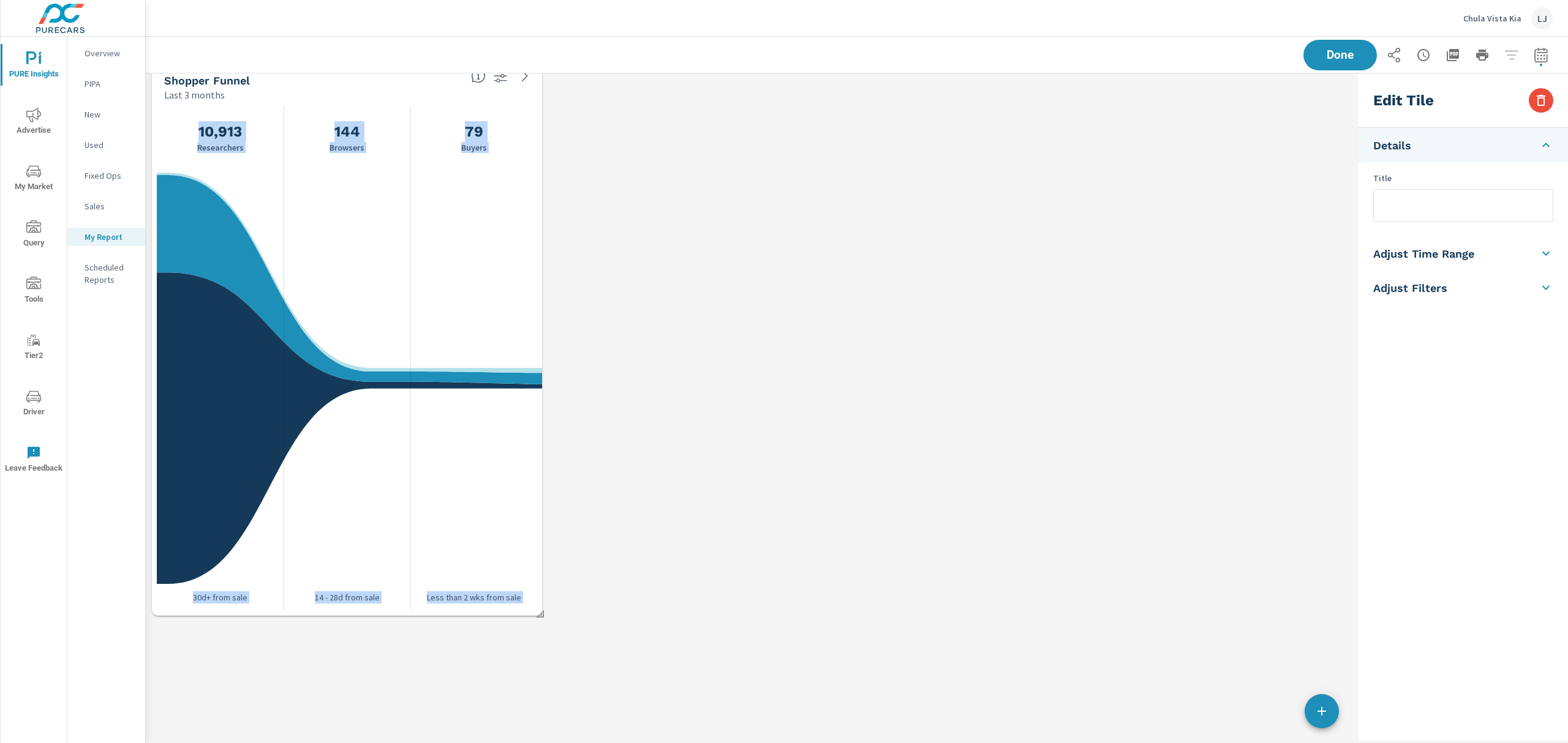
drag, startPoint x: 1113, startPoint y: 442, endPoint x: 938, endPoint y: 183, distance: 312.6
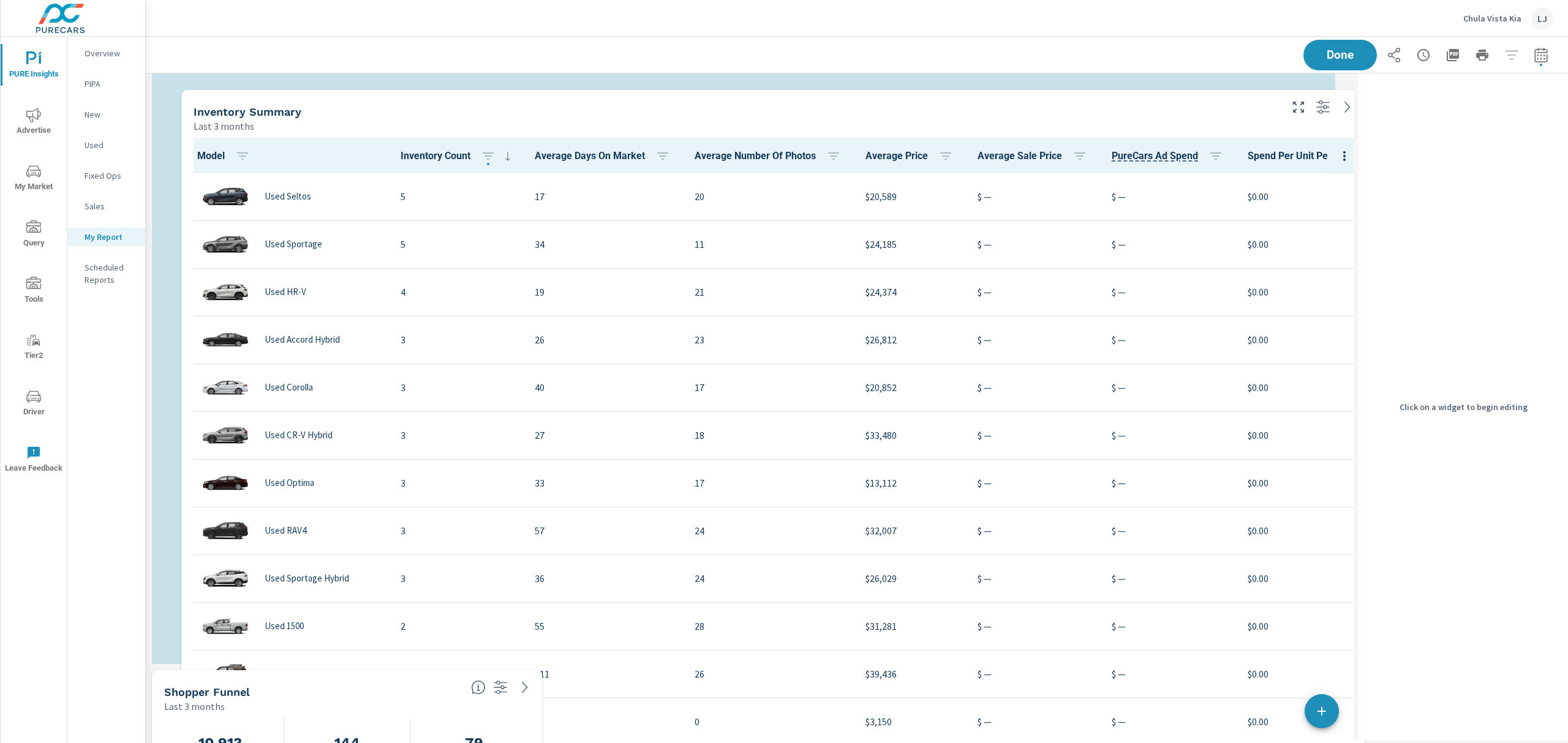
drag, startPoint x: 975, startPoint y: 349, endPoint x: 1018, endPoint y: 110, distance: 242.8
click at [1018, 110] on div "Inventory Summary" at bounding box center [736, 111] width 1086 height 14
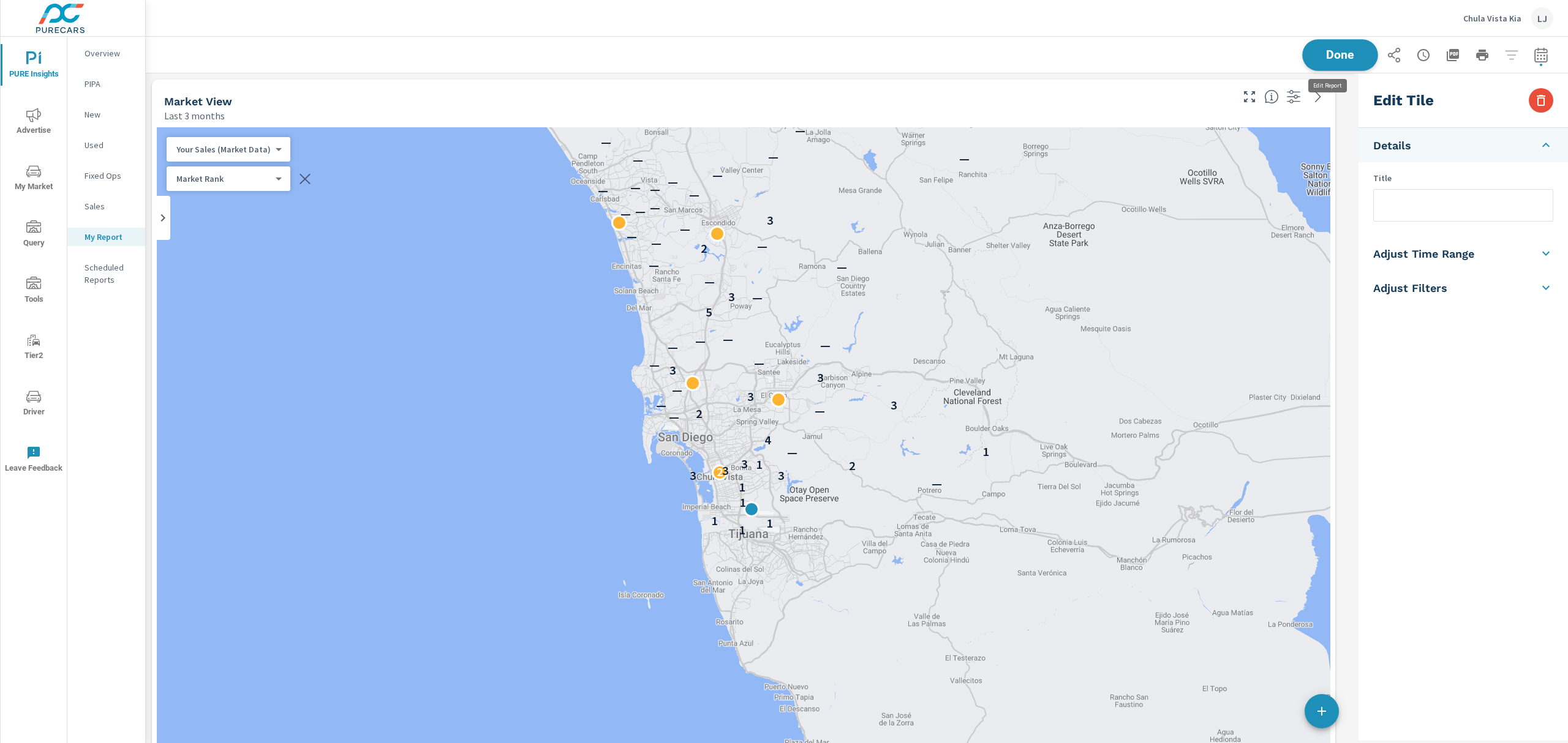
click at [1331, 52] on span "Done" at bounding box center [1340, 55] width 50 height 11
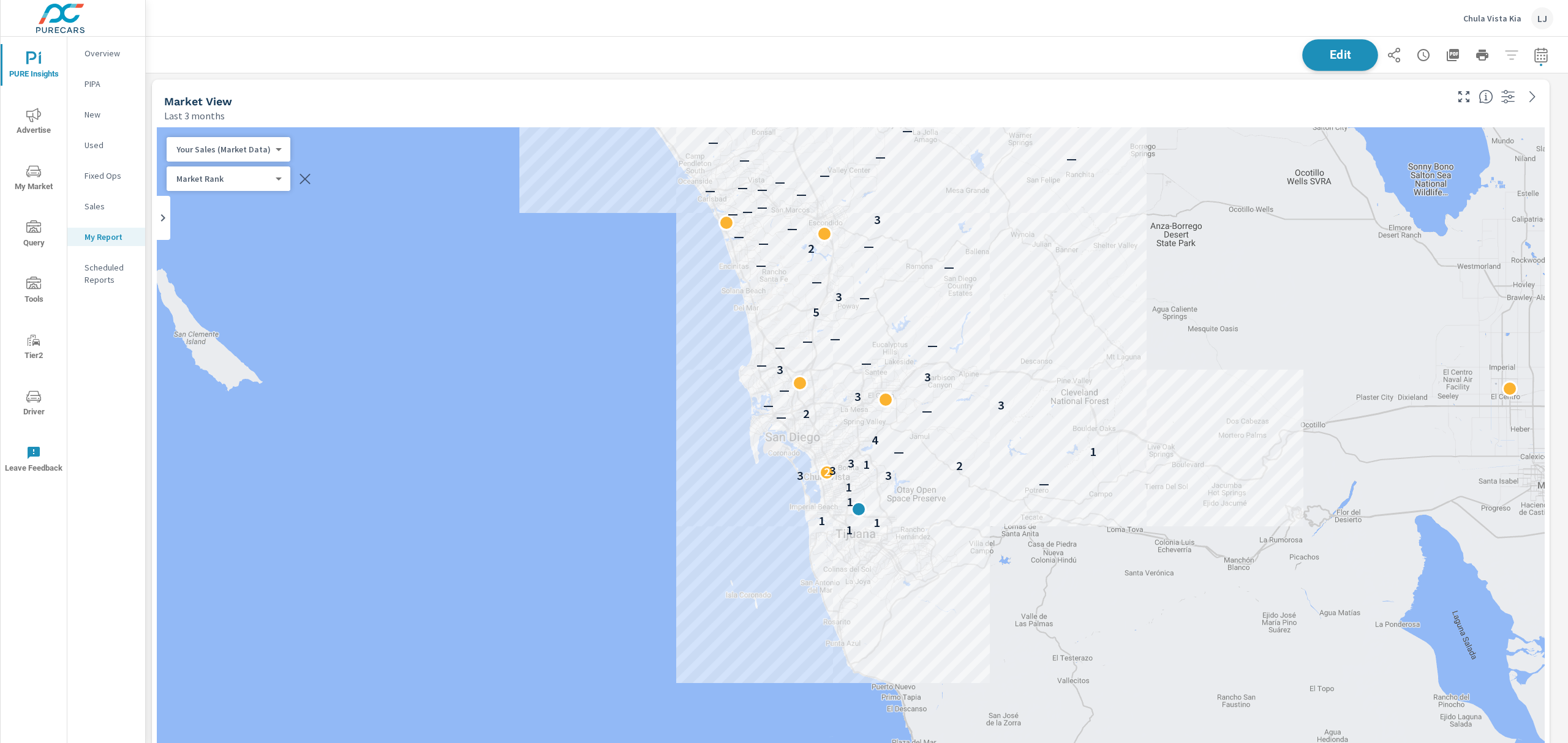
click at [1317, 57] on span "Edit" at bounding box center [1340, 55] width 50 height 11
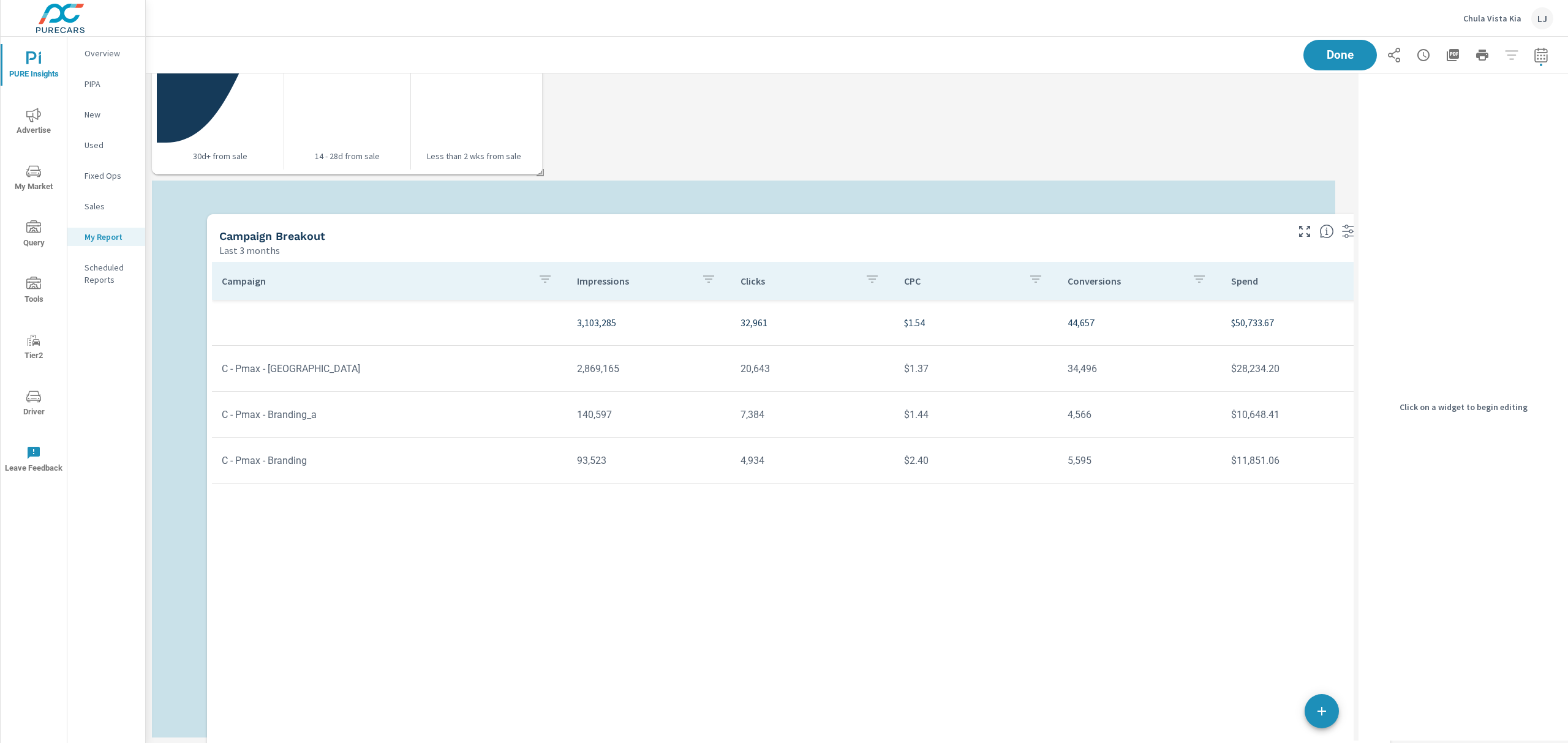
drag, startPoint x: 1103, startPoint y: 187, endPoint x: 1166, endPoint y: 229, distance: 75.7
click at [1166, 229] on div "Campaign Breakout" at bounding box center [752, 236] width 1066 height 14
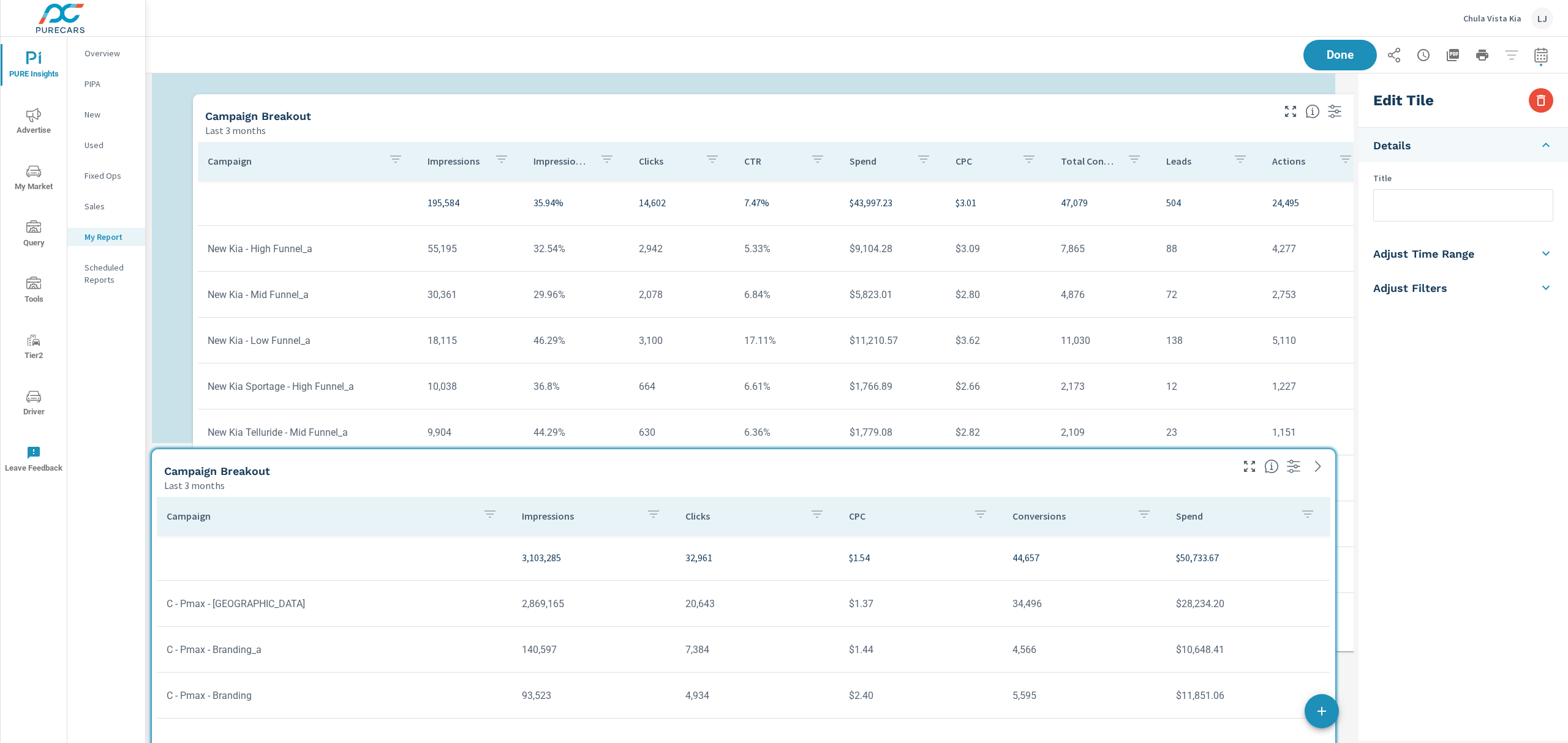
drag, startPoint x: 1082, startPoint y: 529, endPoint x: 1142, endPoint y: 115, distance: 418.3
click at [1142, 115] on div "Campaign Breakout" at bounding box center [739, 115] width 1066 height 14
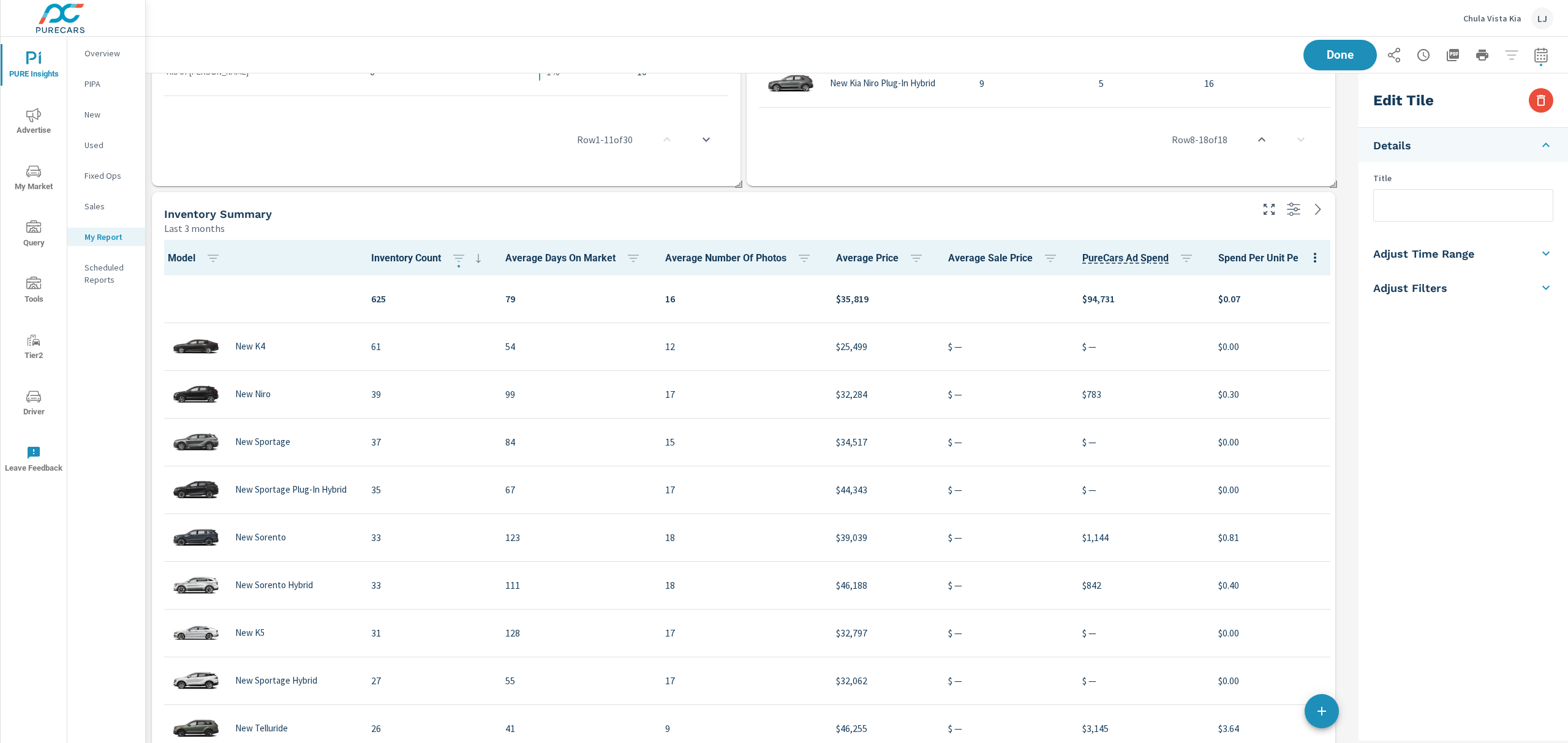
click at [951, 235] on div "Last 3 months" at bounding box center [707, 228] width 1086 height 15
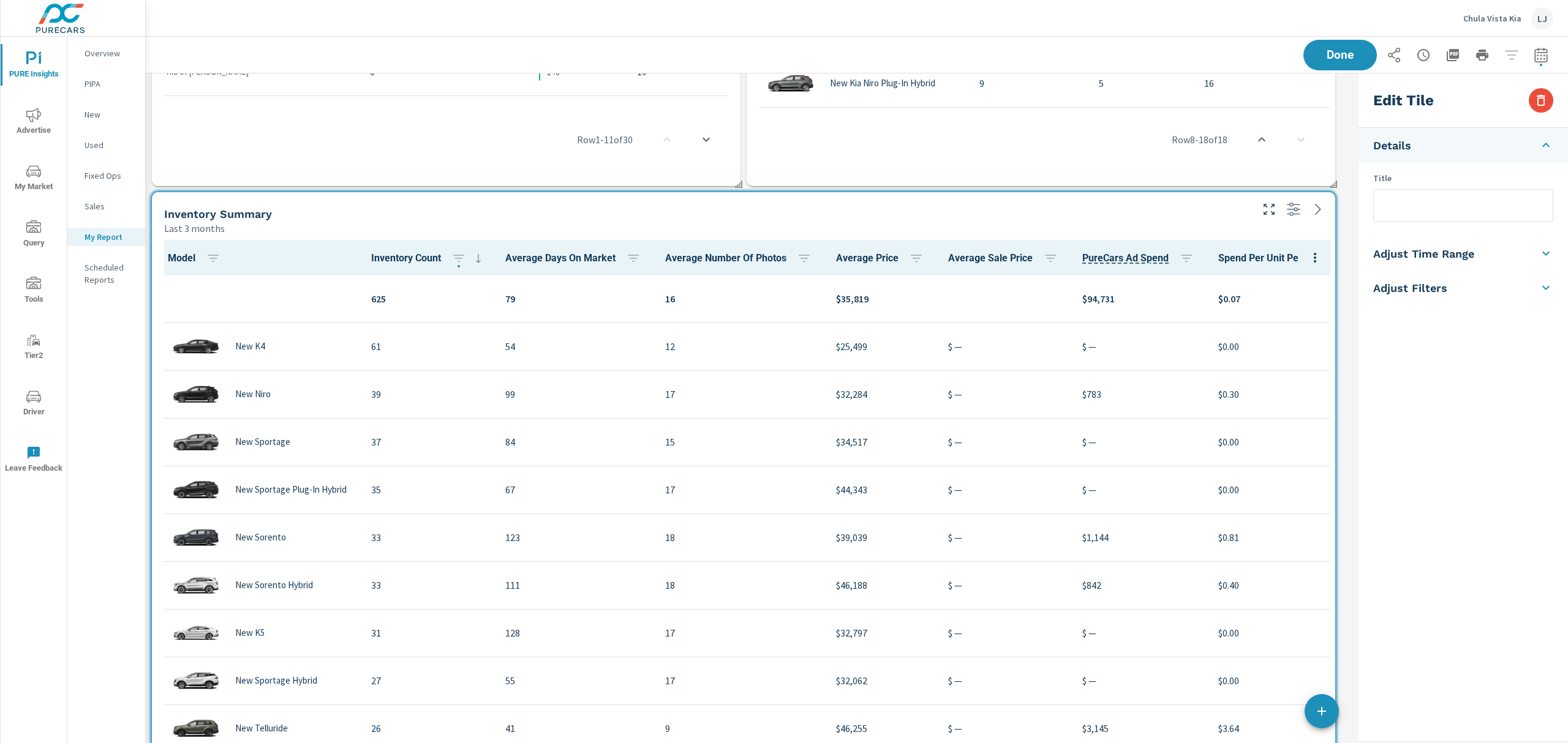
click at [990, 208] on div "Inventory Summary" at bounding box center [707, 214] width 1086 height 14
click at [1545, 98] on icon "button" at bounding box center [1541, 101] width 15 height 15
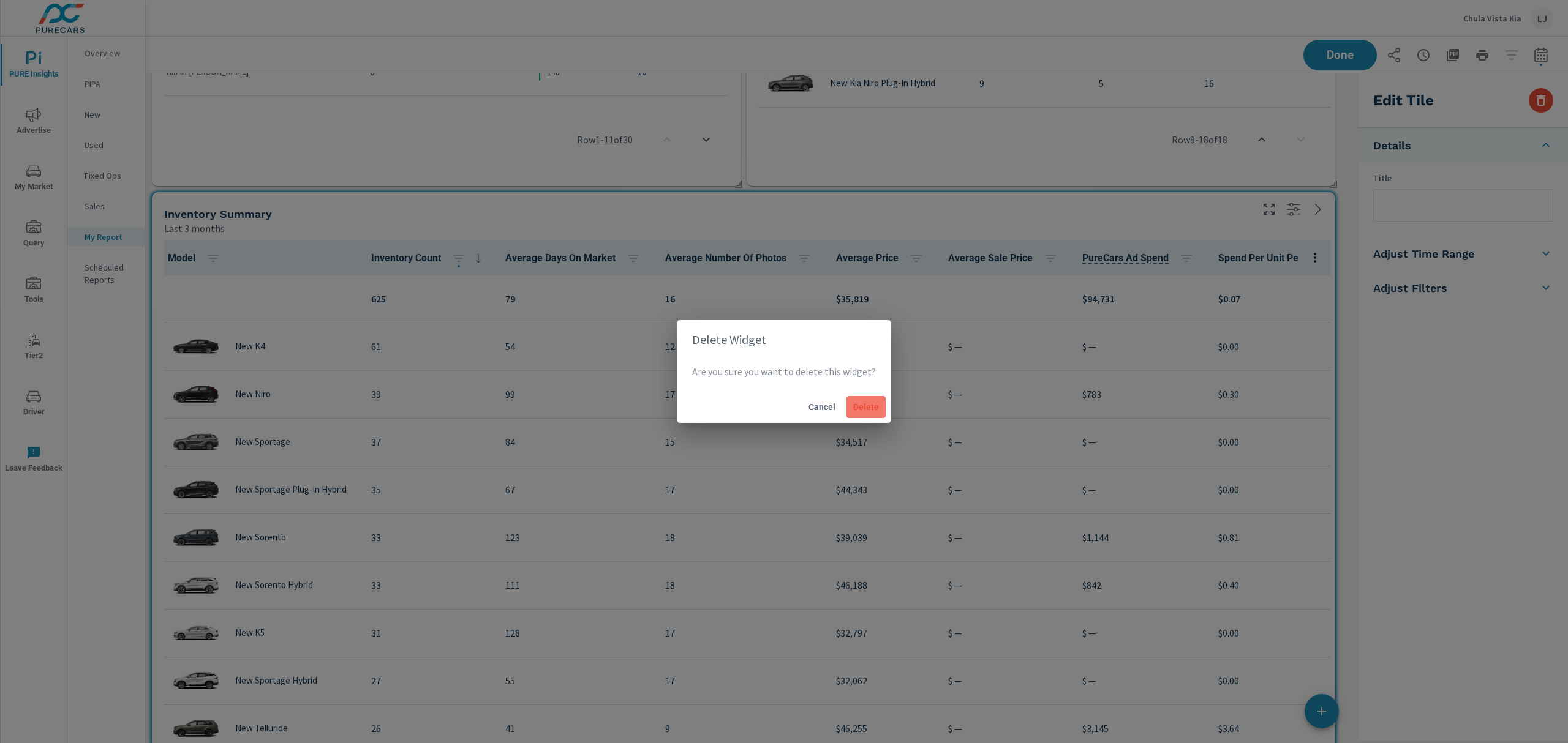
click at [853, 402] on span "Delete" at bounding box center [866, 407] width 29 height 11
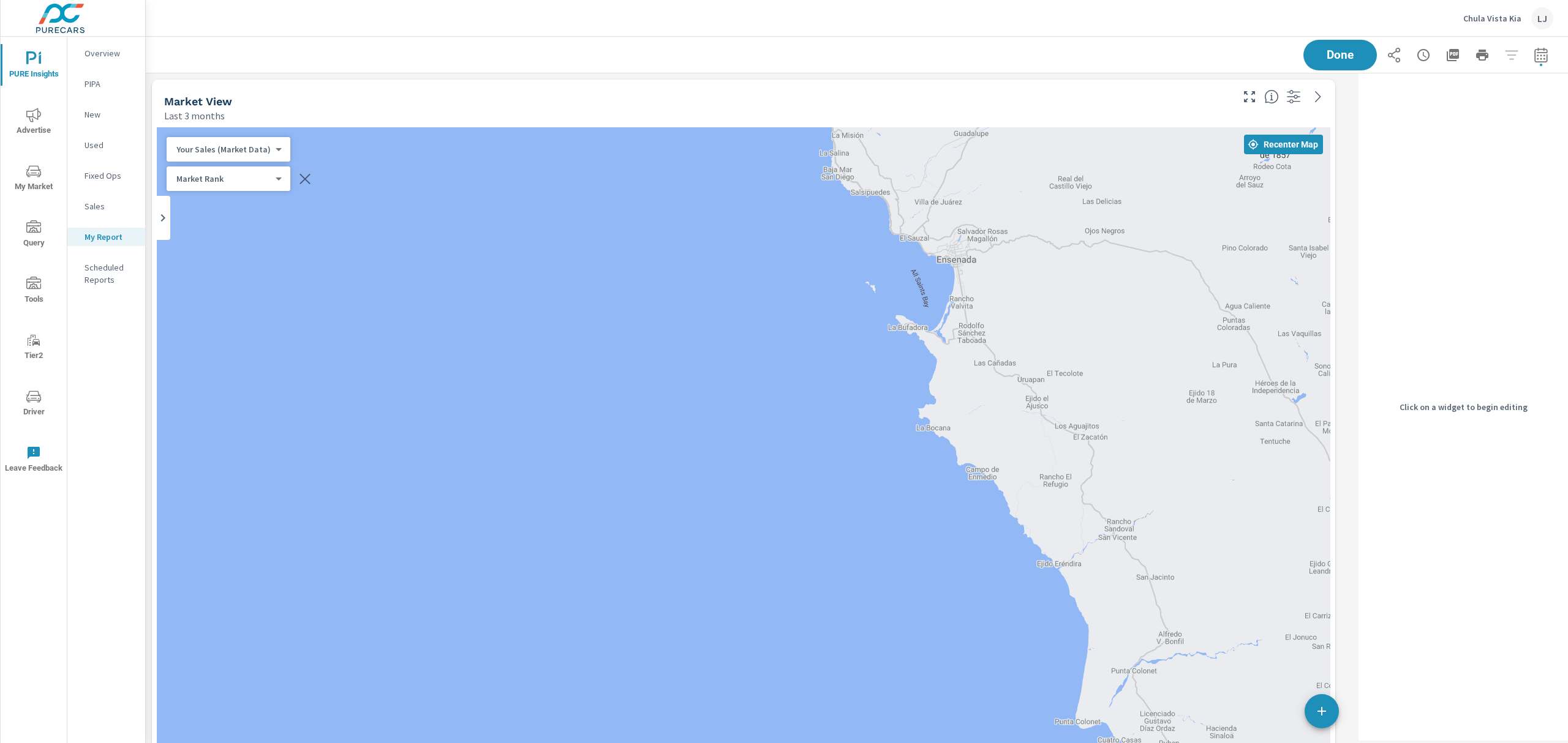
click at [697, 631] on div "1 1 1 1 1 — 3 3 2 3 2 1 3 — 1 4 — 2 — 3 — — 3 — 3 3 — — — —" at bounding box center [743, 502] width 1173 height 748
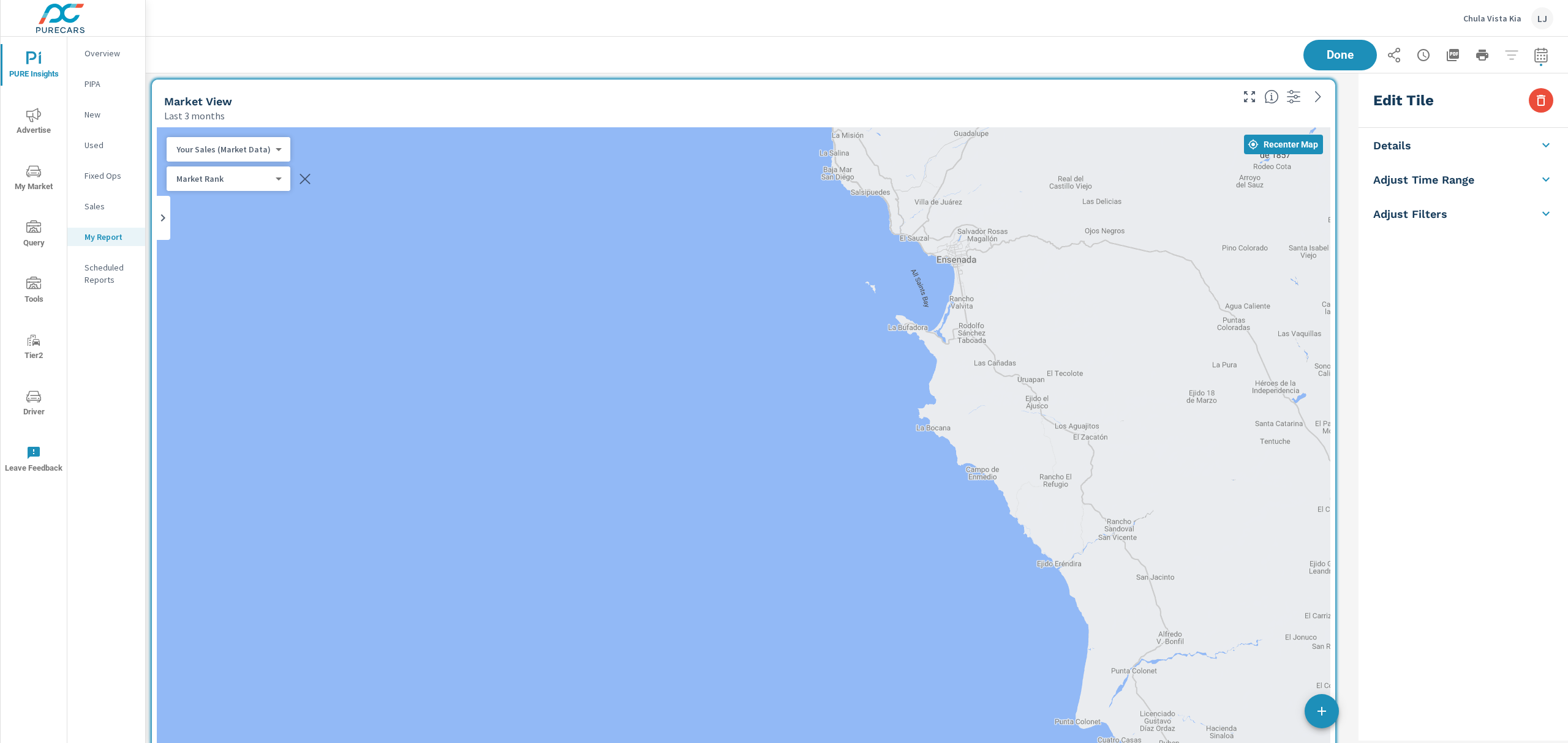
drag, startPoint x: 731, startPoint y: 314, endPoint x: 729, endPoint y: 432, distance: 118.0
click at [707, 483] on div "1 1 1 1 1 — 3 3 2 3 2 1 3 — 1 4 — 2 — 3 — — 3 — 3 3 — — — —" at bounding box center [743, 502] width 1173 height 748
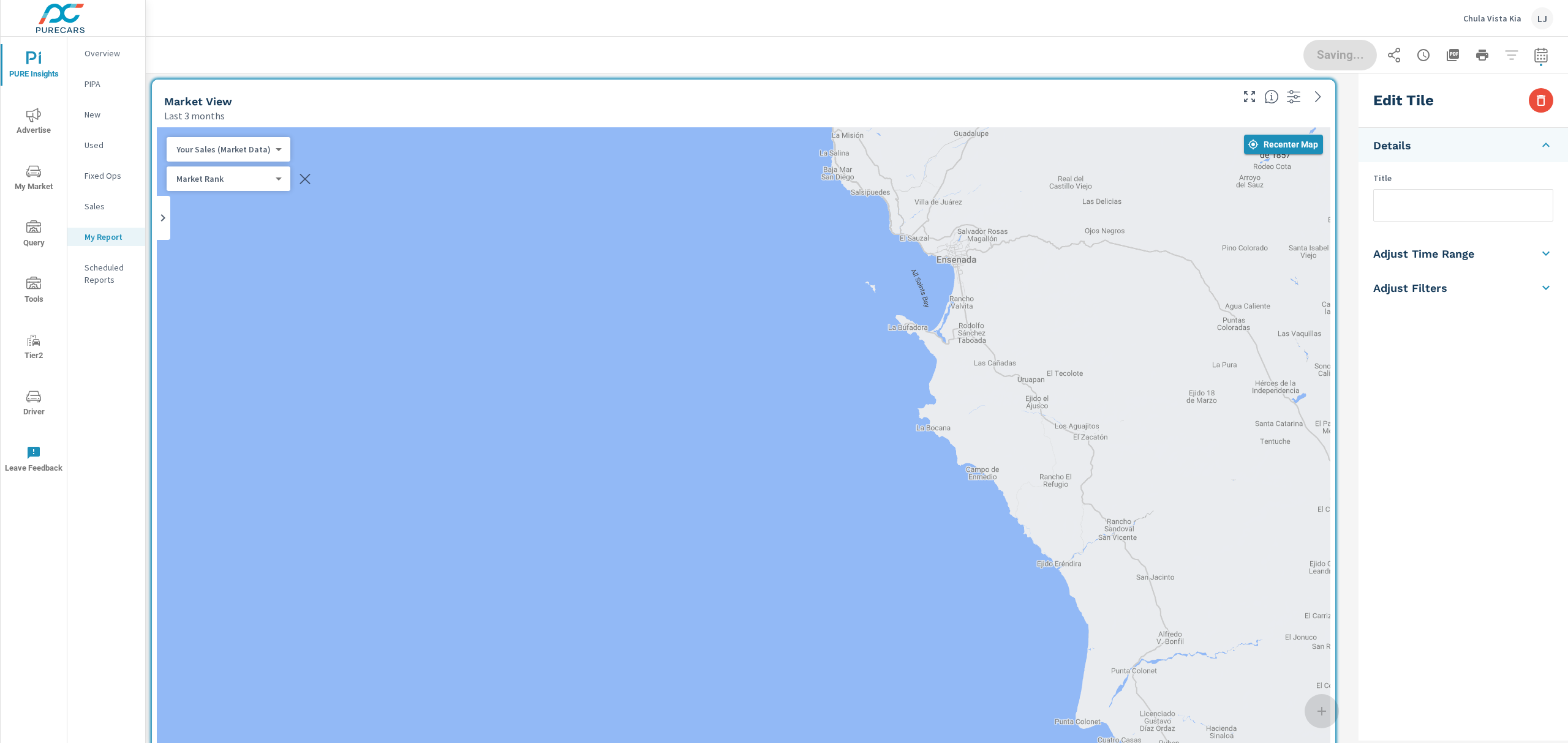
click at [1264, 147] on span "Recenter Map" at bounding box center [1283, 144] width 70 height 11
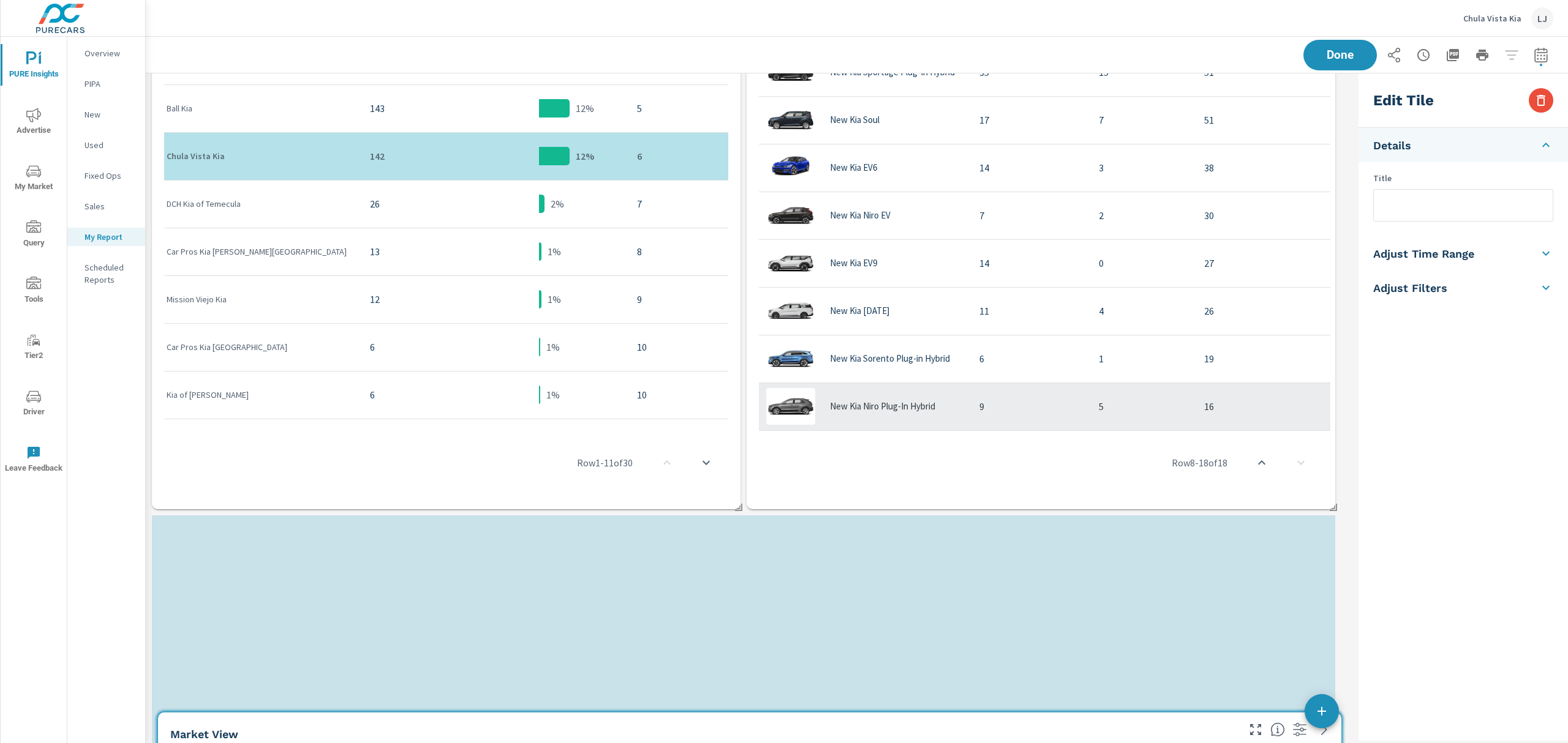
scroll to position [275, 0]
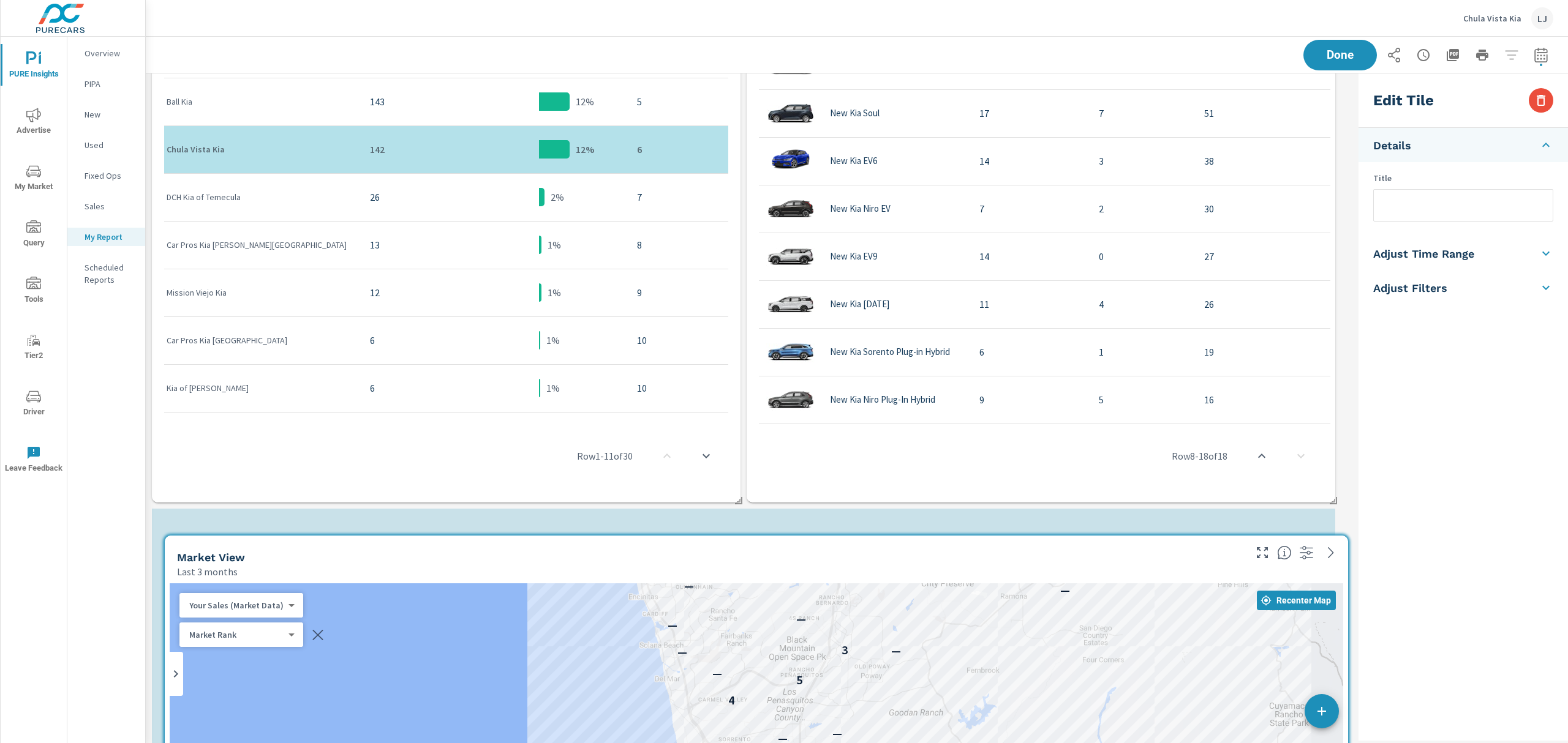
drag, startPoint x: 1130, startPoint y: 93, endPoint x: 1142, endPoint y: 550, distance: 457.2
click at [1142, 551] on div "Market View" at bounding box center [710, 557] width 1066 height 14
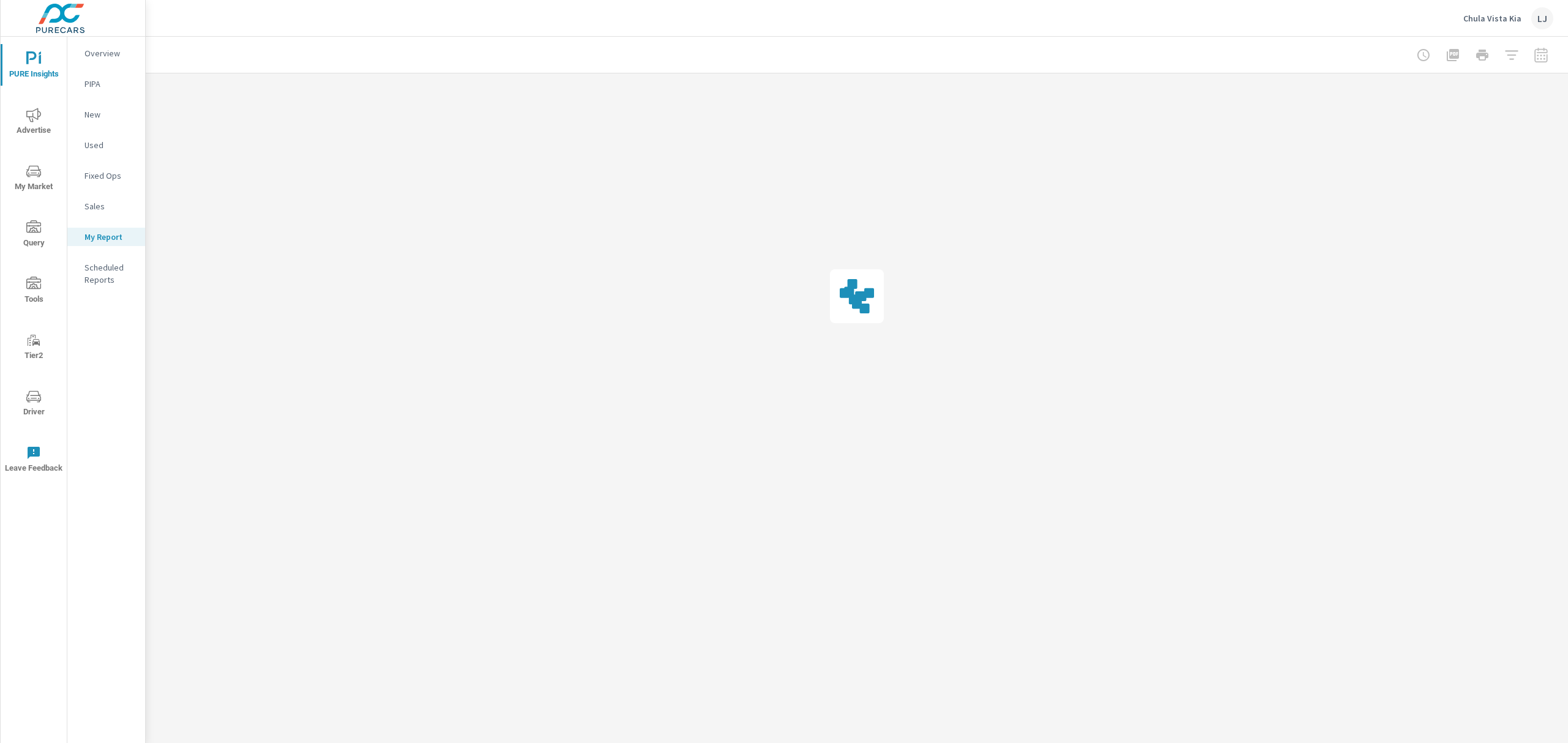
scroll to position [0, 0]
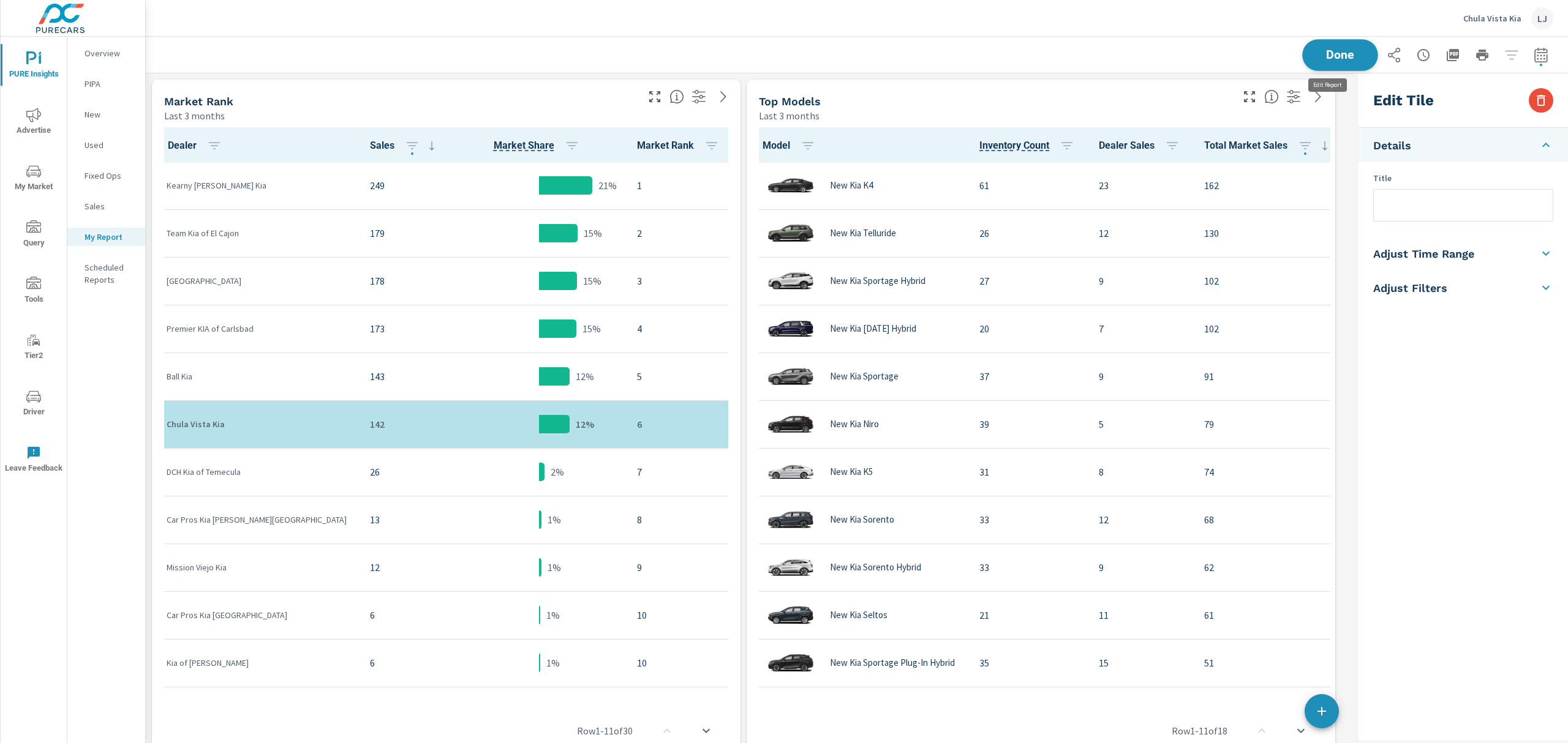
scroll to position [3270, 1221]
click at [1326, 60] on span "Done" at bounding box center [1340, 55] width 50 height 11
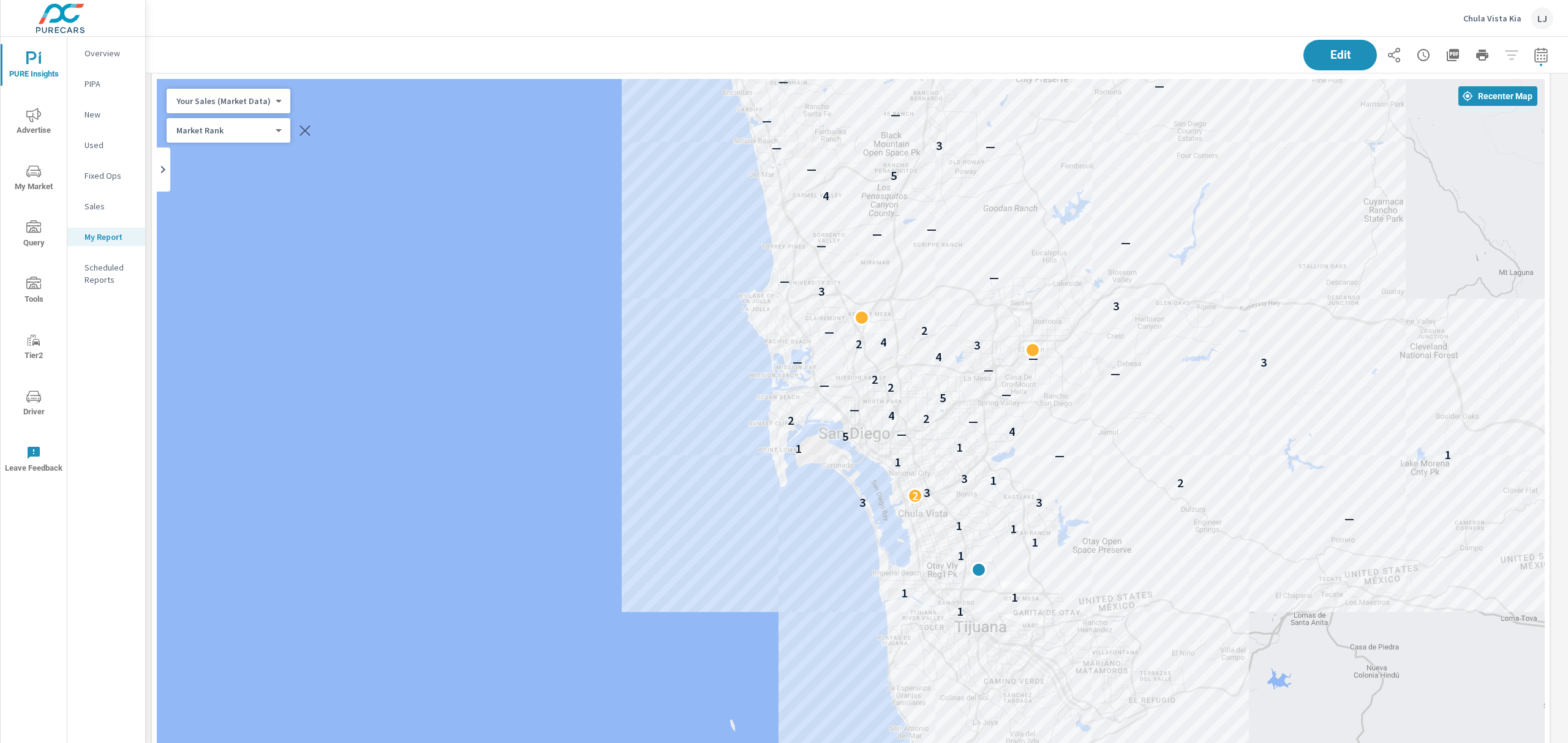
scroll to position [816, 0]
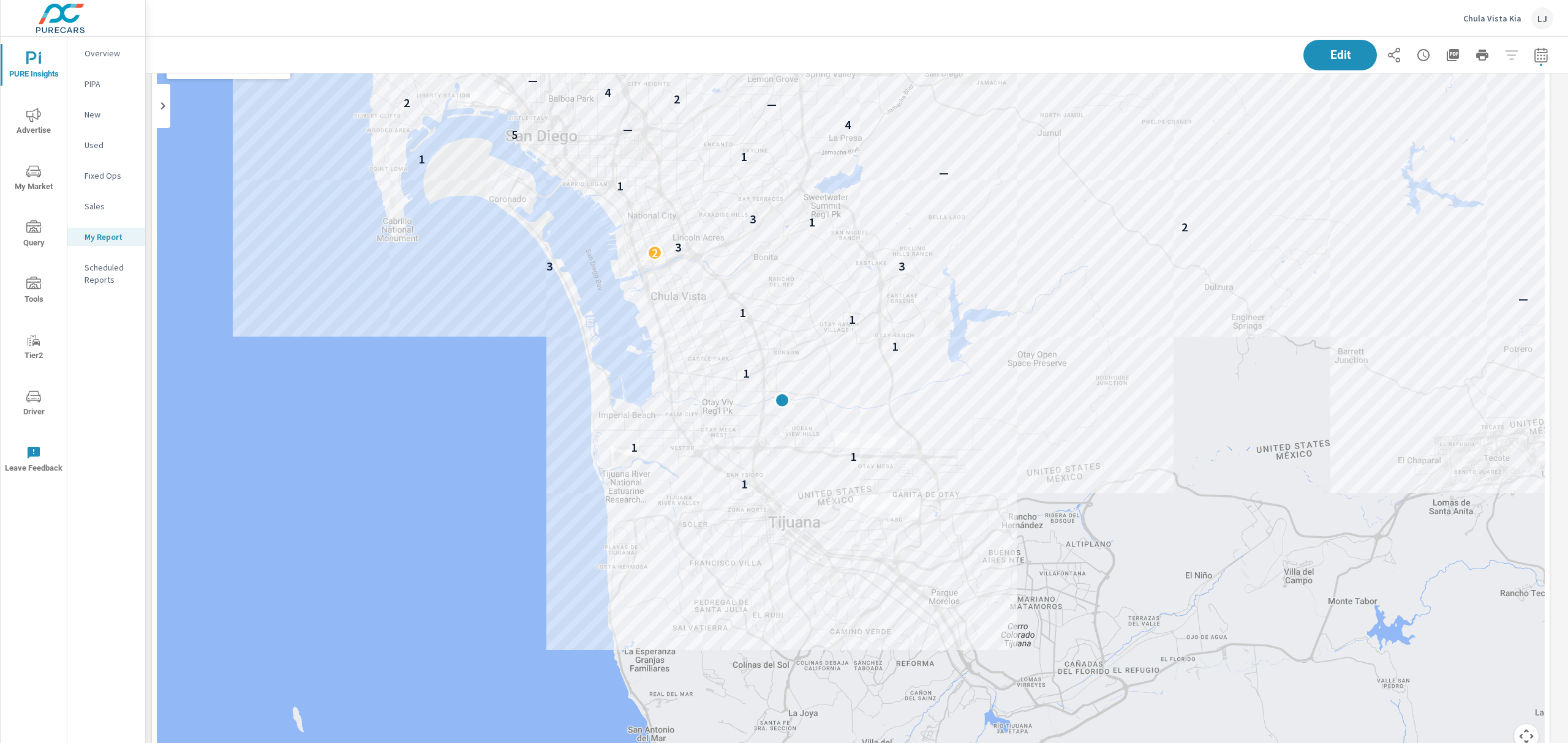
drag, startPoint x: 1169, startPoint y: 481, endPoint x: 1152, endPoint y: 410, distance: 73.0
click at [1152, 410] on div "1 1 1 1 1 1 1 — 3 3 2 3 2 1 3 1 — 1 1 1 5 — 4 — 2 2 4 — 5 — 2 — 2 — — 3 — — 4 3…" at bounding box center [1393, 579] width 1176 height 661
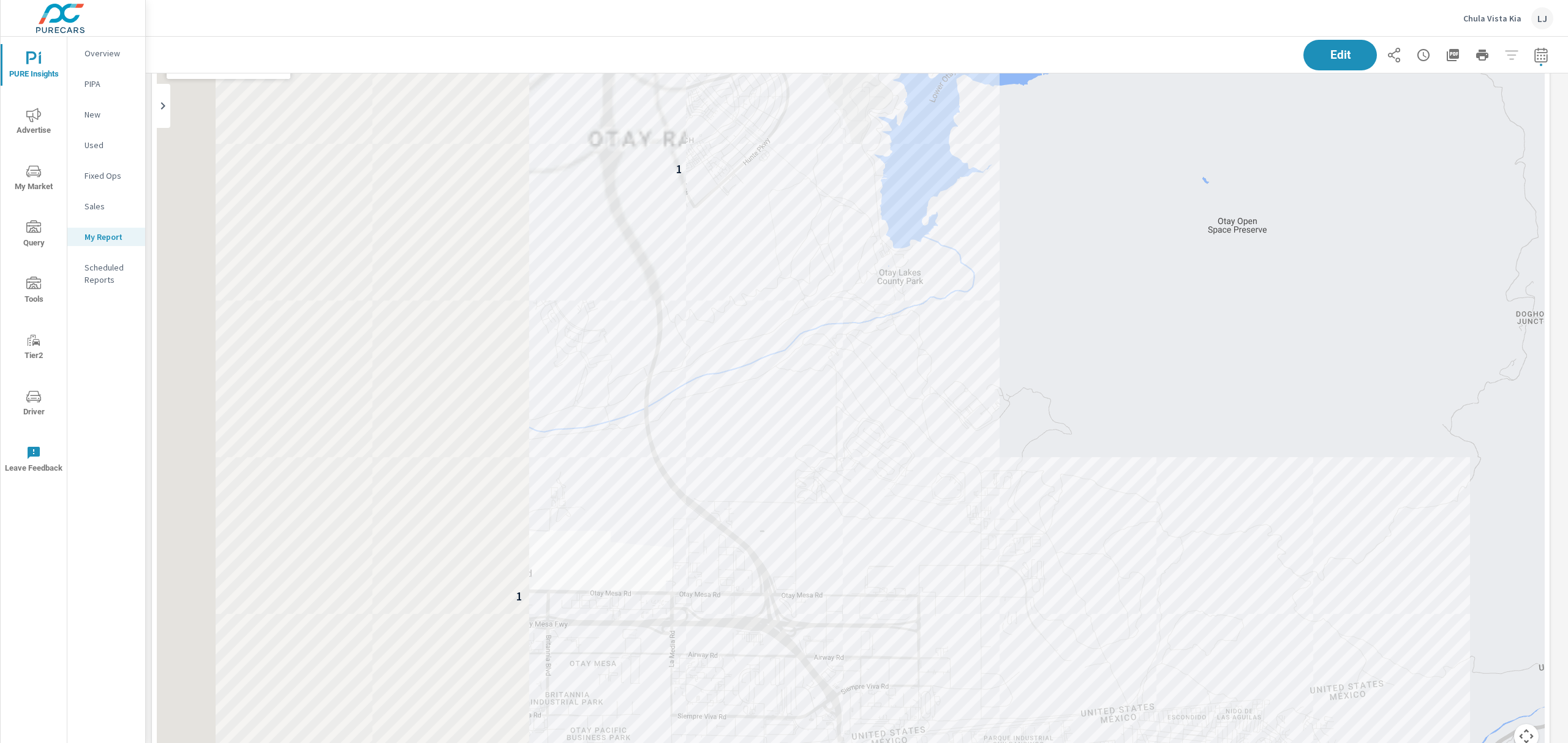
drag, startPoint x: 954, startPoint y: 259, endPoint x: 1660, endPoint y: 290, distance: 706.7
click at [1567, 290] on html "PURE Insights Advertise My Market Query Tools Tier2 Driver Leave Feedback Overv…" at bounding box center [784, 372] width 1568 height 743
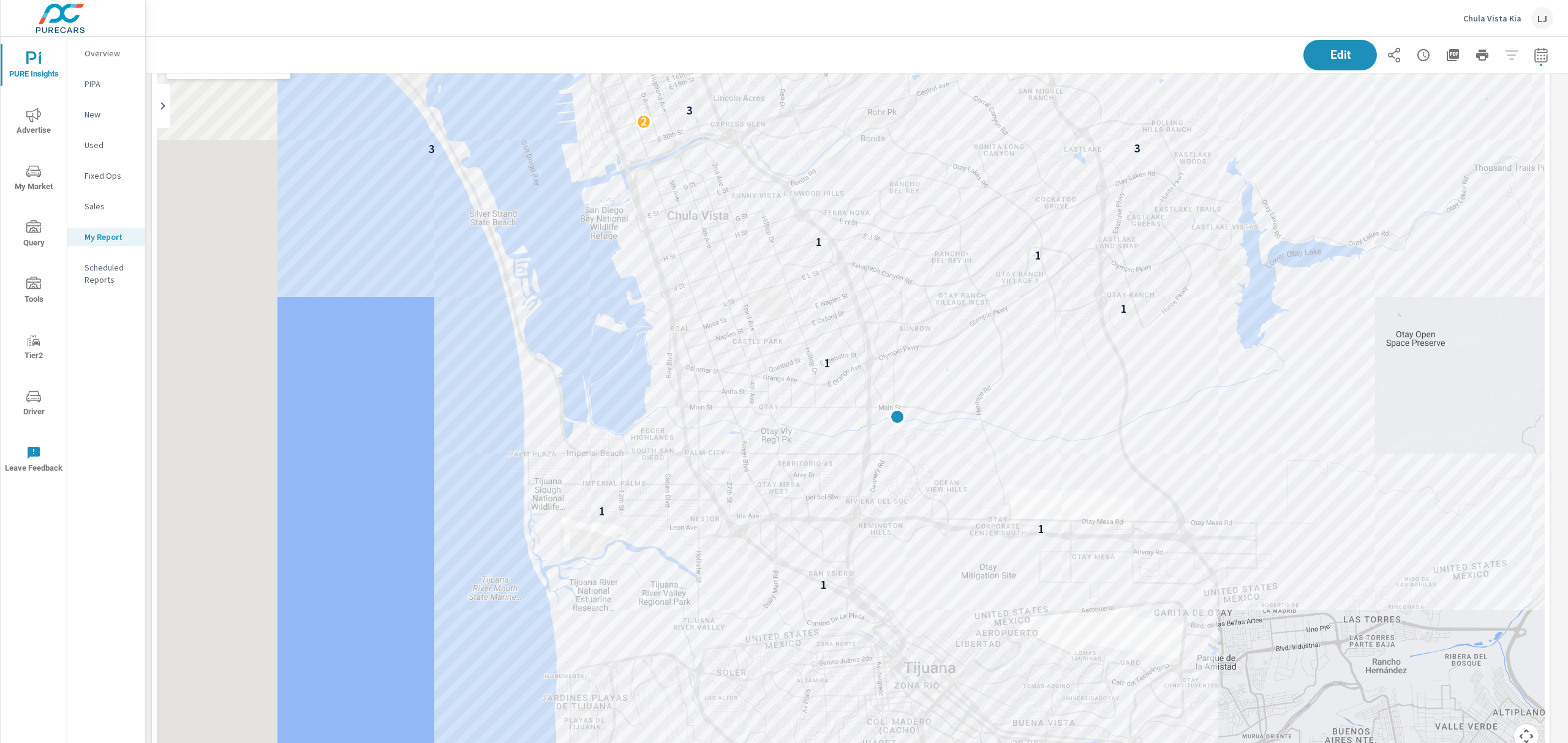
drag, startPoint x: 1297, startPoint y: 237, endPoint x: 1447, endPoint y: 338, distance: 180.8
click at [1447, 338] on div "1 1 1 1 1 1 1 3 3 2 3 2 1 3 1 — 1 1 5 — 4 — 2 2 4 — 5 —" at bounding box center [851, 390] width 1388 height 748
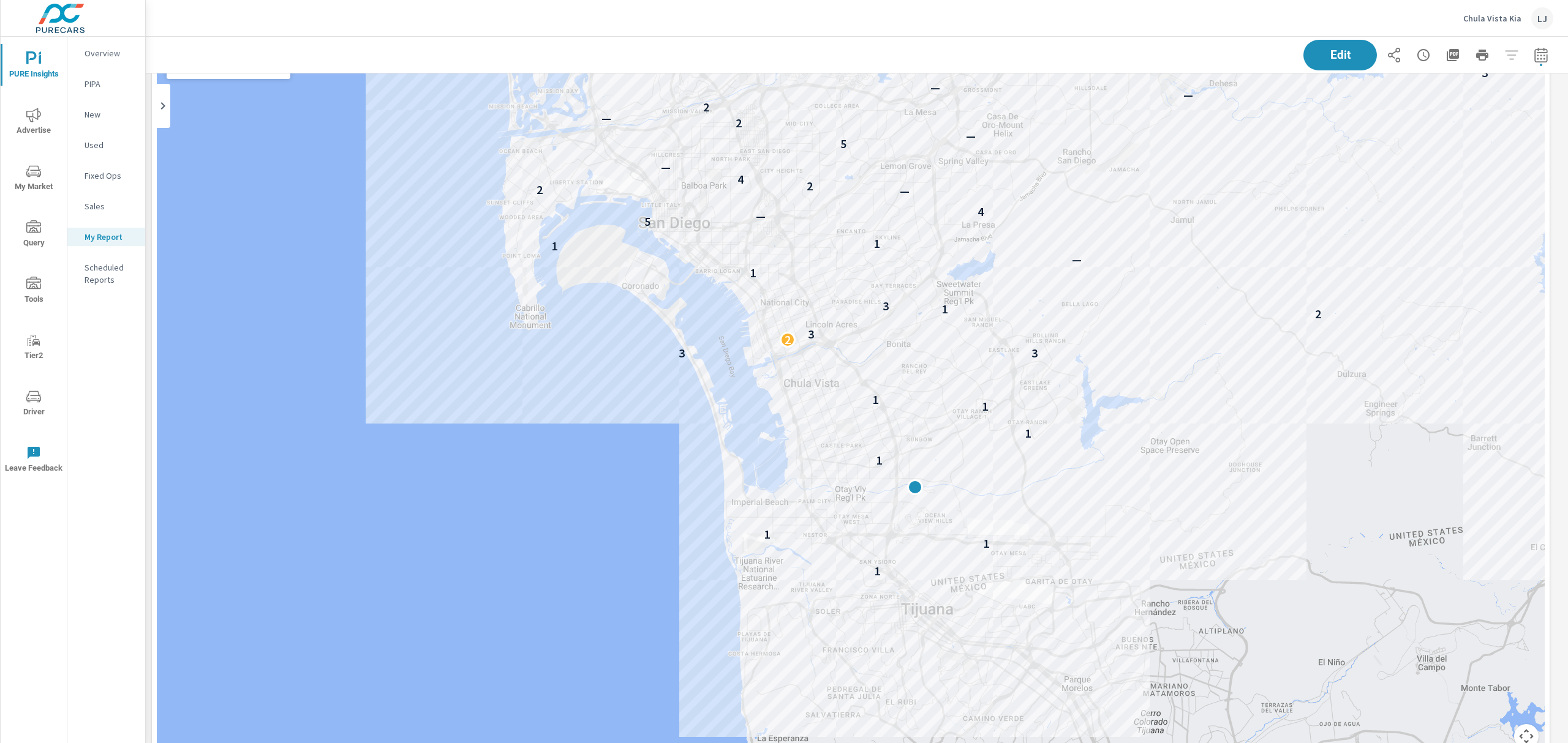
drag, startPoint x: 1350, startPoint y: 358, endPoint x: 1206, endPoint y: 400, distance: 150.0
click at [1206, 400] on div "1 1 1 1 1 1 1 — 3 3 2 3 2 1 3 1 — 1 1 5 — 4 — 2 2 4 — 5 — 2 — 2 — — 3 — — 4 3 2…" at bounding box center [851, 390] width 1388 height 748
click at [1534, 57] on icon "button" at bounding box center [1541, 55] width 15 height 15
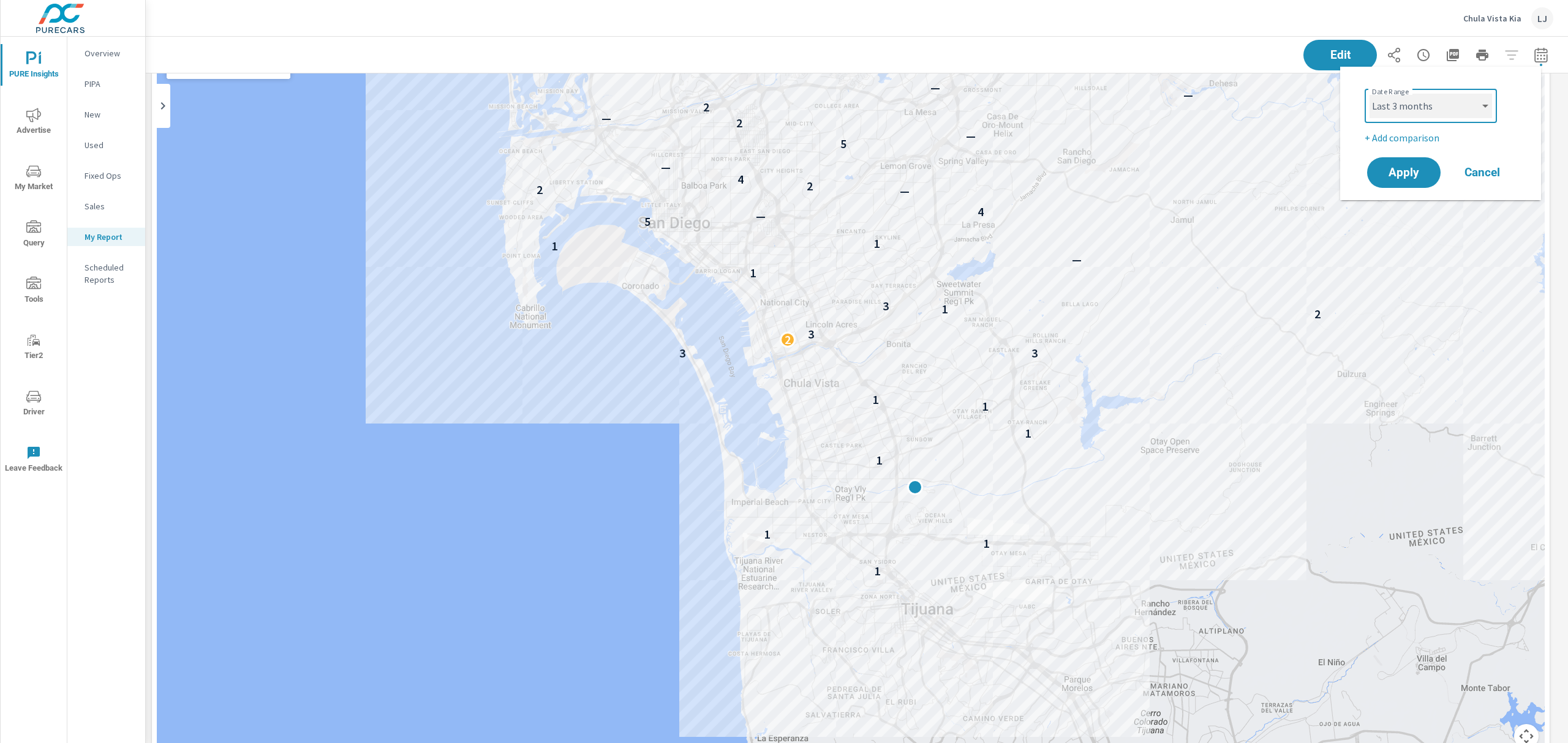
click at [1431, 118] on select "Custom Yesterday Last week Last 7 days Last 14 days Last 30 days Last 45 days L…" at bounding box center [1431, 106] width 123 height 25
click at [1370, 93] on select "Custom Yesterday Last week Last 7 days Last 14 days Last 30 days Last 45 days L…" at bounding box center [1431, 106] width 123 height 25
click at [1471, 110] on select "Custom Yesterday Last week Last 7 days Last 14 days Last 30 days Last 45 days L…" at bounding box center [1431, 106] width 123 height 25
click at [1370, 93] on select "Custom Yesterday Last week Last 7 days Last 14 days Last 30 days Last 45 days L…" at bounding box center [1431, 106] width 123 height 25
click at [1408, 171] on span "Apply" at bounding box center [1403, 173] width 50 height 11
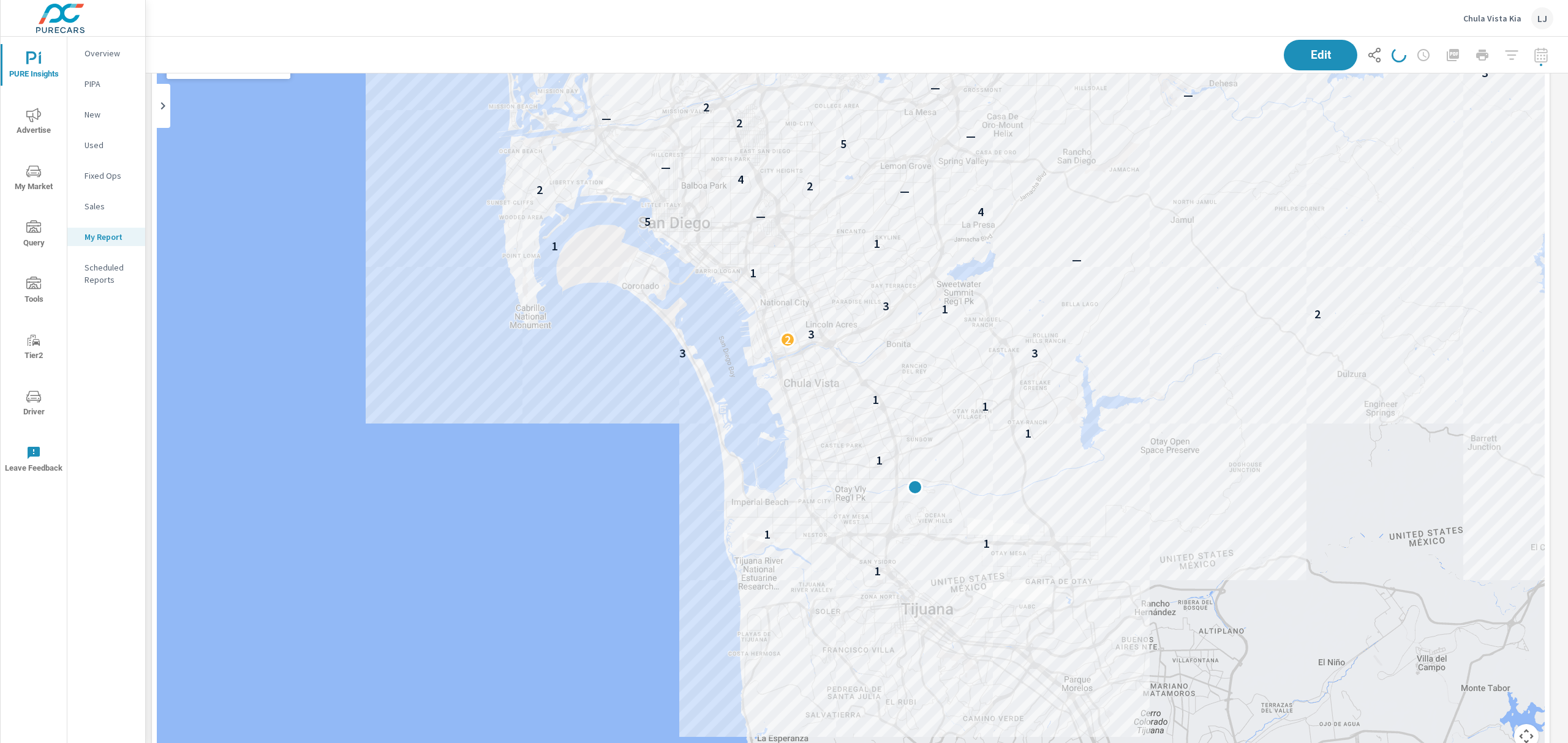
select select "Last 3 months"
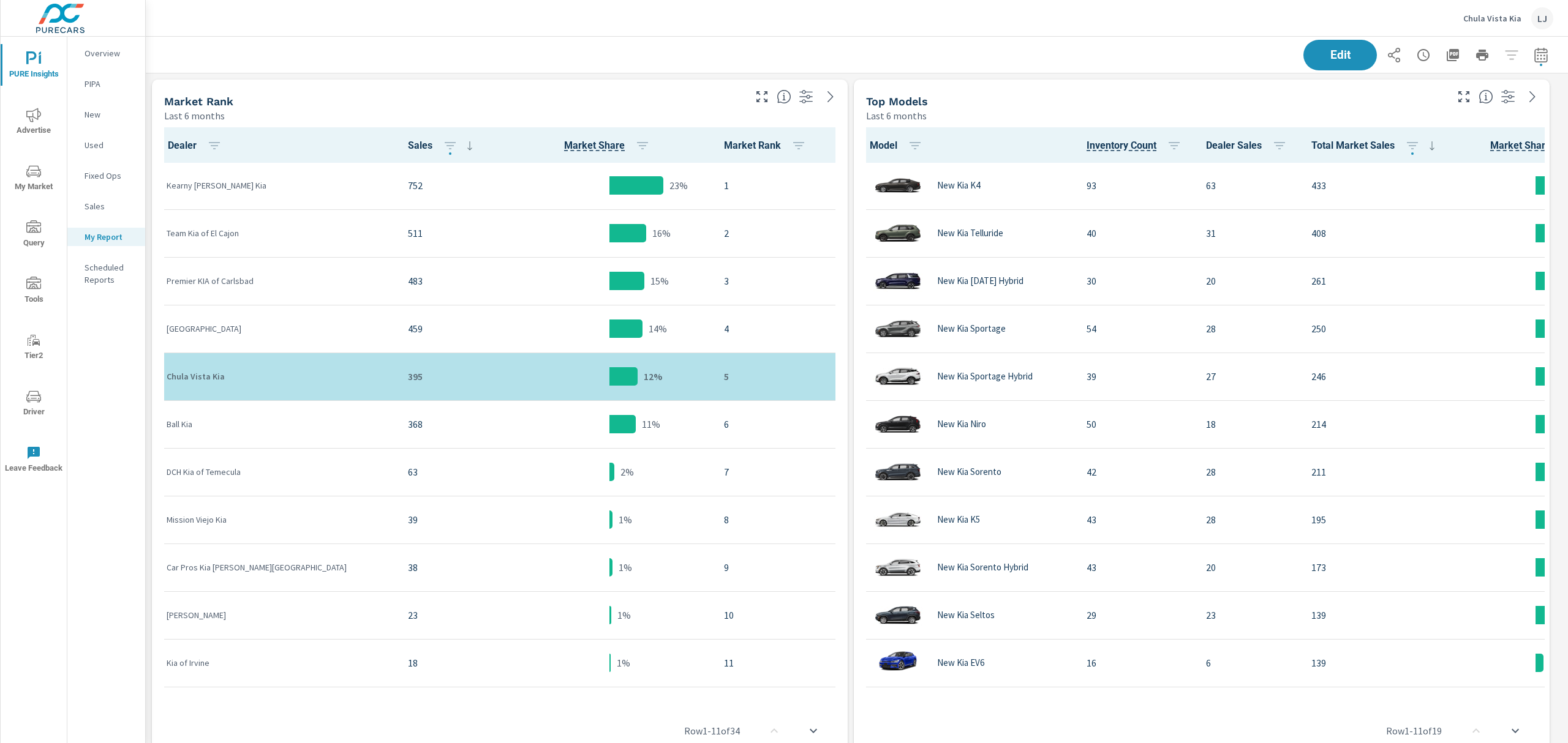
click at [1534, 52] on icon "button" at bounding box center [1541, 55] width 15 height 15
select select "Last 3 months"
click at [1444, 108] on select "Custom Yesterday Last week Last 7 days Last 14 days Last 30 days Last 45 days L…" at bounding box center [1431, 106] width 123 height 25
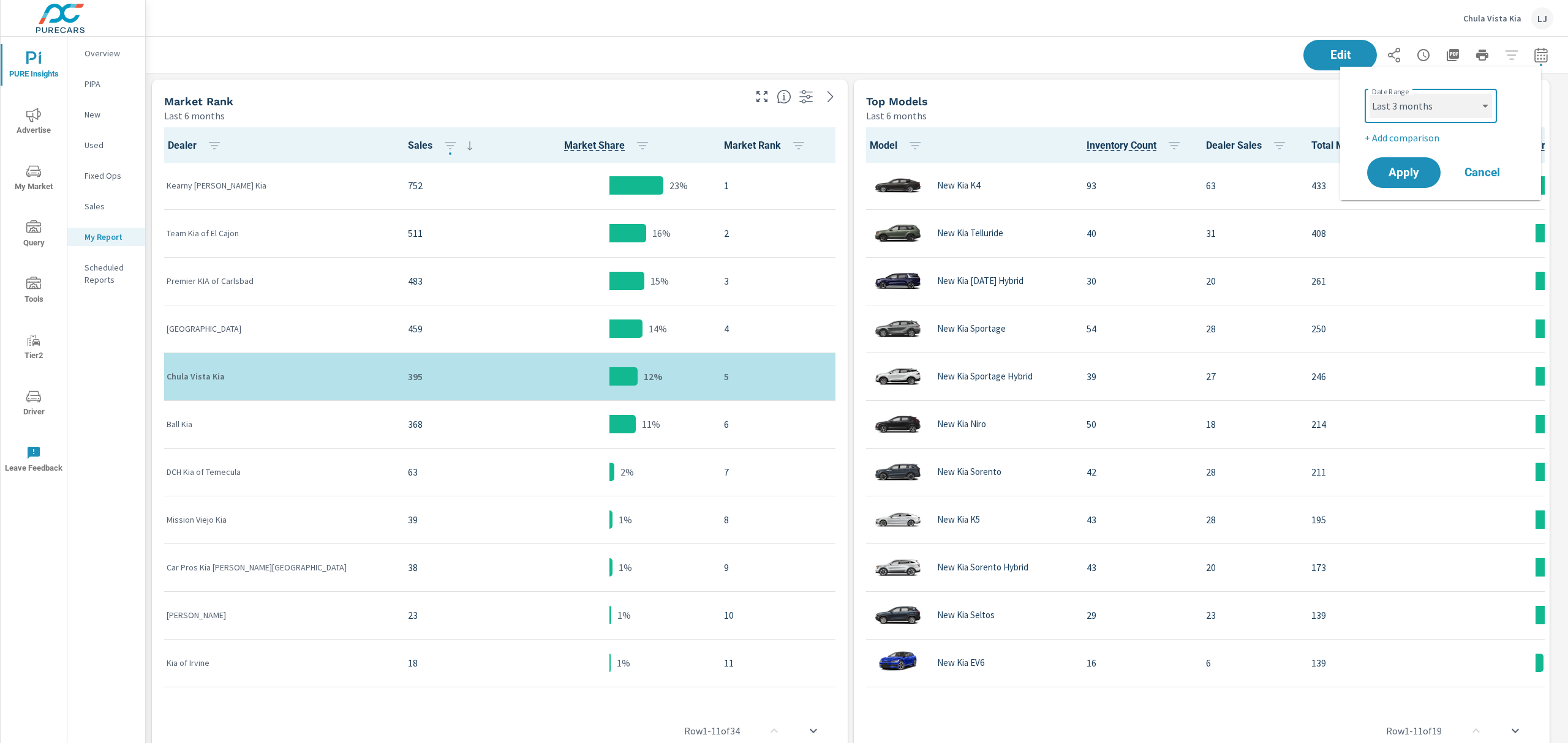
click at [1370, 93] on select "Custom Yesterday Last week Last 7 days Last 14 days Last 30 days Last 45 days L…" at bounding box center [1431, 106] width 123 height 25
click at [1395, 169] on span "Apply" at bounding box center [1403, 173] width 50 height 11
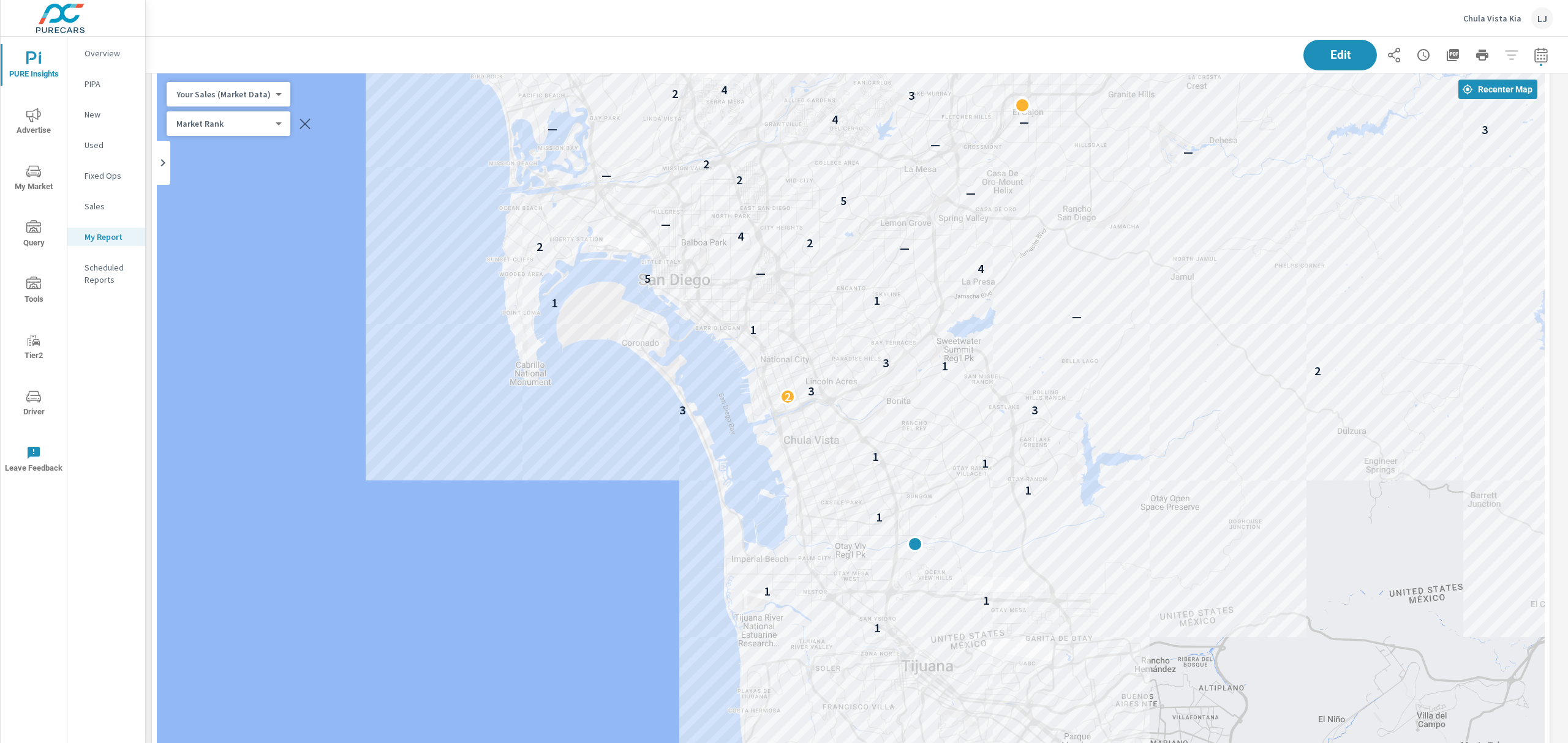
scroll to position [909, 0]
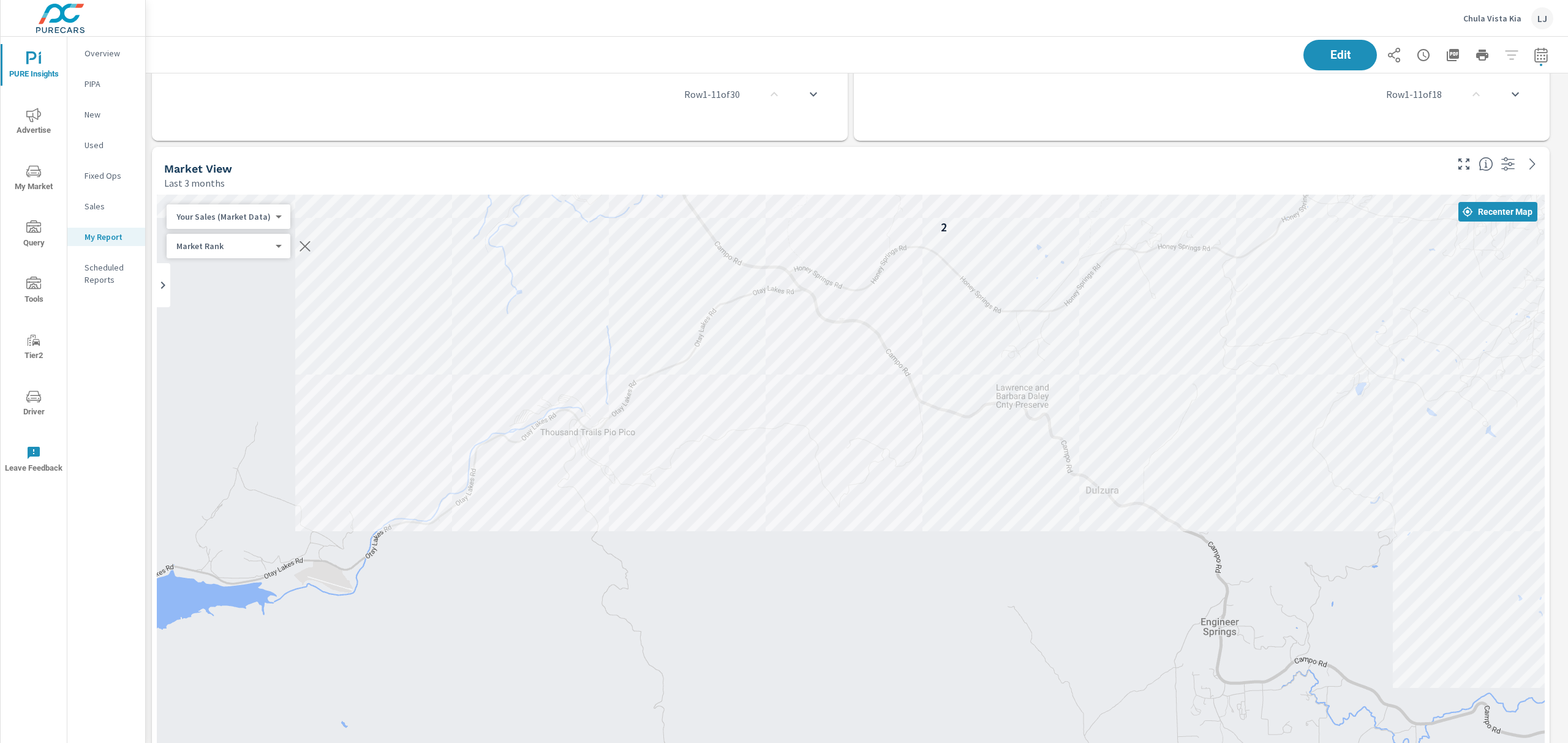
scroll to position [708, 0]
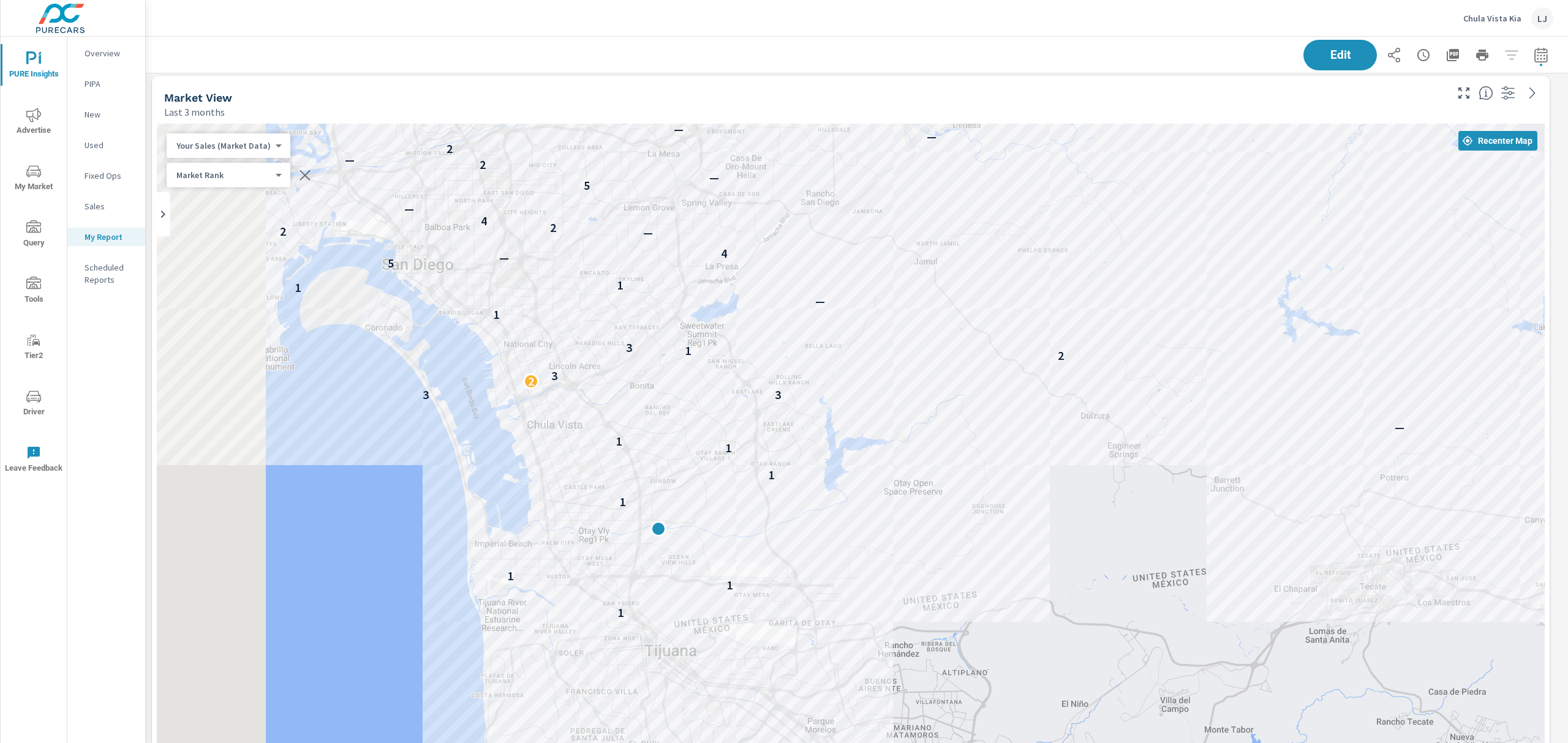
drag, startPoint x: 913, startPoint y: 469, endPoint x: 1061, endPoint y: 427, distance: 153.8
click at [1060, 429] on div "1 1 1 1 1 1 1 — 3 3 2 3 2 1 3 1 — 1 1 1 5 — 4 — 2 2 4 — 5 — 2 — 2 — — 3 — — 4 3…" at bounding box center [851, 498] width 1388 height 748
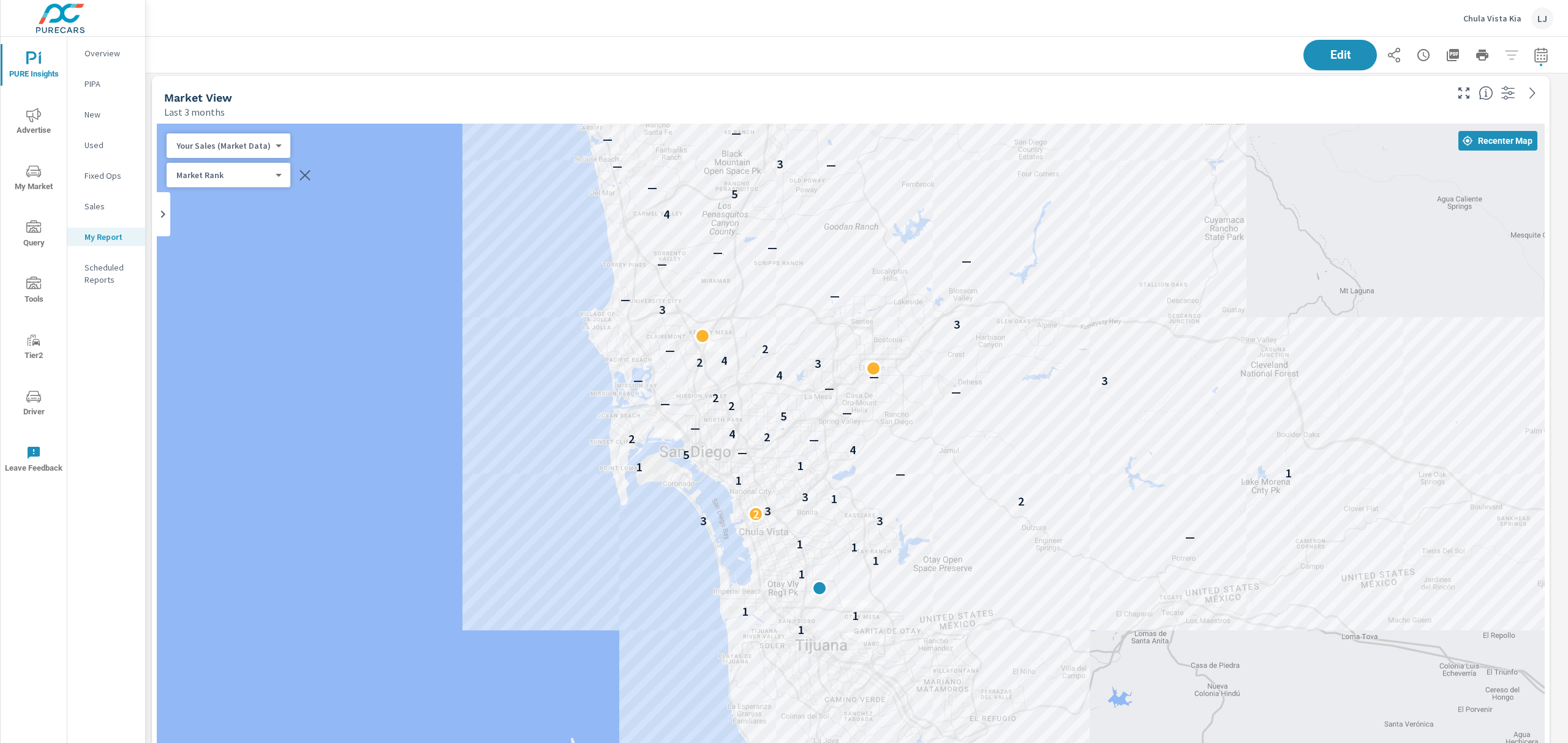
drag, startPoint x: 1106, startPoint y: 409, endPoint x: 1013, endPoint y: 531, distance: 153.4
click at [1013, 531] on div "1 1 1 1 1 1 1 — 3 3 2 3 2 1 3 1 — 1 1 1 5 — 4 — 2 2 4 — 5 — 2 — 2 — — 3 — — 4 3…" at bounding box center [851, 498] width 1388 height 748
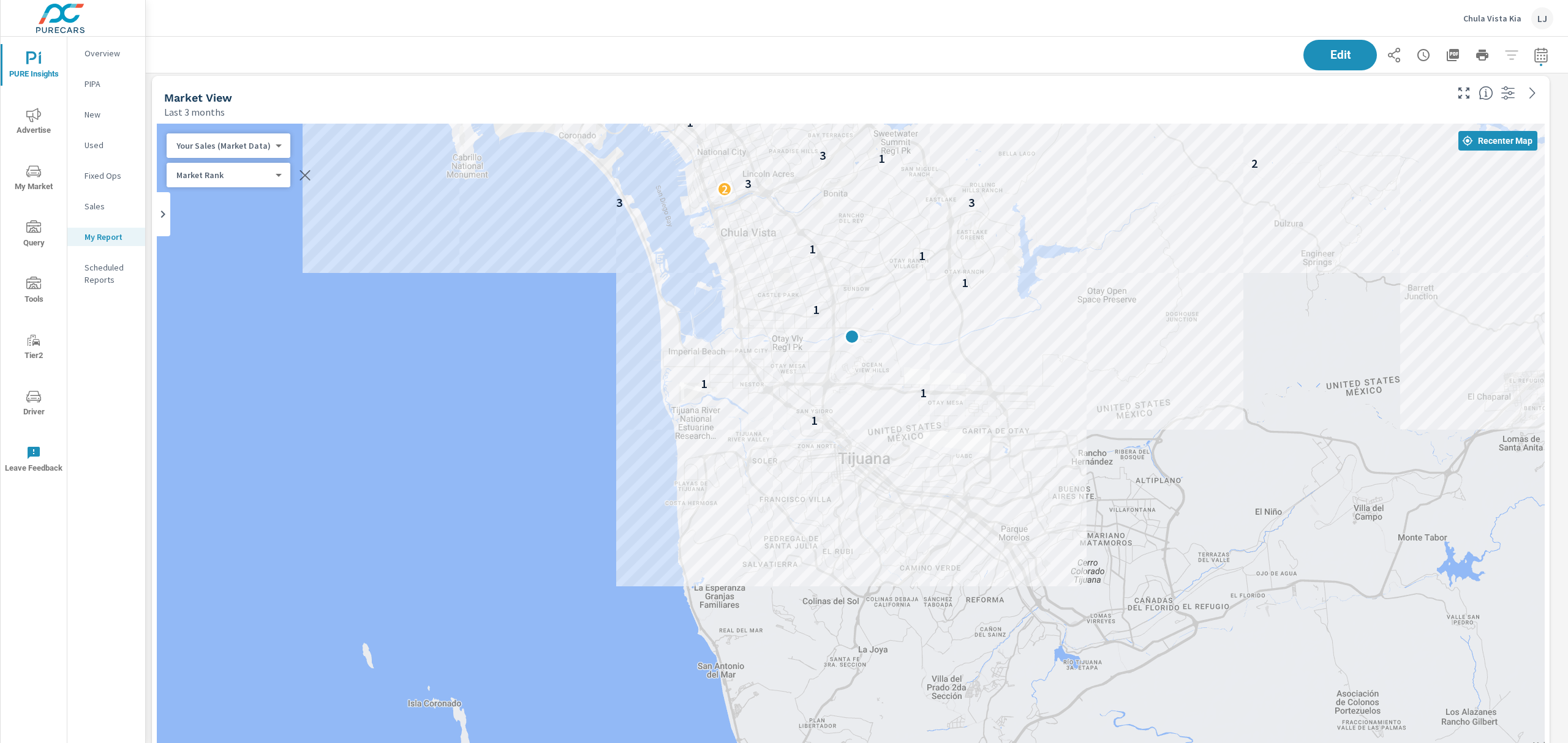
drag, startPoint x: 949, startPoint y: 597, endPoint x: 1170, endPoint y: 368, distance: 318.2
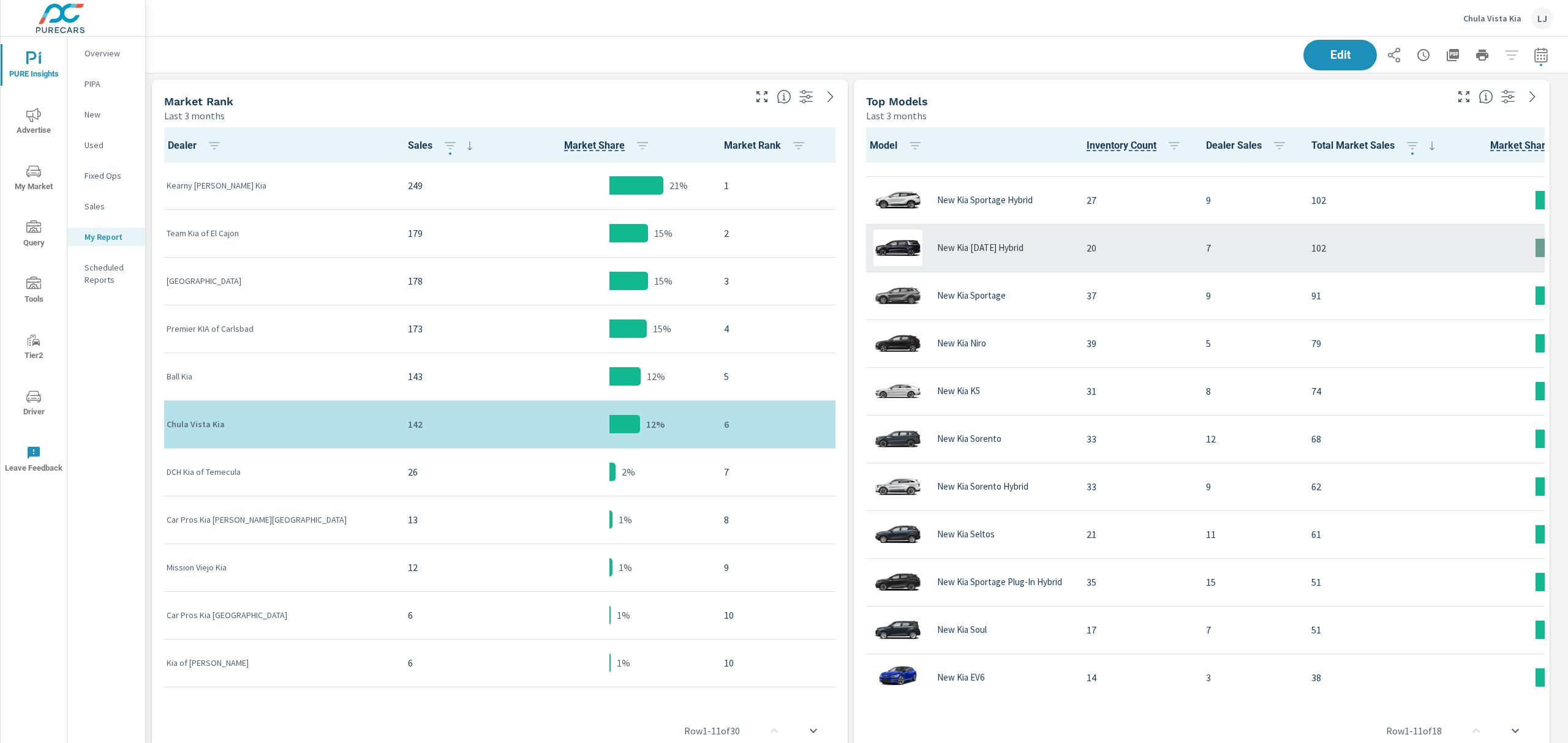
scroll to position [82, 0]
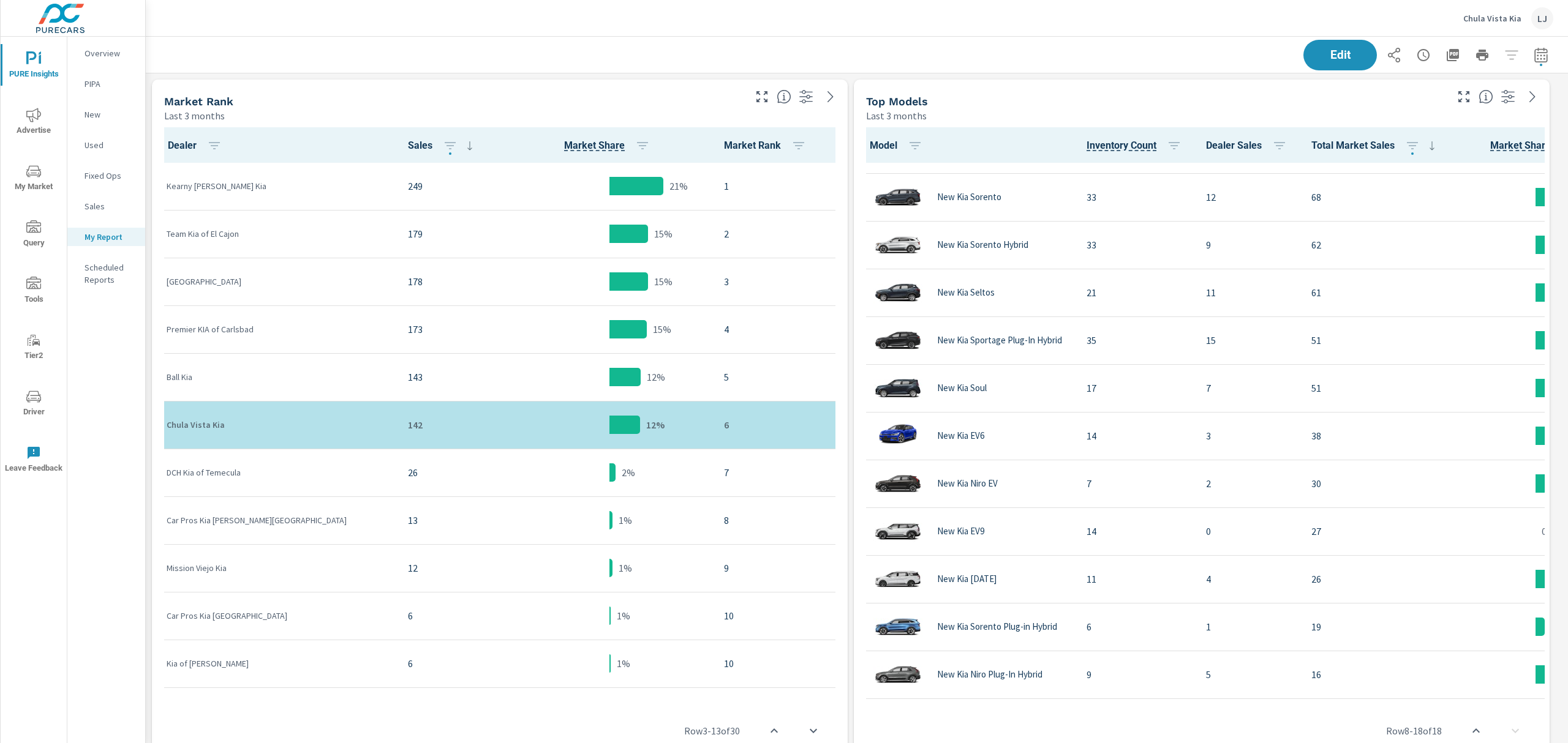
scroll to position [245, 0]
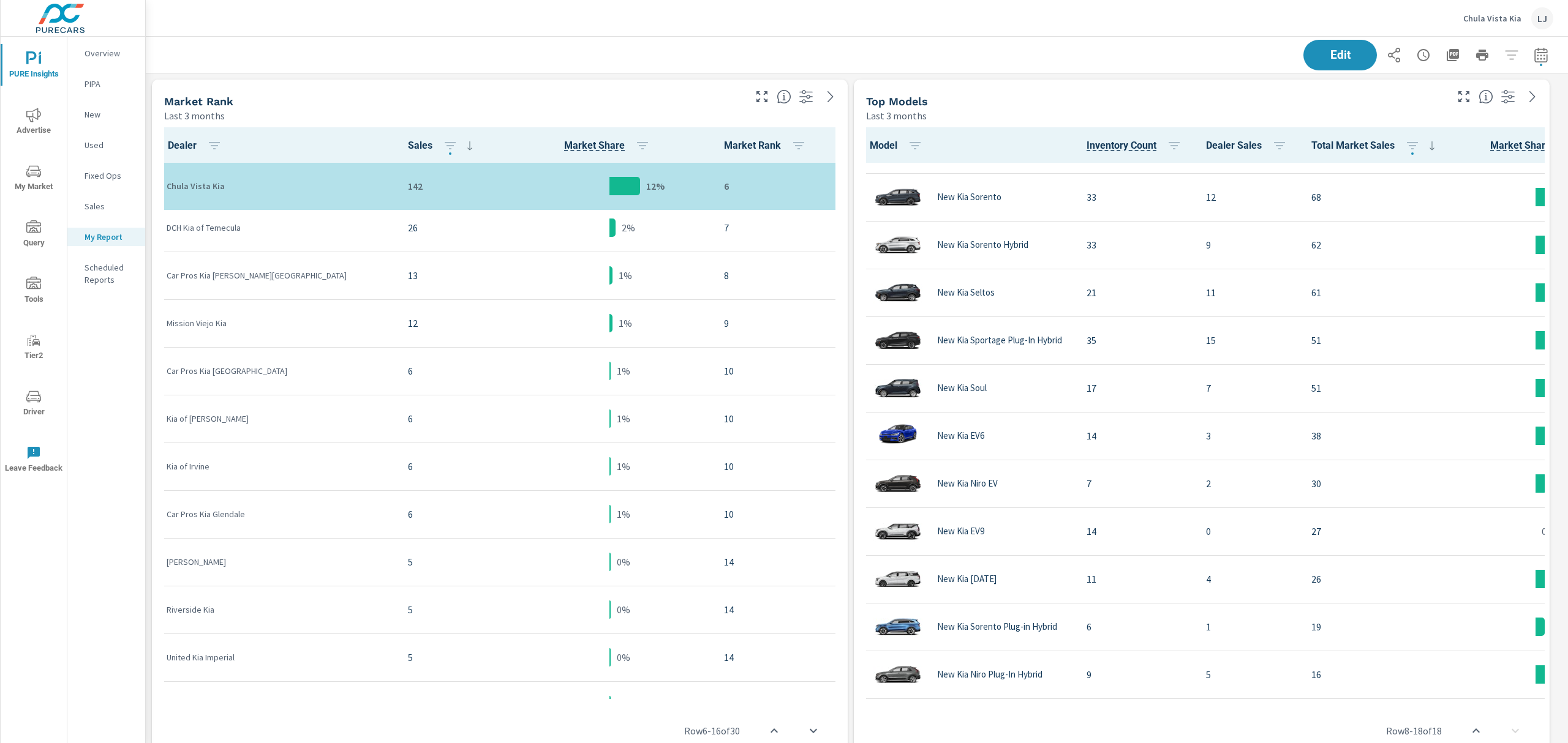
click at [98, 143] on p "Used" at bounding box center [110, 145] width 51 height 12
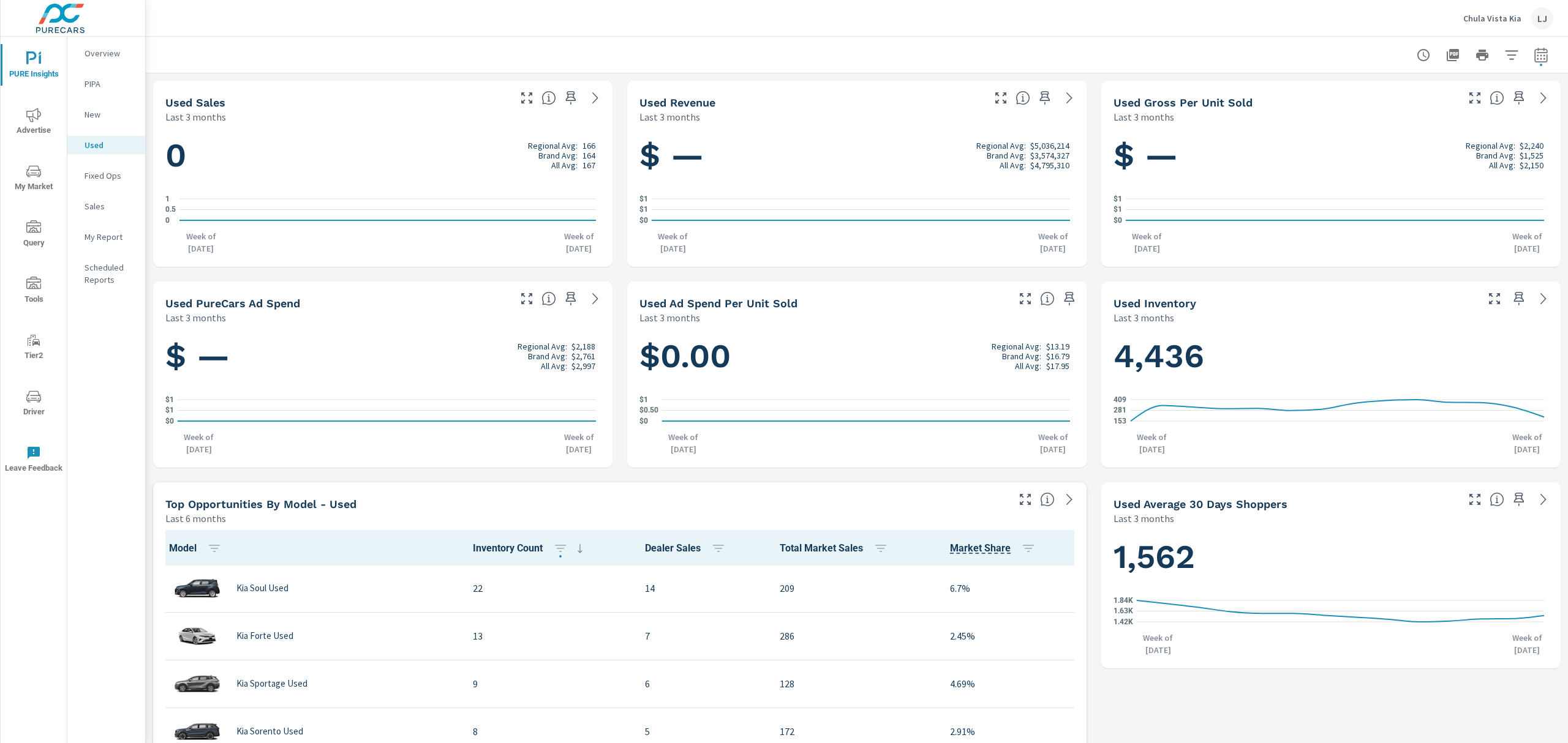
scroll to position [163, 0]
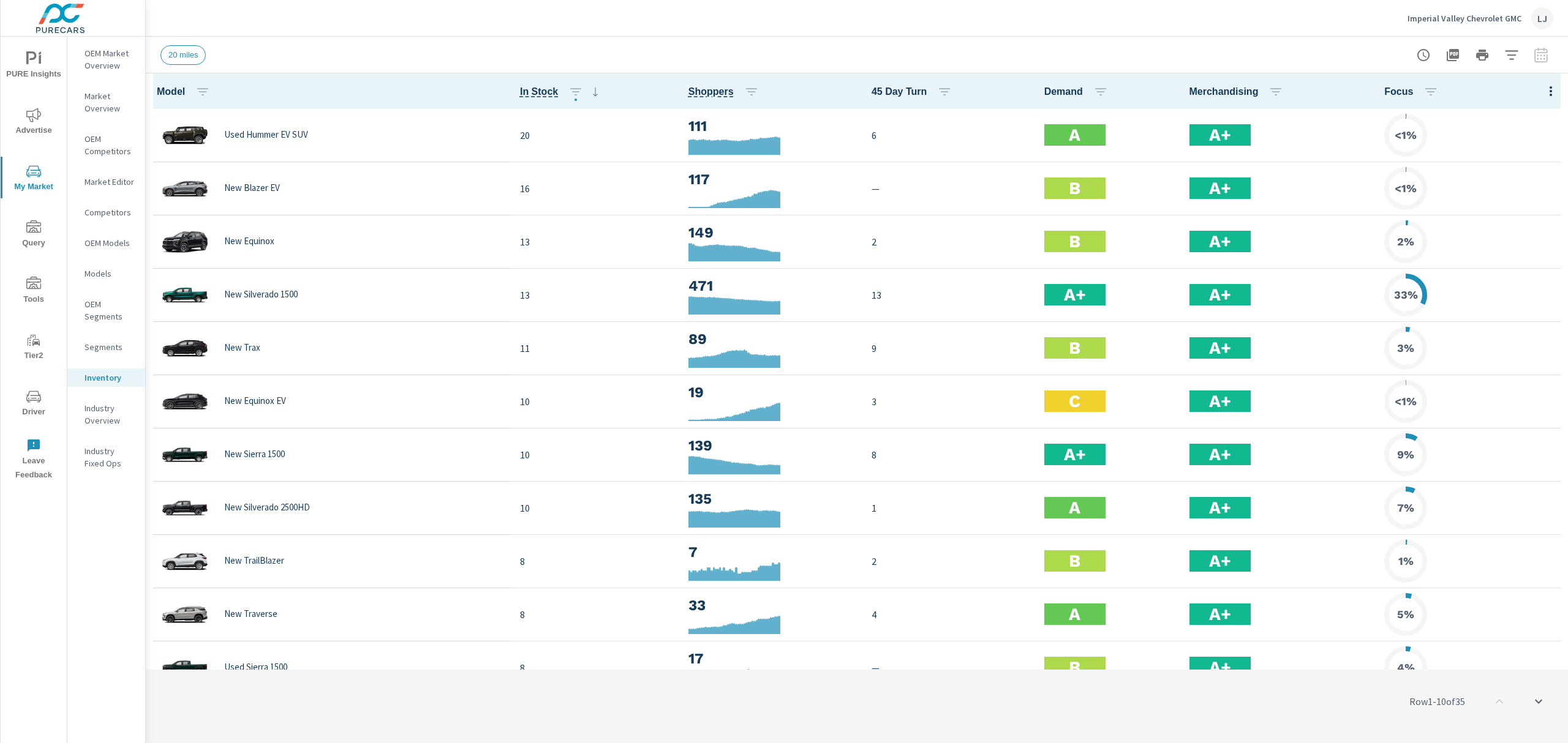
click at [1547, 57] on div at bounding box center [1483, 55] width 142 height 25
click at [1511, 57] on icon "button" at bounding box center [1512, 55] width 15 height 15
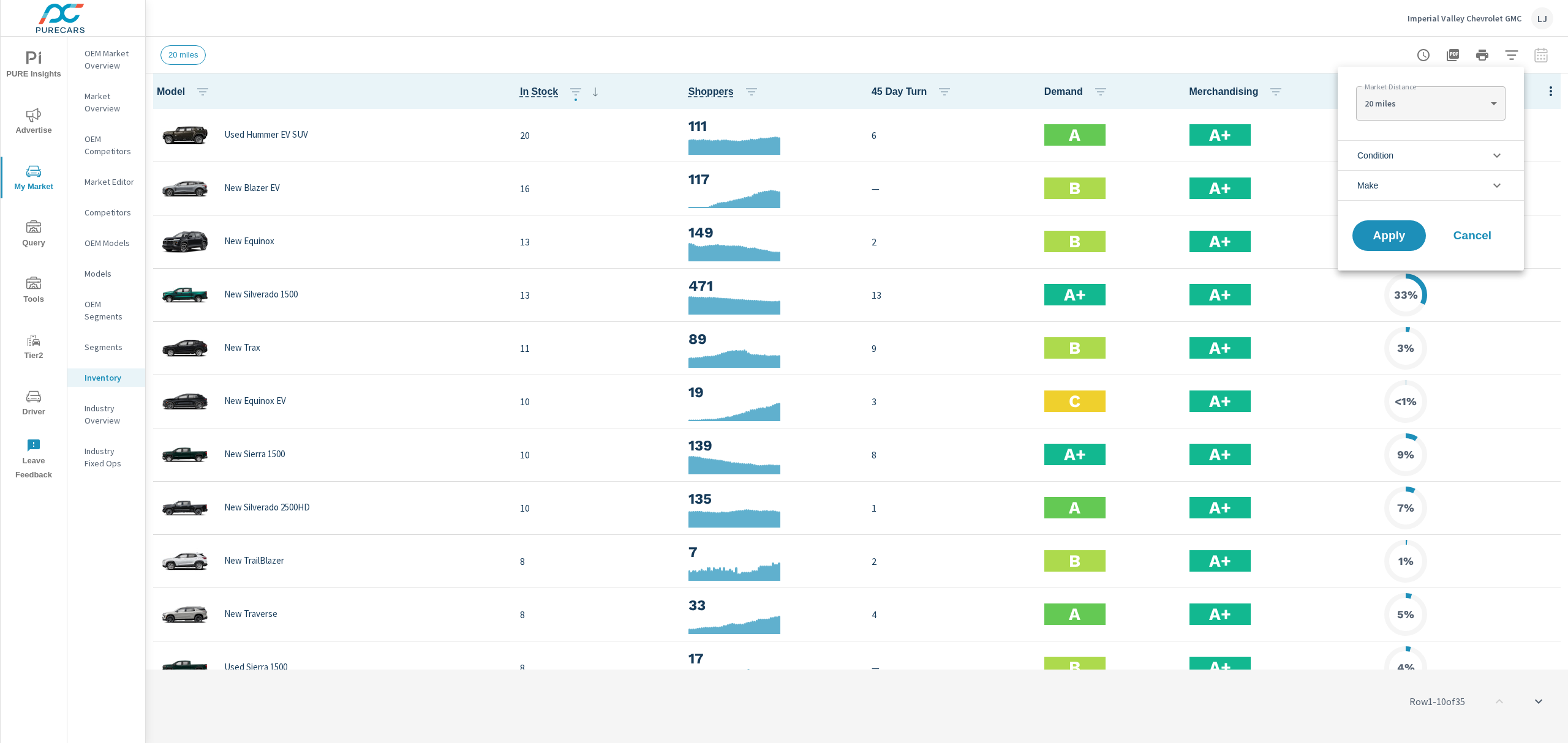
click at [1511, 57] on div at bounding box center [784, 372] width 1568 height 743
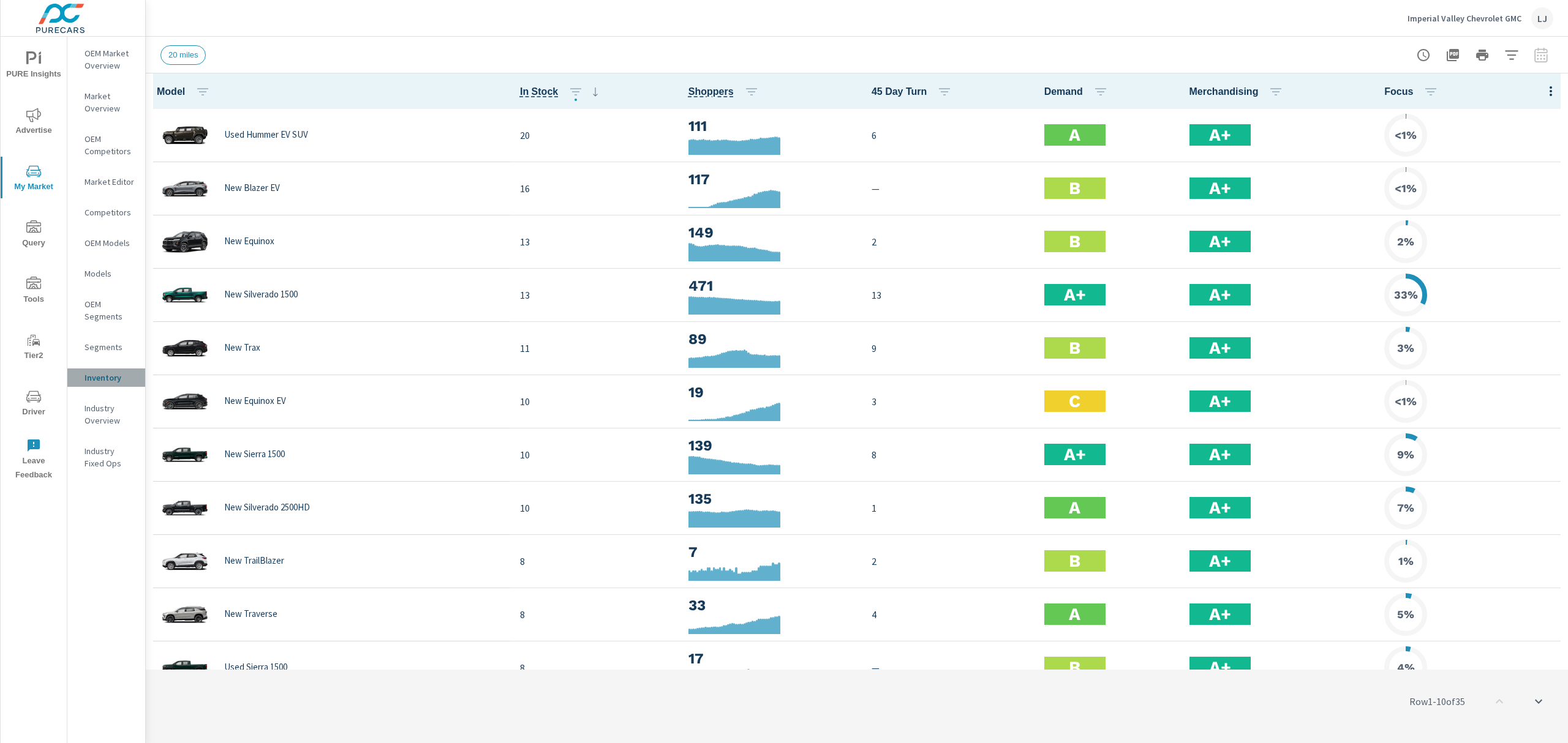
click at [102, 378] on p "Inventory" at bounding box center [110, 377] width 51 height 12
click at [102, 353] on div "Segments" at bounding box center [106, 347] width 78 height 18
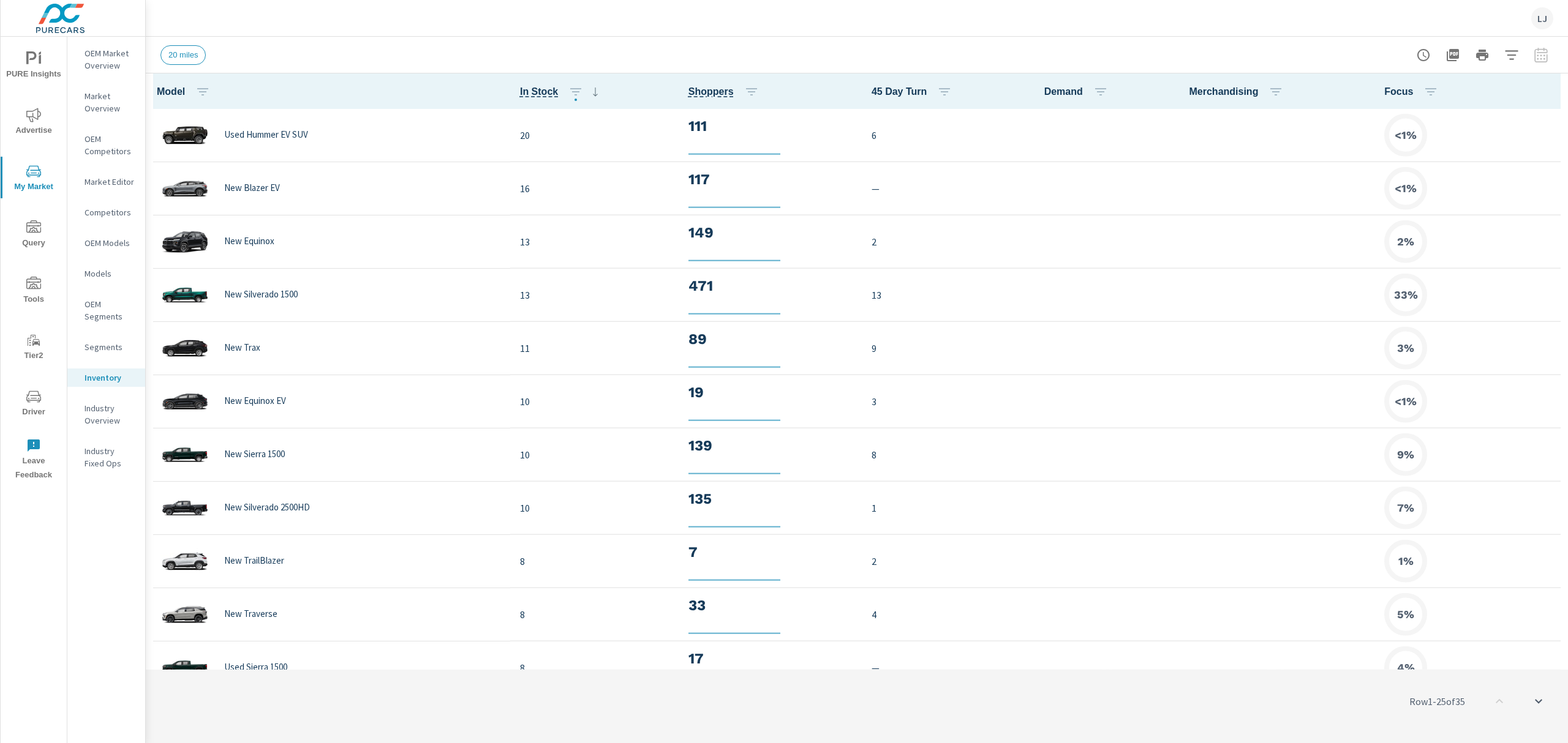
scroll to position [1, 0]
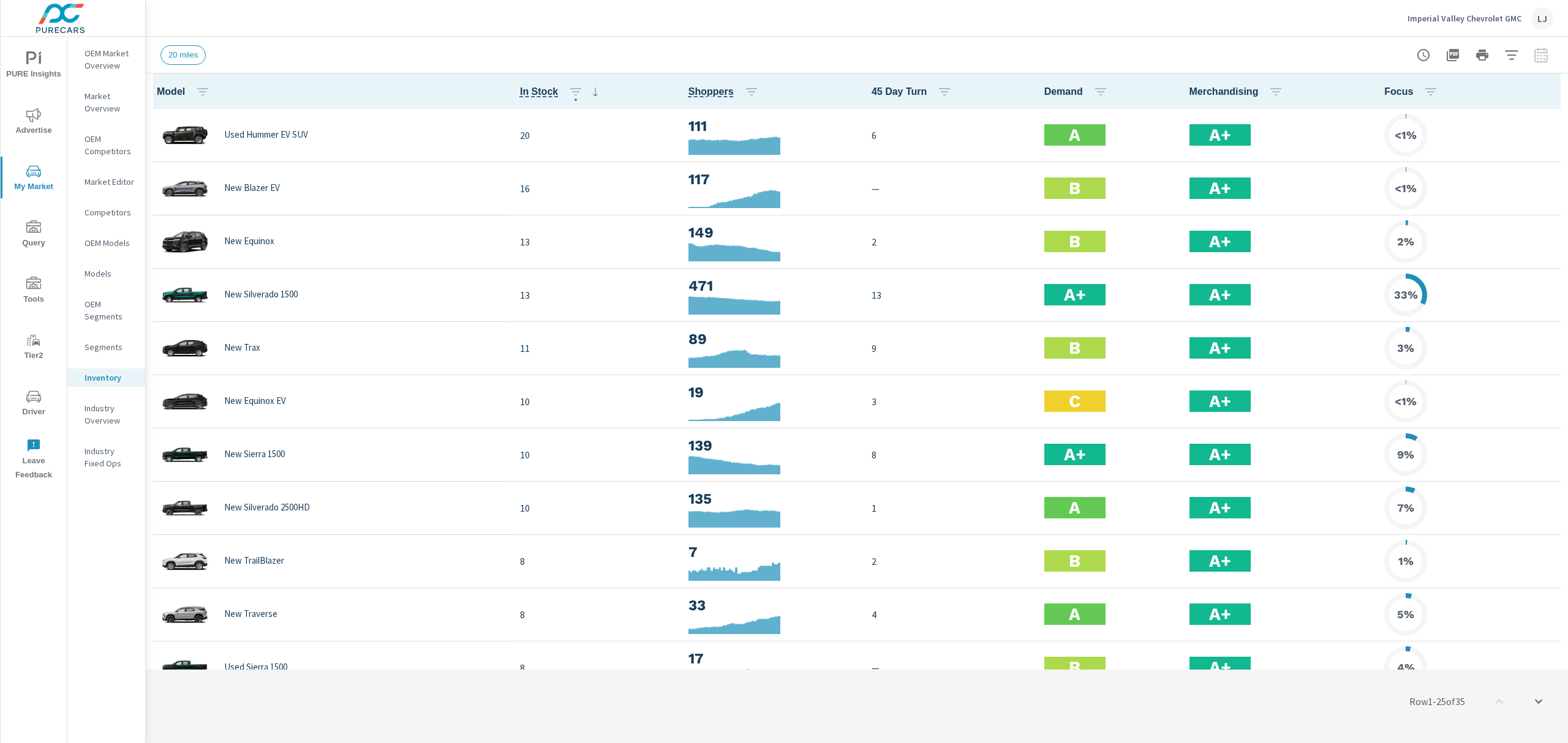
scroll to position [1, 0]
click at [744, 91] on icon "button" at bounding box center [752, 92] width 15 height 15
click at [689, 147] on p "DESC" at bounding box center [688, 143] width 19 height 12
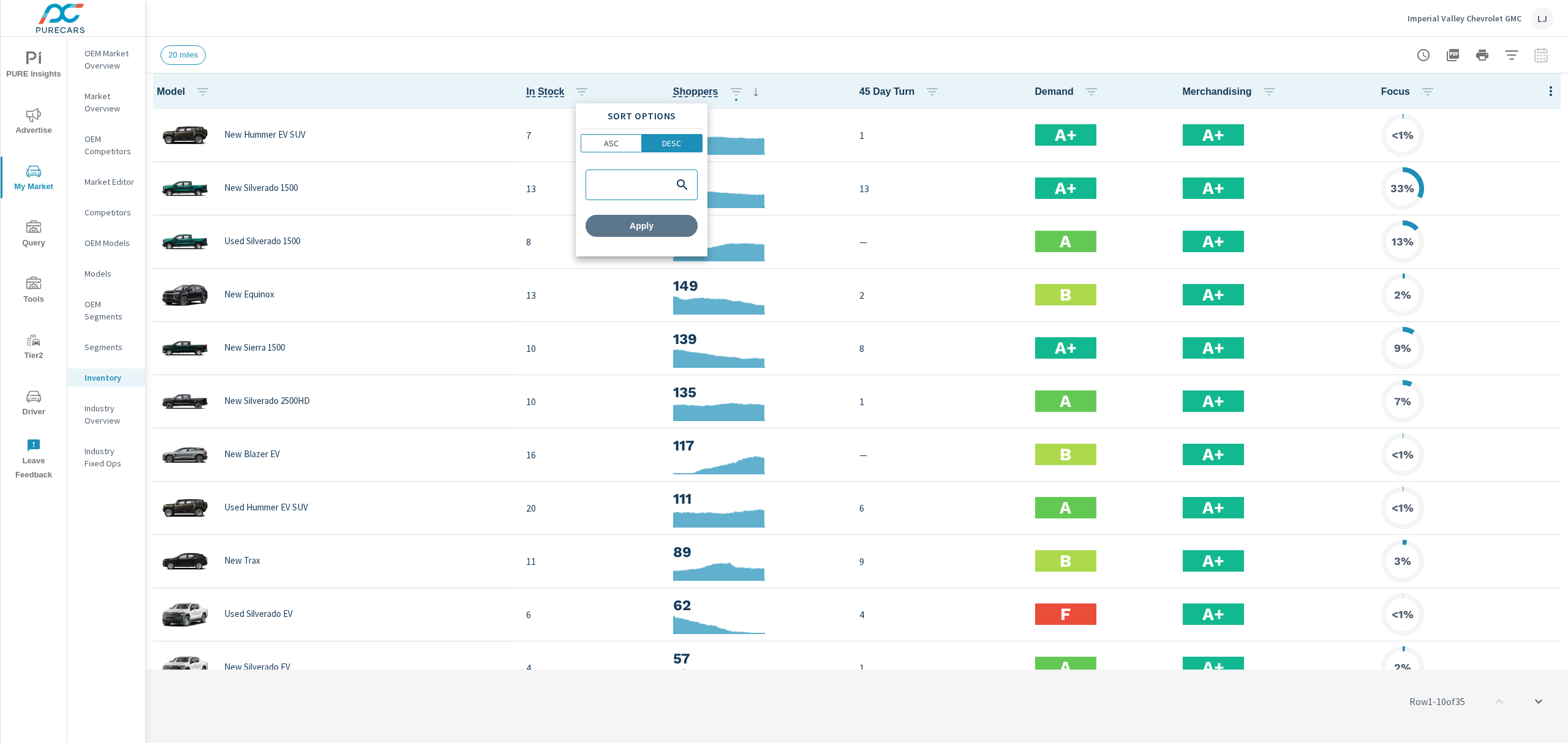
click at [648, 223] on span "Apply" at bounding box center [641, 225] width 102 height 11
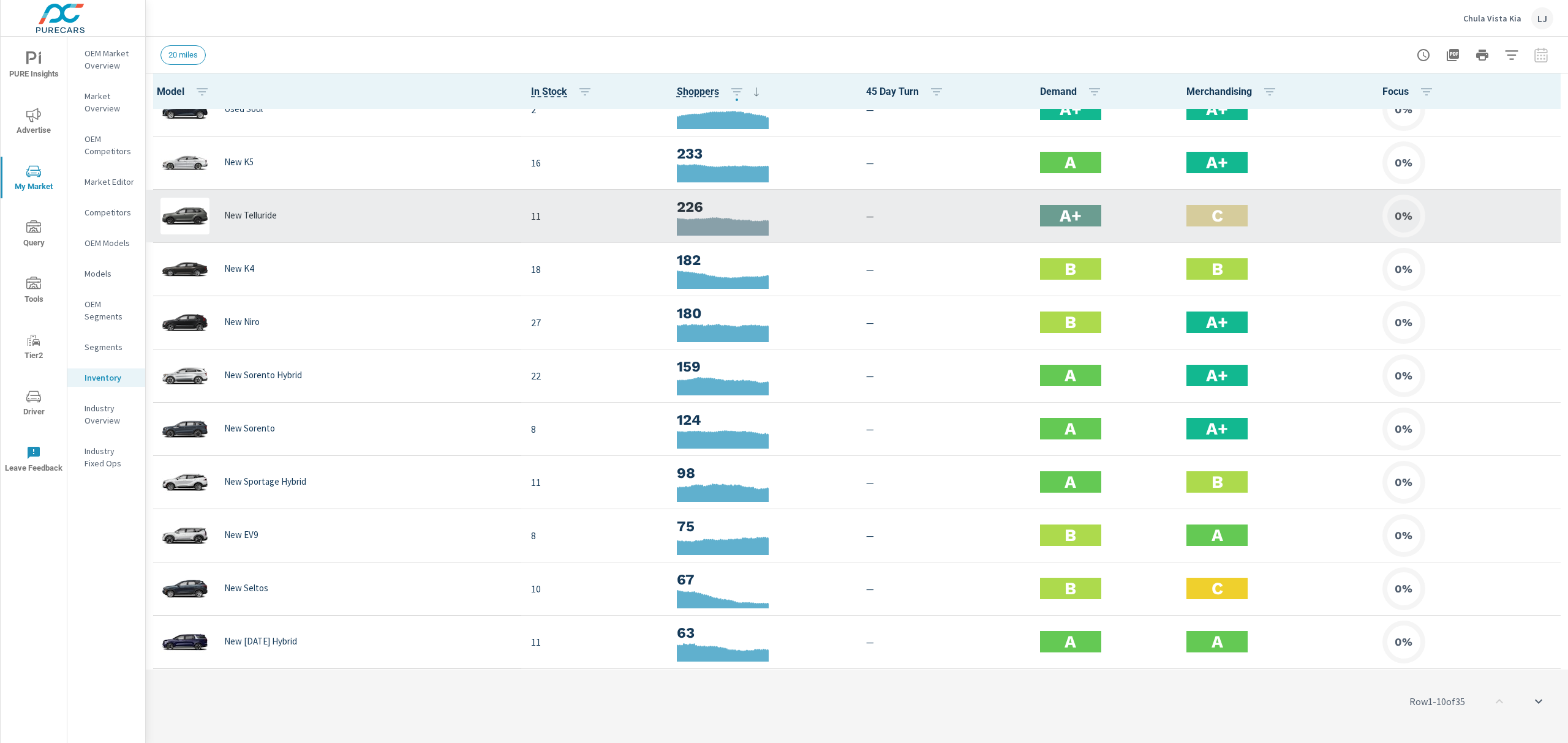
scroll to position [82, 0]
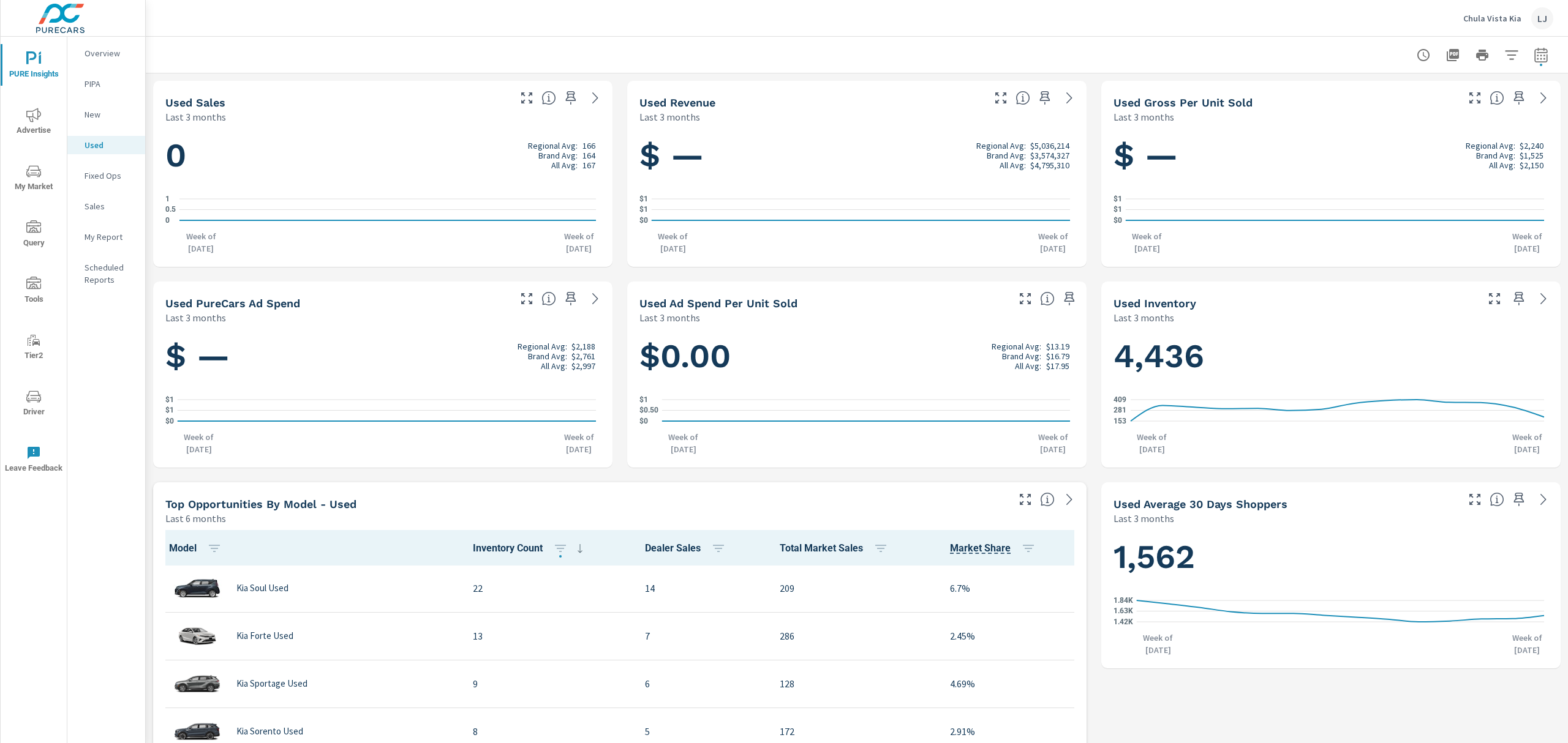
click at [38, 40] on div "PURE Insights Advertise My Market Query Tools Tier2 Driver Leave Feedback" at bounding box center [34, 262] width 66 height 451
click at [39, 59] on icon "nav menu" at bounding box center [39, 59] width 2 height 9
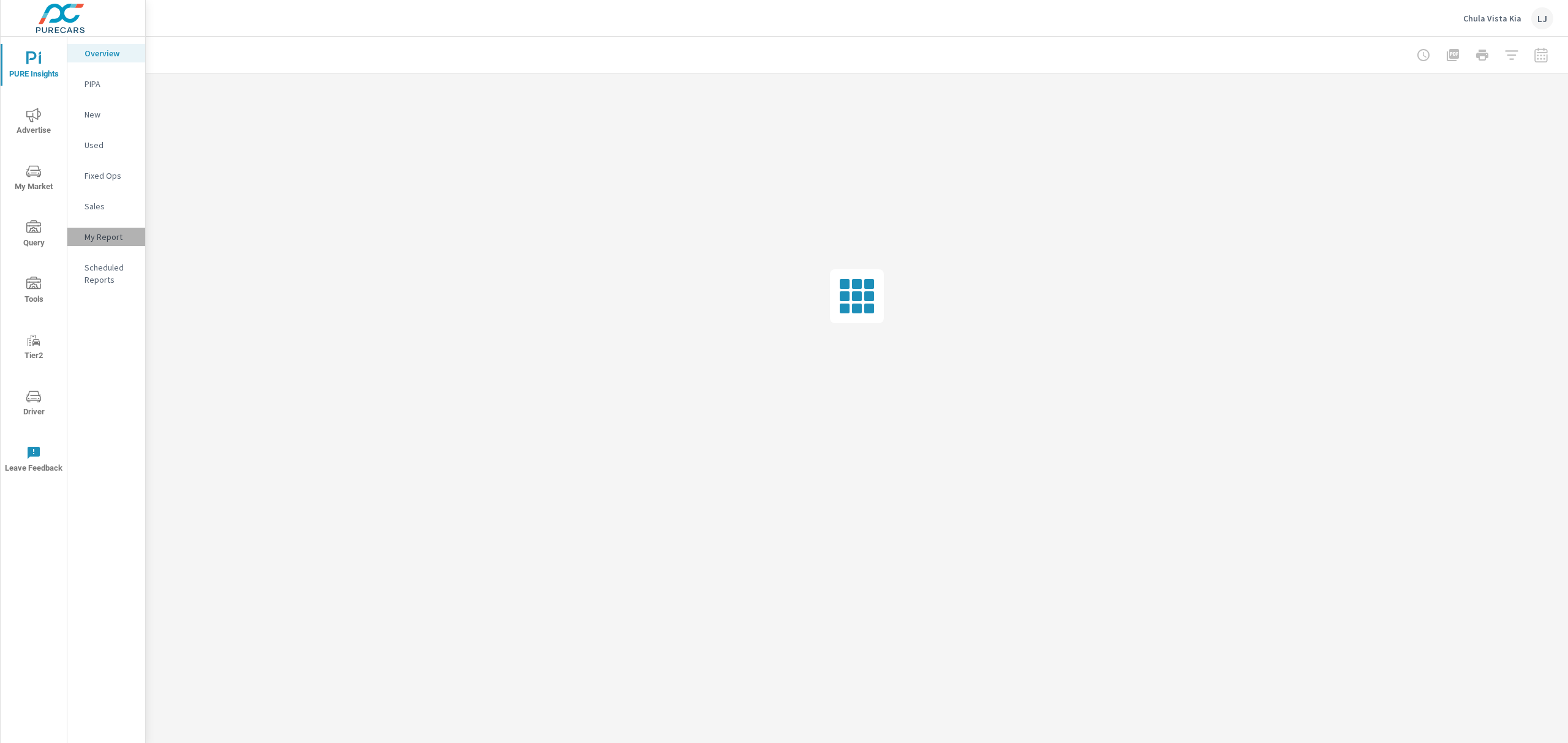
click at [114, 242] on p "My Report" at bounding box center [110, 236] width 51 height 12
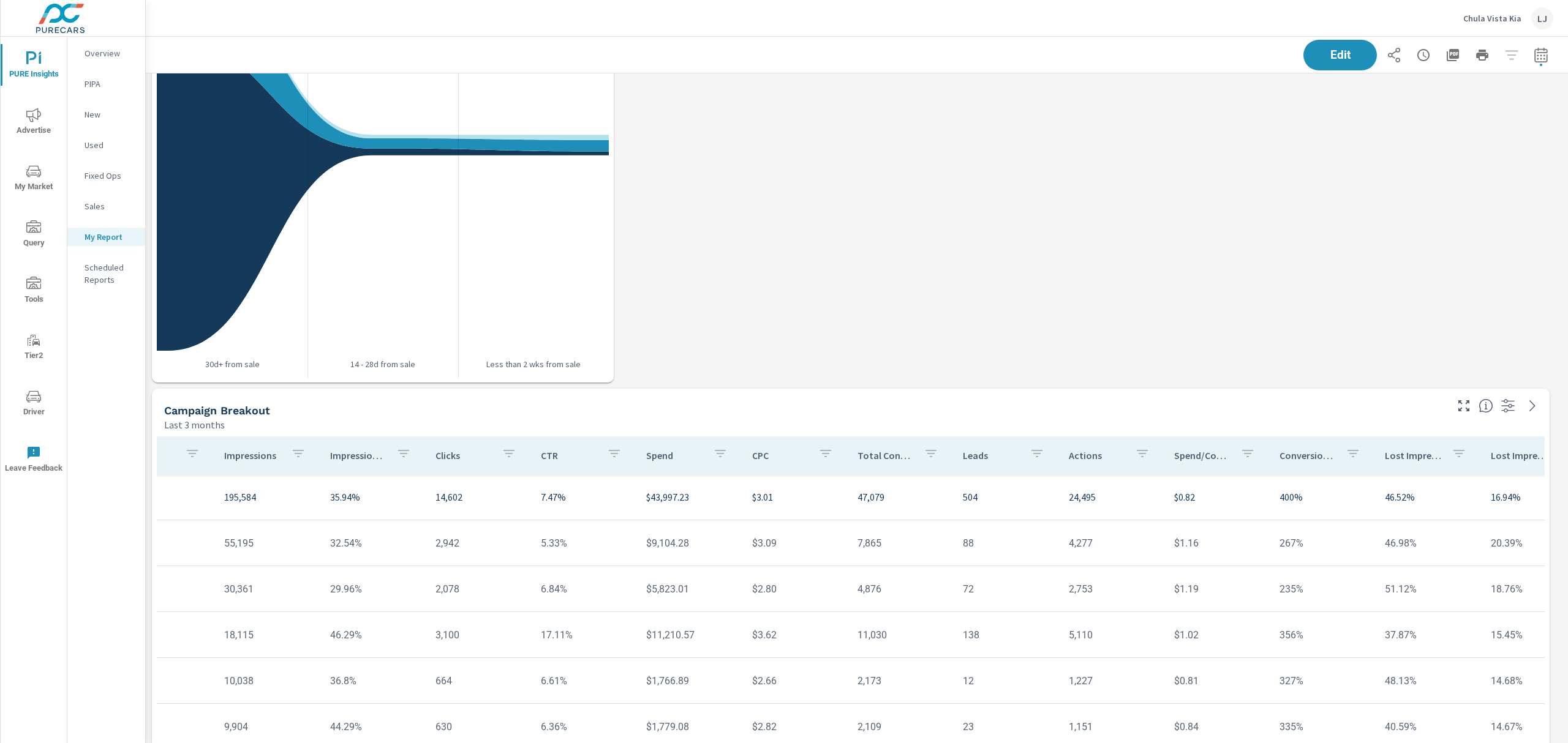
scroll to position [1786, 0]
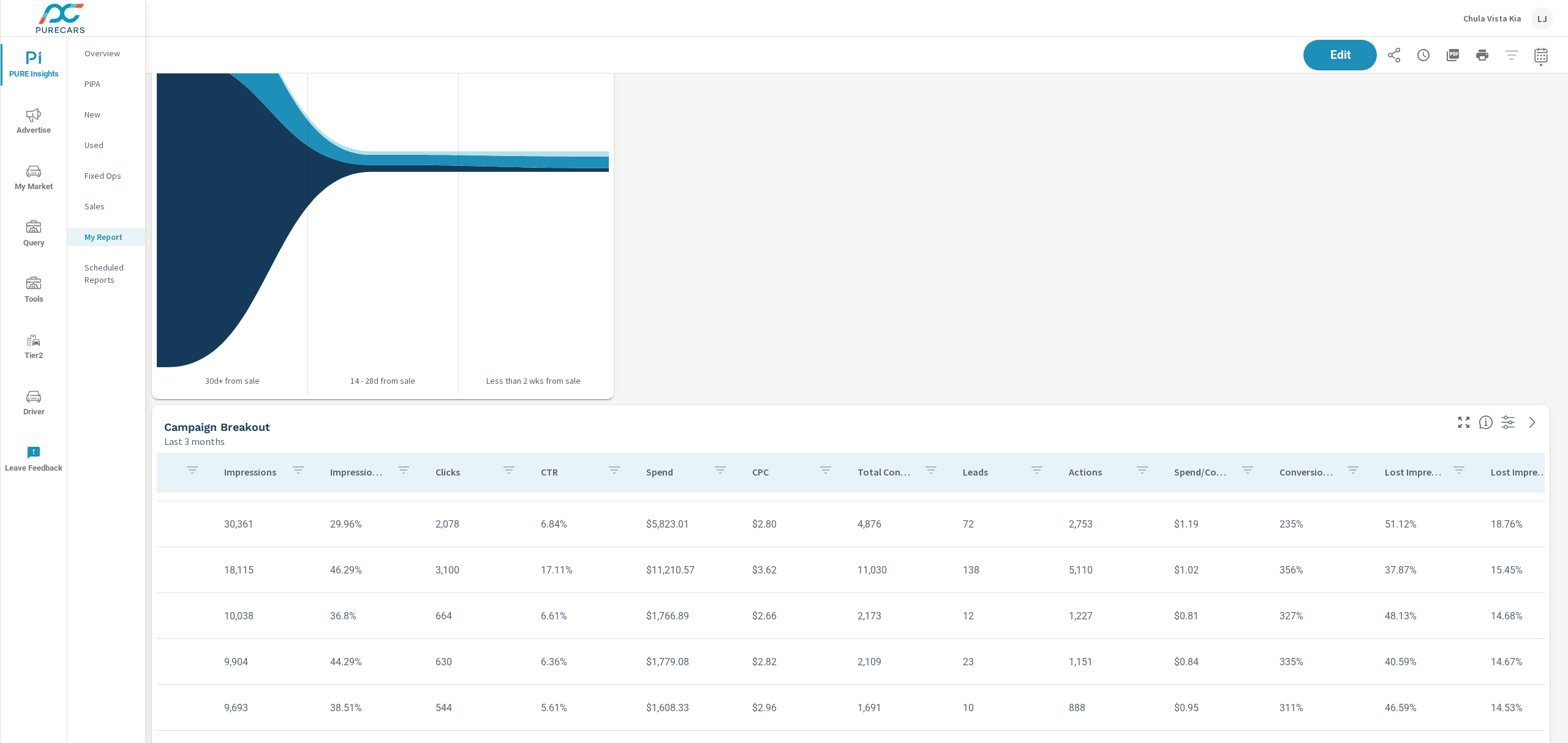
scroll to position [17, 162]
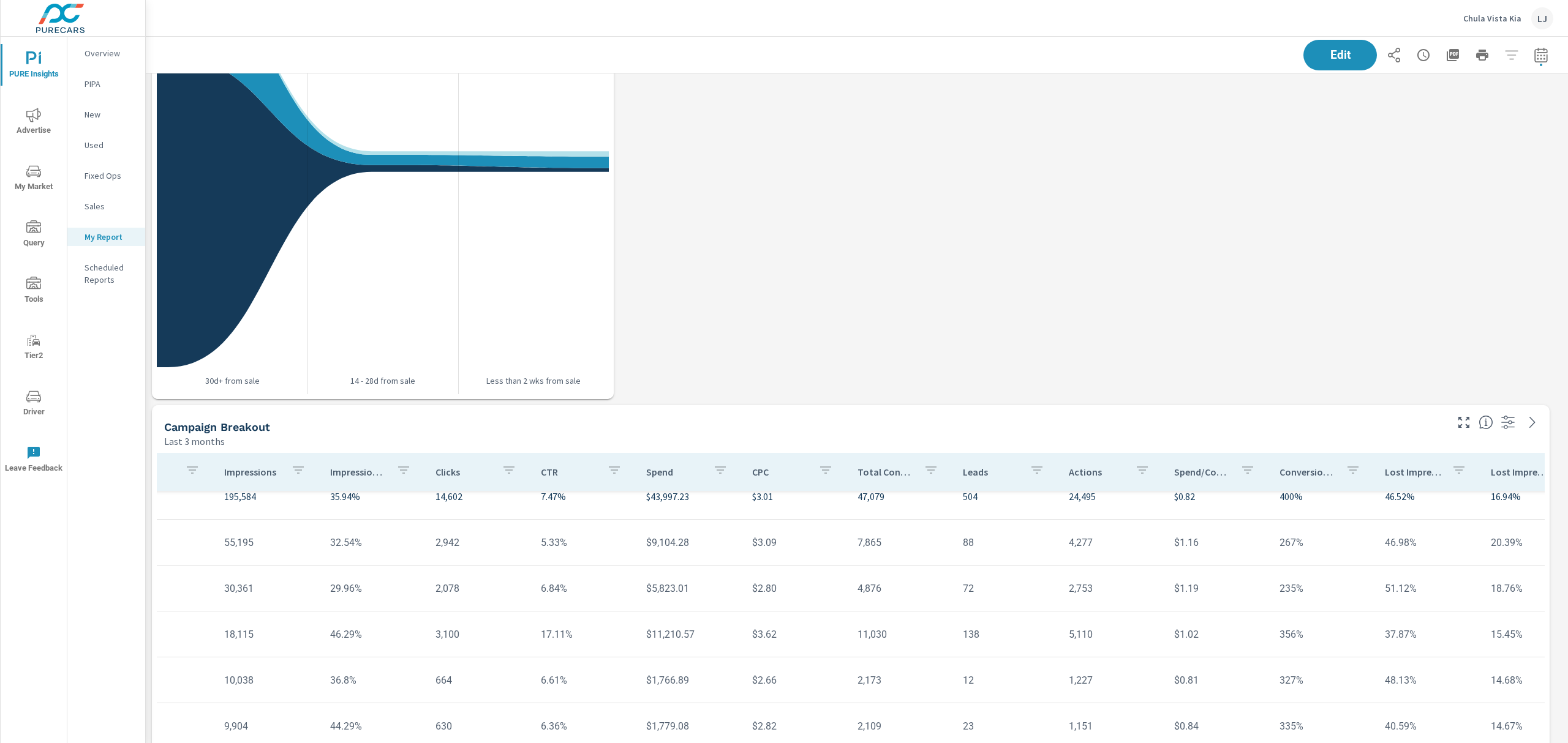
scroll to position [0, 162]
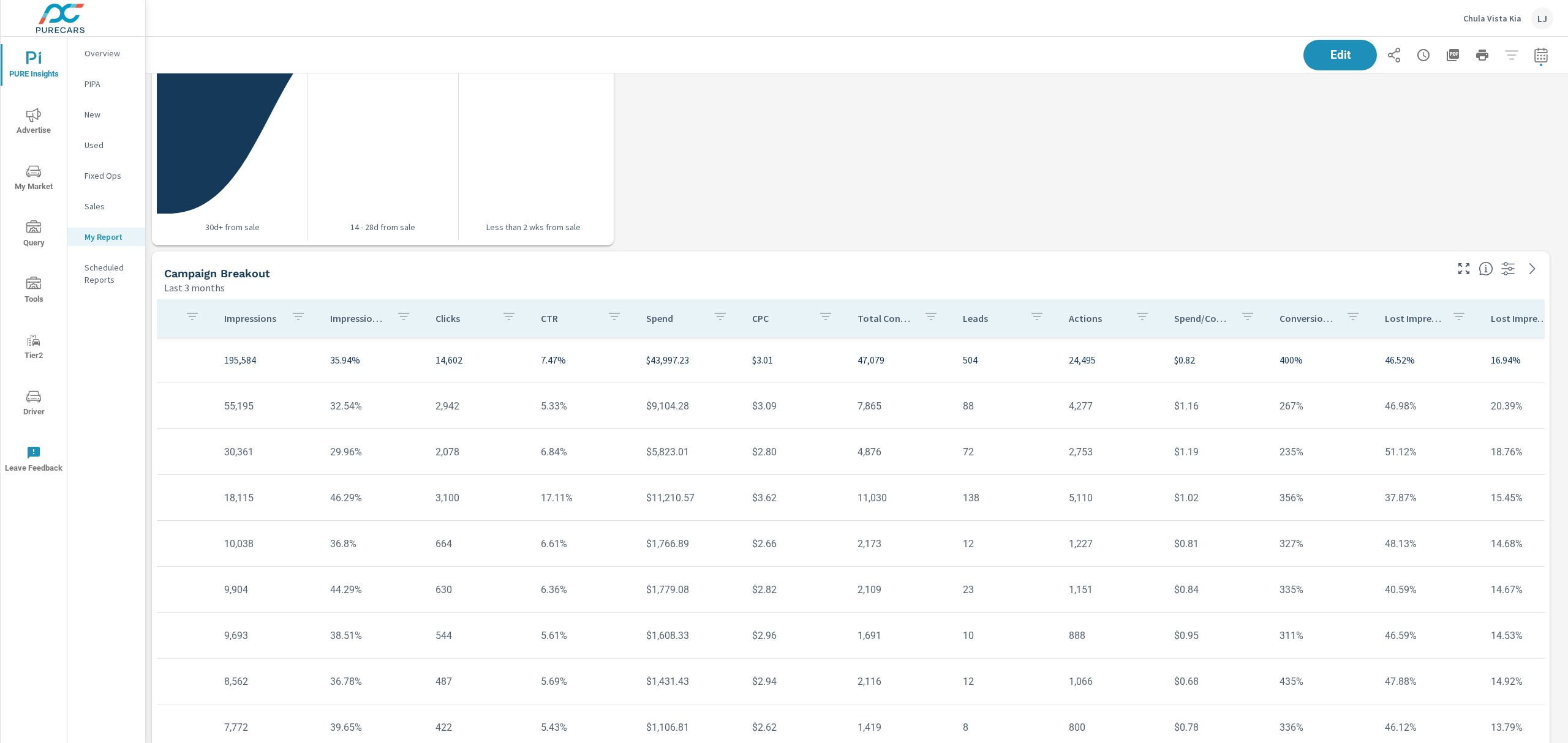
scroll to position [1740, 0]
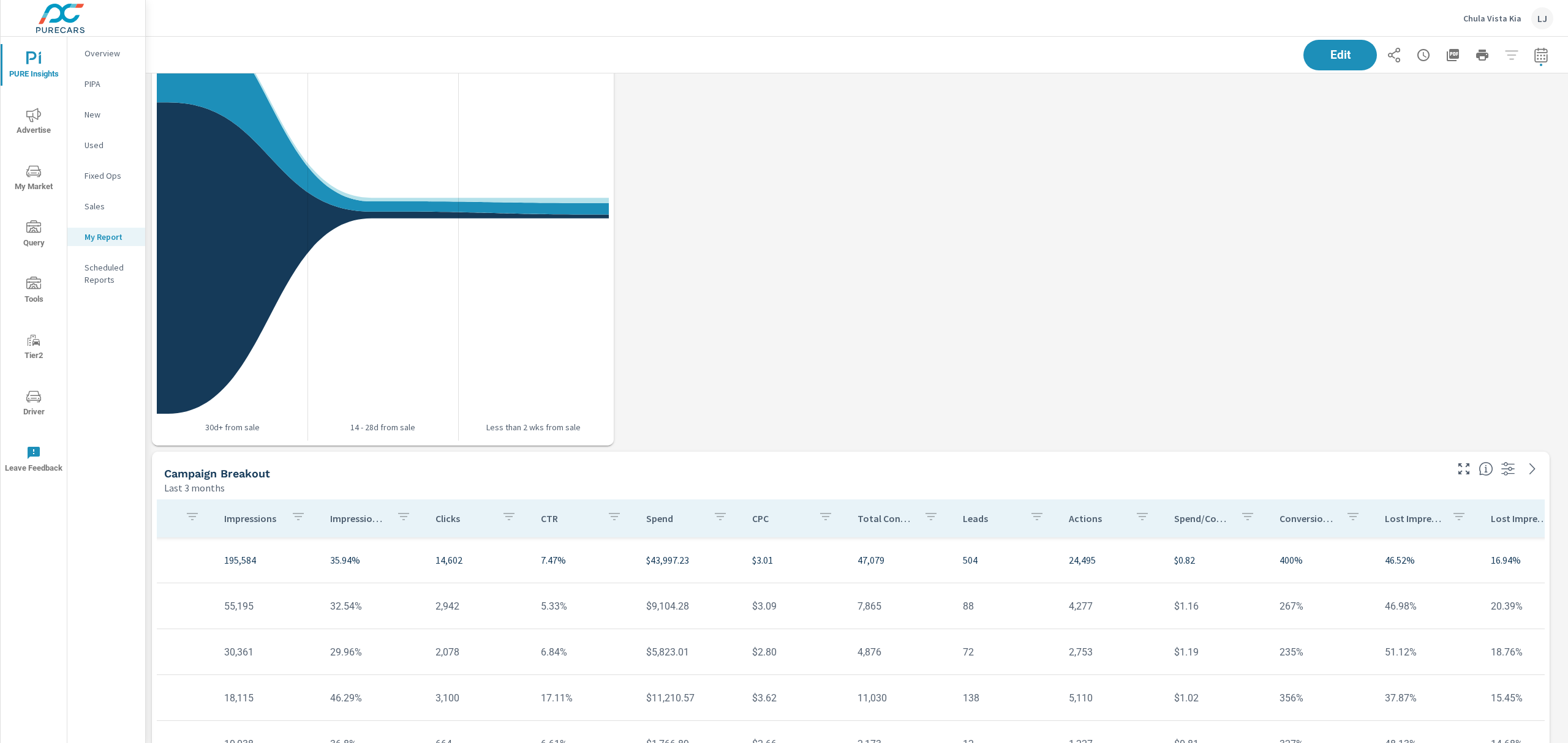
scroll to position [326, 162]
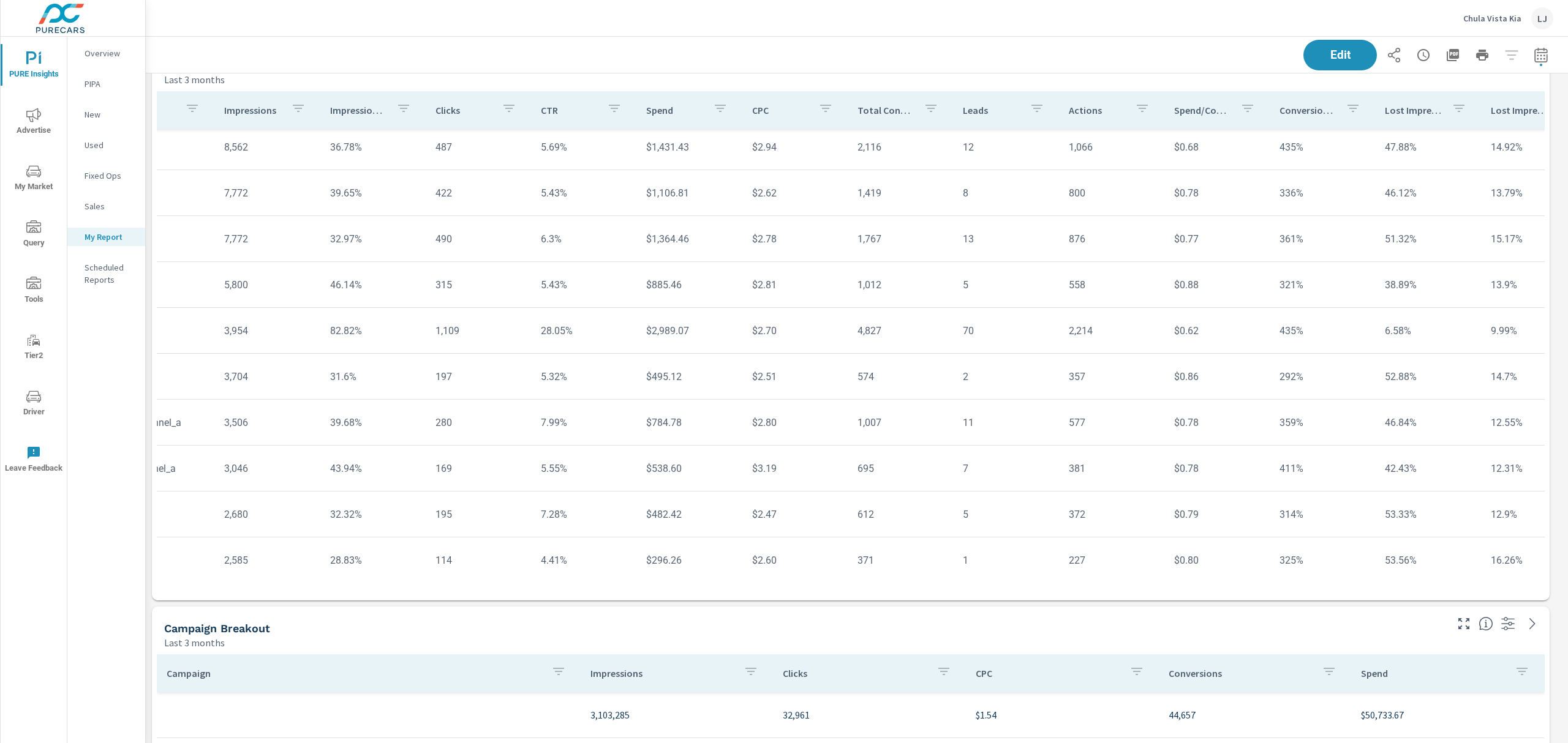
scroll to position [326, 0]
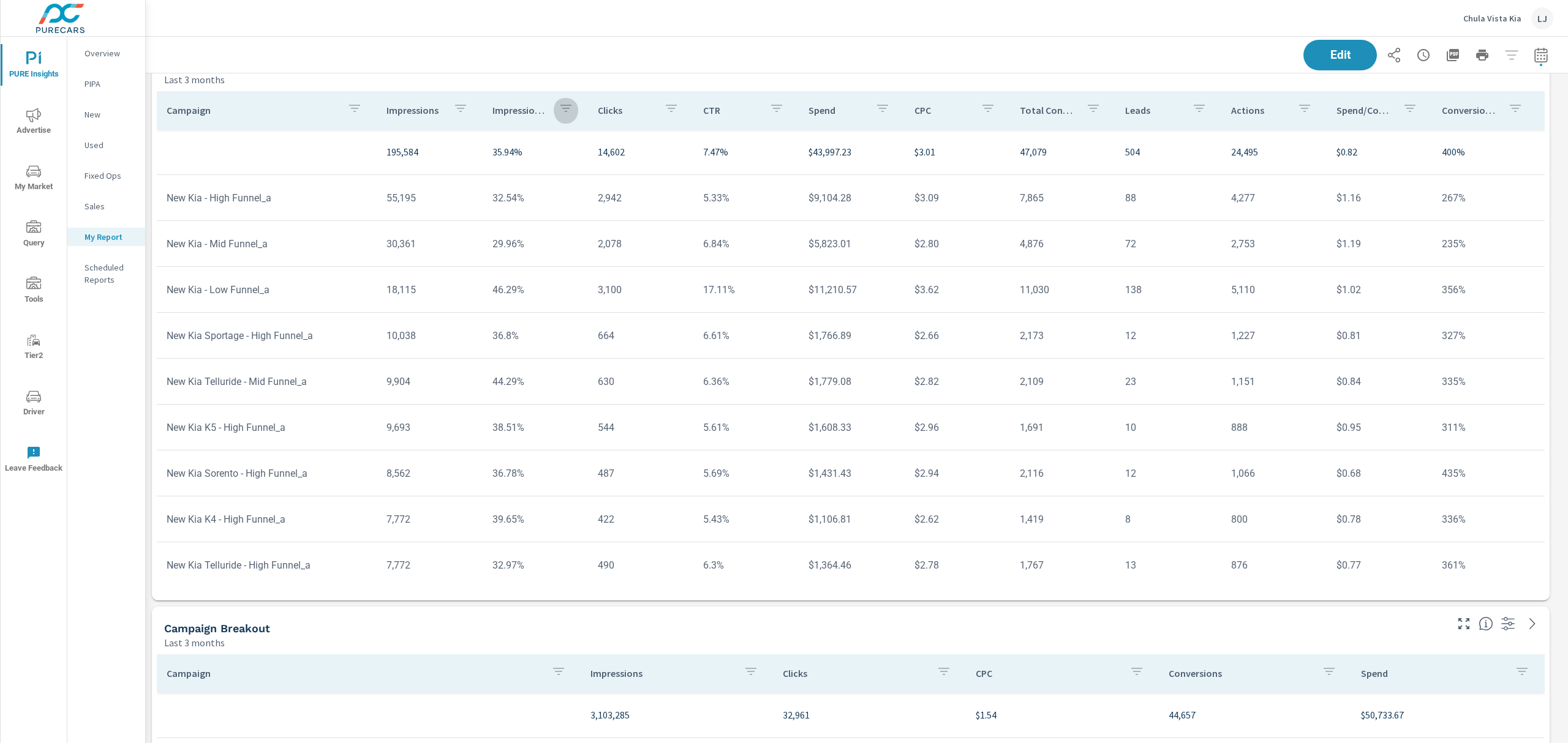
click at [558, 113] on icon "button" at bounding box center [566, 108] width 15 height 15
click at [444, 109] on div at bounding box center [784, 372] width 1568 height 743
click at [459, 110] on icon "button" at bounding box center [461, 108] width 15 height 15
click at [402, 110] on div at bounding box center [784, 372] width 1568 height 743
click at [402, 110] on div "Impressions Search ​ Clear" at bounding box center [784, 372] width 1568 height 743
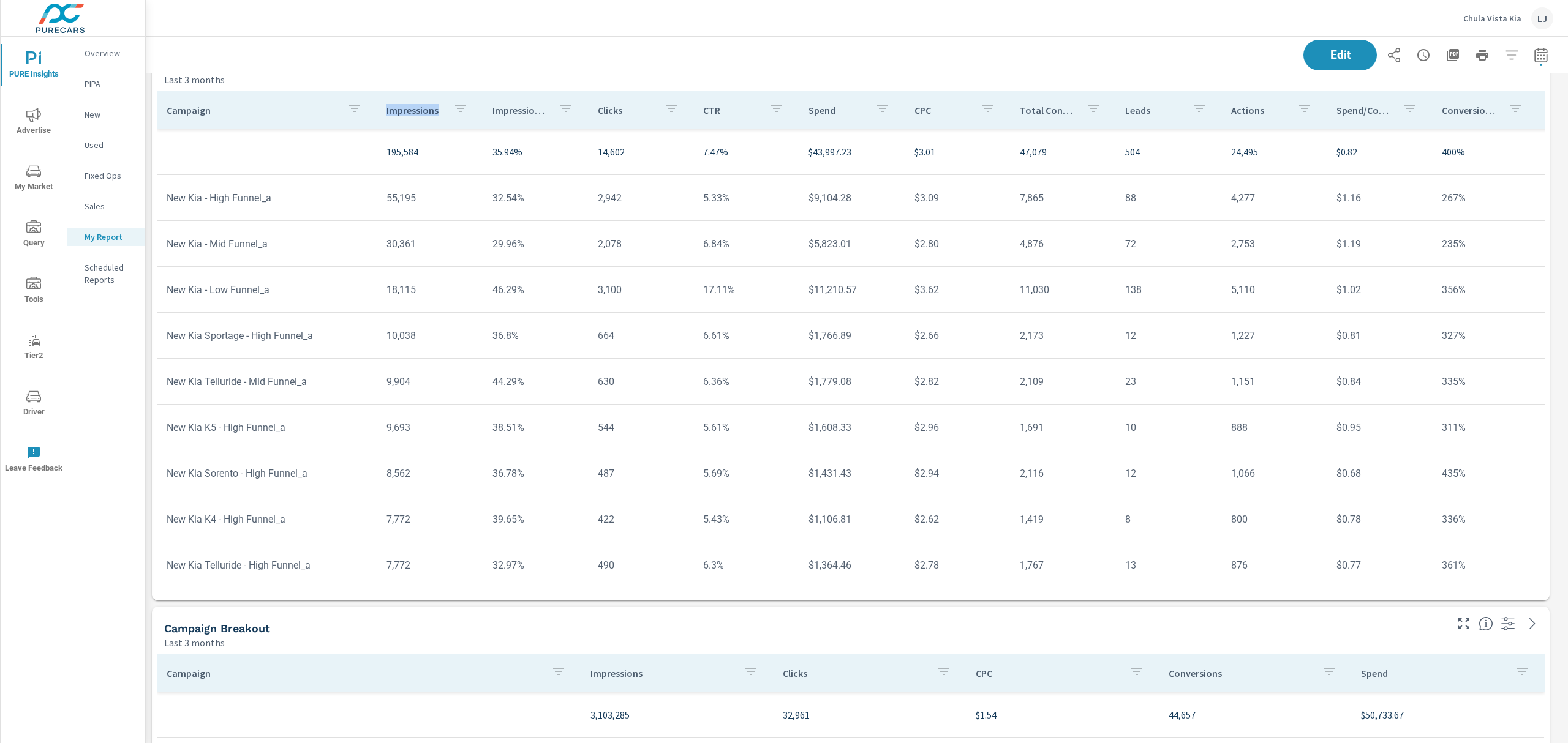
click at [402, 110] on p "Impressions" at bounding box center [414, 110] width 56 height 12
click at [409, 111] on p "Impressions" at bounding box center [410, 110] width 43 height 12
click at [409, 111] on p "Impressions" at bounding box center [414, 110] width 56 height 12
click at [409, 111] on p "Impressions" at bounding box center [410, 110] width 43 height 12
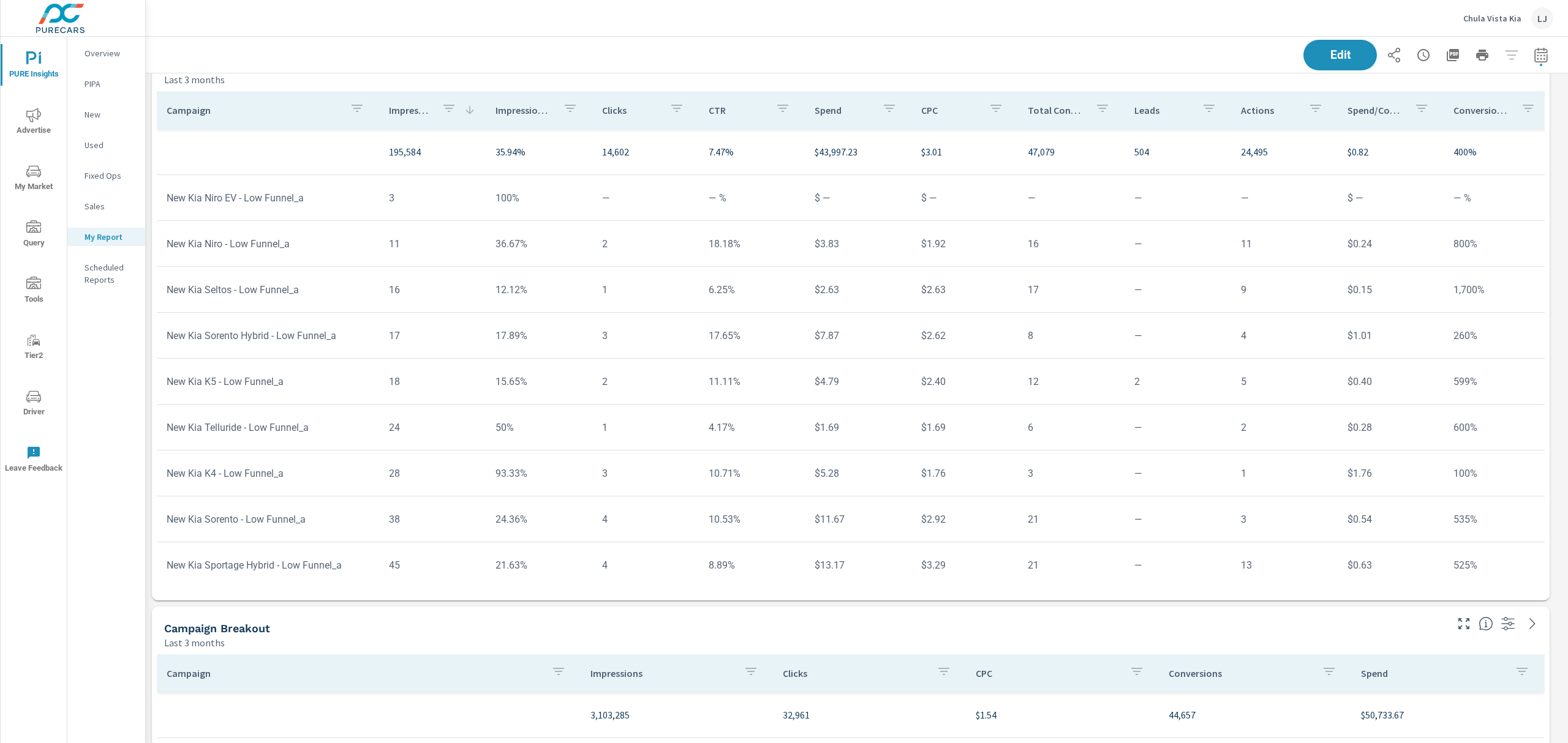
click at [540, 120] on div "Impression Share" at bounding box center [539, 110] width 87 height 28
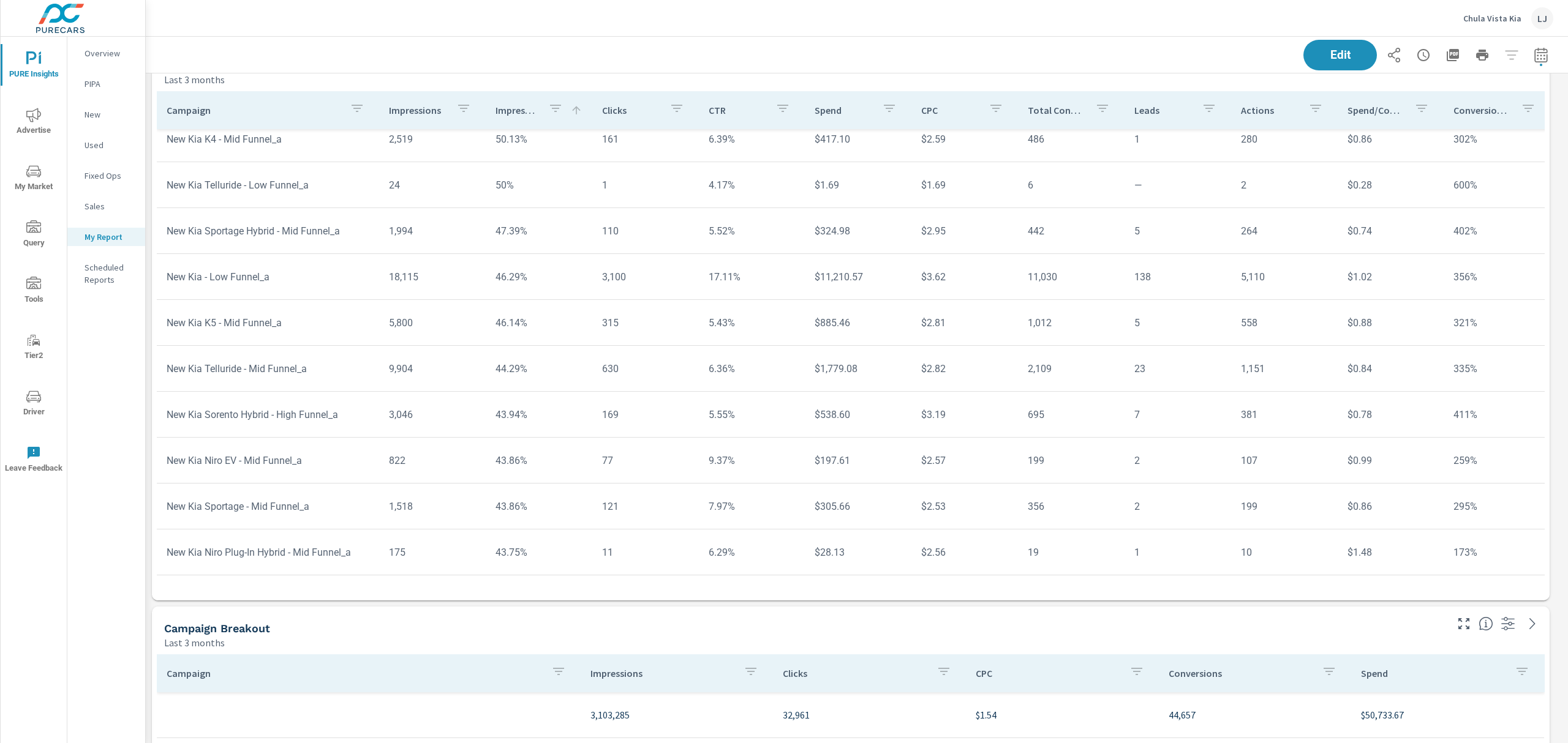
scroll to position [245, 0]
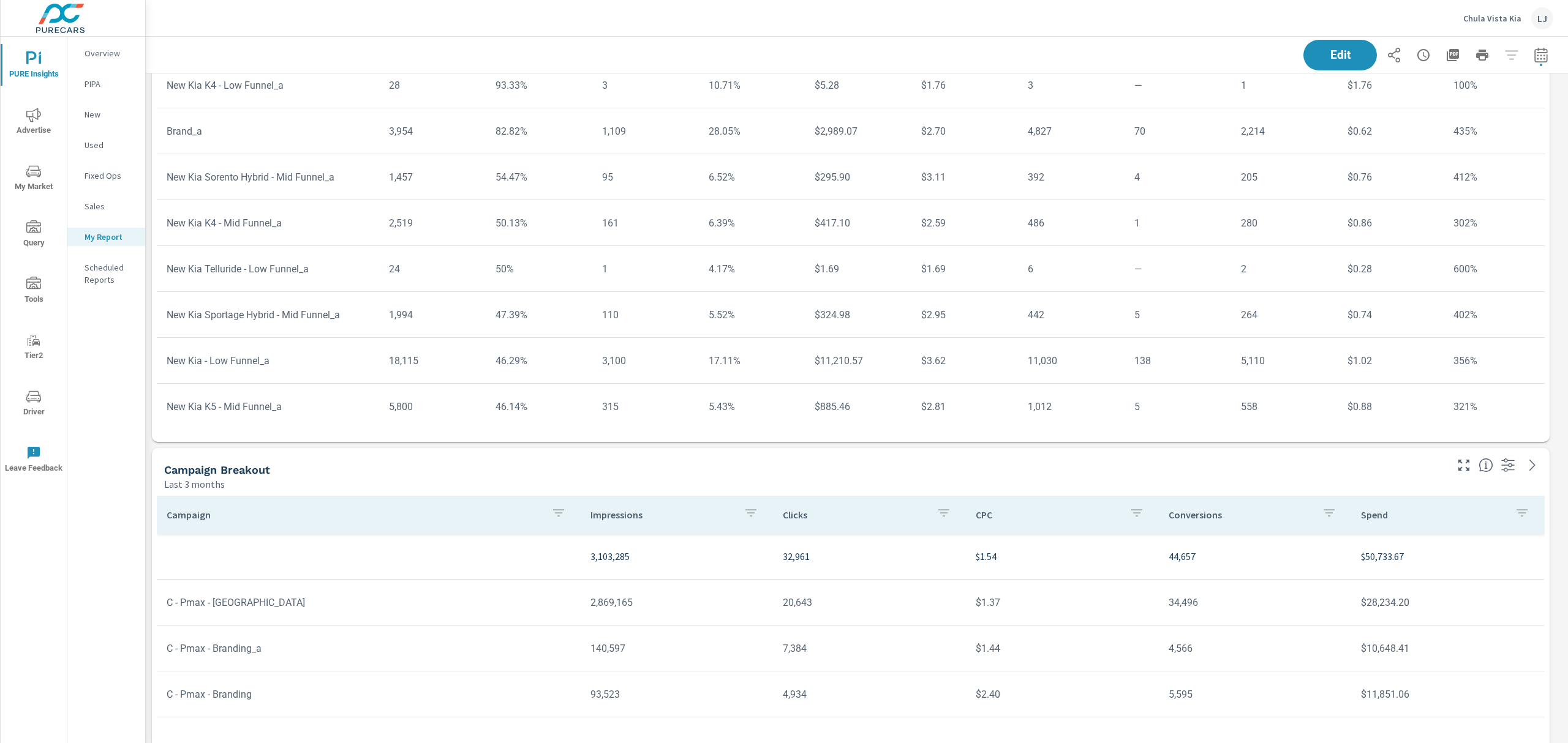
scroll to position [2312, 0]
click at [743, 508] on icon "button" at bounding box center [751, 508] width 15 height 15
click at [641, 502] on div at bounding box center [784, 372] width 1568 height 743
click at [617, 511] on p "Impressions" at bounding box center [662, 510] width 144 height 12
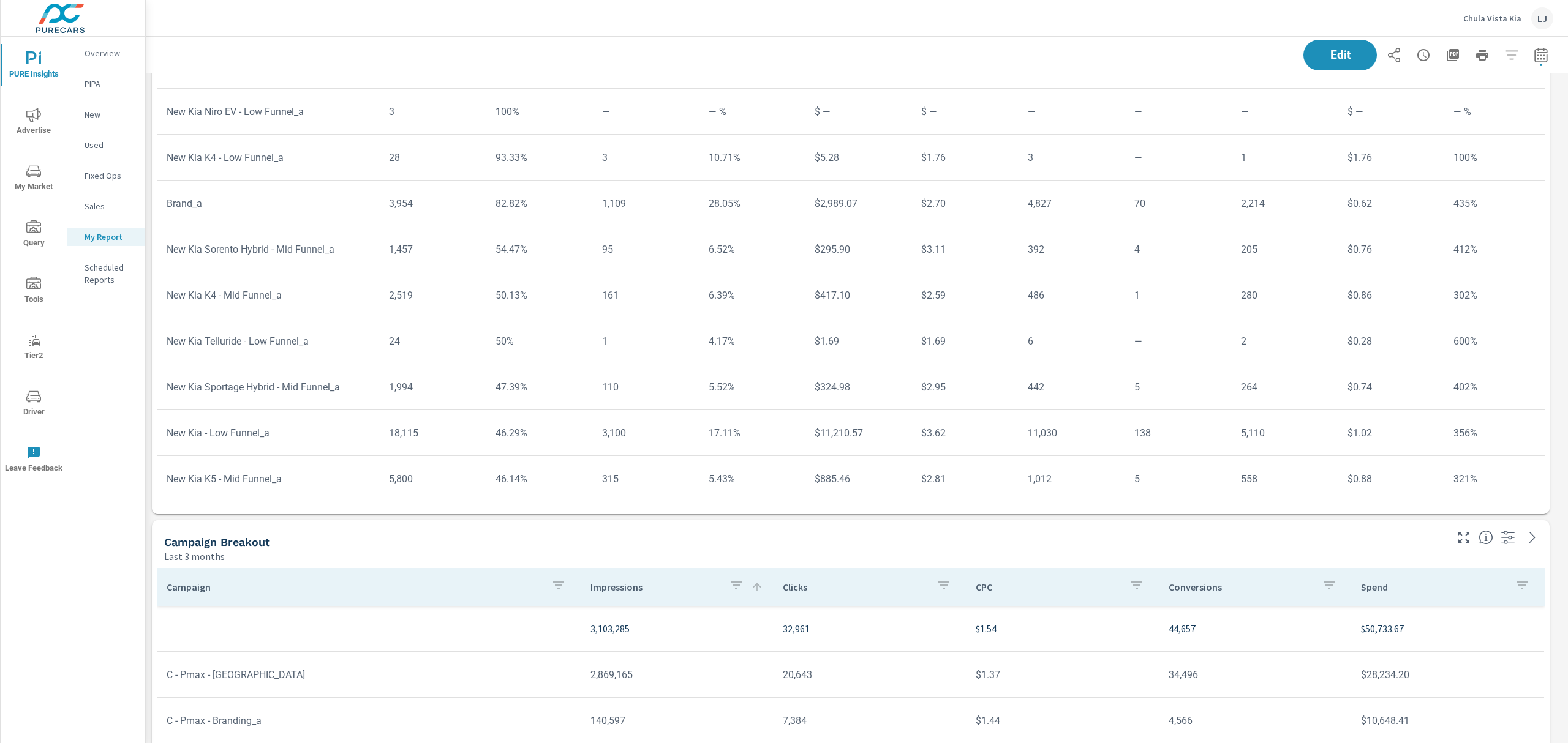
scroll to position [2230, 0]
click at [620, 599] on div "Impressions" at bounding box center [677, 592] width 174 height 28
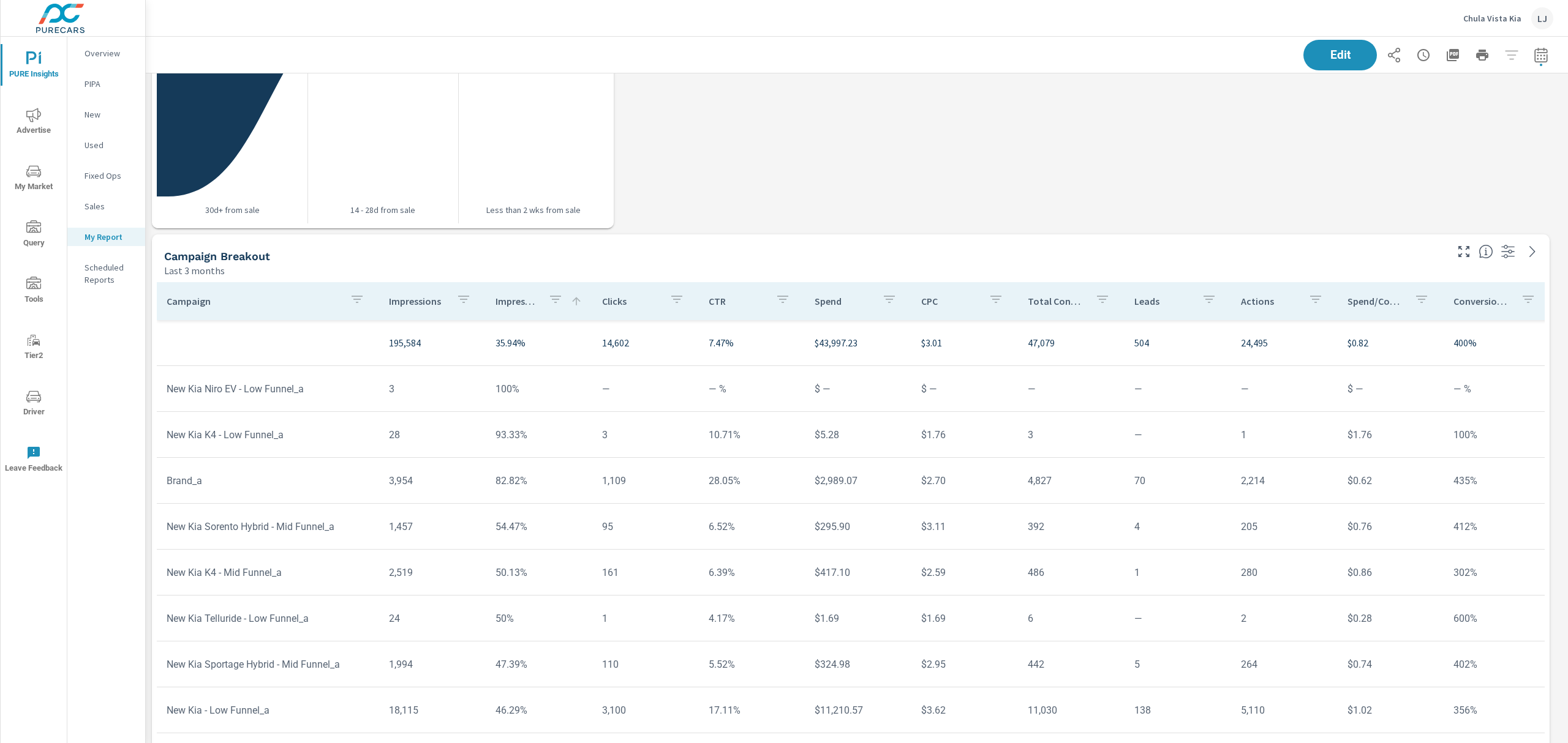
scroll to position [1984, 0]
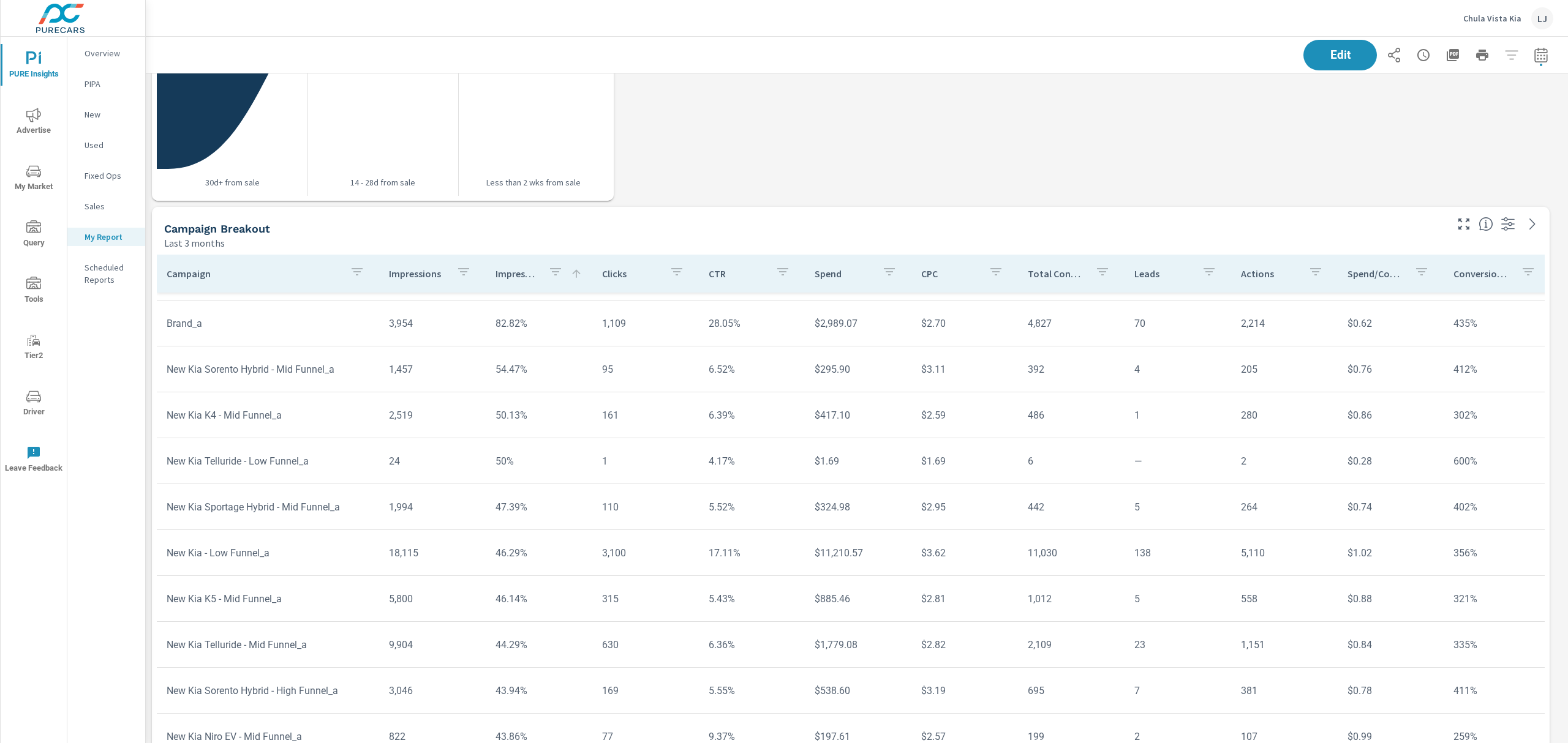
scroll to position [163, 0]
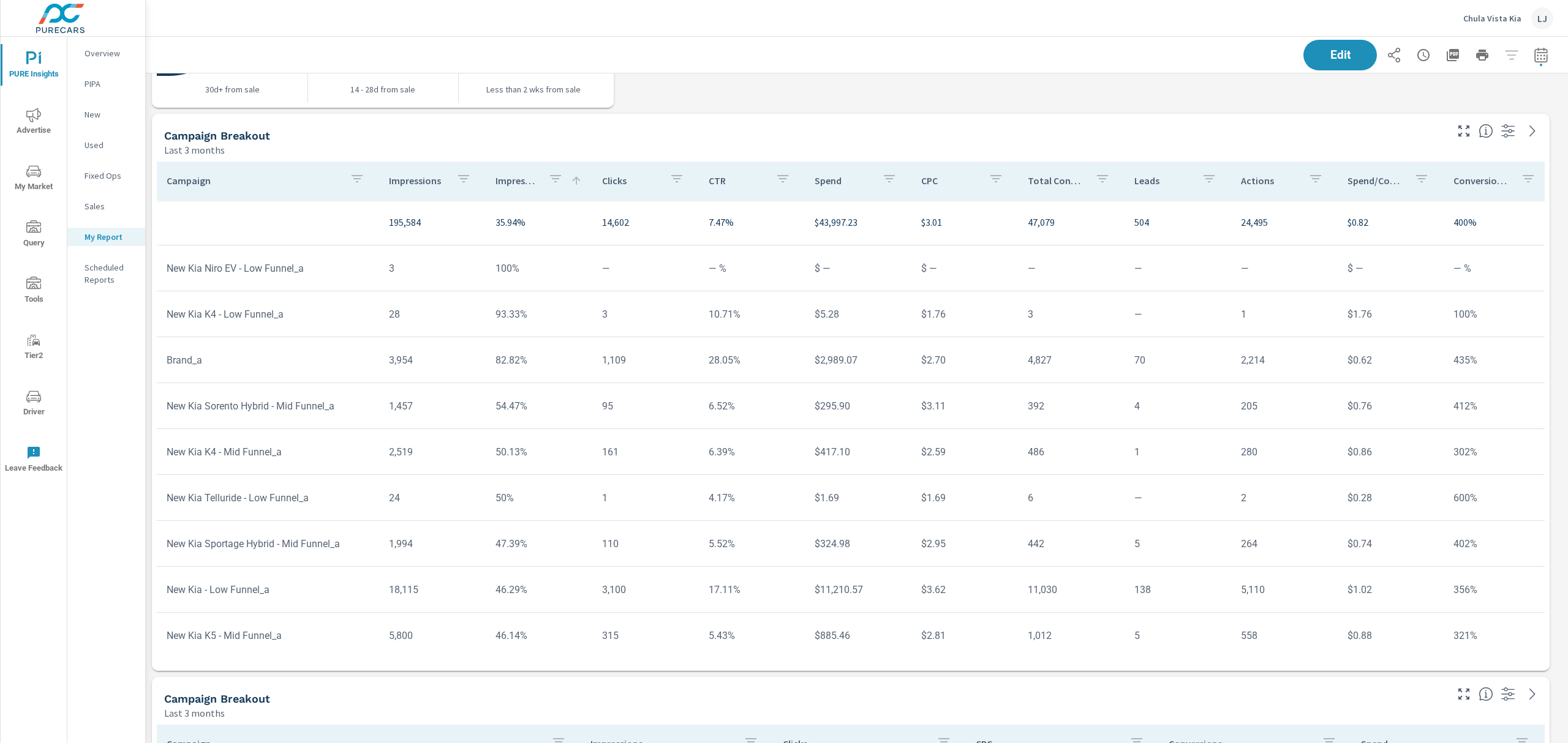
scroll to position [2085, 0]
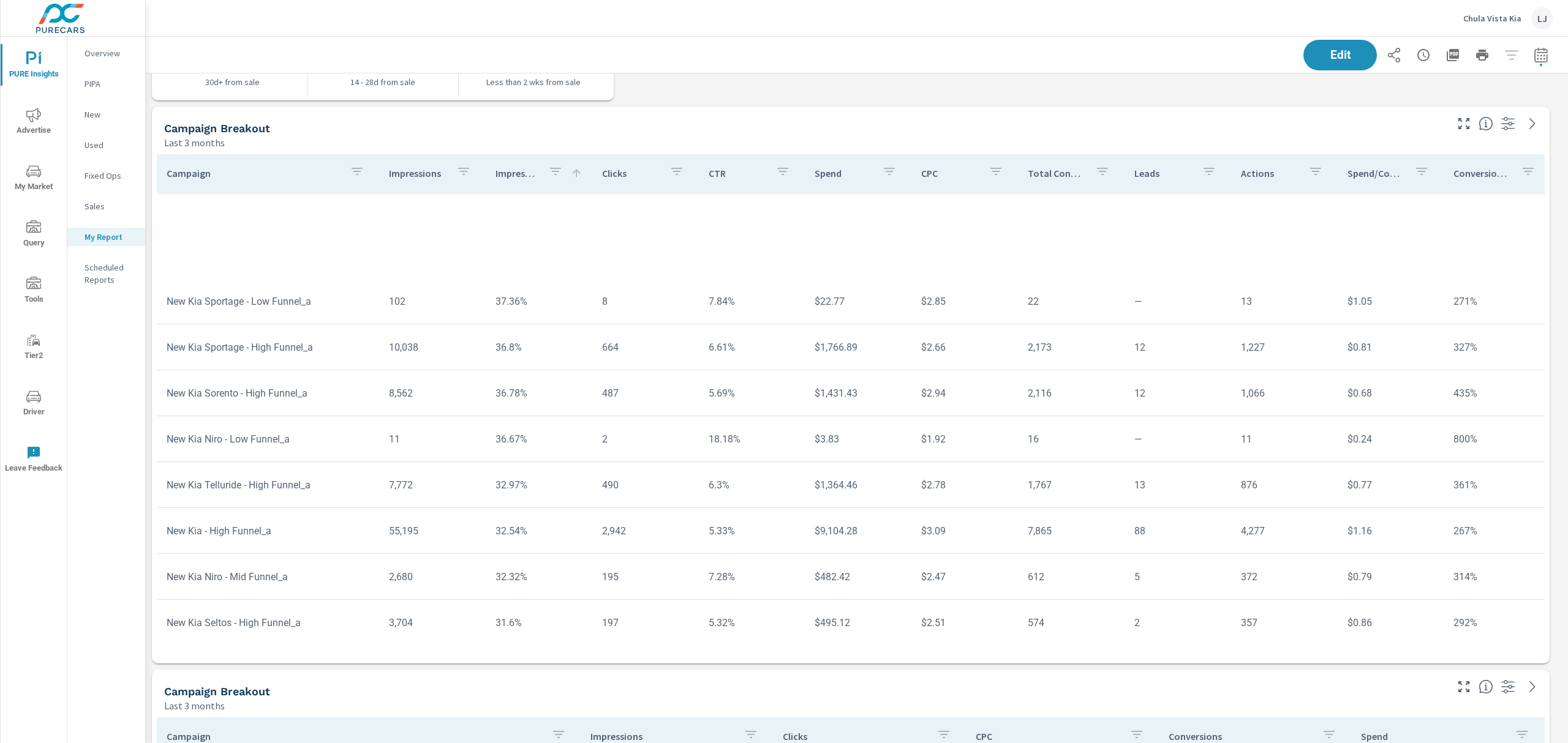
scroll to position [1263, 0]
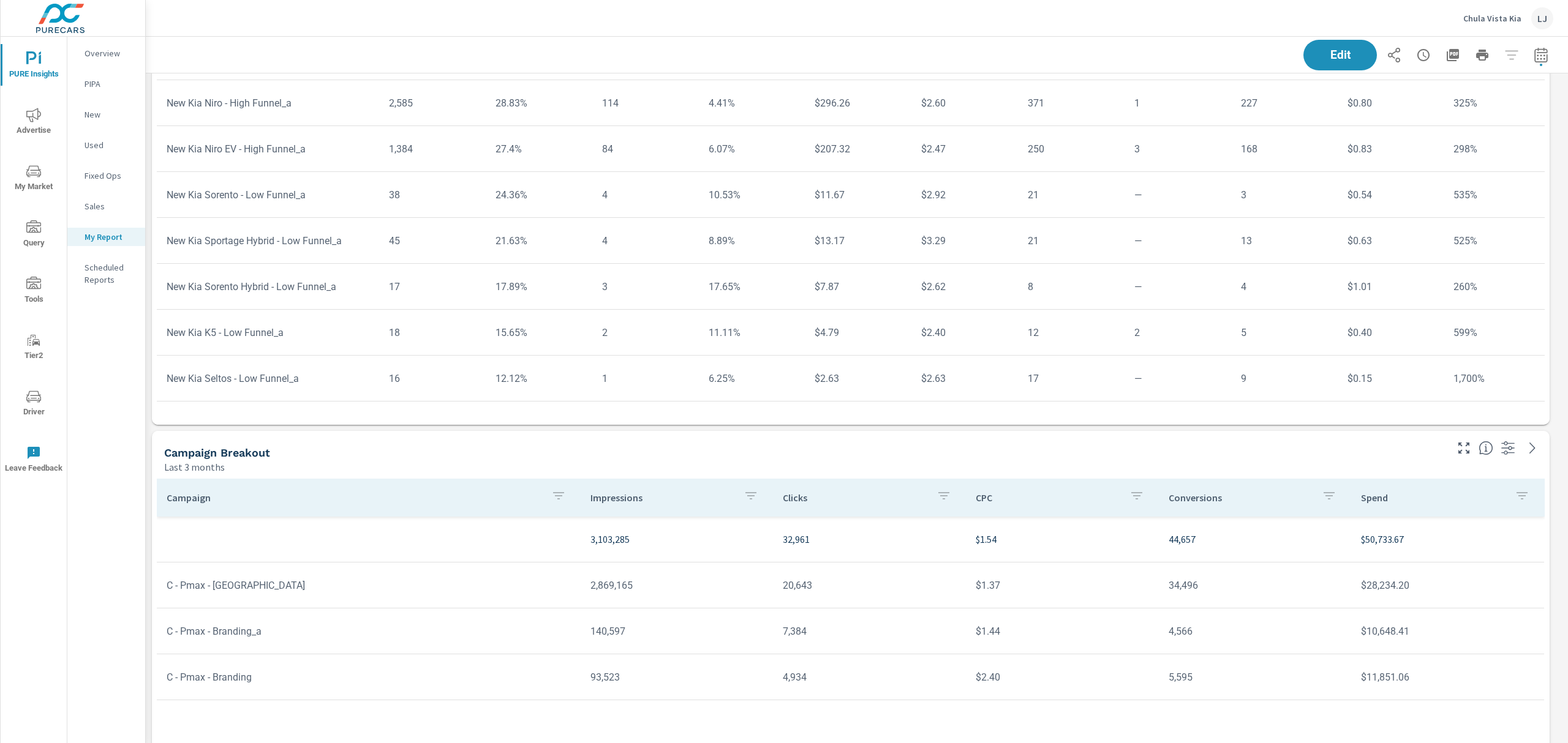
scroll to position [2167, 0]
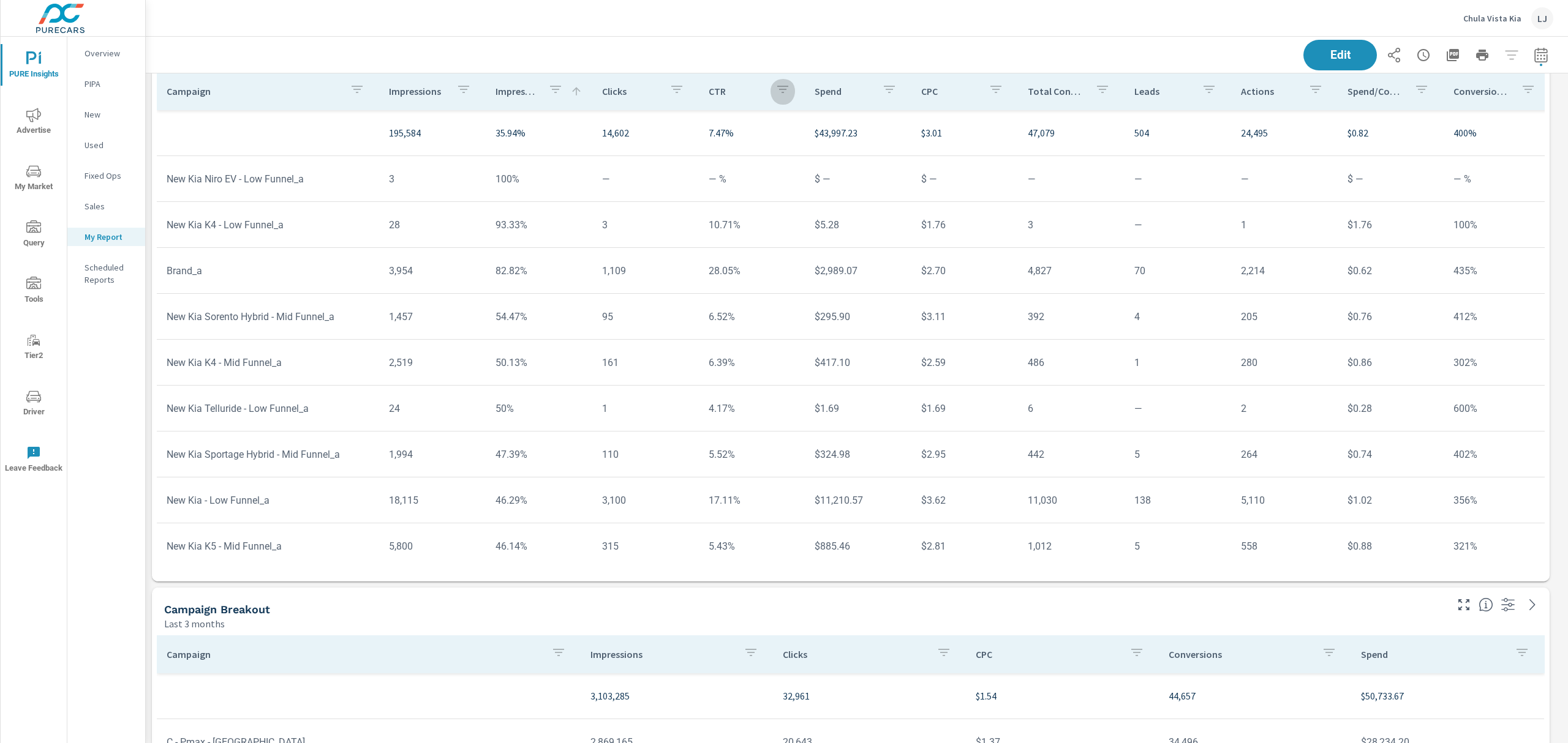
click at [775, 91] on icon "button" at bounding box center [783, 89] width 15 height 15
click at [772, 91] on div at bounding box center [784, 372] width 1568 height 743
click at [709, 88] on p "CTR" at bounding box center [738, 91] width 57 height 12
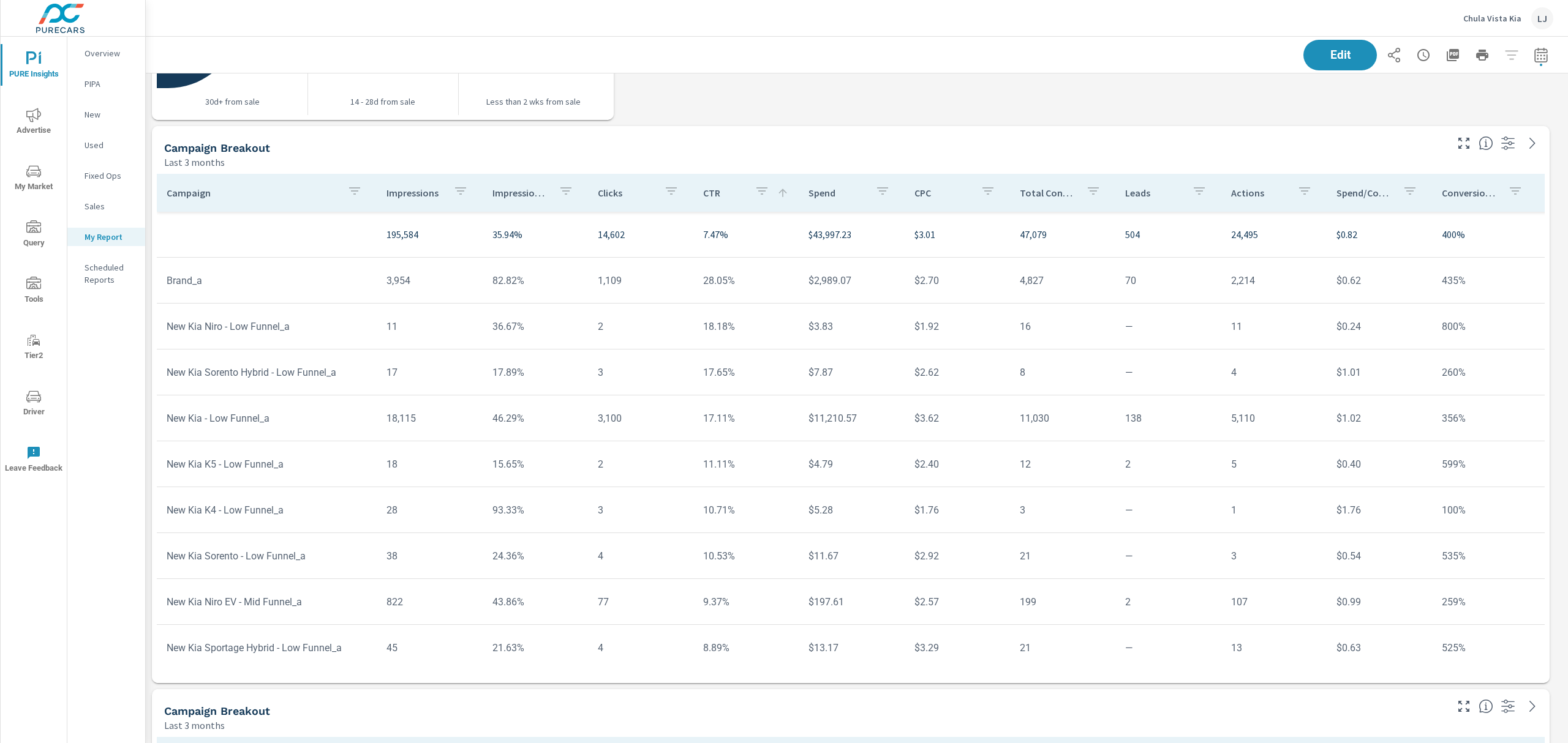
scroll to position [2085, 0]
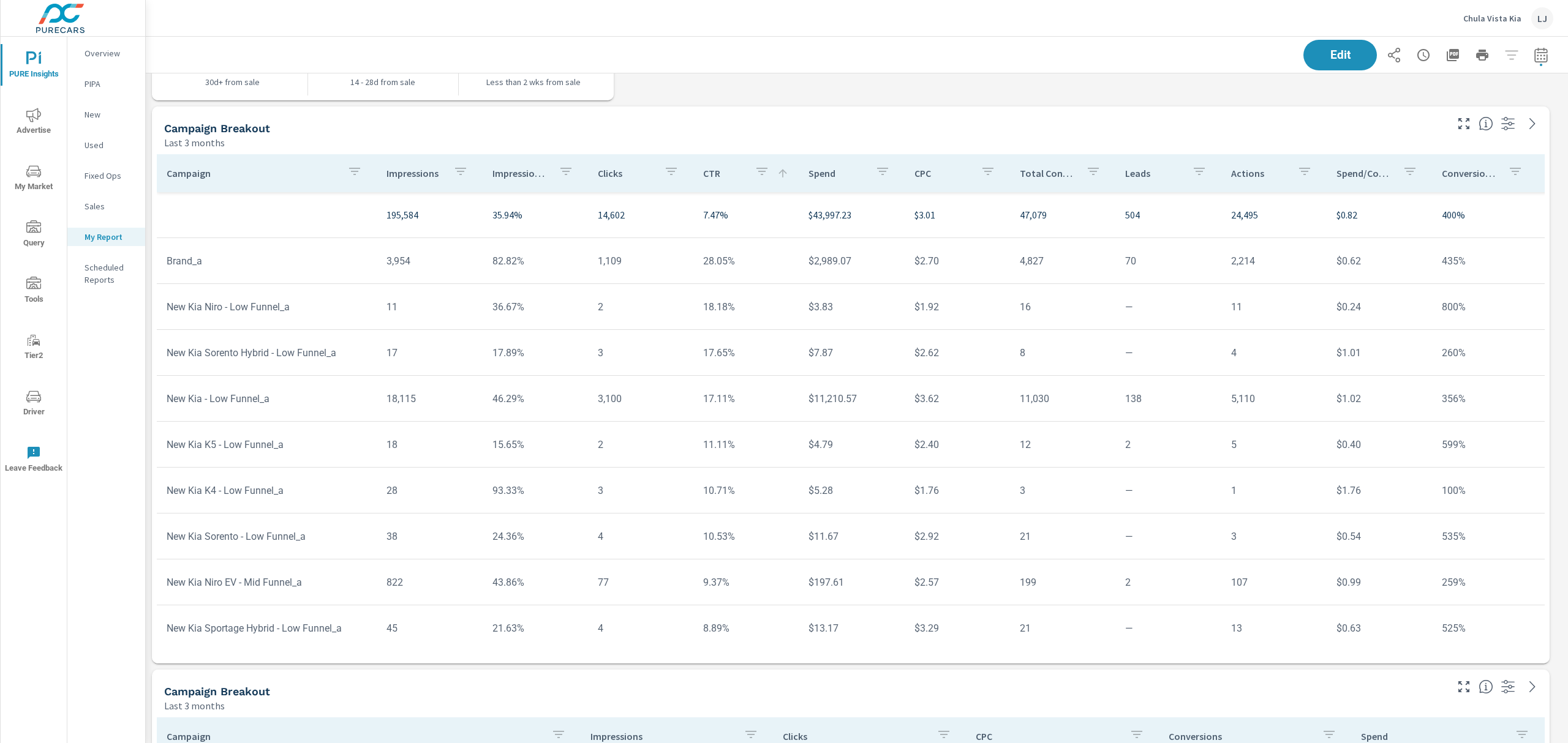
click at [569, 168] on button "button" at bounding box center [566, 173] width 25 height 28
click at [549, 188] on div "Impression Share" at bounding box center [555, 204] width 160 height 32
click at [521, 165] on div at bounding box center [784, 372] width 1568 height 743
click at [598, 173] on p "Clicks" at bounding box center [626, 173] width 56 height 12
click at [608, 184] on div "Clicks" at bounding box center [640, 173] width 86 height 28
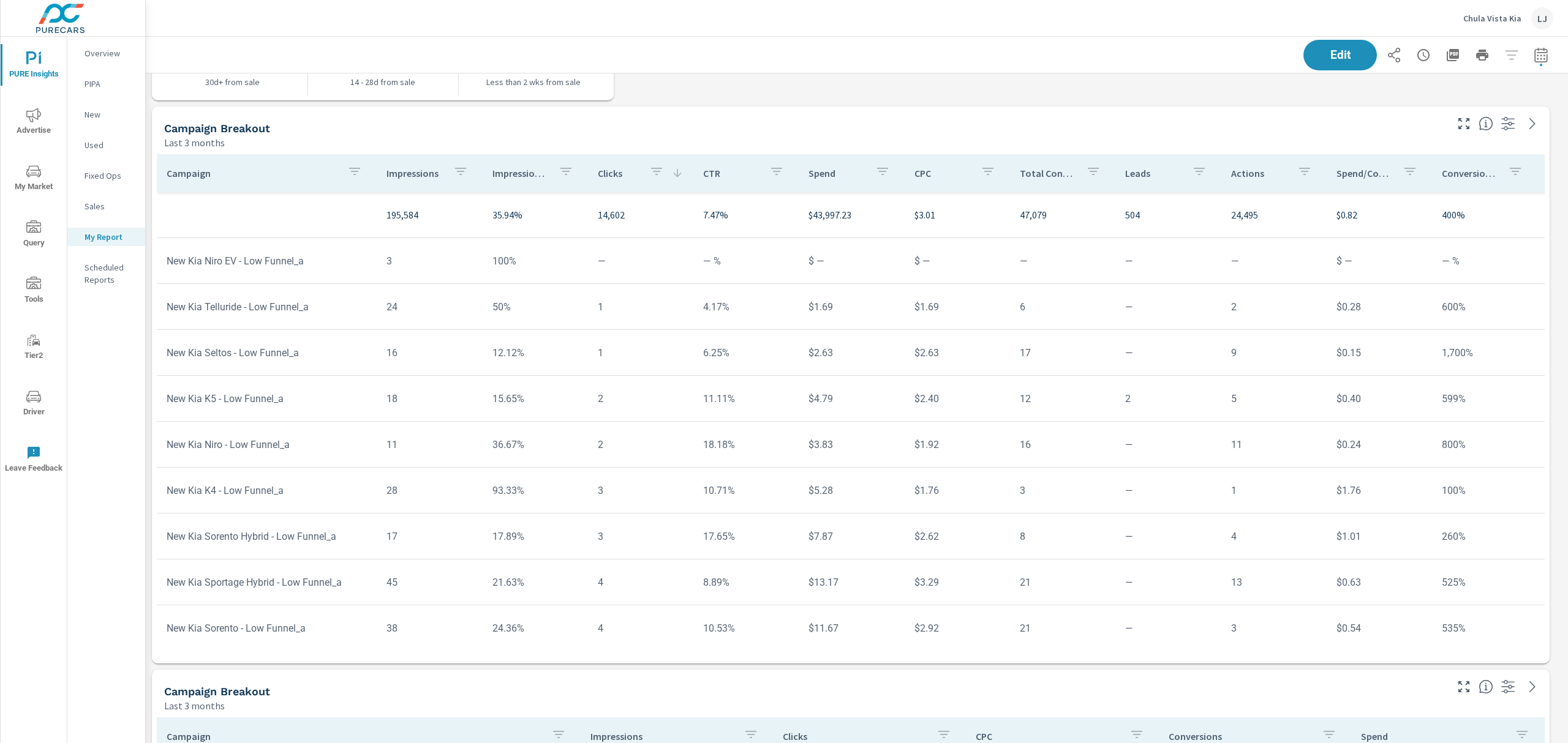
click at [608, 184] on div "Clicks" at bounding box center [640, 173] width 86 height 28
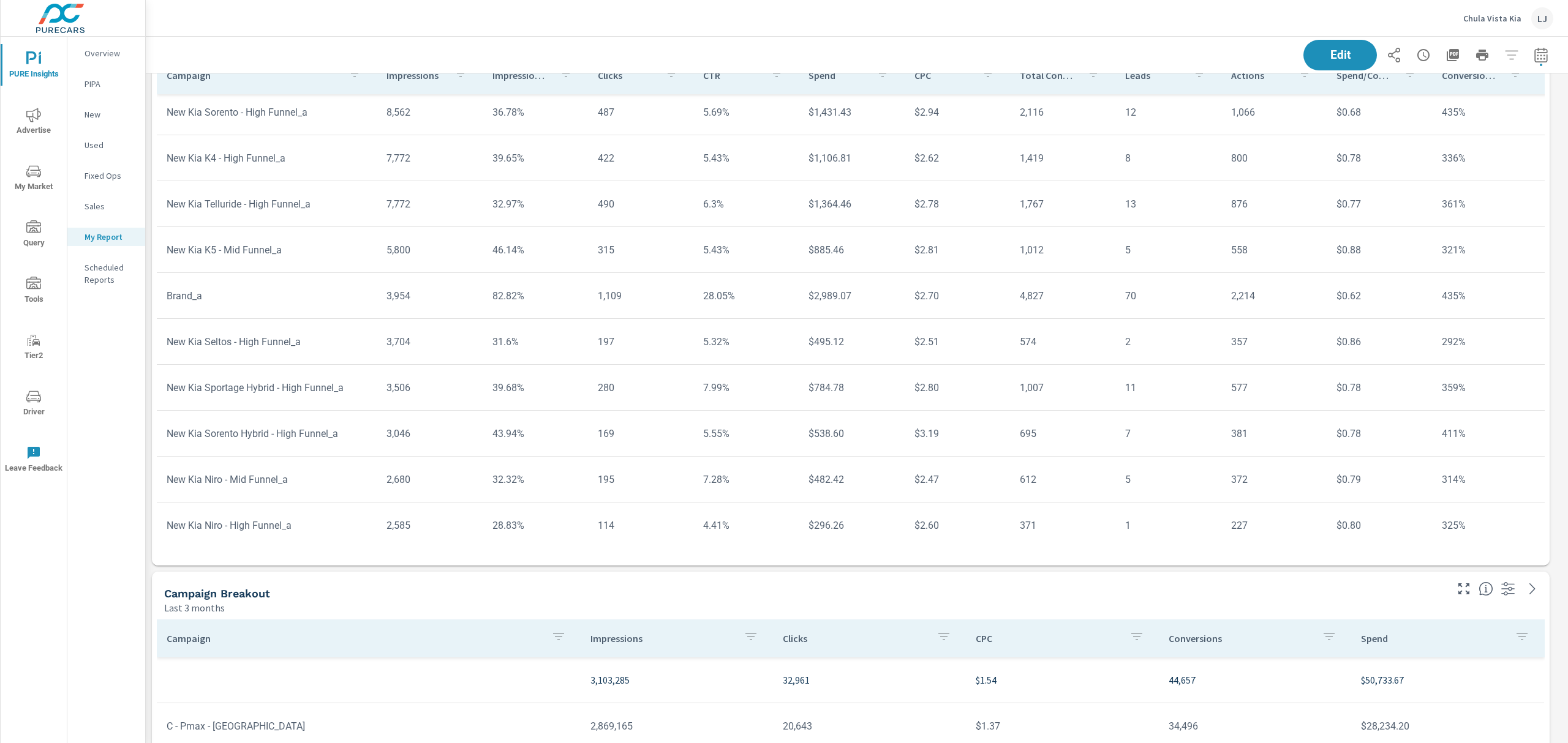
scroll to position [2330, 0]
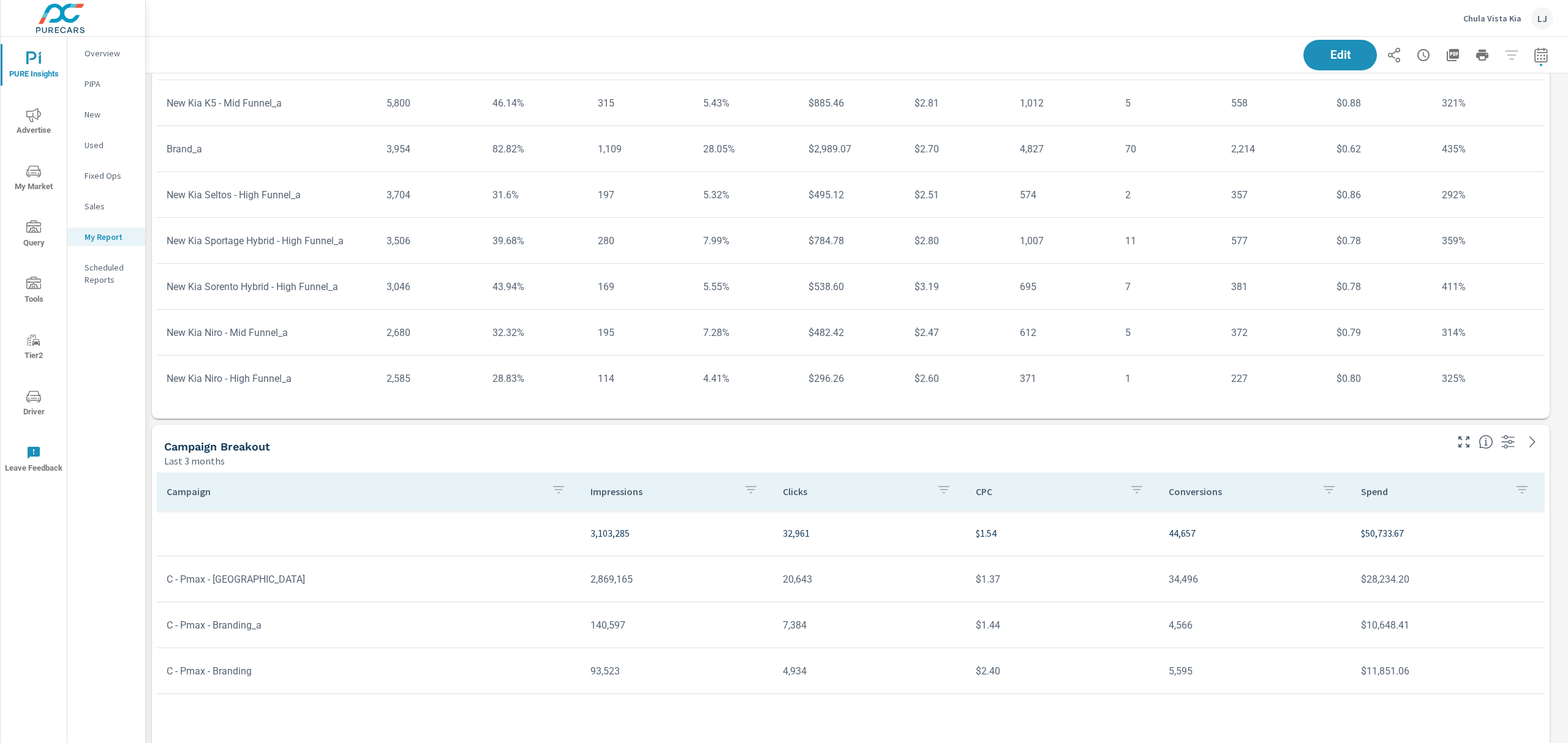
click at [106, 232] on p "My Report" at bounding box center [110, 236] width 51 height 12
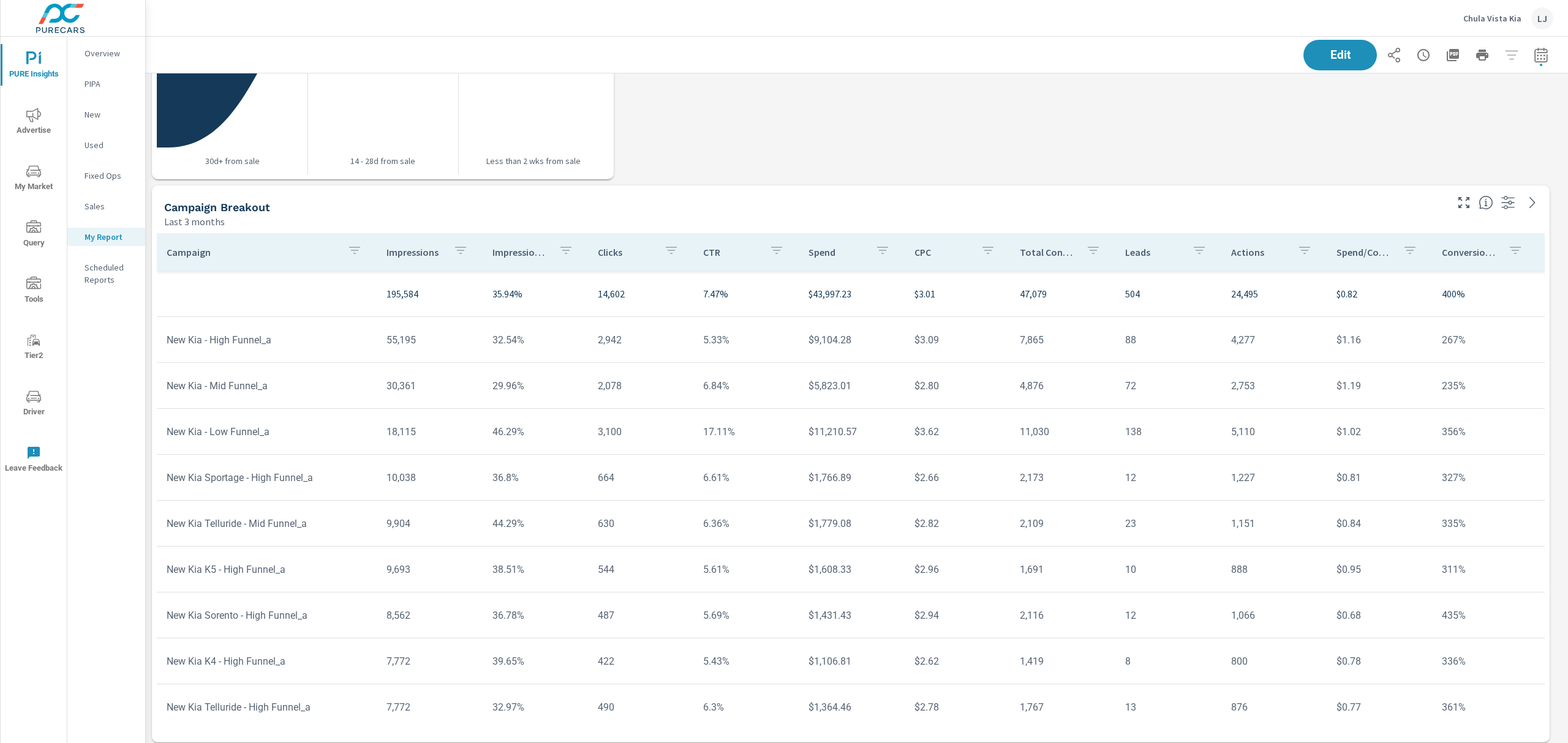
scroll to position [2011, 0]
click at [407, 250] on p "Impressions" at bounding box center [414, 248] width 56 height 12
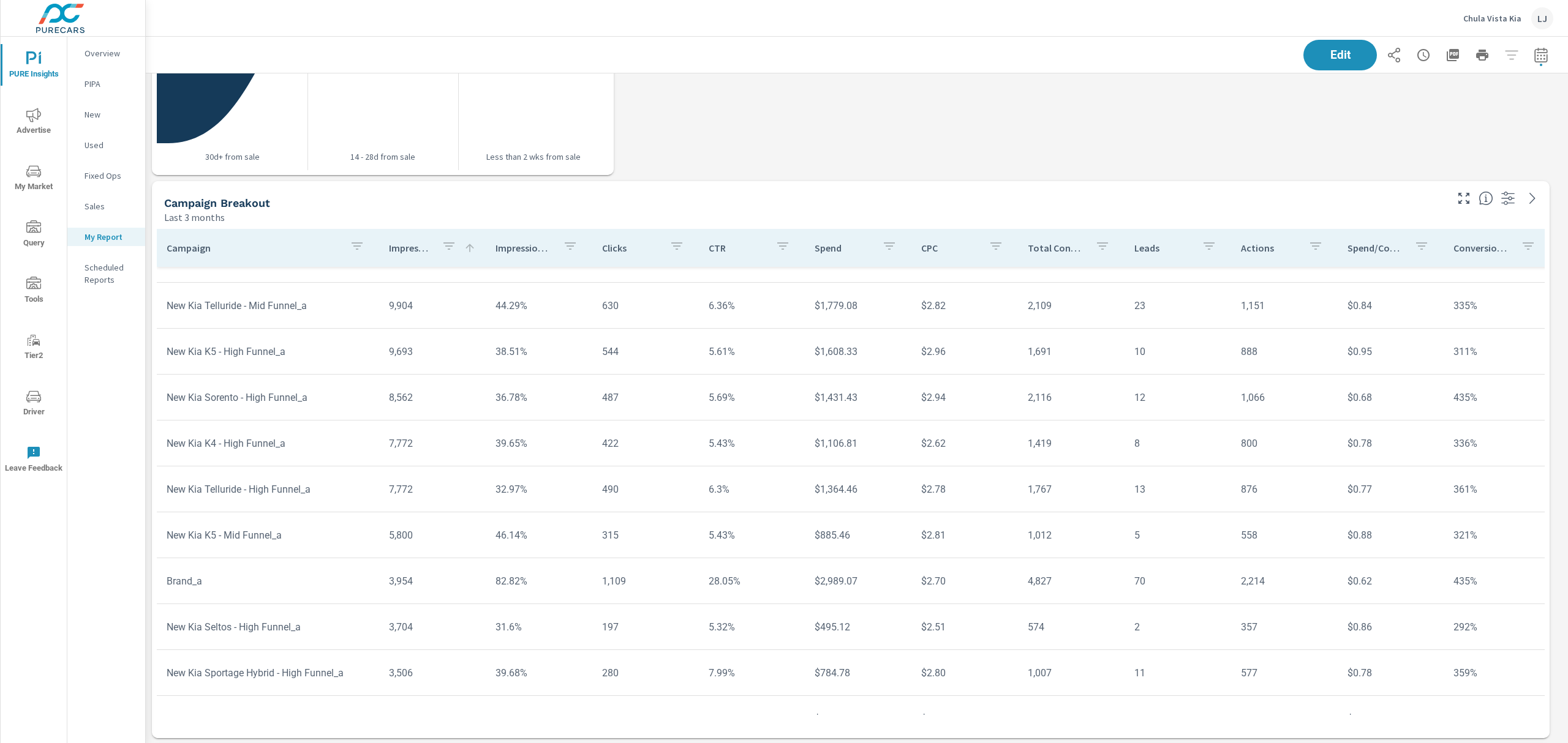
scroll to position [245, 0]
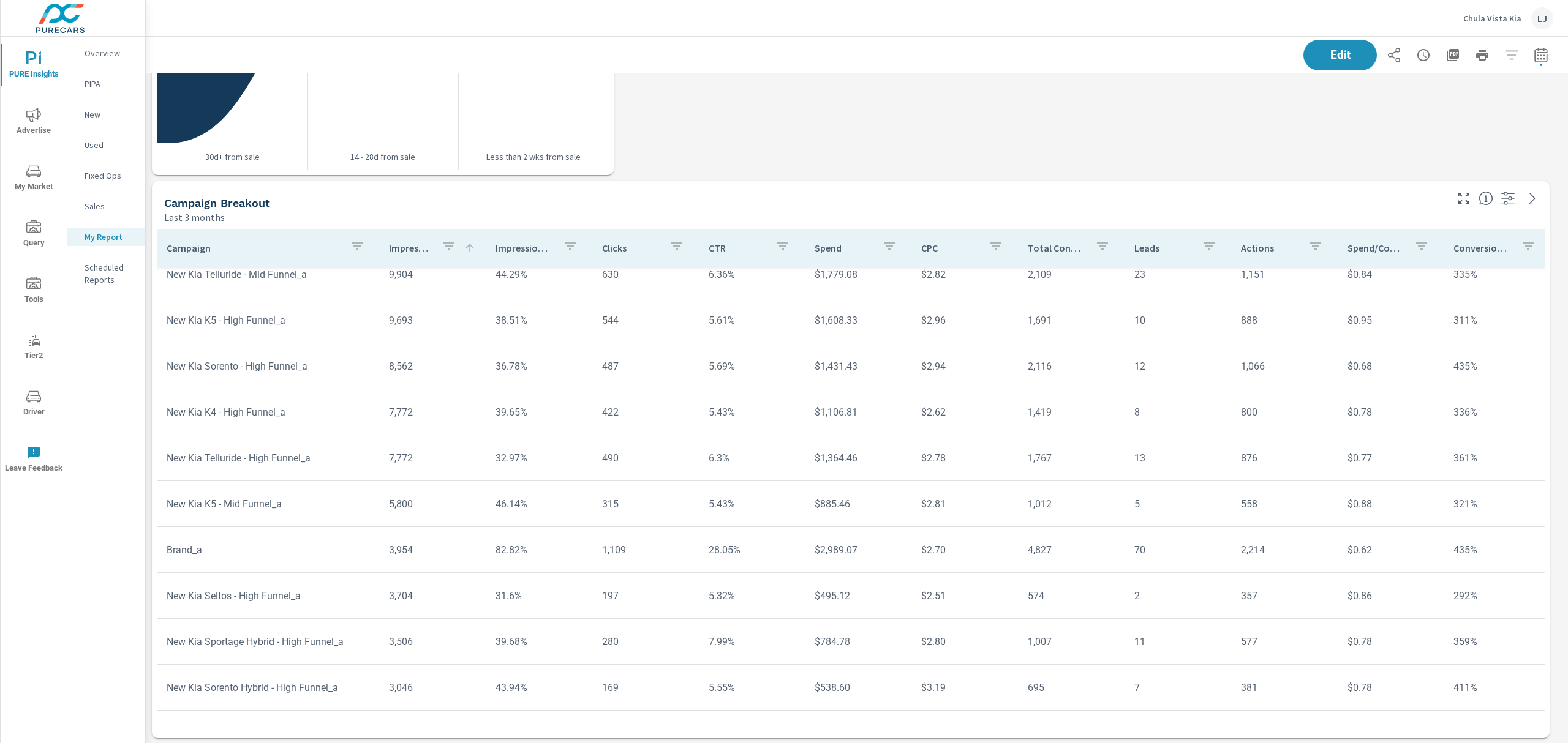
click at [403, 249] on p "Impressions" at bounding box center [410, 248] width 43 height 12
click at [408, 248] on p "Impressions" at bounding box center [410, 248] width 43 height 12
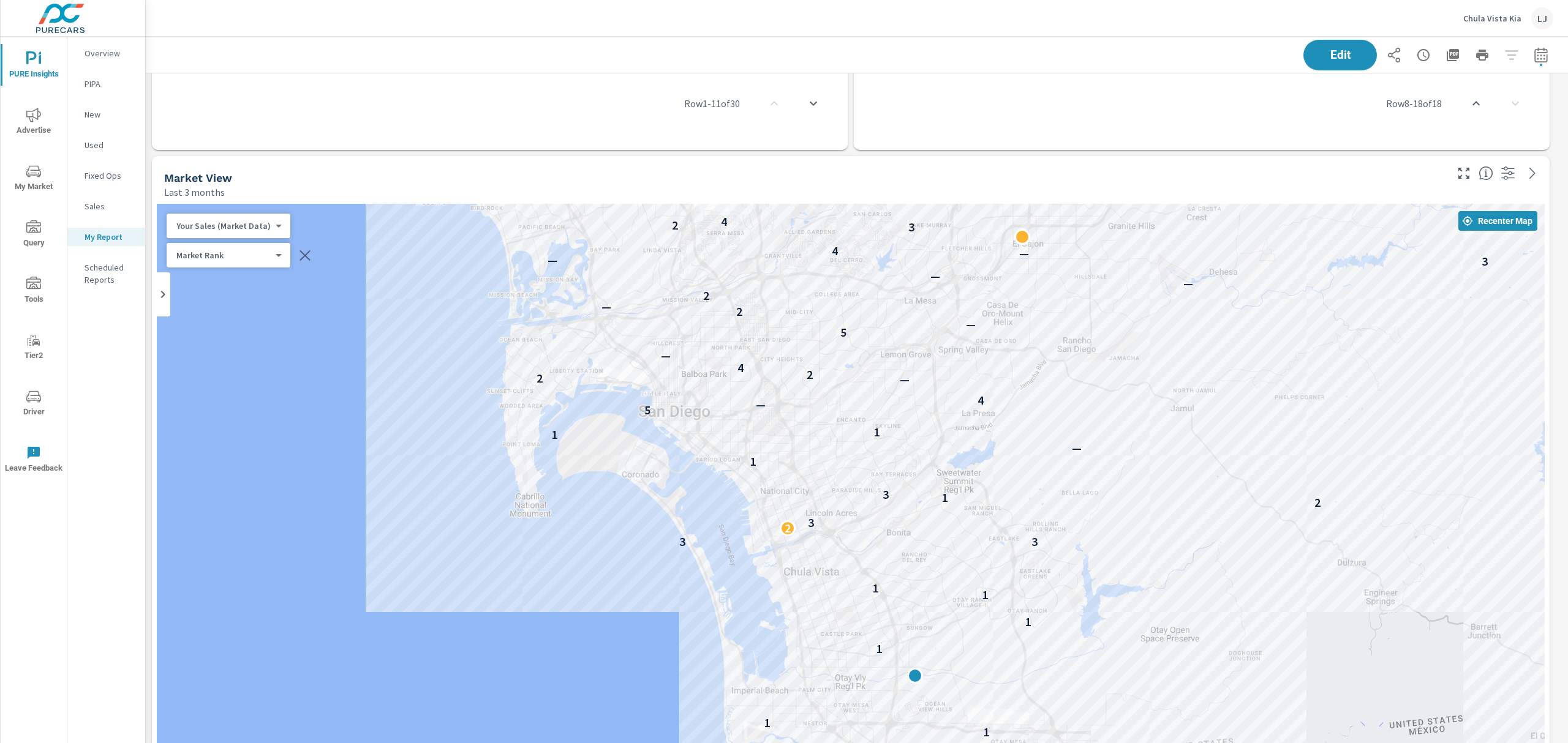
scroll to position [576, 0]
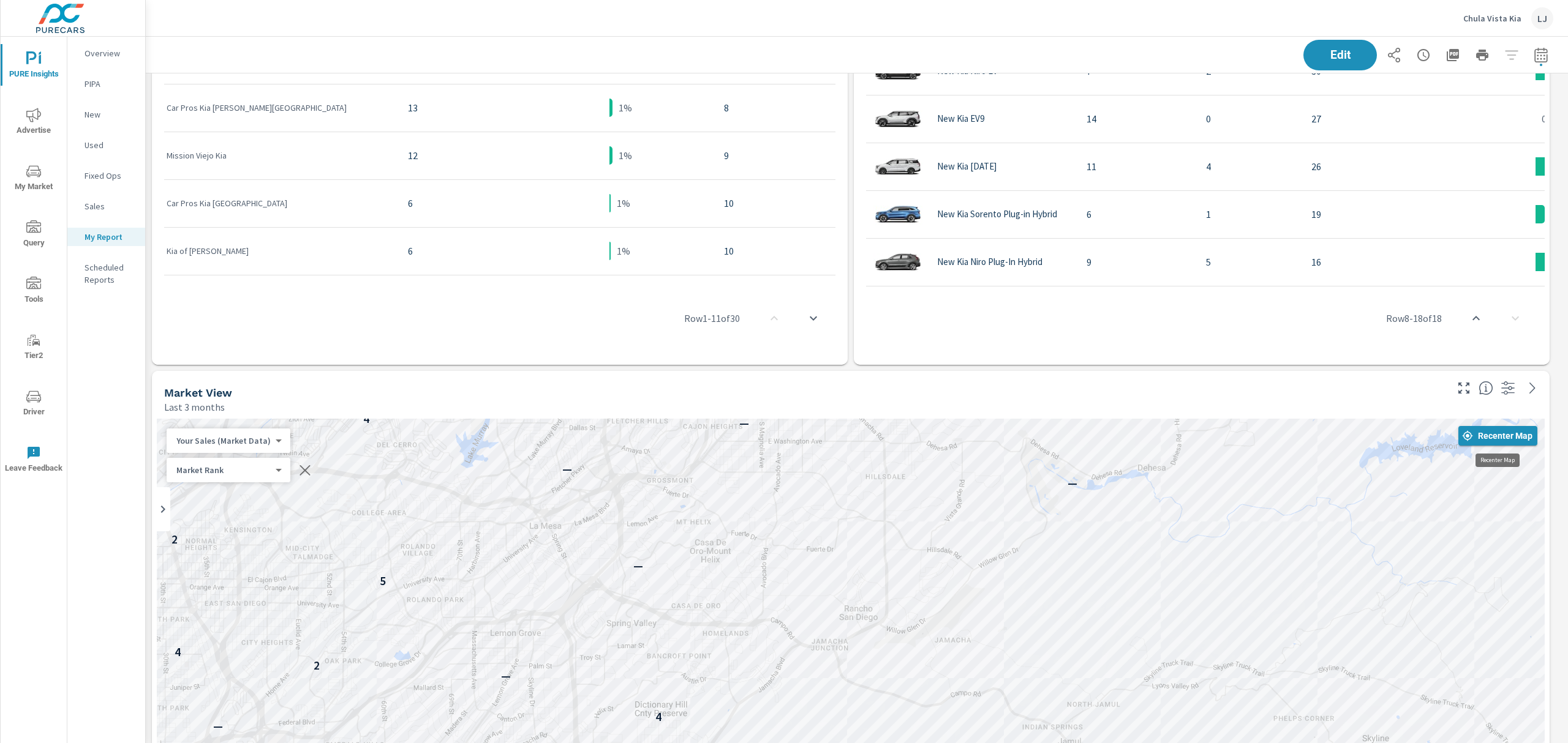
scroll to position [3270, 1436]
click at [1495, 436] on span "Recenter Map" at bounding box center [1498, 435] width 70 height 11
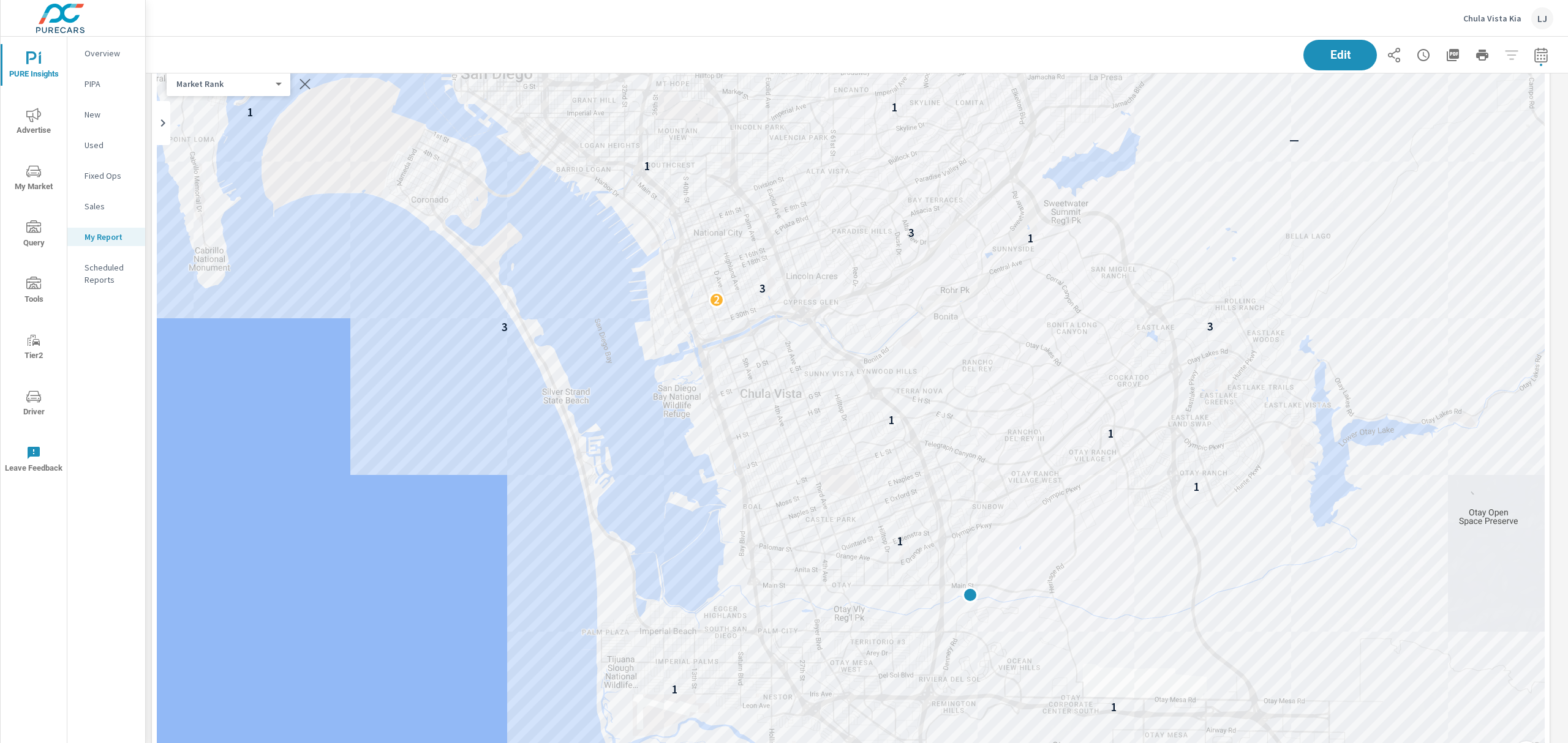
scroll to position [941, 0]
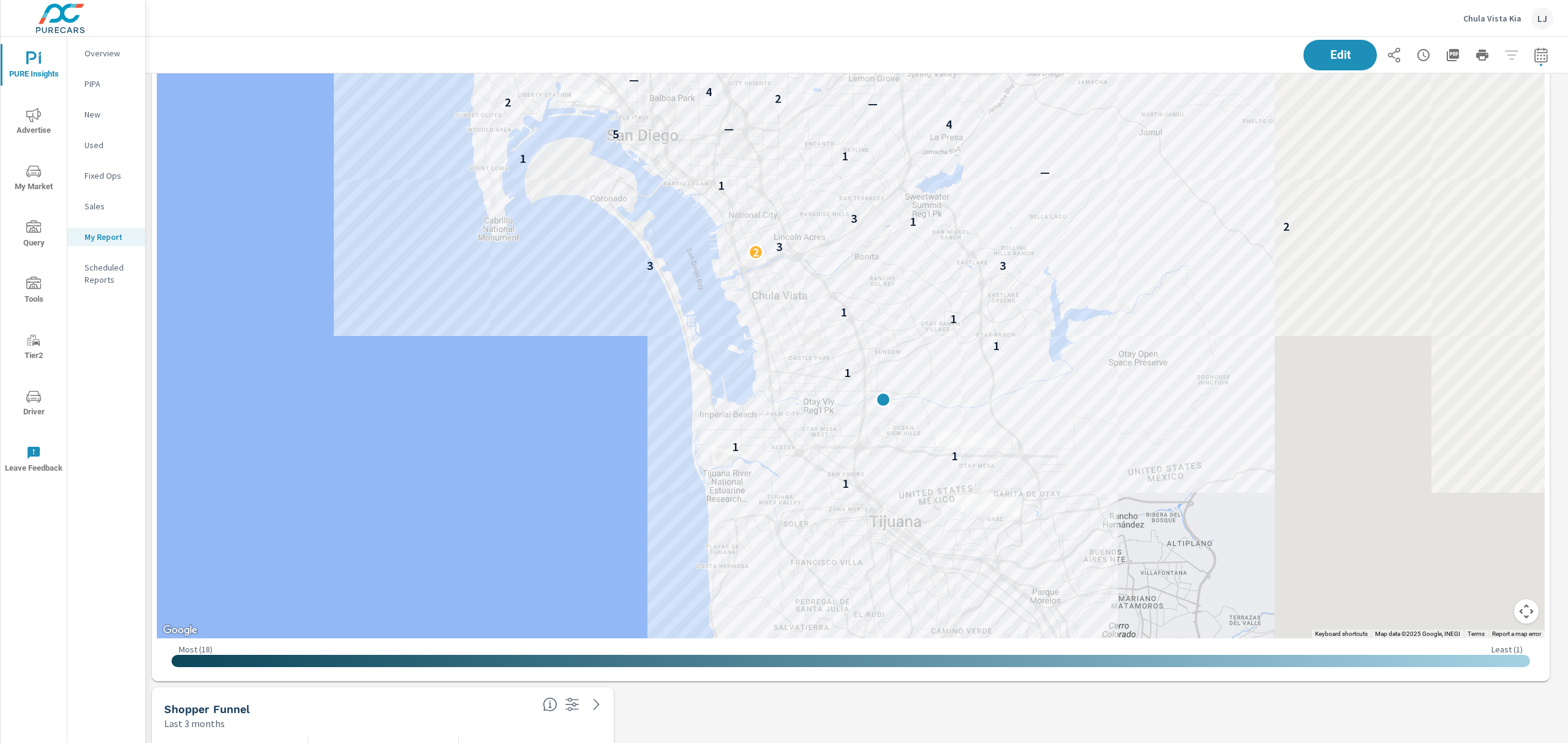
drag, startPoint x: 1138, startPoint y: 376, endPoint x: 543, endPoint y: 393, distance: 595.2
click at [543, 393] on div "1 1 1 1 1 1 1 — 3 3 2 3 2 1 3 1 — 1 1 1 5 — 4 — 2 2 4 — 5 — 2 — 2 — — 3 — — 4 3…" at bounding box center [847, 611] width 1176 height 661
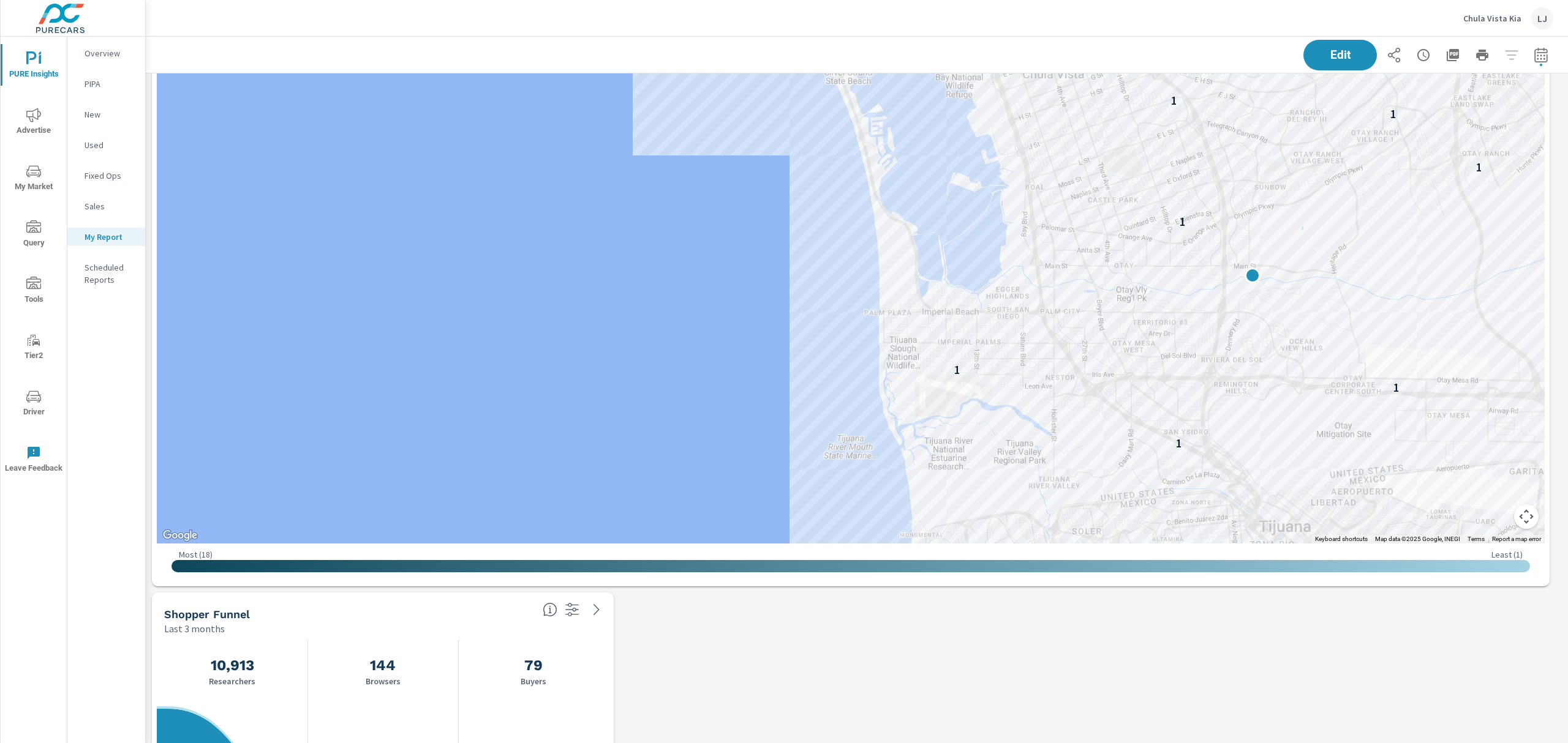
scroll to position [885, 0]
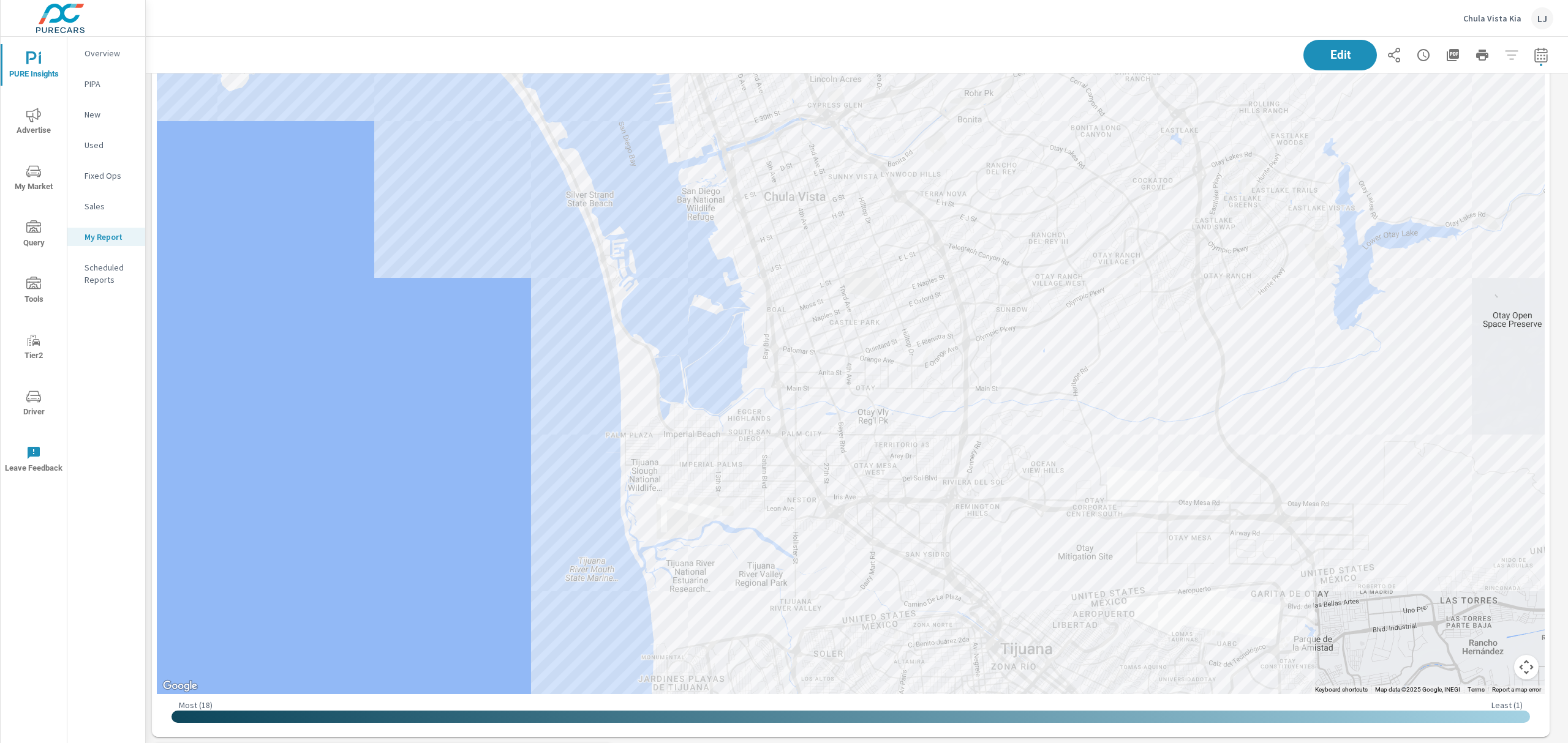
drag, startPoint x: 649, startPoint y: 432, endPoint x: 270, endPoint y: 397, distance: 380.6
click at [273, 397] on div "1 1 1 1 1 1 1 3 3 2 3 1 3 1 — 1 1 5 — 4 — 2 2 4 — 5 — 2 — 2 — — — — 4 3" at bounding box center [851, 320] width 1388 height 748
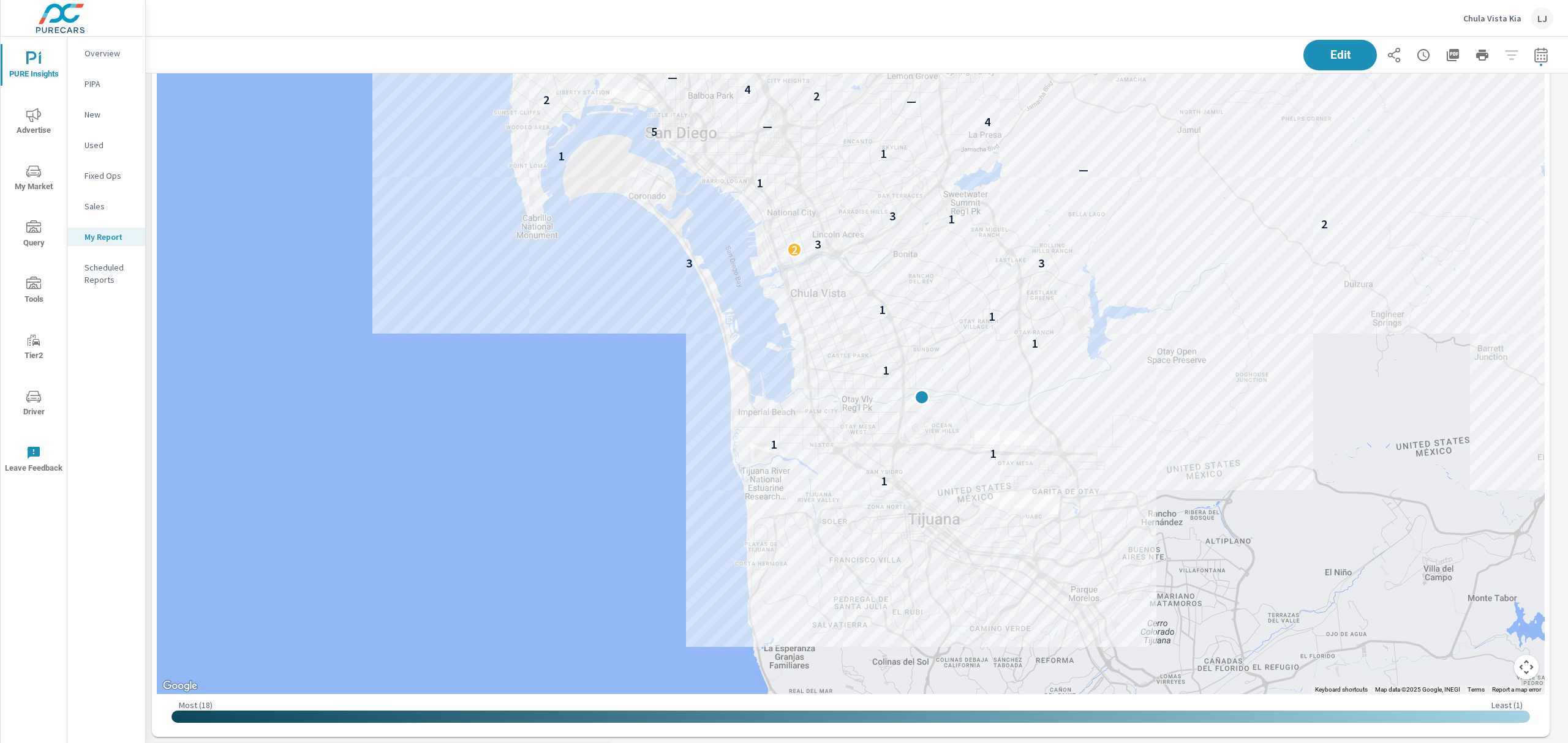
drag, startPoint x: 1274, startPoint y: 432, endPoint x: 1219, endPoint y: 427, distance: 55.2
click at [1219, 427] on div "1 1 1 1 1 1 1 — 3 3 2 3 2 1 3 1 — 1 1 1 5 — 4 — 2 2 4 — 5 — 2 — 2 — — 3 — — 4 3…" at bounding box center [1400, 648] width 1176 height 661
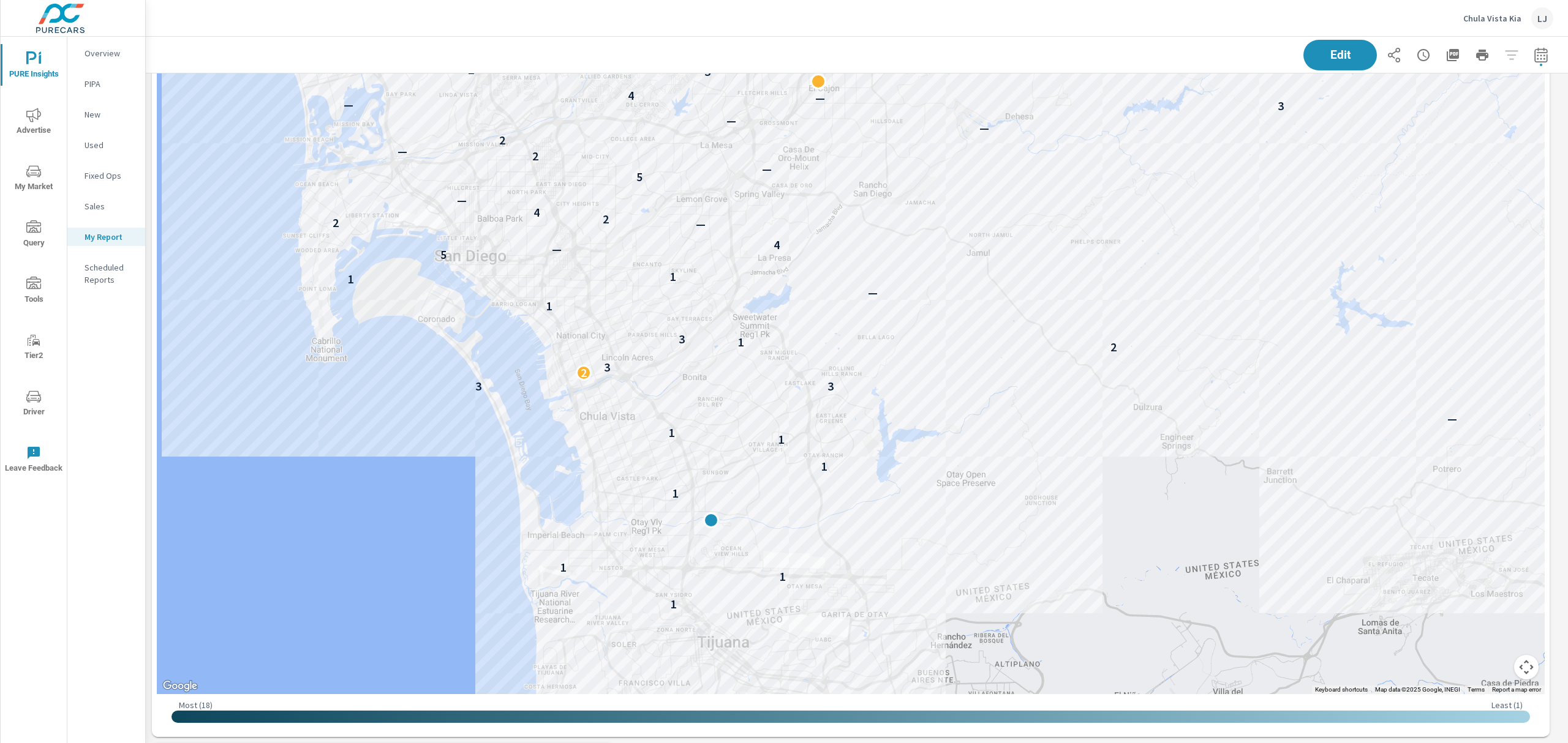
drag, startPoint x: 1060, startPoint y: 324, endPoint x: 993, endPoint y: 478, distance: 167.9
click at [993, 478] on div "1 1 1 1 1 1 1 — 3 3 2 3 2 1 3 1 — 1 1 1 5 — 4 — 2 2 4 — 5 — 2 — 2 — — 3 — — 4 3…" at bounding box center [851, 320] width 1388 height 748
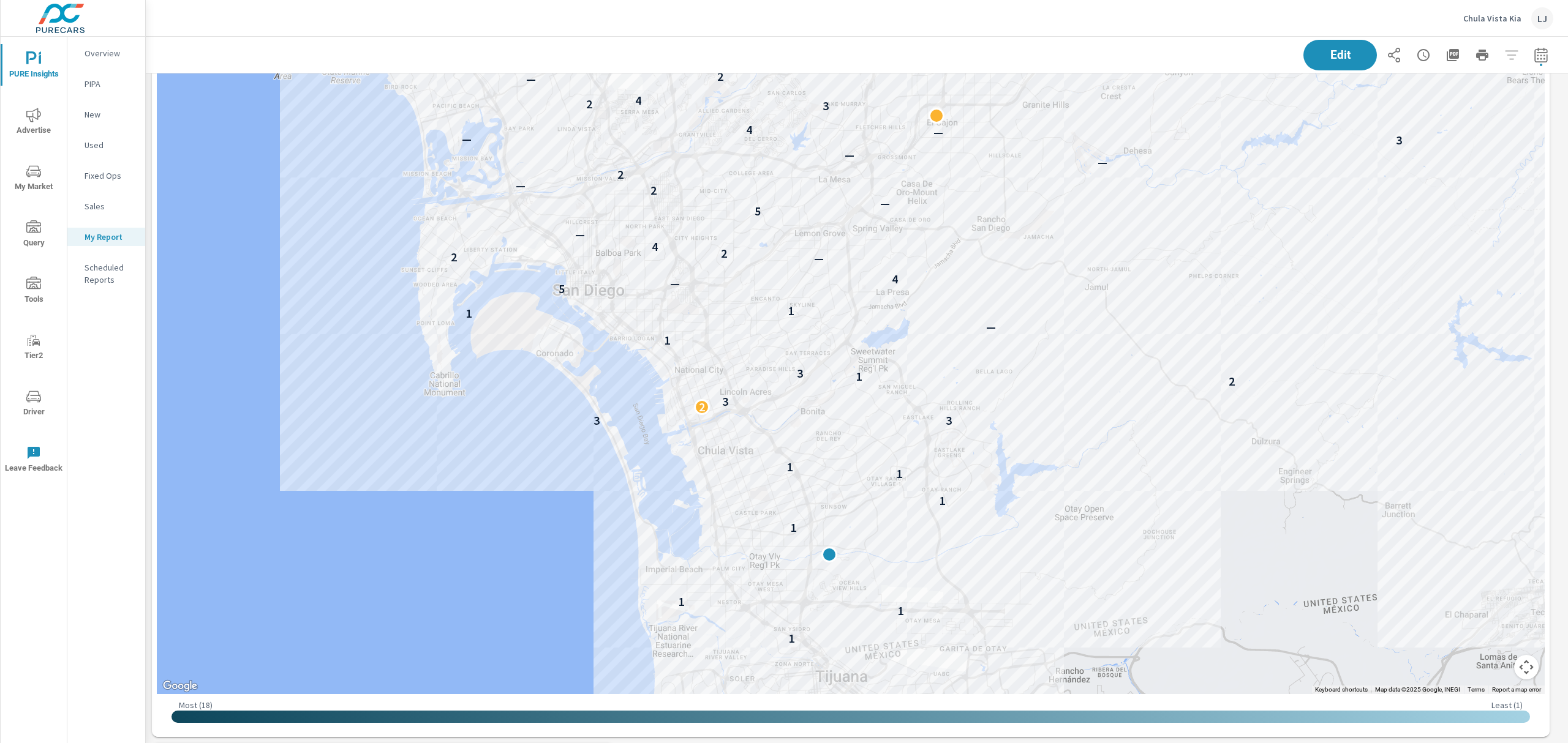
scroll to position [866, 0]
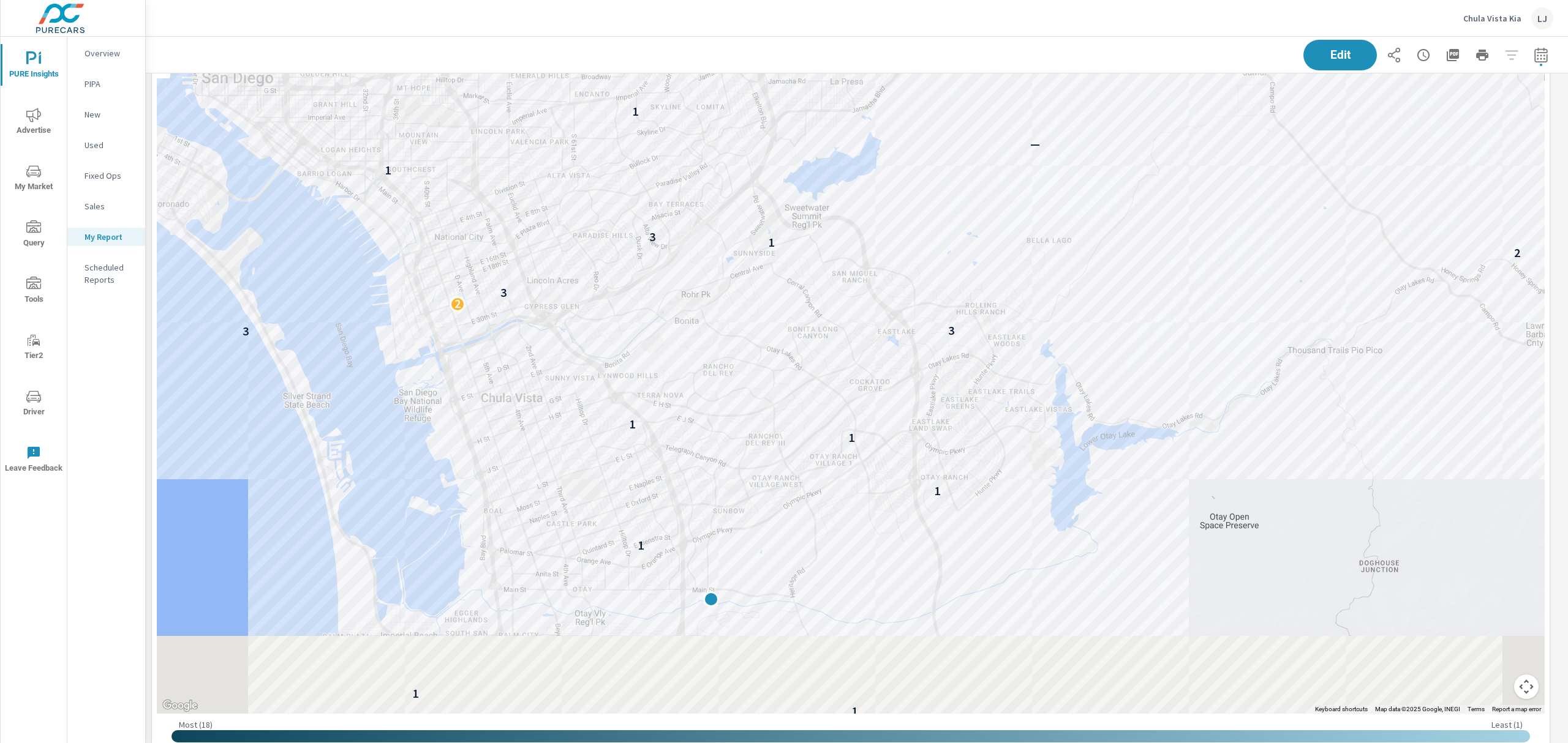
drag, startPoint x: 1057, startPoint y: 426, endPoint x: 1557, endPoint y: 457, distance: 501.0
click at [1123, 340] on div "1 1 1 1 1 1 1 — 3 3 2 3 2 1 3 1 — 1 1 1 5 — 4 — 2 2 4 — 5 — 2 — 2 — — 3 — — 4 3…" at bounding box center [1505, 566] width 1176 height 661
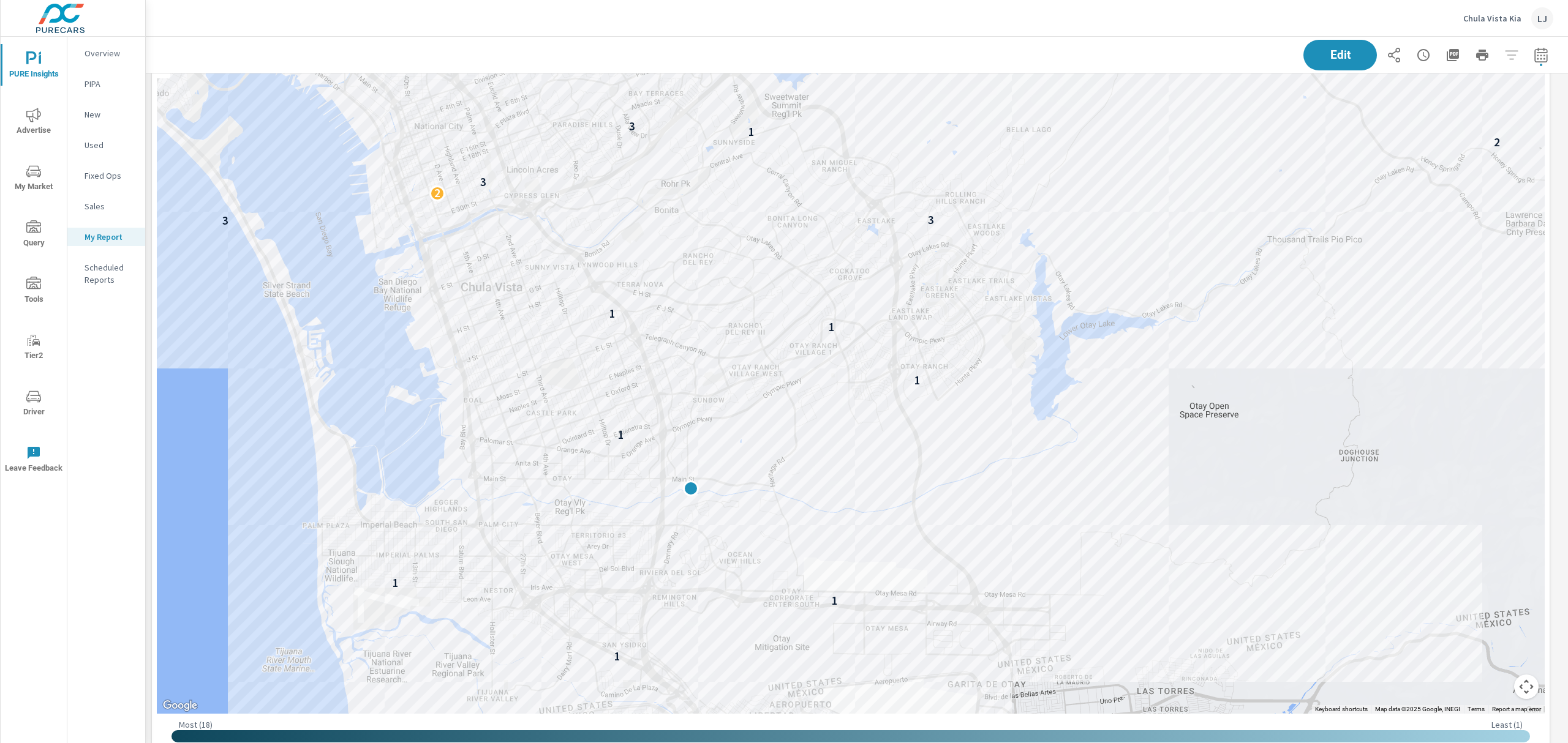
drag, startPoint x: 1285, startPoint y: 471, endPoint x: 1257, endPoint y: 362, distance: 112.5
click at [1257, 362] on div "1 1 1 1 1 1 1 3 3 2 3 2 1 3 1 — 1 1 5 — 4 — 2 2 4 — 5 — 2 — 2 — — 3 — — 4 3 2 4…" at bounding box center [1411, 562] width 1176 height 661
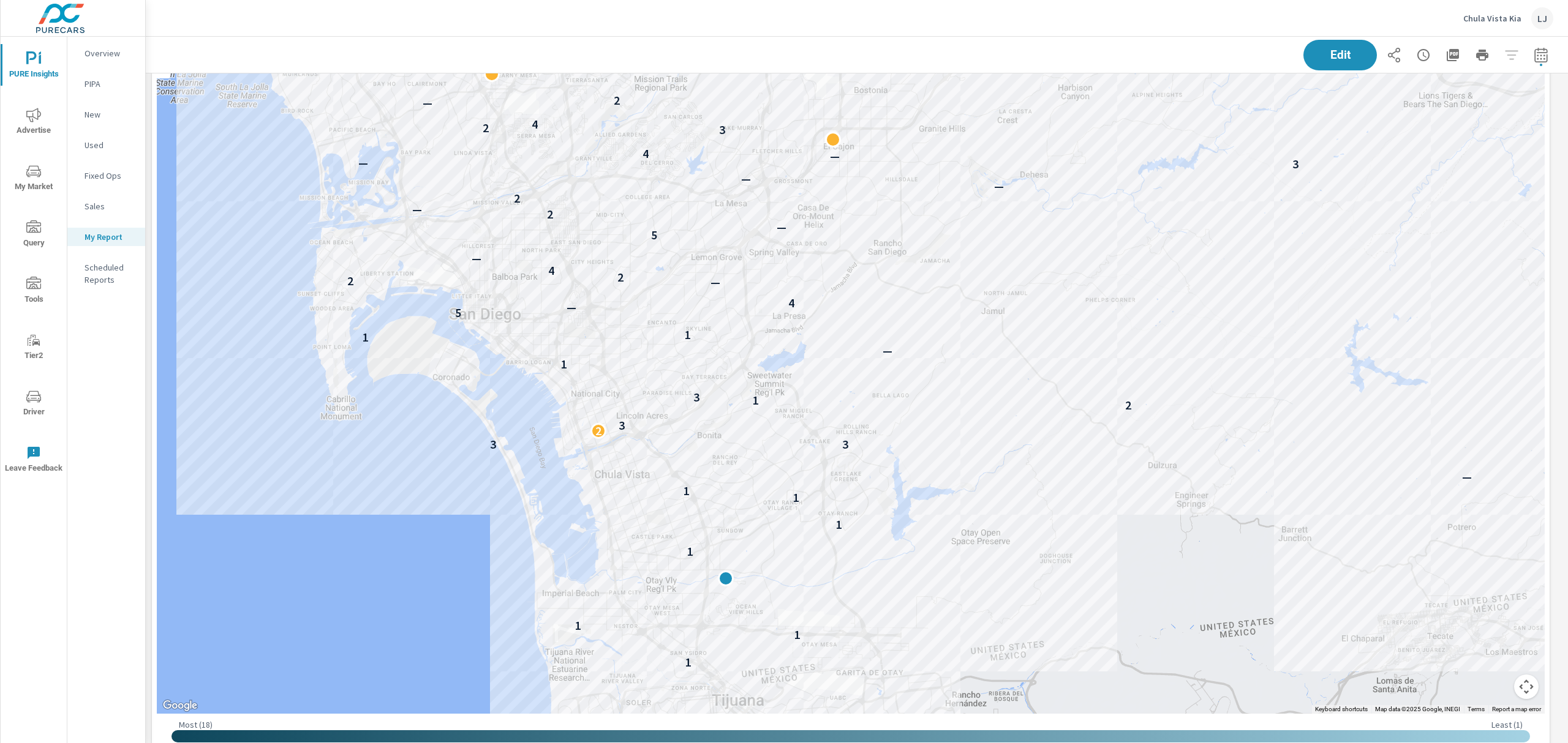
drag, startPoint x: 1324, startPoint y: 360, endPoint x: 1083, endPoint y: 536, distance: 298.4
click at [1534, 56] on icon "button" at bounding box center [1541, 55] width 15 height 15
select select "Last 3 months"
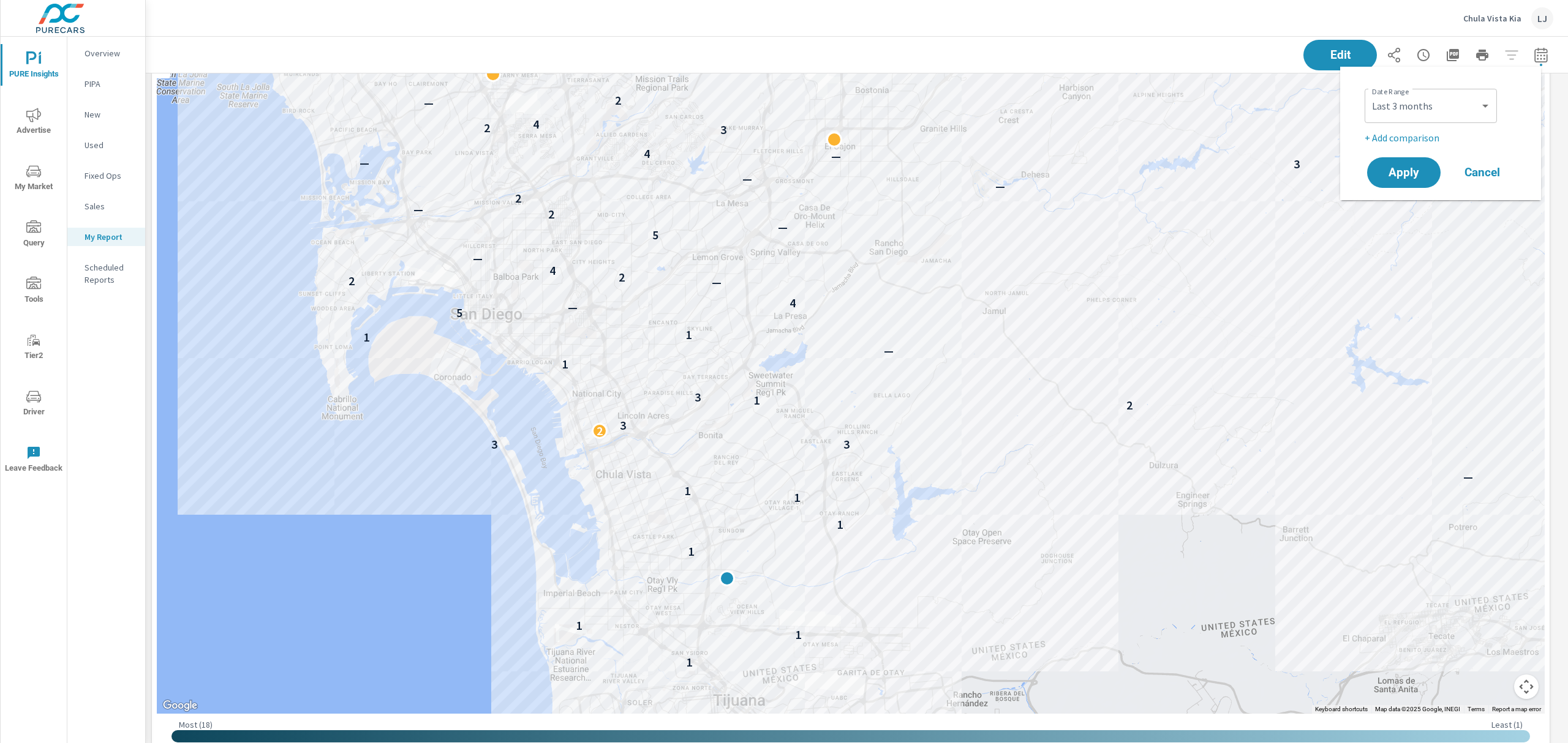
scroll to position [3270, 1436]
click at [1534, 56] on icon "button" at bounding box center [1541, 55] width 15 height 15
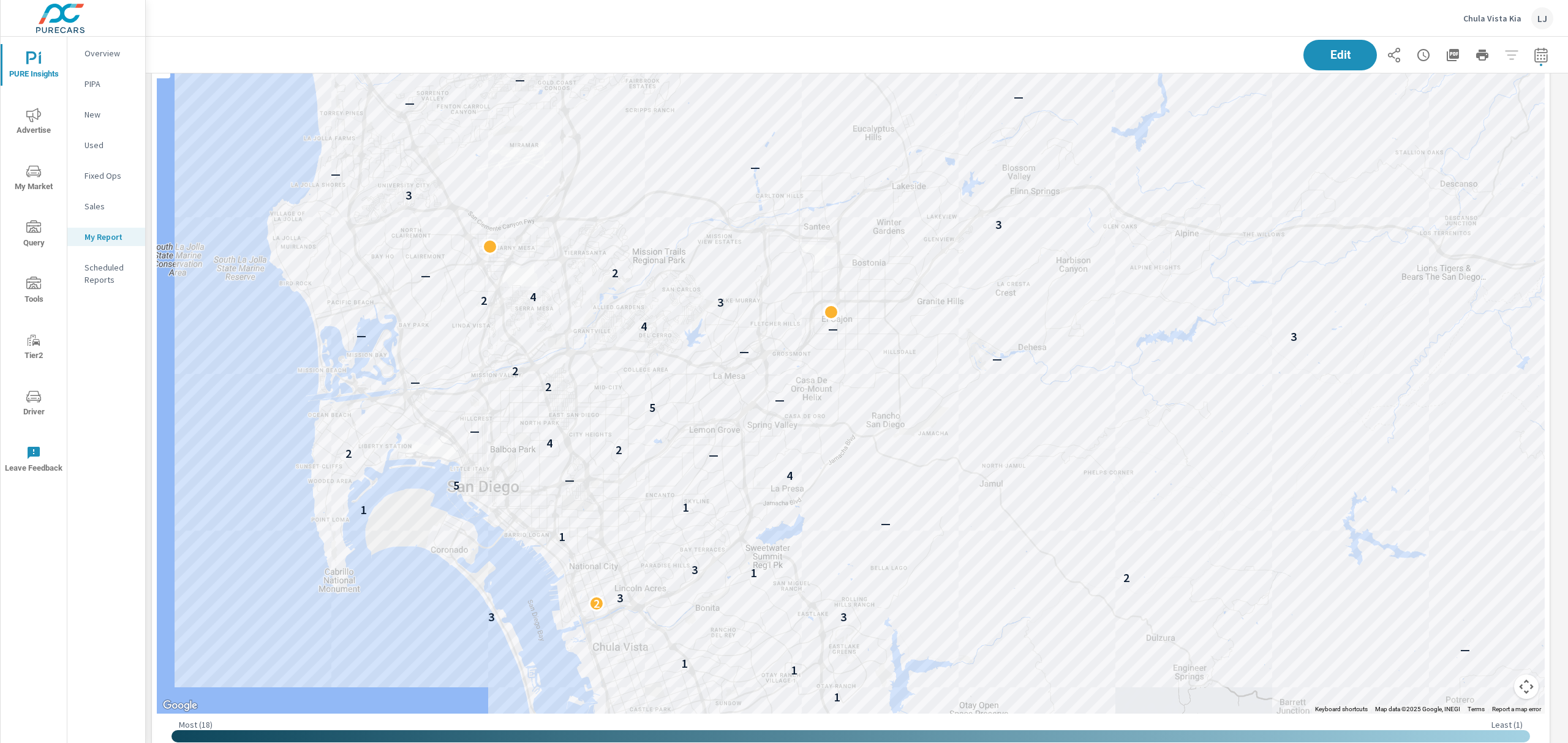
drag, startPoint x: 1515, startPoint y: 320, endPoint x: 1512, endPoint y: 493, distance: 173.0
click at [1512, 493] on div "1 1 1 1 1 1 1 — 3 3 2 3 2 1 3 1 — 1 1 1 5 — 4 — 2 2 4 — 5 — 2 — 2 — — 3 — — 4 3…" at bounding box center [851, 340] width 1388 height 748
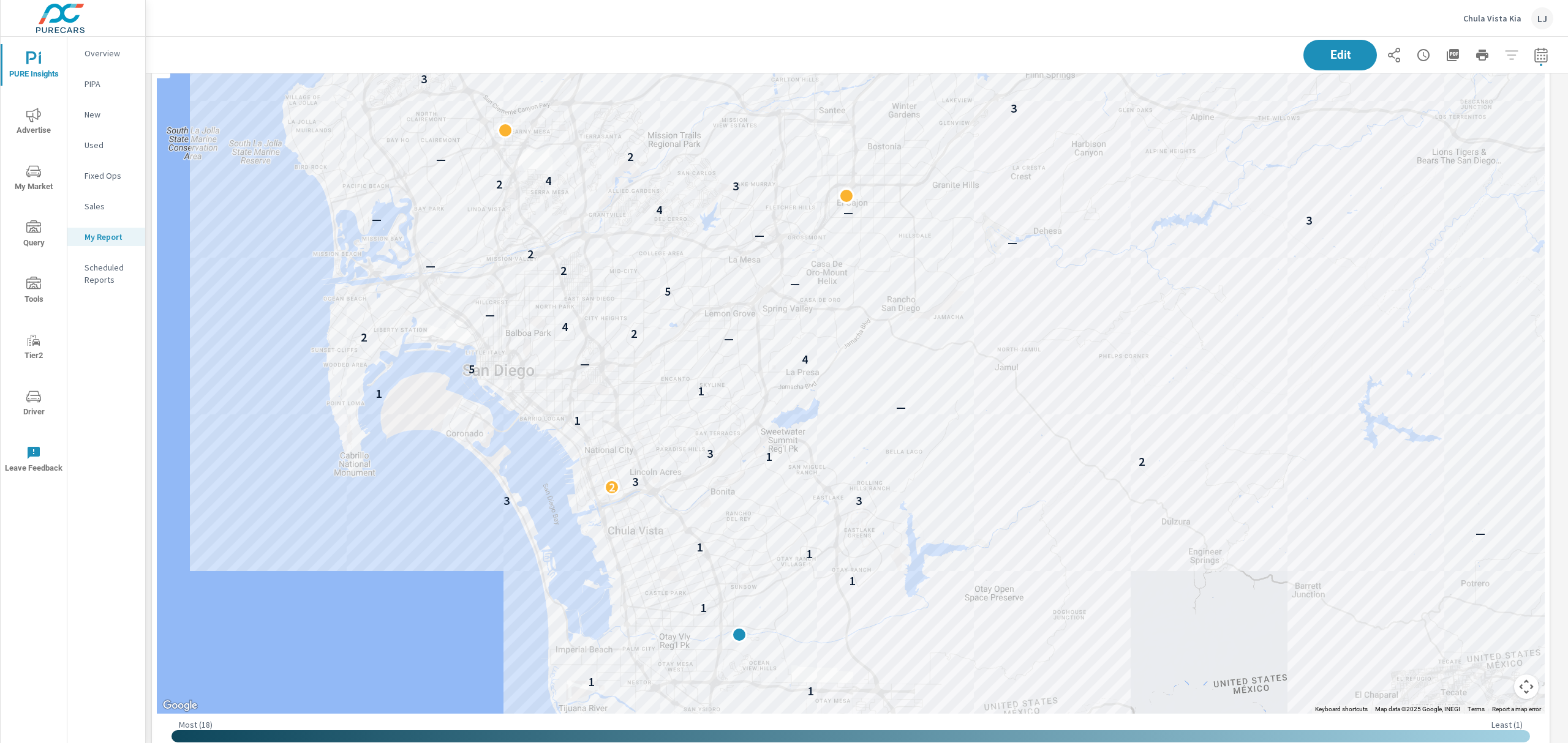
drag, startPoint x: 1262, startPoint y: 648, endPoint x: 1284, endPoint y: 534, distance: 116.1
click at [1284, 534] on div "1 1 1 1 1 1 1 — 3 3 2 3 2 1 3 1 — 1 1 1 5 — 4 — 2 2 4 — 5 — 2 — 2 — — 3 — — 4 3…" at bounding box center [1454, 554] width 1176 height 661
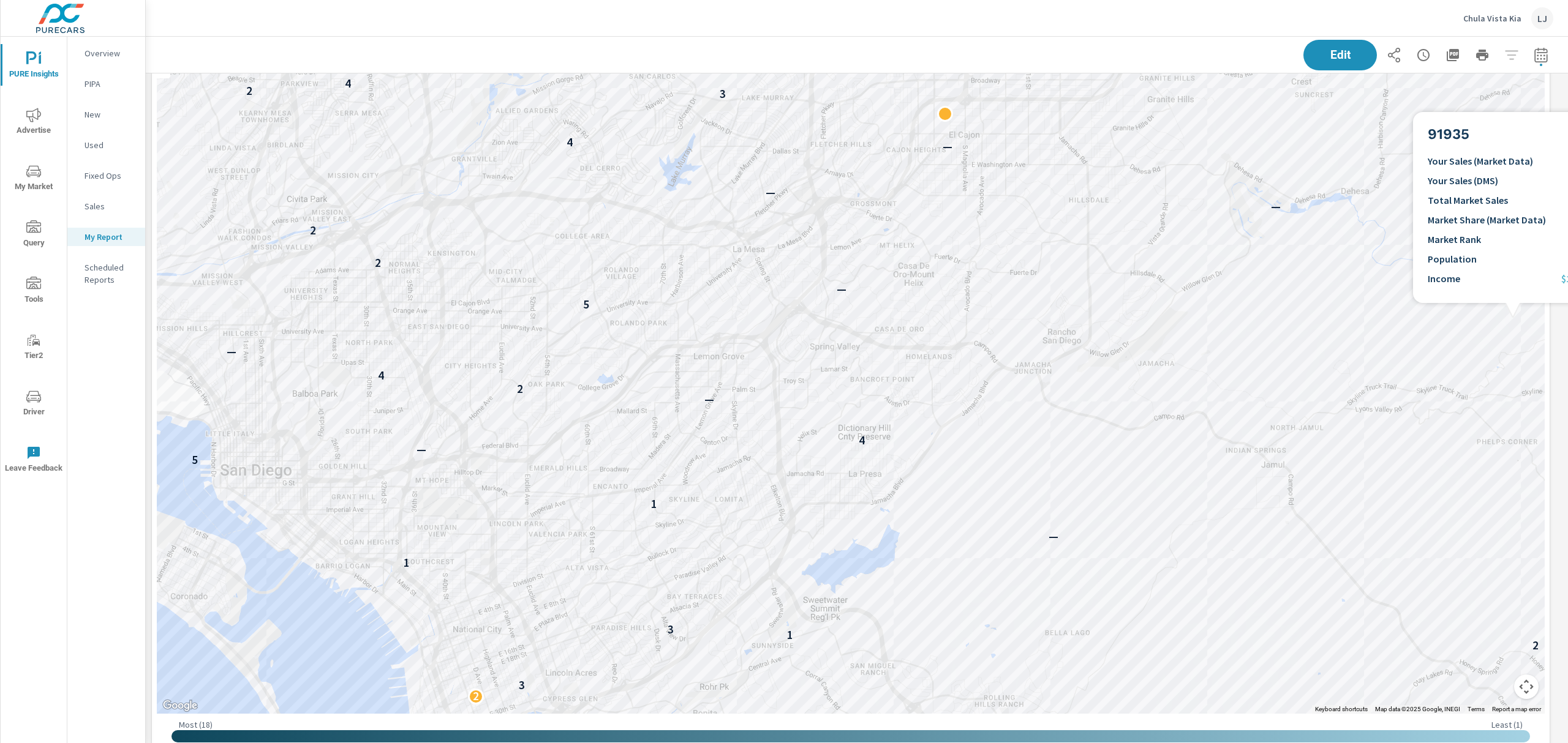
drag, startPoint x: 1150, startPoint y: 490, endPoint x: 1168, endPoint y: 514, distance: 30.0
click at [1187, 529] on div "1 1 1 1 1 1 1 3 3 2 3 2 1 3 1 — 1 1 5 — 4 — 2 2 4 — 5 — 2 — 2 — — 3 — — 4 3 2 4…" at bounding box center [851, 340] width 1388 height 748
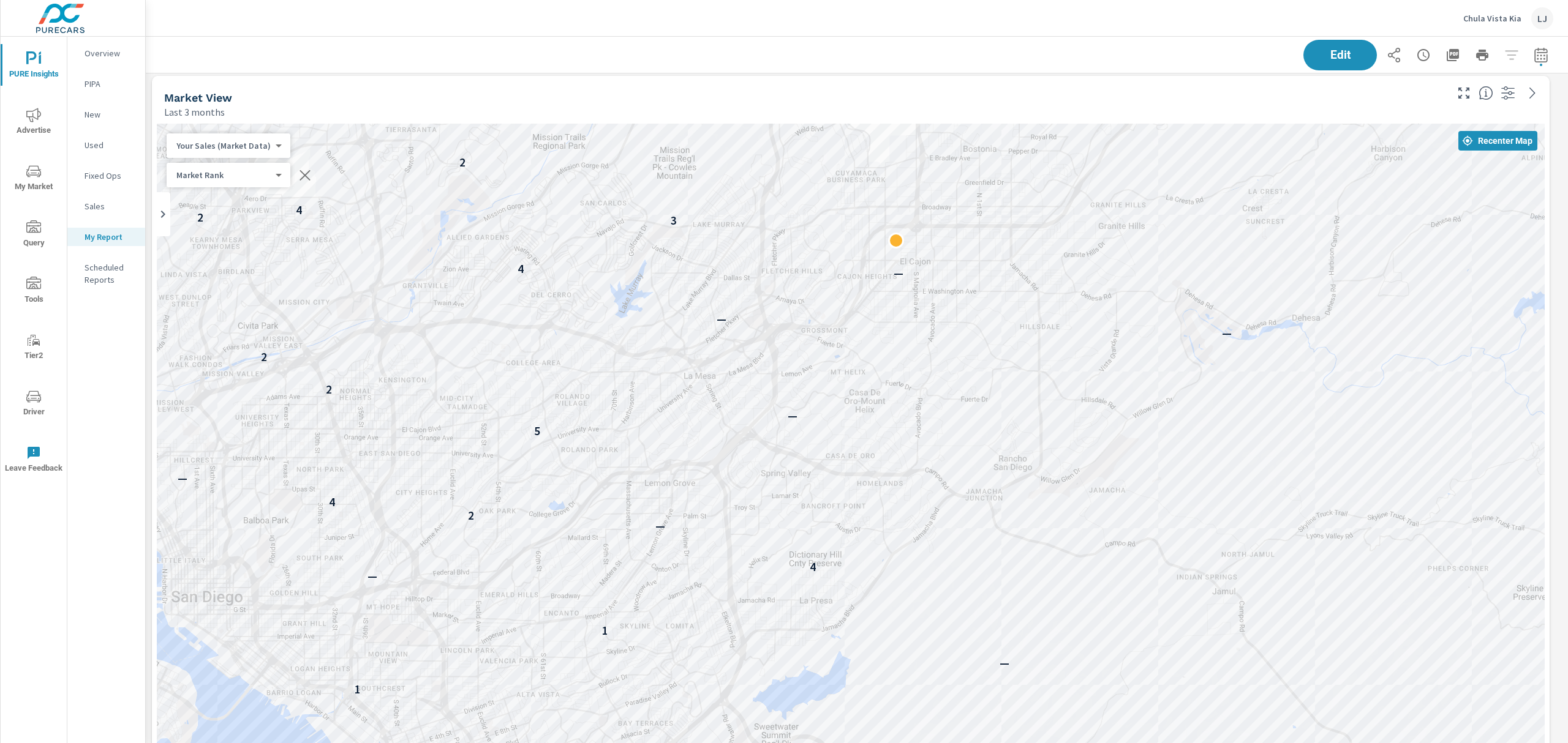
scroll to position [669, 0]
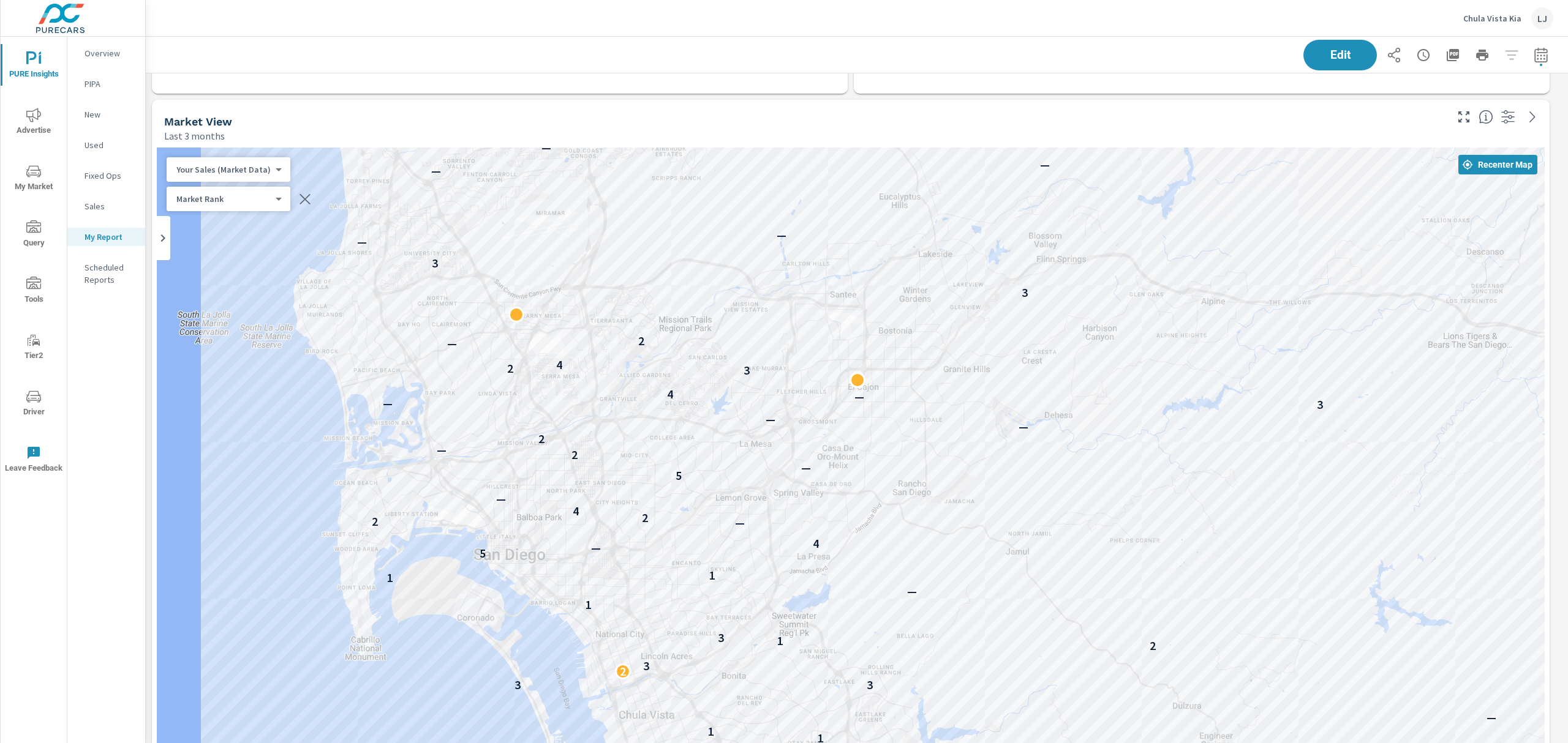
scroll to position [688, 0]
click at [33, 118] on icon "nav menu" at bounding box center [34, 115] width 15 height 14
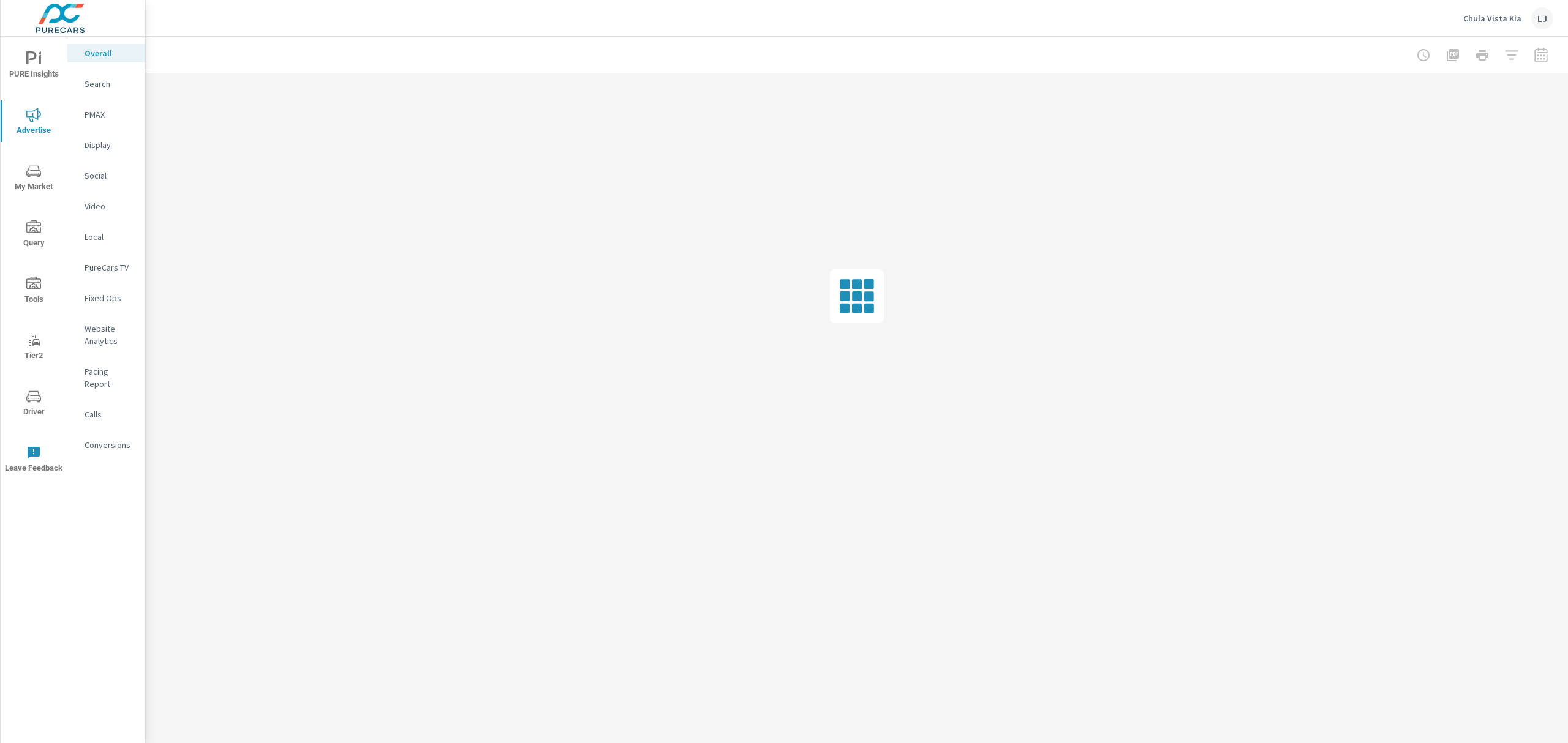
click at [33, 62] on icon "nav menu" at bounding box center [34, 59] width 15 height 15
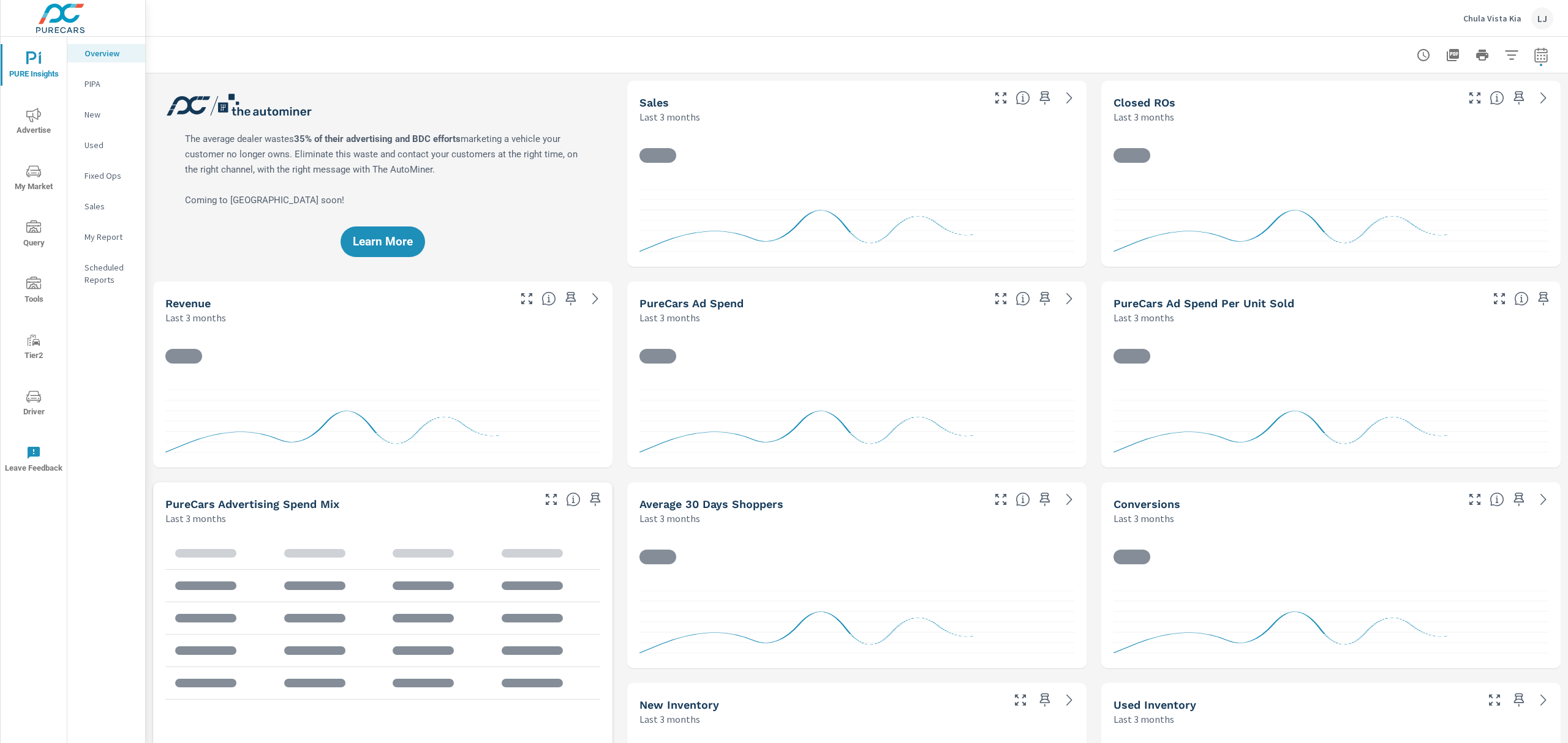
click at [39, 166] on icon "nav menu" at bounding box center [34, 172] width 15 height 15
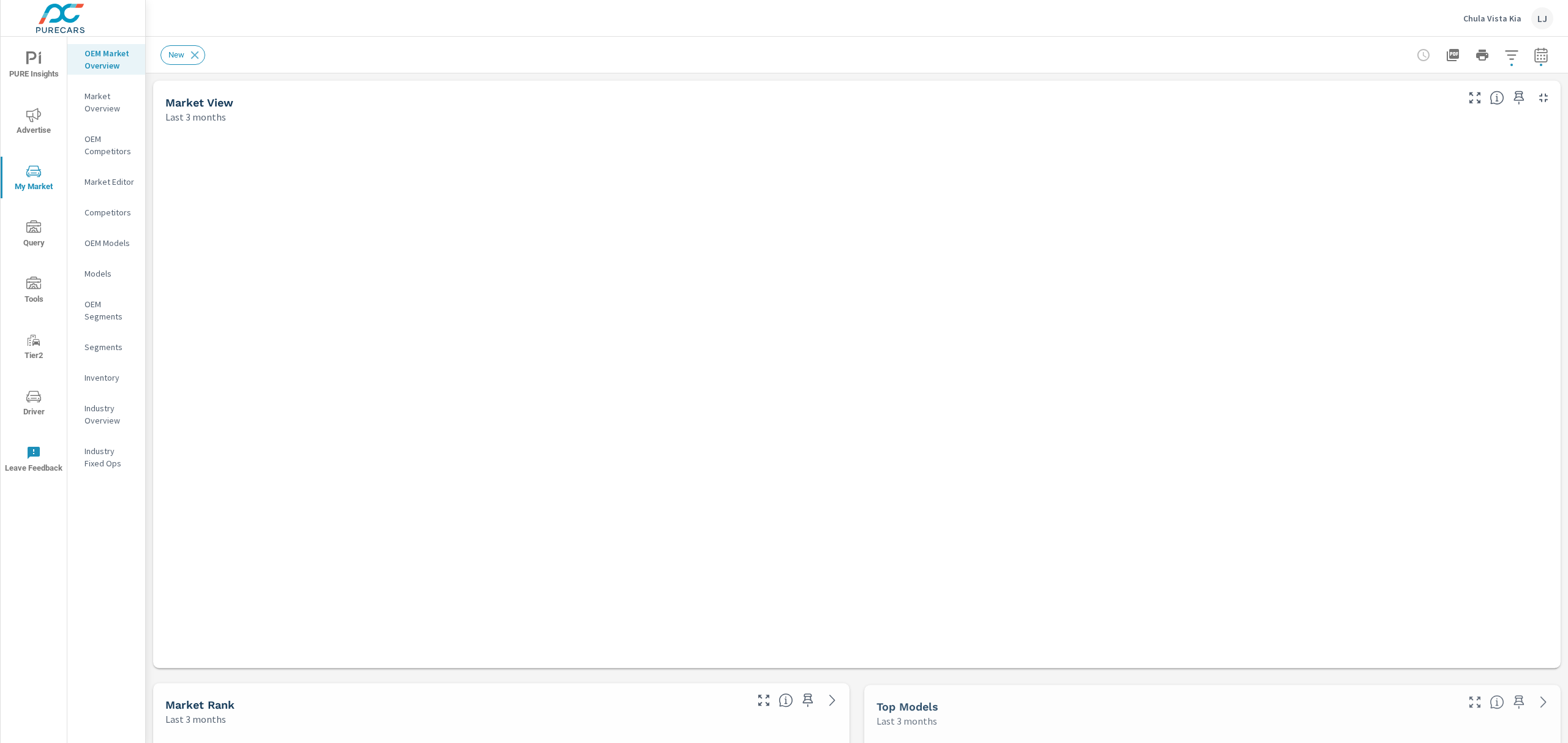
click at [32, 70] on span "PURE Insights" at bounding box center [34, 66] width 59 height 30
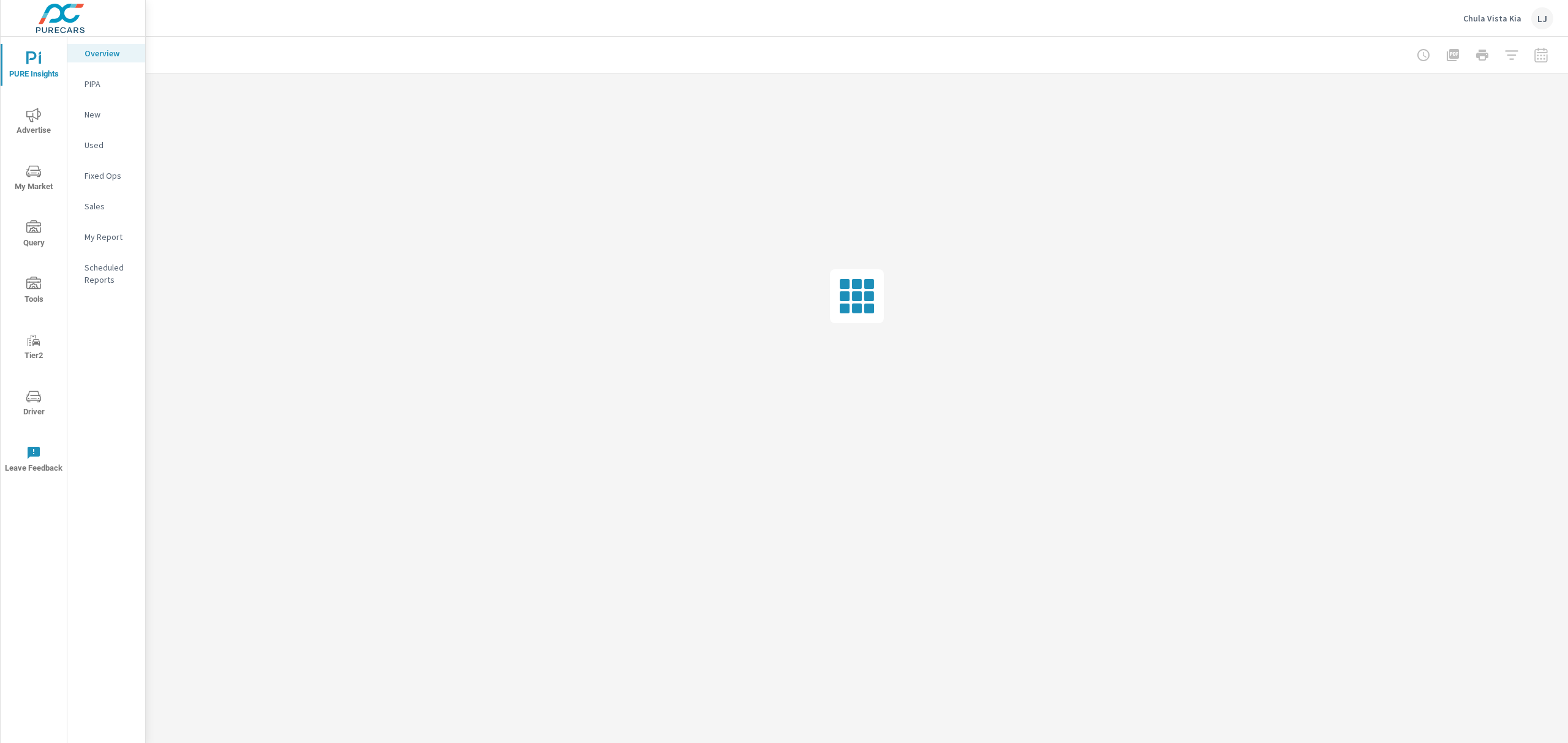
click at [96, 241] on p "My Report" at bounding box center [110, 236] width 51 height 12
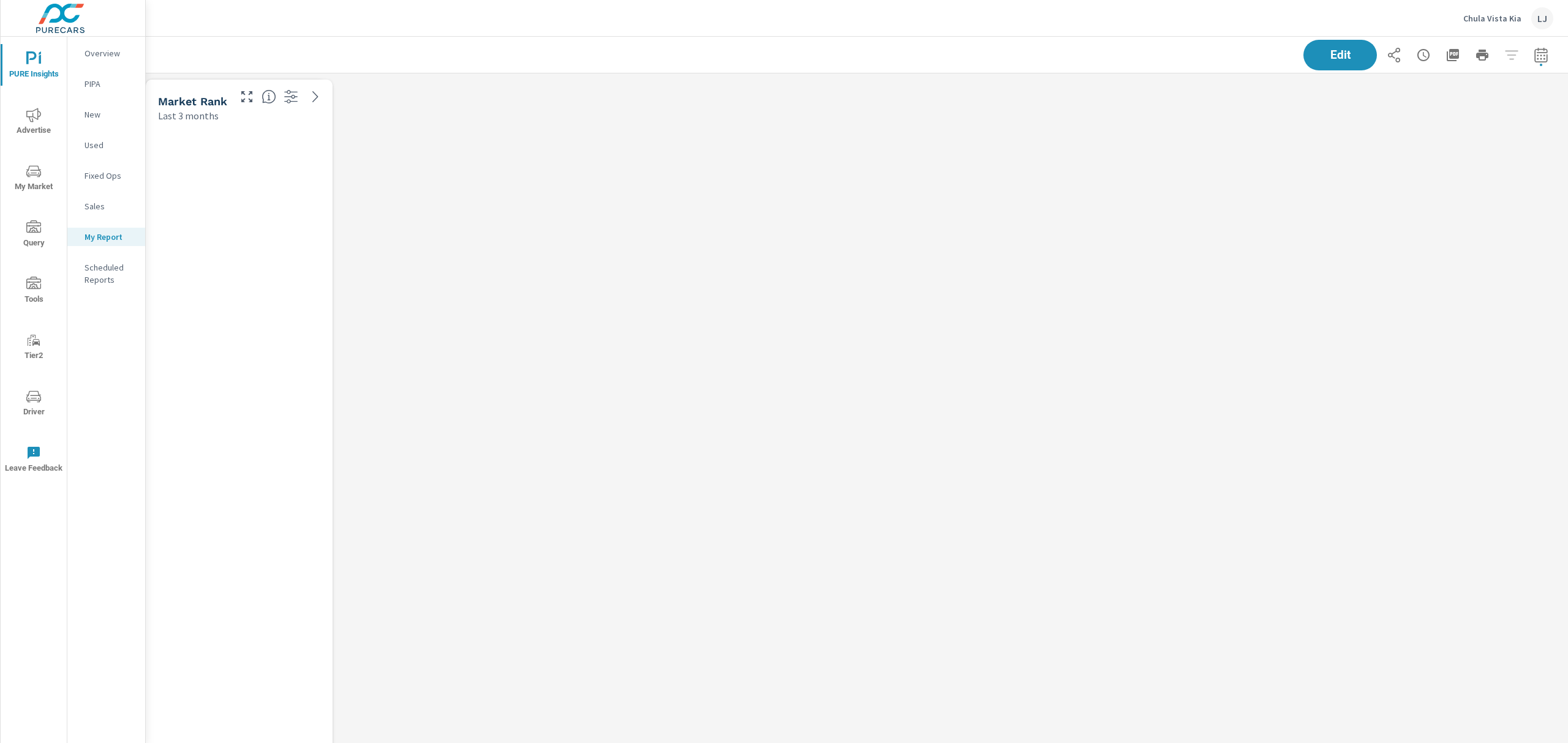
scroll to position [3270, 1436]
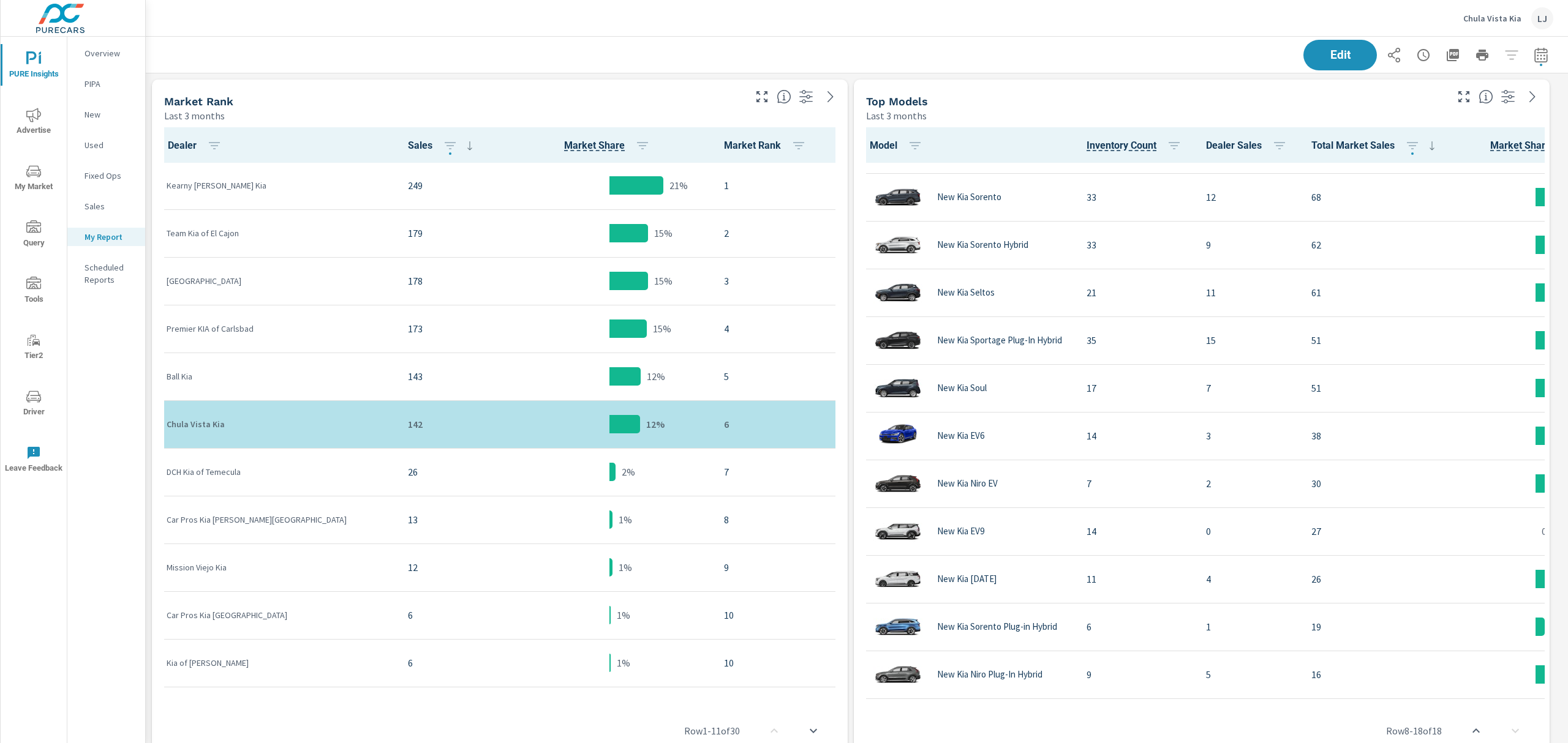
scroll to position [3270, 1436]
click at [1373, 147] on span "Total Market Sales" at bounding box center [1376, 146] width 128 height 15
click at [1408, 150] on icon "button" at bounding box center [1412, 146] width 15 height 15
click at [1407, 145] on div at bounding box center [784, 372] width 1568 height 743
click at [1414, 145] on icon "button" at bounding box center [1412, 146] width 11 height 7
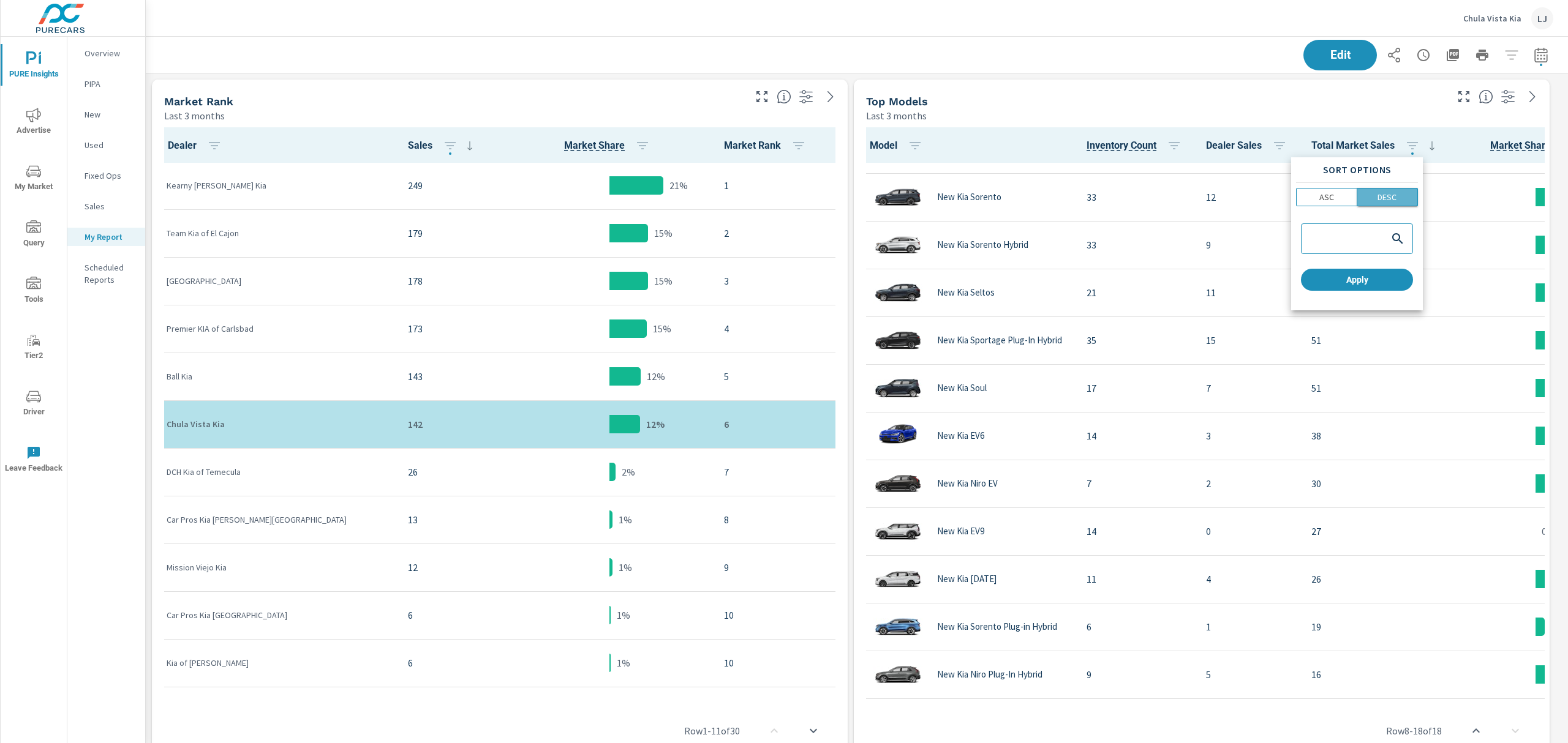
click at [1397, 194] on p "DESC" at bounding box center [1387, 196] width 19 height 12
click at [1383, 285] on span "Apply" at bounding box center [1357, 279] width 102 height 11
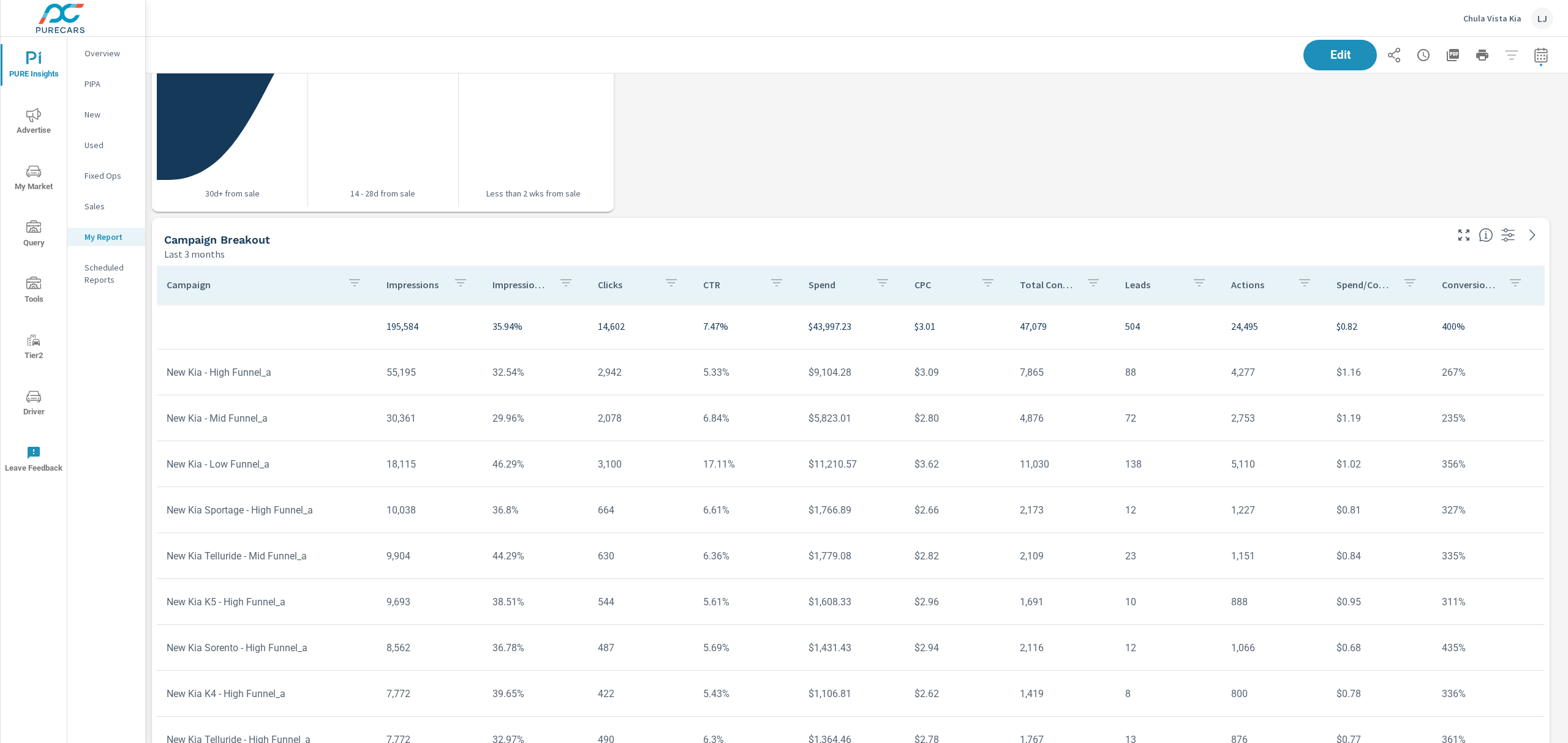
scroll to position [2009, 0]
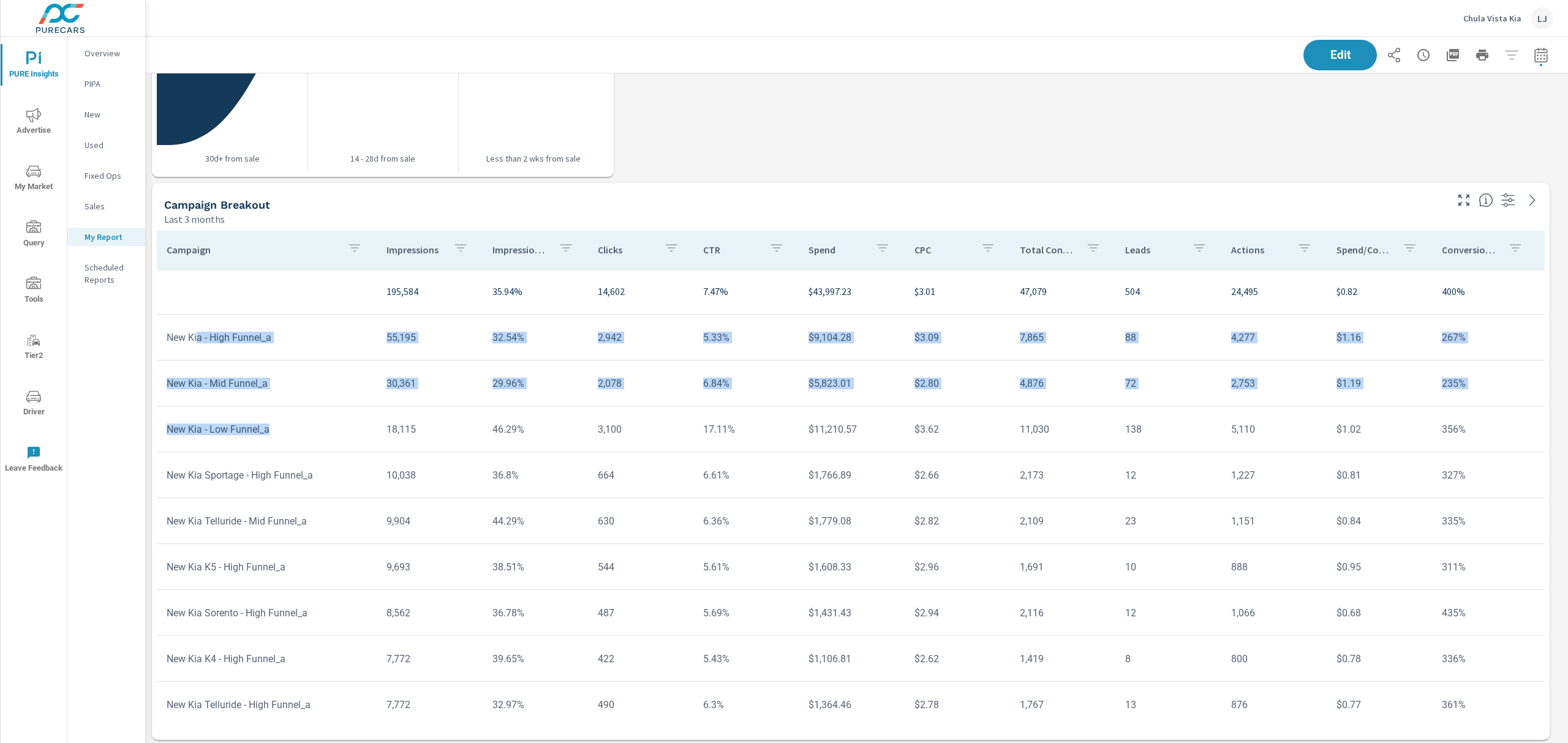
drag, startPoint x: 198, startPoint y: 334, endPoint x: 300, endPoint y: 448, distance: 153.0
click at [757, 232] on th "CTR" at bounding box center [746, 250] width 106 height 38
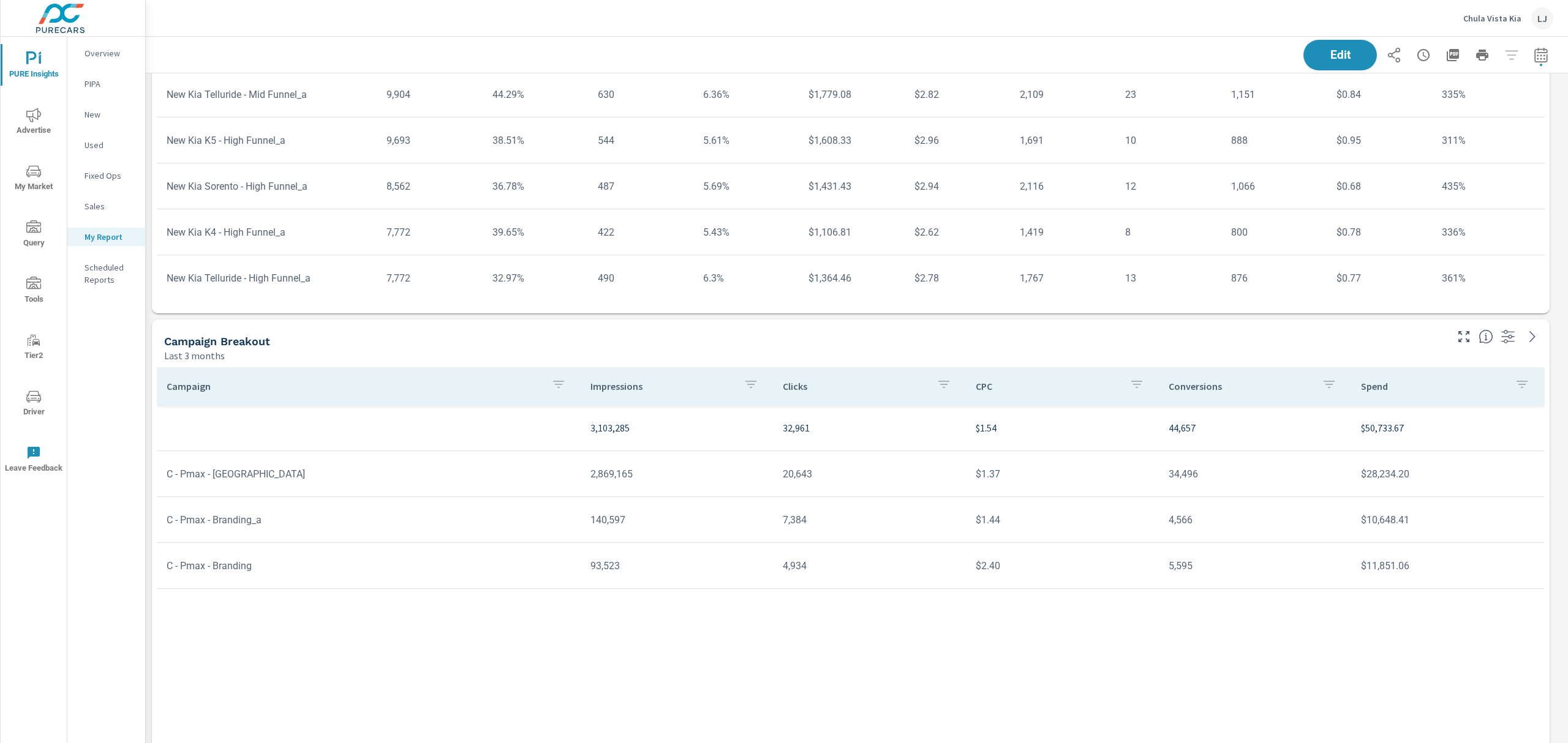
scroll to position [3270, 1436]
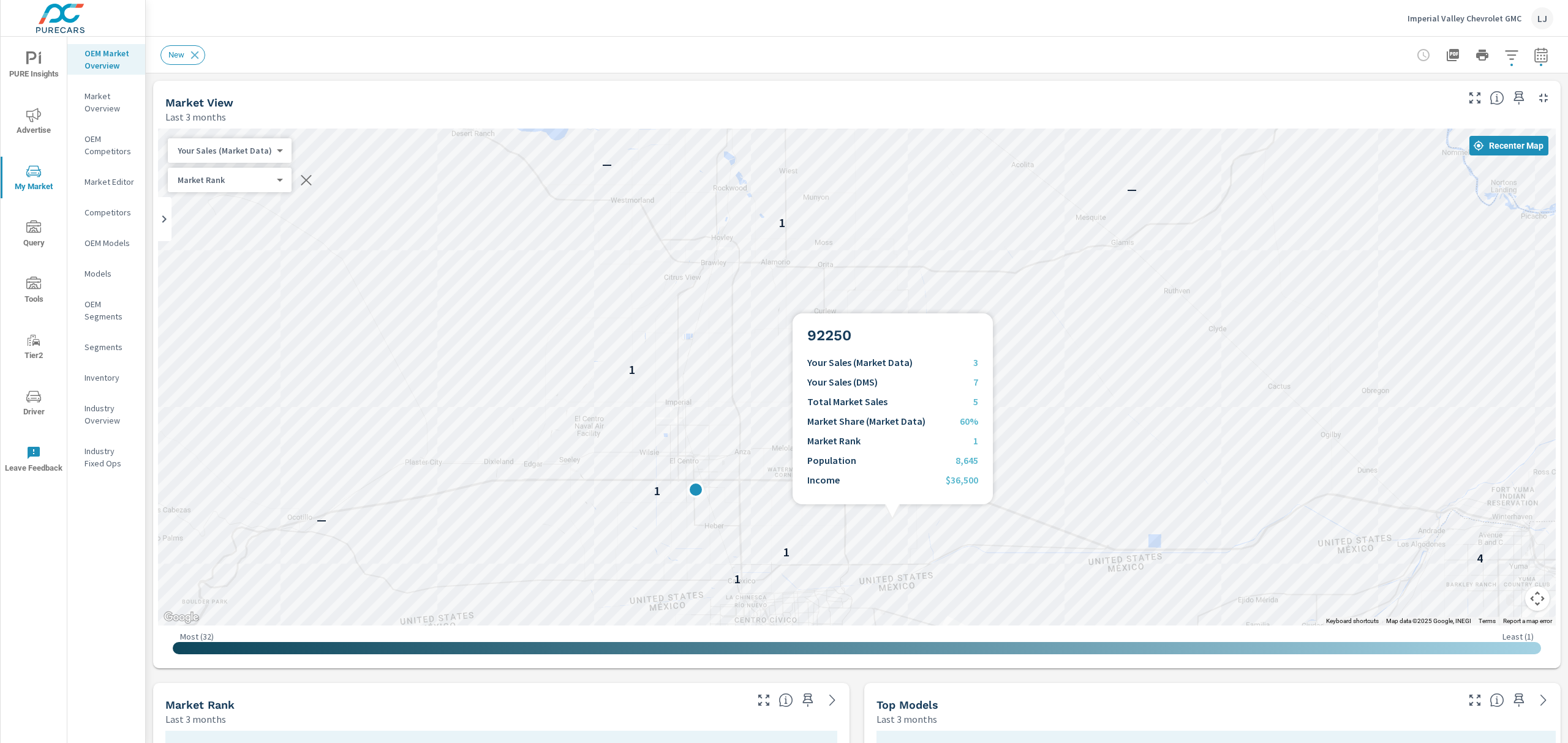
scroll to position [1, 0]
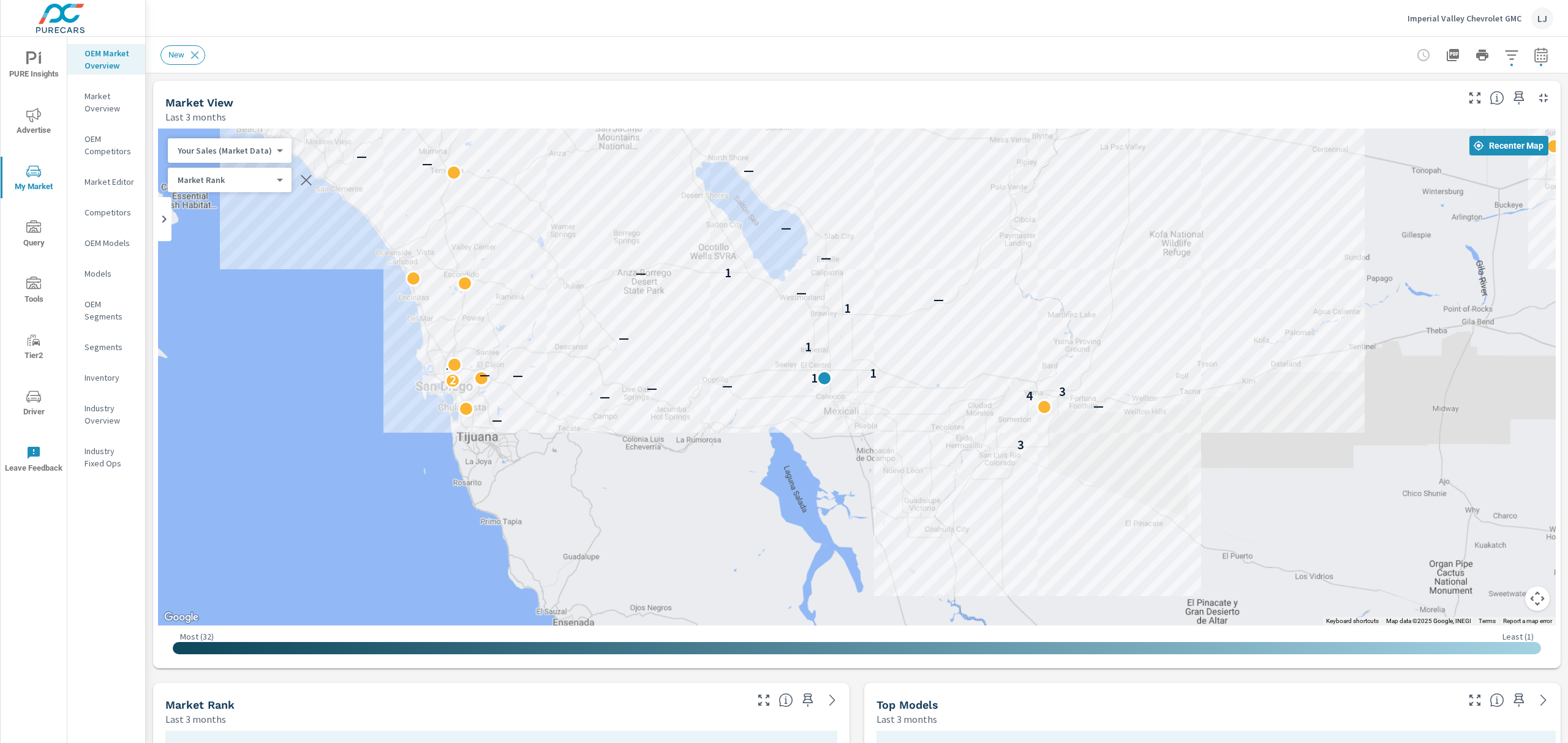
drag, startPoint x: 1183, startPoint y: 320, endPoint x: 995, endPoint y: 344, distance: 189.5
click at [995, 344] on div "3 — — — 4 3 — — 2 1 — — 1 — 1 — 1 — — — 1 — — — — — — 2 — — — 2 2 — —" at bounding box center [856, 376] width 1398 height 497
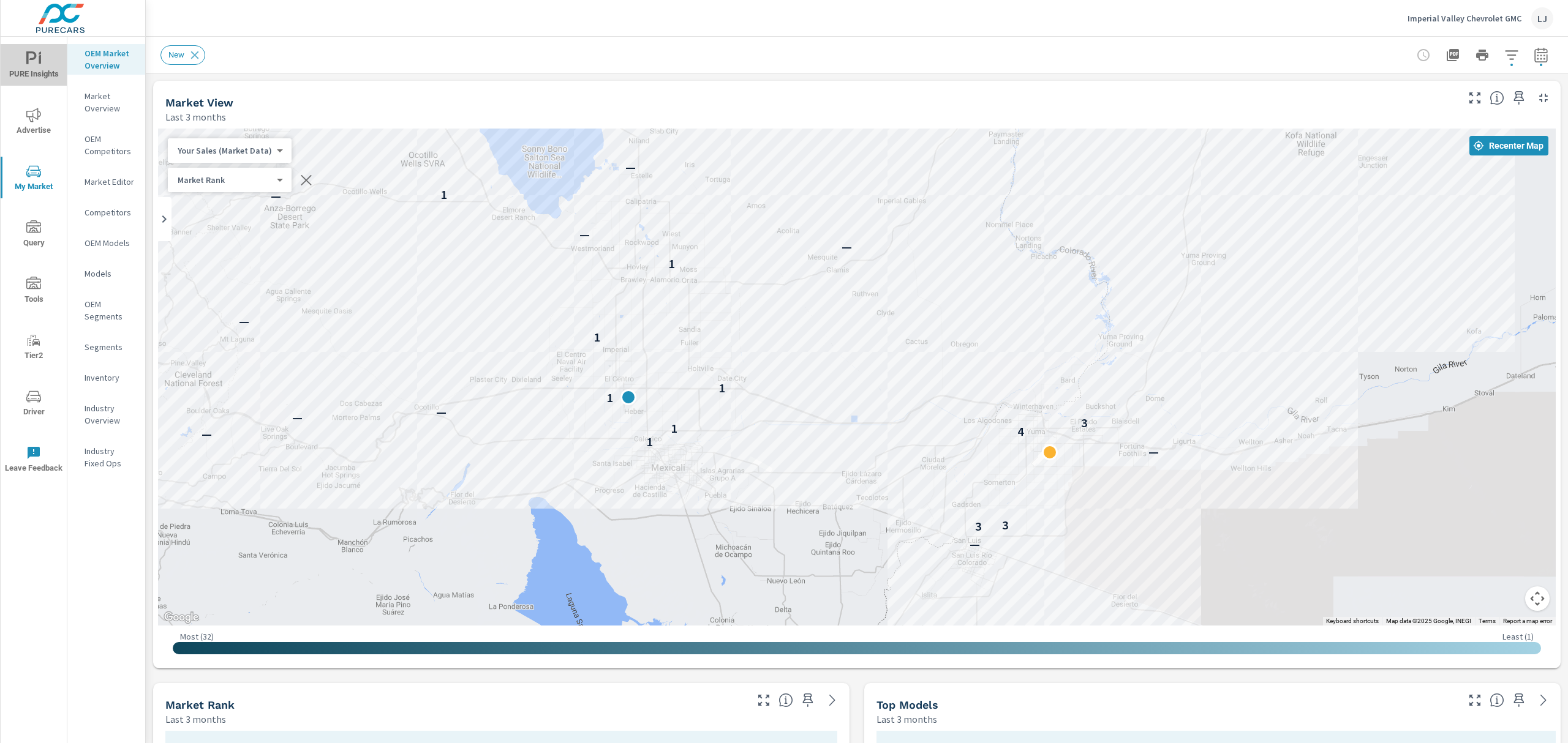
click at [15, 65] on span "PURE Insights" at bounding box center [34, 66] width 59 height 30
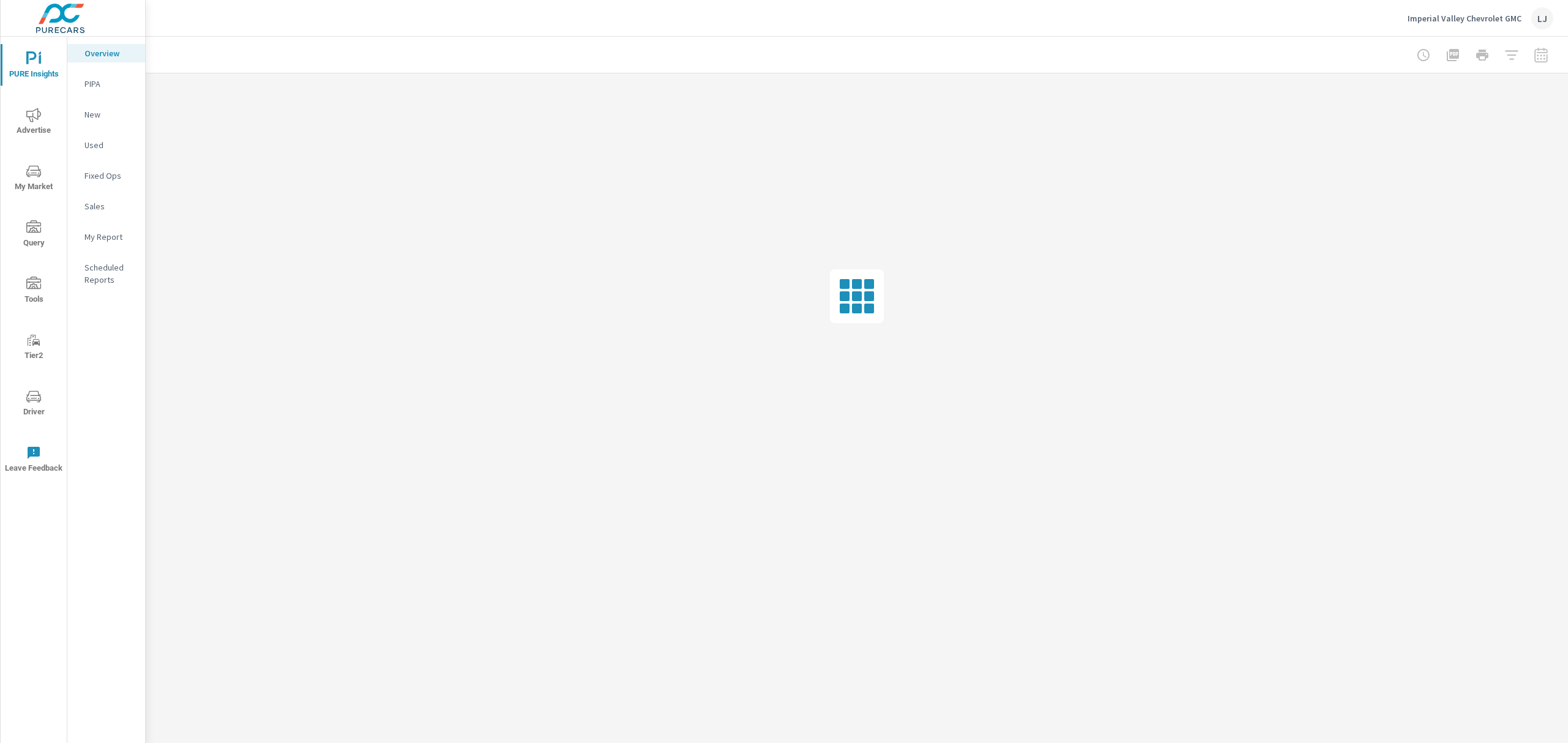
click at [106, 241] on p "My Report" at bounding box center [110, 236] width 51 height 12
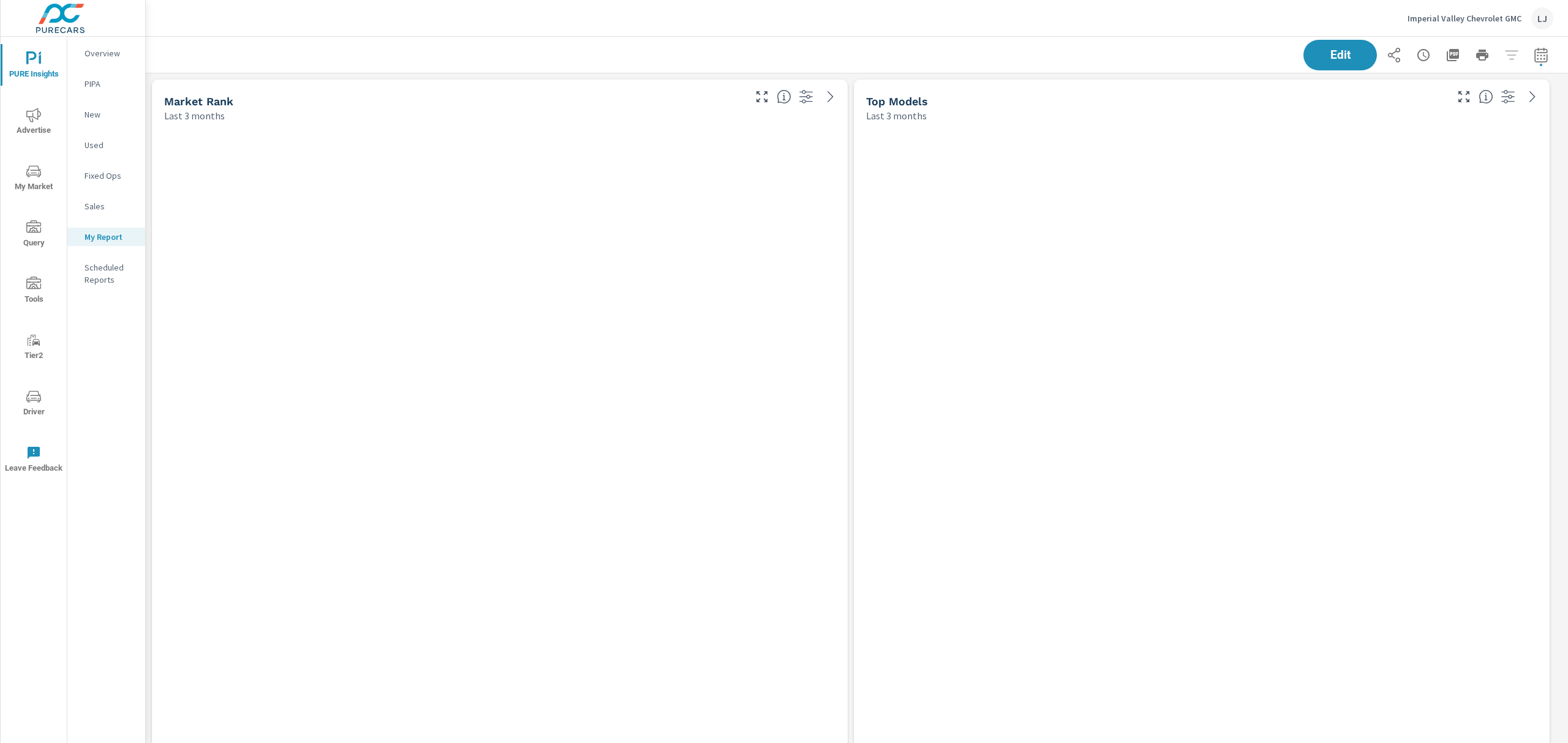
scroll to position [3270, 1436]
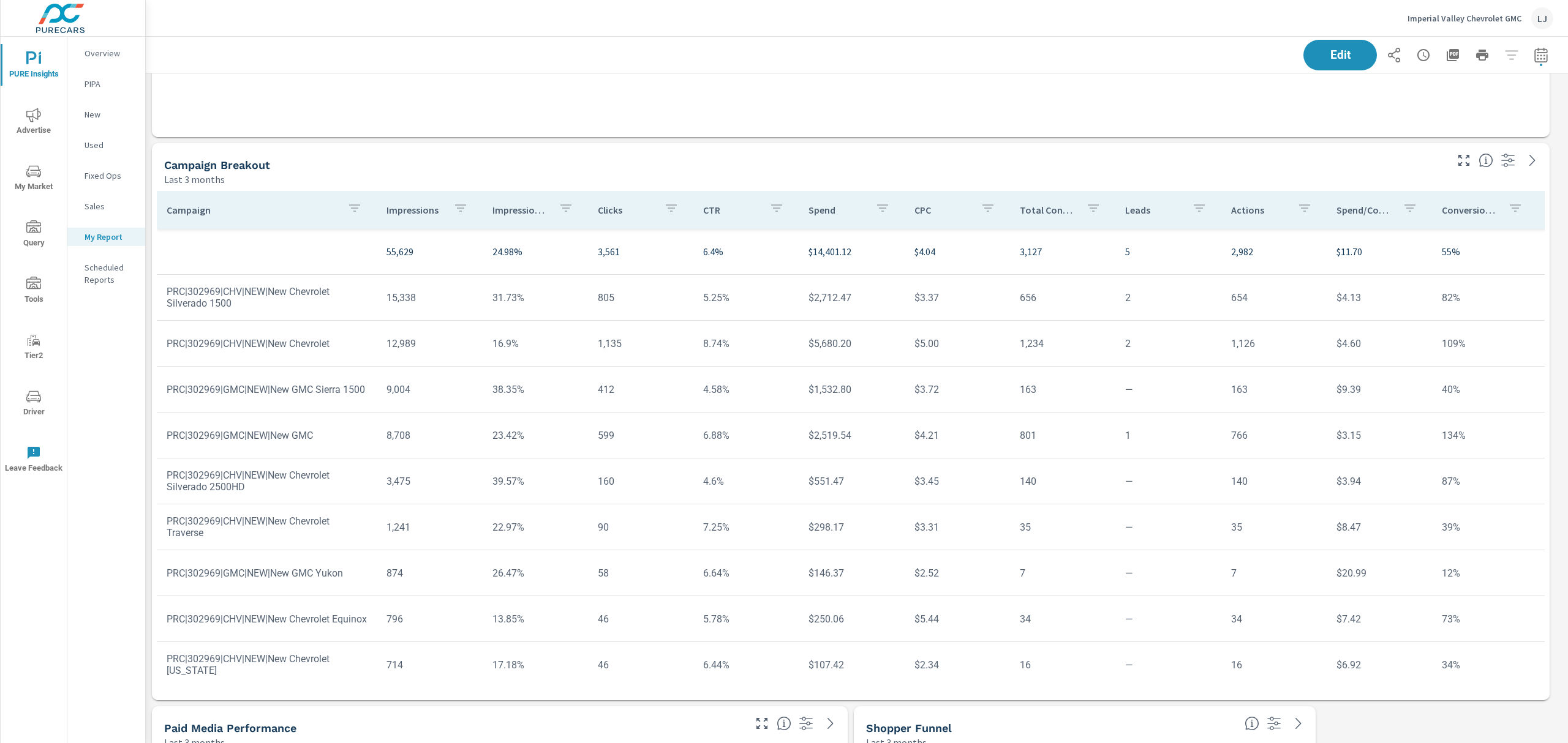
scroll to position [2092, 0]
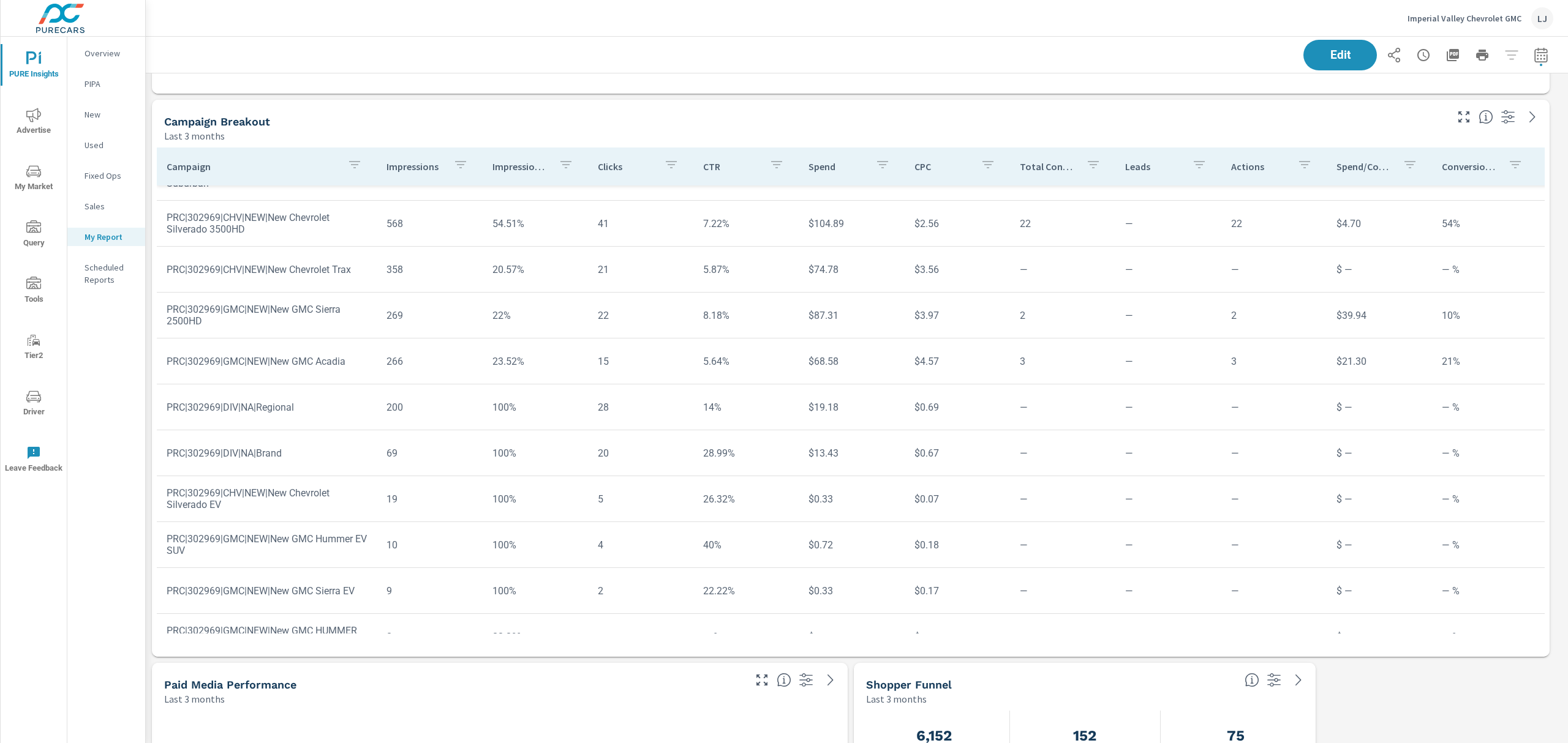
scroll to position [575, 0]
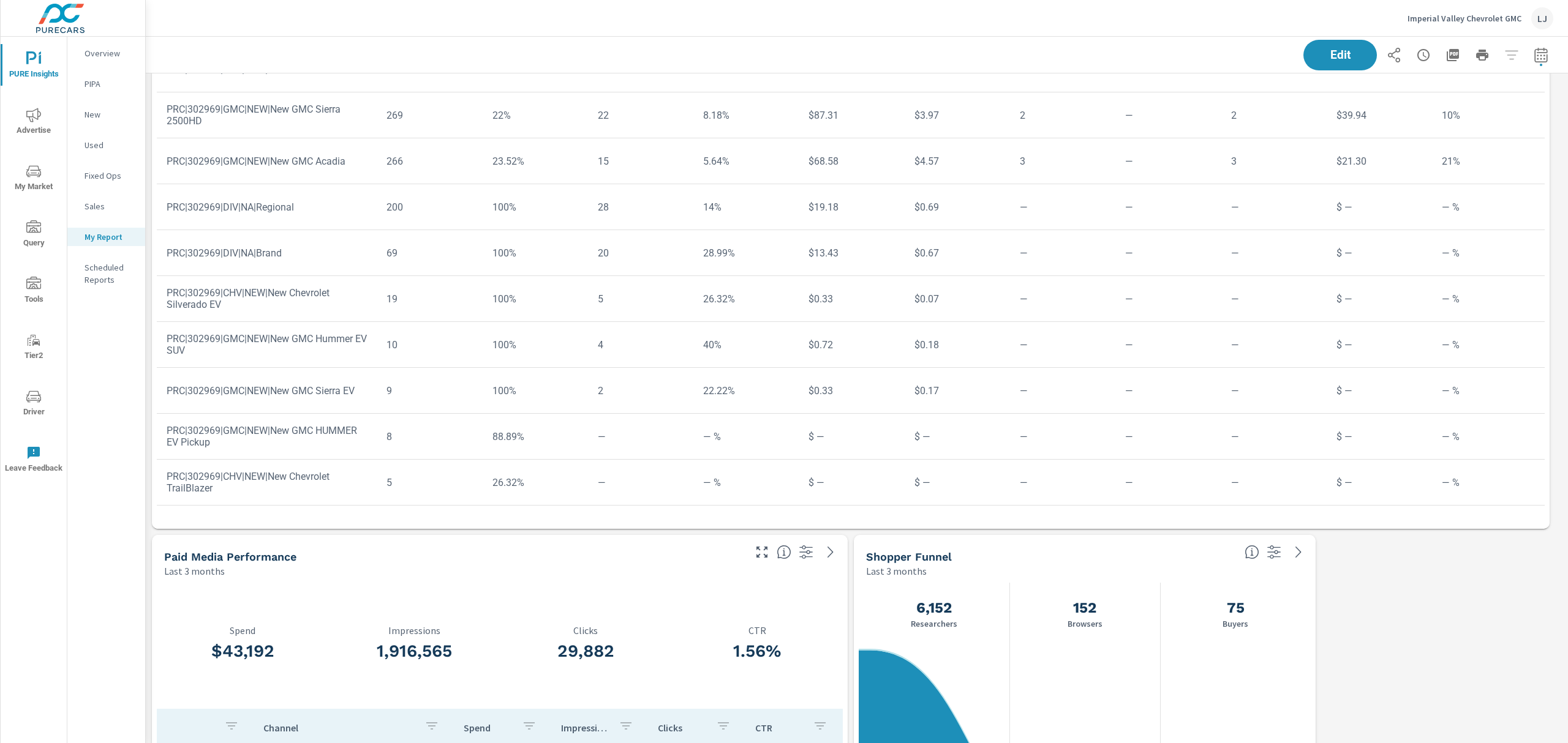
scroll to position [2337, 0]
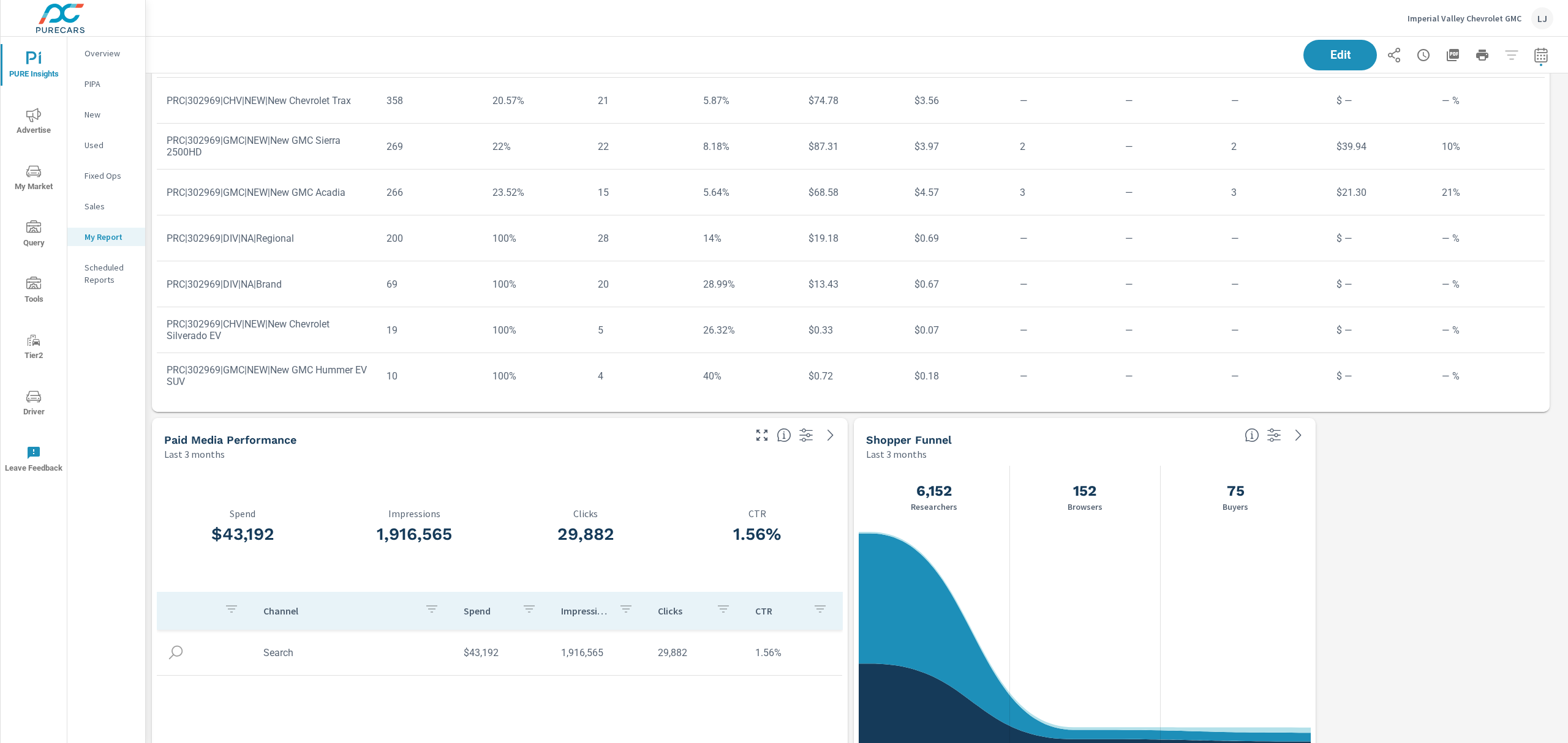
scroll to position [331, 0]
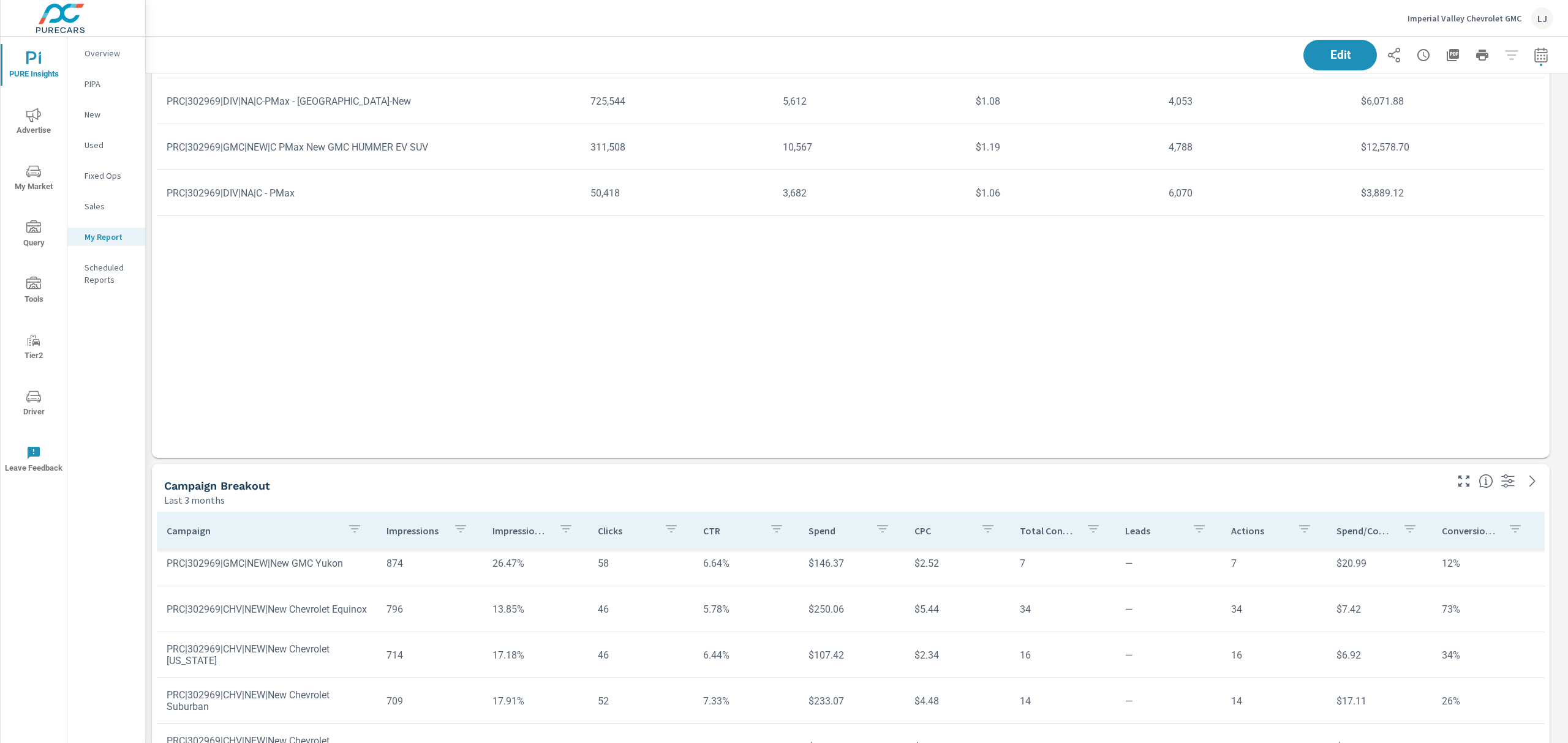
scroll to position [1930, 0]
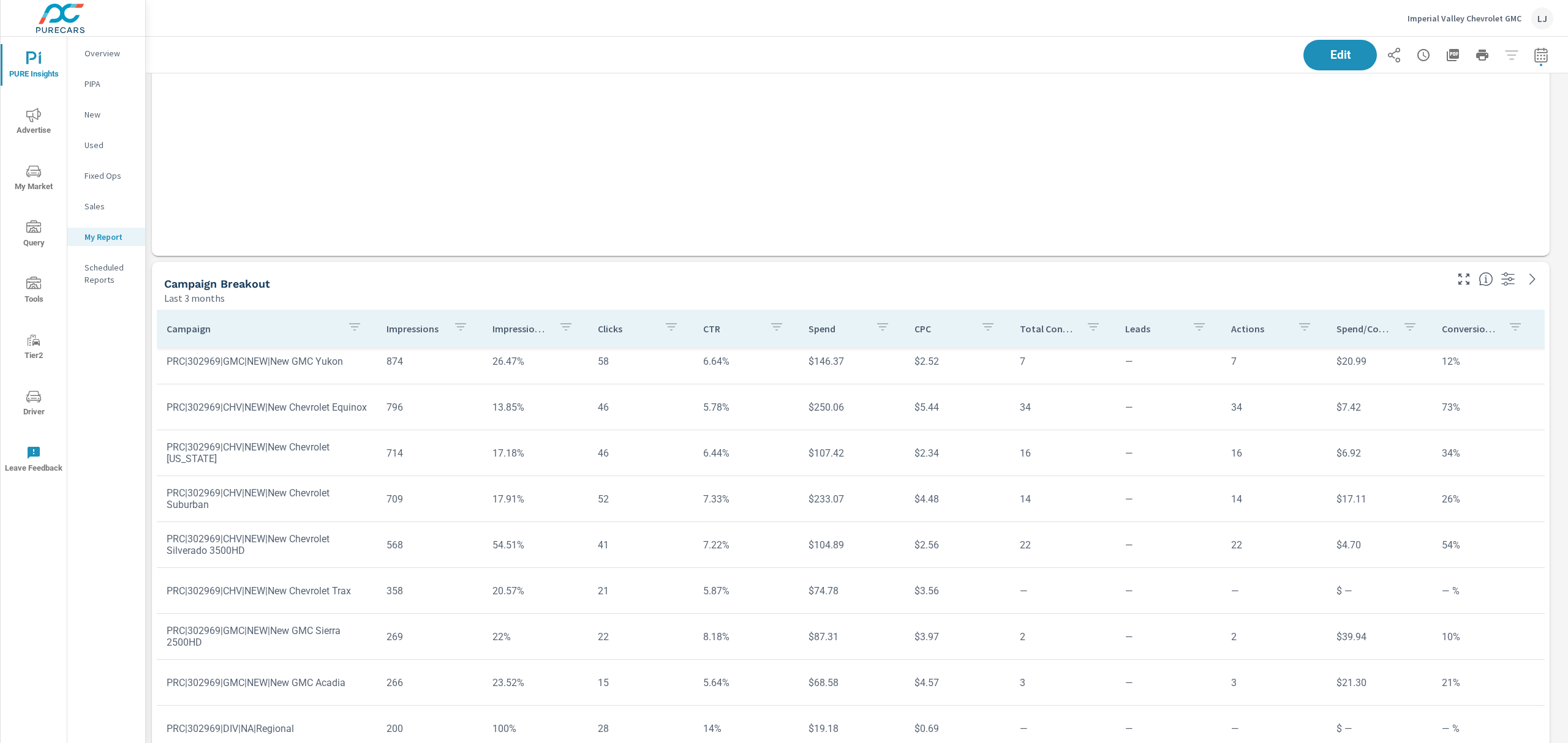
scroll to position [412, 0]
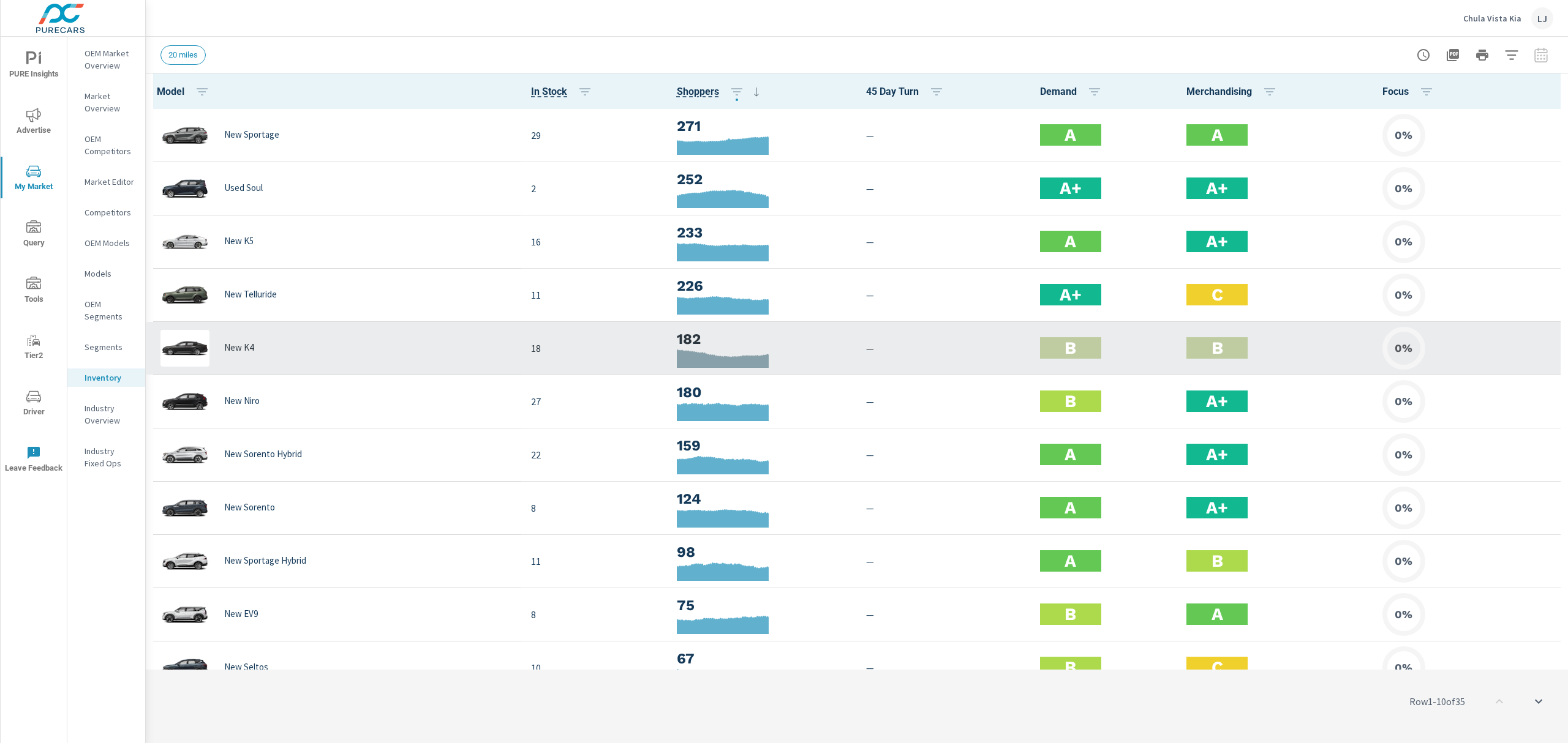
scroll to position [163, 0]
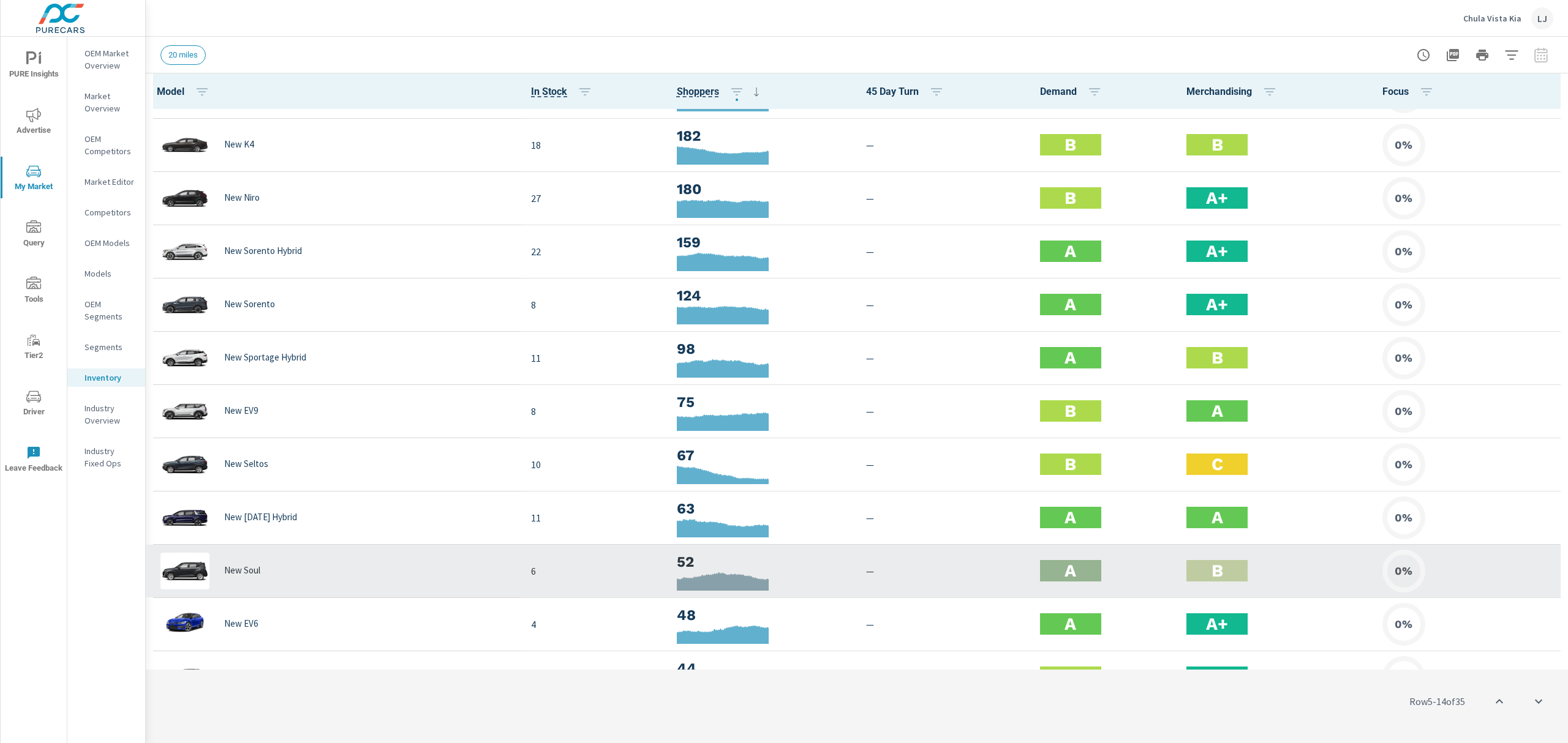
scroll to position [285, 0]
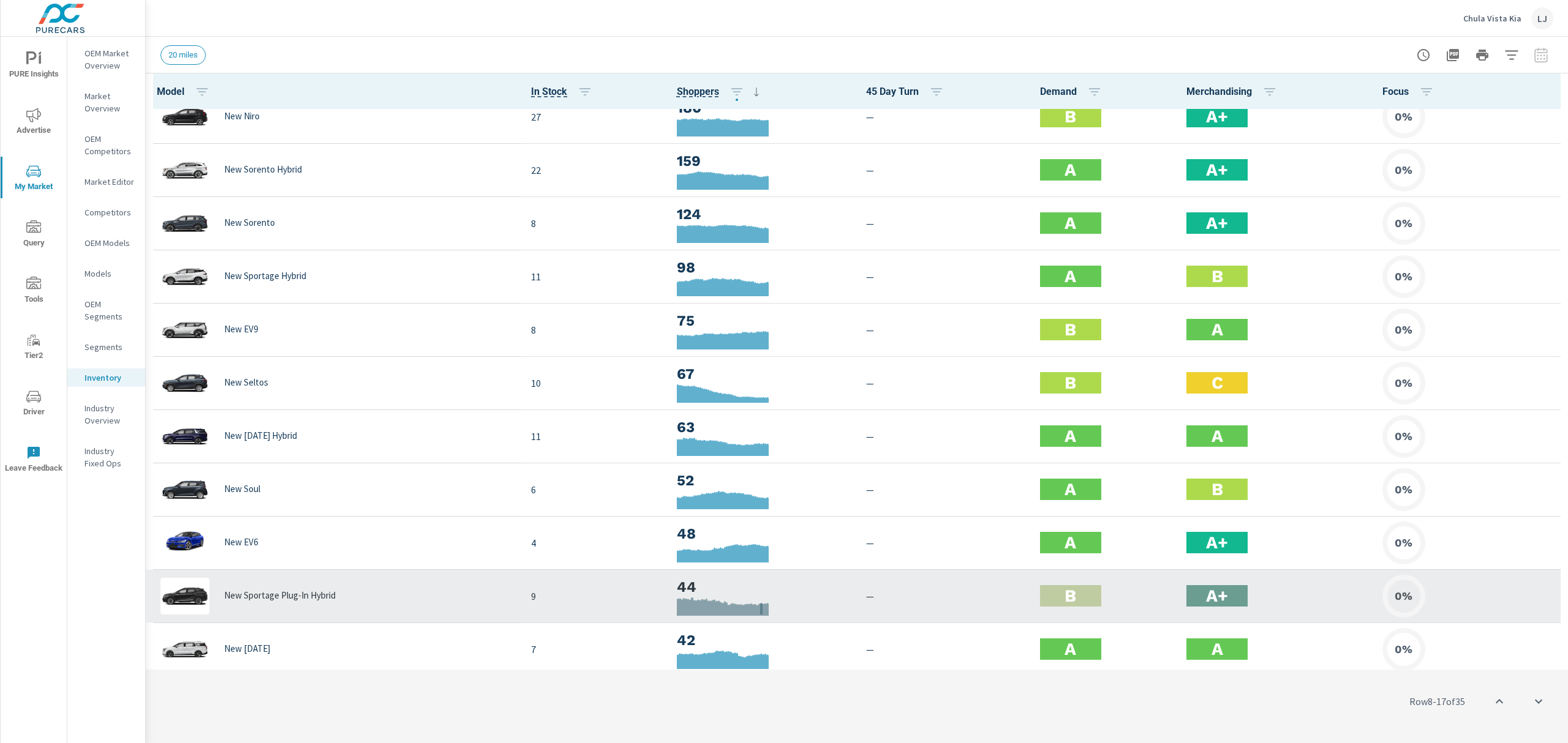
scroll to position [366, 0]
